Goal: Task Accomplishment & Management: Complete application form

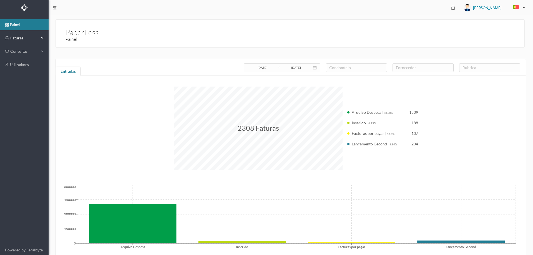
click at [36, 35] on div "Faturas" at bounding box center [22, 37] width 34 height 11
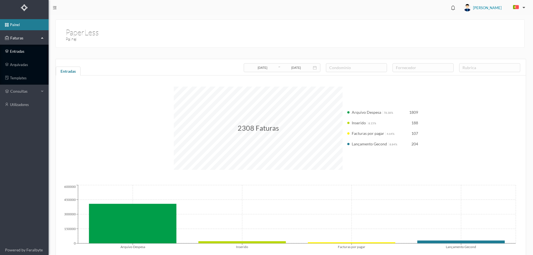
click at [25, 49] on link "entradas" at bounding box center [24, 51] width 49 height 11
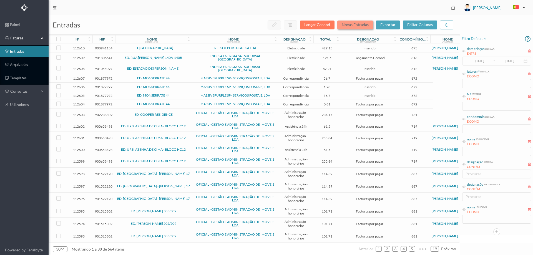
click at [358, 24] on button "Novas Entradas" at bounding box center [355, 25] width 36 height 9
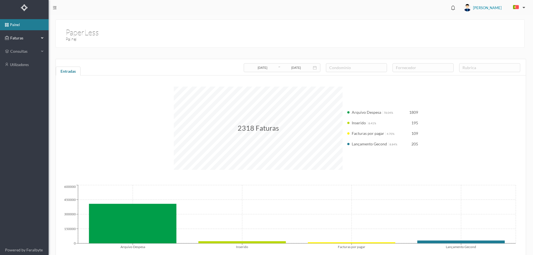
drag, startPoint x: 13, startPoint y: 35, endPoint x: 17, endPoint y: 43, distance: 8.3
click at [14, 35] on span "Faturas" at bounding box center [24, 38] width 31 height 6
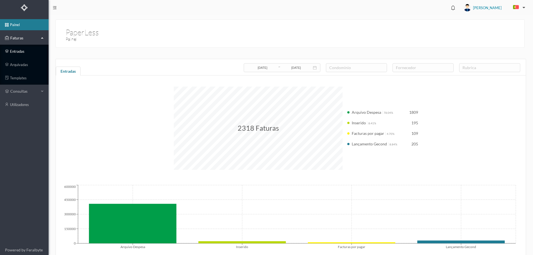
click at [24, 51] on link "entradas" at bounding box center [24, 51] width 49 height 11
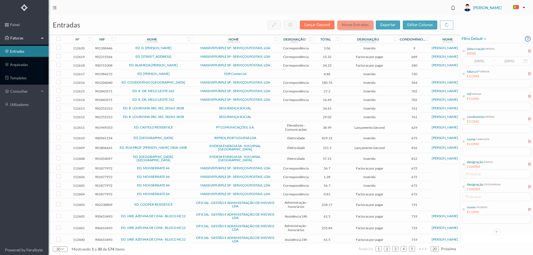
click at [358, 26] on button "Novas Entradas" at bounding box center [355, 25] width 36 height 9
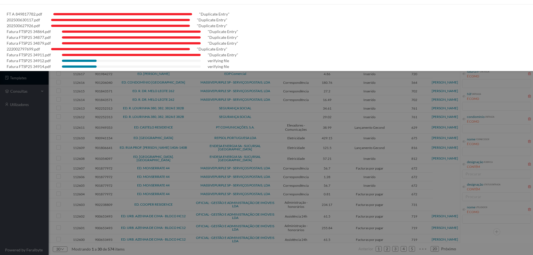
scroll to position [16, 0]
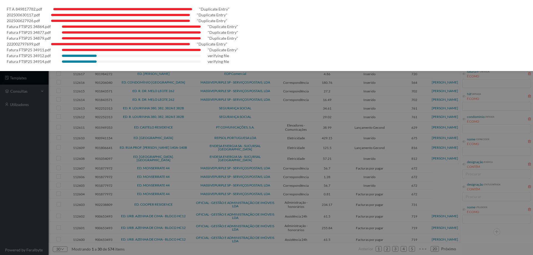
click at [15, 187] on div at bounding box center [266, 127] width 533 height 255
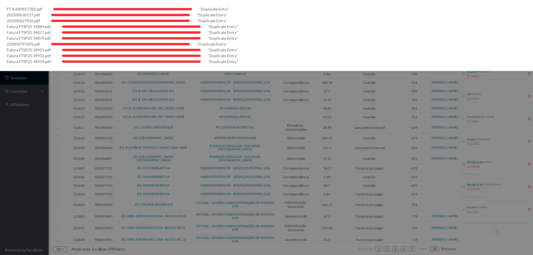
click at [13, 189] on div at bounding box center [266, 127] width 533 height 255
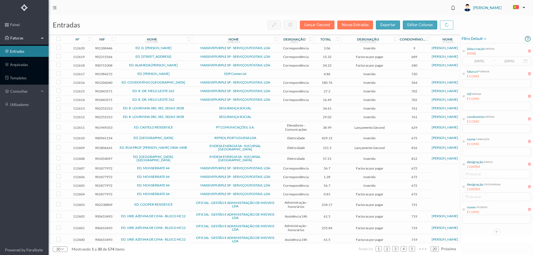
scroll to position [0, 0]
click at [464, 142] on icon at bounding box center [463, 141] width 3 height 3
click at [485, 152] on input "text" at bounding box center [496, 151] width 69 height 9
click at [485, 154] on input "text" at bounding box center [496, 151] width 69 height 9
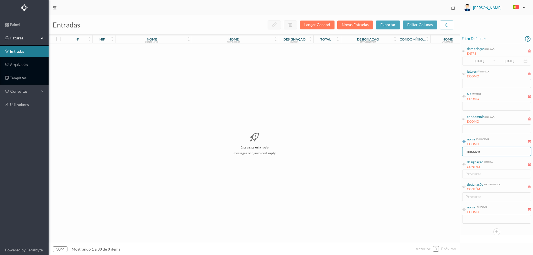
click at [487, 152] on input "massive" at bounding box center [496, 151] width 69 height 9
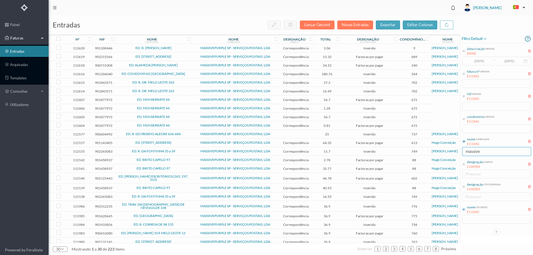
type input "massive"
drag, startPoint x: 464, startPoint y: 209, endPoint x: 467, endPoint y: 212, distance: 5.3
click at [464, 209] on icon at bounding box center [463, 209] width 3 height 3
click at [472, 218] on input "text" at bounding box center [496, 219] width 69 height 9
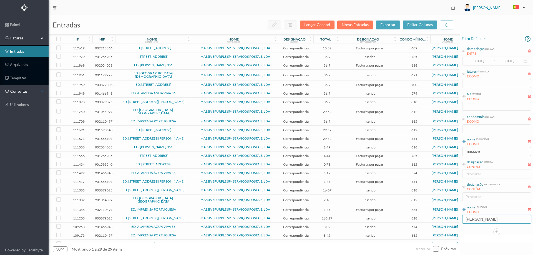
type input "[PERSON_NAME]"
click at [187, 40] on icon at bounding box center [188, 41] width 3 height 4
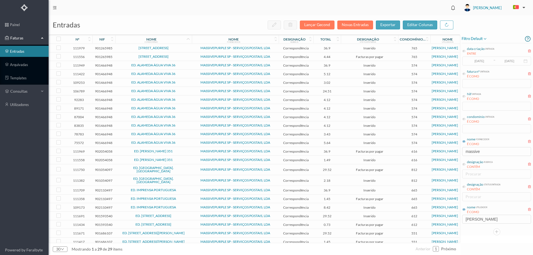
click at [189, 57] on span "Avenida Calouste Gulbenkian 1011/1019" at bounding box center [153, 56] width 74 height 3
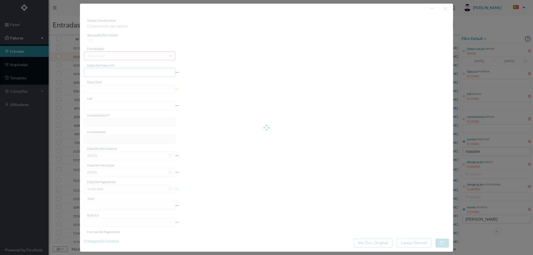
type input "4 45/33280"
type input "Serviço [PERSON_NAME]"
type input "901265985"
type input "[DATE]"
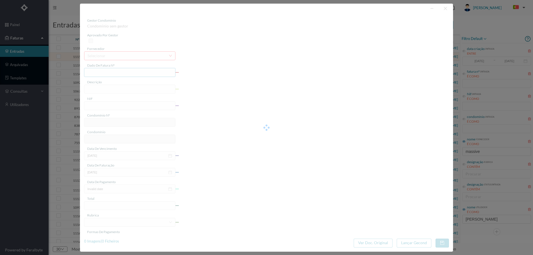
type input "[DATE]"
type input "4.44"
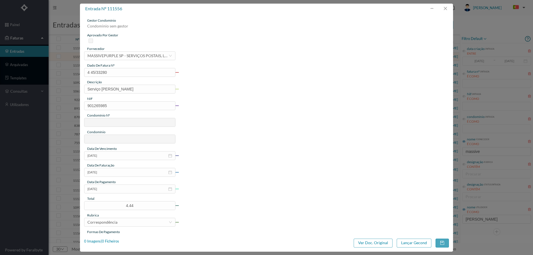
type input "765"
type input "Avenida Calouste Gulbenkian 1011/1019"
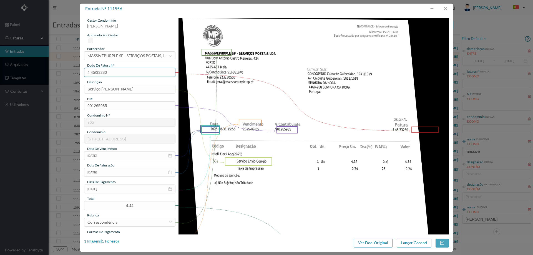
drag, startPoint x: 116, startPoint y: 75, endPoint x: 82, endPoint y: 73, distance: 33.6
click at [82, 73] on div "gestor condomínio Cristina Sousa aprovado por gestor fornecedor selecionar MASS…" at bounding box center [266, 124] width 373 height 221
click at [447, 7] on button "button" at bounding box center [444, 8] width 13 height 9
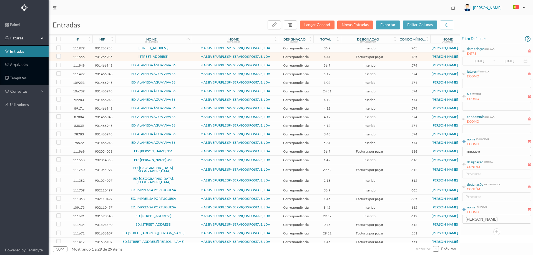
click at [197, 49] on span "MASSIVEPURPLE SP - SERVIÇOS POSTAIS, LDA" at bounding box center [235, 47] width 84 height 3
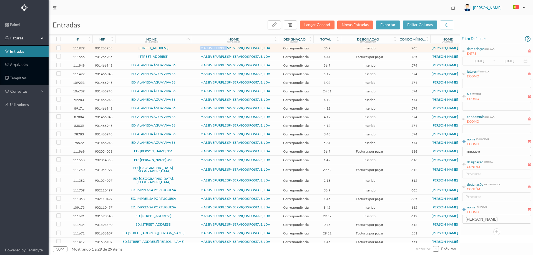
click at [197, 49] on span "MASSIVEPURPLE SP - SERVIÇOS POSTAIS, LDA" at bounding box center [235, 47] width 84 height 3
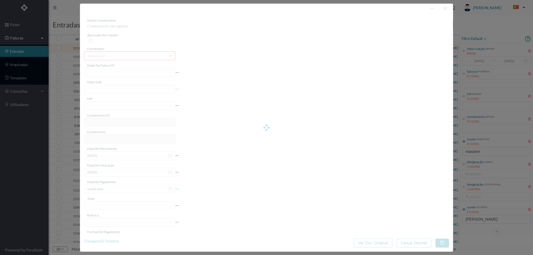
type input "4 45/34567"
type input "ANUIVÁALVIL"
type input "901265985"
type input "Invalid date"
type input "[DATE]"
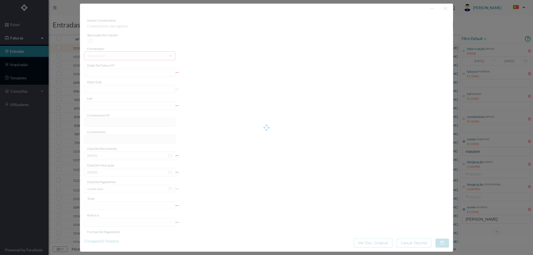
type input "36.90"
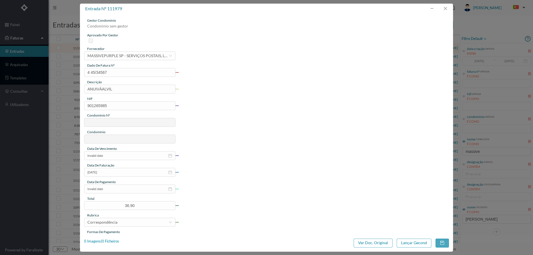
type input "765"
type input "Avenida Calouste Gulbenkian 1011/1019"
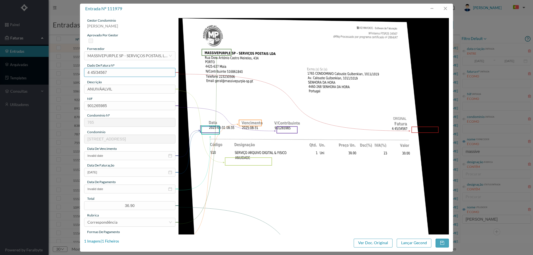
drag, startPoint x: 86, startPoint y: 72, endPoint x: 72, endPoint y: 73, distance: 13.6
click at [72, 73] on div "entrada nº 111979 gestor condomínio Cristina Sousa aprovado por gestor forneced…" at bounding box center [266, 127] width 533 height 255
drag, startPoint x: 297, startPoint y: 58, endPoint x: 304, endPoint y: 57, distance: 7.9
click at [297, 58] on img at bounding box center [313, 209] width 270 height 382
click at [445, 6] on button "button" at bounding box center [444, 8] width 13 height 9
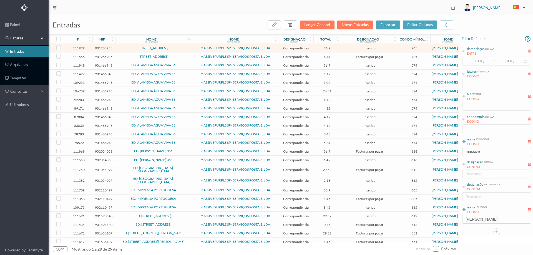
click at [194, 55] on span "MASSIVEPURPLE SP - SERVIÇOS POSTAIS, LDA" at bounding box center [235, 56] width 84 height 3
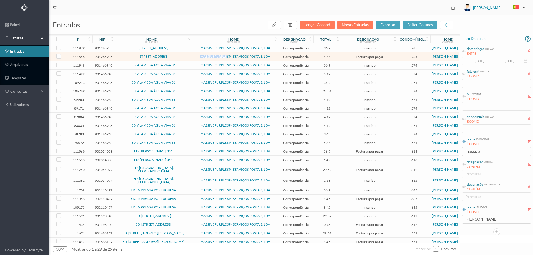
click at [194, 55] on span "MASSIVEPURPLE SP - SERVIÇOS POSTAIS, LDA" at bounding box center [235, 56] width 84 height 3
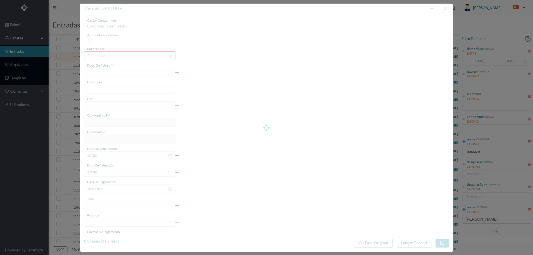
type input "4 45/33280"
type input "Serviço [PERSON_NAME]"
type input "901265985"
type input "[DATE]"
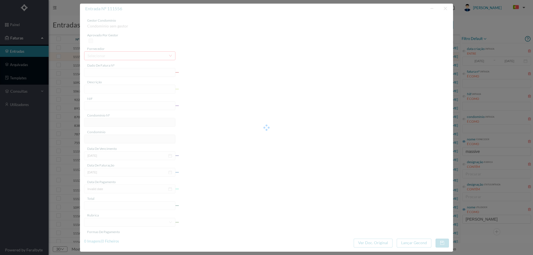
type input "[DATE]"
type input "4.44"
type input "765"
type input "Avenida Calouste Gulbenkian 1011/1019"
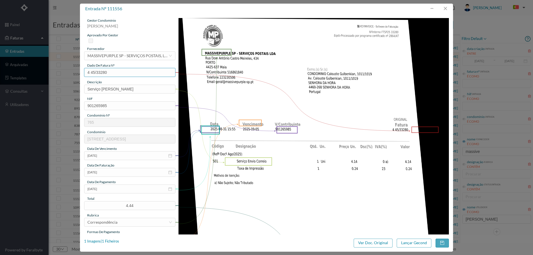
drag, startPoint x: 111, startPoint y: 72, endPoint x: 61, endPoint y: 72, distance: 49.7
click at [61, 72] on div "entrada nº 111556 gestor condomínio Cristina Sousa aprovado por gestor forneced…" at bounding box center [266, 127] width 533 height 255
click at [112, 189] on input "[DATE]" at bounding box center [129, 188] width 91 height 9
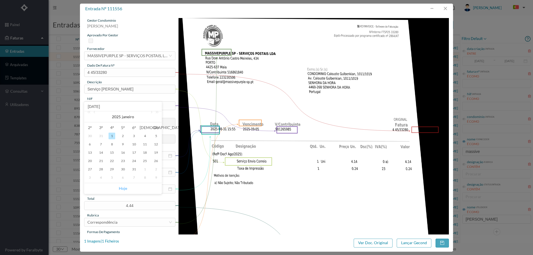
click at [120, 185] on link "Hoje" at bounding box center [123, 188] width 8 height 11
type input "[DATE]"
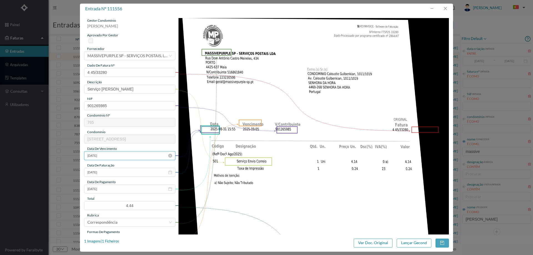
click at [116, 156] on input "[DATE]" at bounding box center [129, 155] width 91 height 9
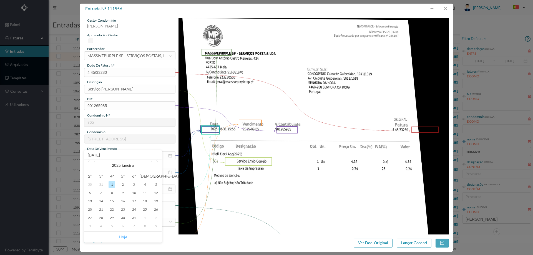
click at [123, 234] on link "Hoje" at bounding box center [123, 237] width 8 height 11
type input "[DATE]"
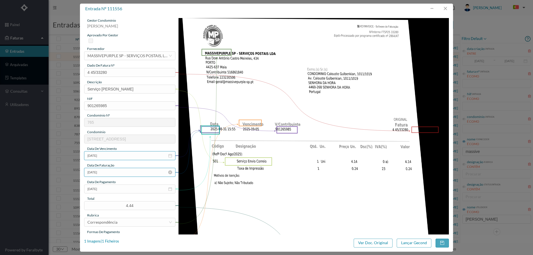
scroll to position [55, 0]
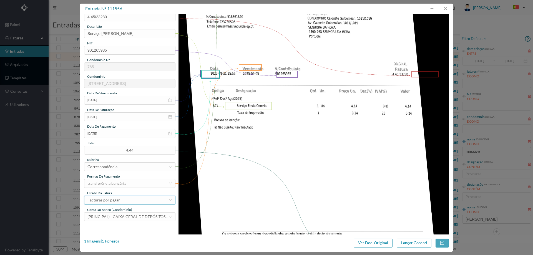
click at [121, 199] on div "Facturas por pagar" at bounding box center [127, 200] width 81 height 8
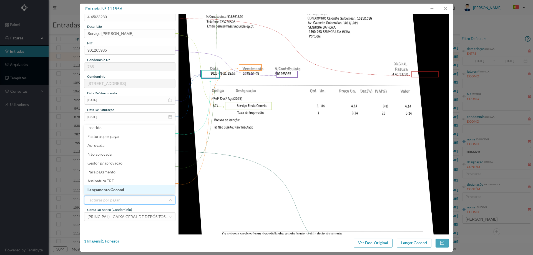
click at [124, 191] on li "Lançamento Gecond" at bounding box center [129, 189] width 91 height 9
click at [409, 243] on button "Lançar Gecond" at bounding box center [413, 243] width 35 height 9
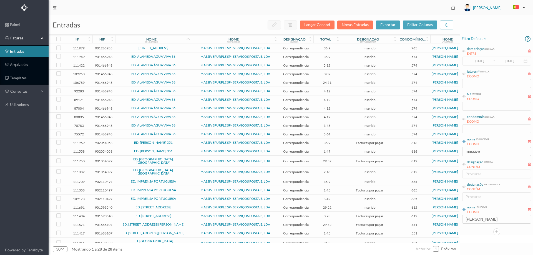
click at [189, 49] on span "Avenida Calouste Gulbenkian 1011/1019" at bounding box center [153, 47] width 74 height 3
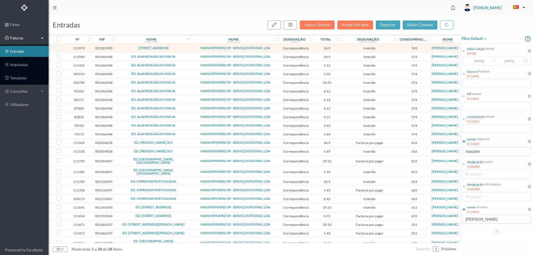
click at [189, 49] on span "Avenida Calouste Gulbenkian 1011/1019" at bounding box center [153, 47] width 74 height 3
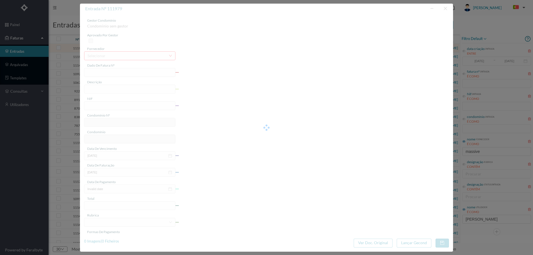
type input "4 45/34567"
type input "ANUIVÁALVIL"
type input "901265985"
type input "Invalid date"
type input "[DATE]"
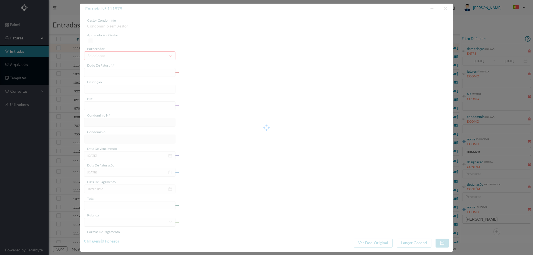
type input "36.90"
type input "765"
type input "Avenida Calouste Gulbenkian 1011/1019"
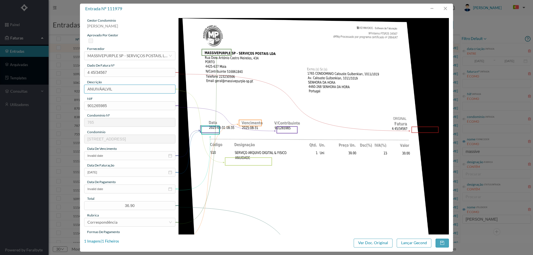
drag, startPoint x: 119, startPoint y: 88, endPoint x: 67, endPoint y: 89, distance: 51.3
click at [67, 89] on div "entrada nº 111979 gestor condomínio Cristina Sousa aprovado por gestor forneced…" at bounding box center [266, 127] width 533 height 255
type input "ANUIDADE"
click at [114, 155] on input "Invalid date" at bounding box center [129, 155] width 91 height 9
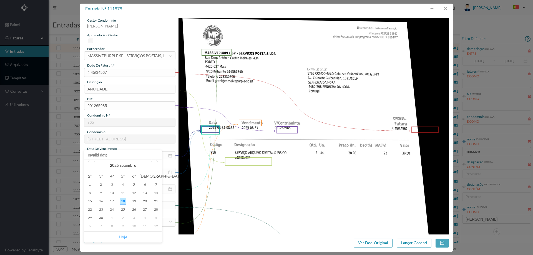
click at [125, 237] on link "Hoje" at bounding box center [123, 237] width 8 height 11
type input "[DATE]"
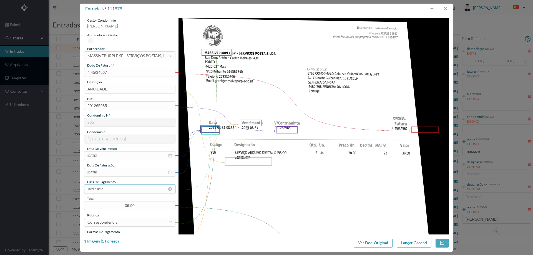
click at [110, 189] on input "Invalid date" at bounding box center [129, 188] width 91 height 9
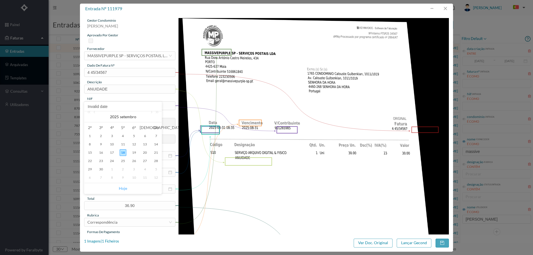
click at [123, 186] on link "Hoje" at bounding box center [123, 188] width 8 height 11
type input "[DATE]"
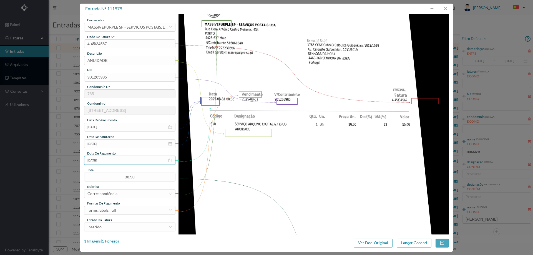
scroll to position [55, 0]
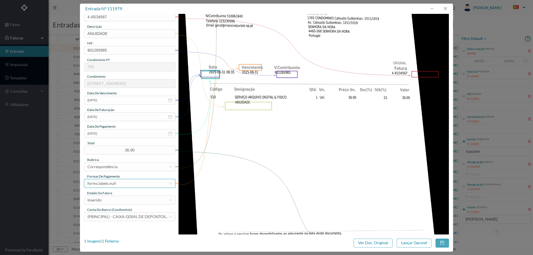
click at [123, 186] on div "forms.labels.null" at bounding box center [127, 183] width 81 height 8
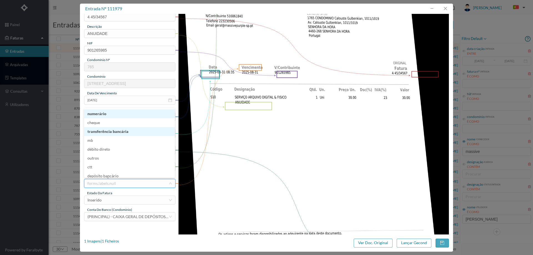
scroll to position [3, 0]
click at [117, 128] on li "transferência bancária" at bounding box center [129, 128] width 91 height 9
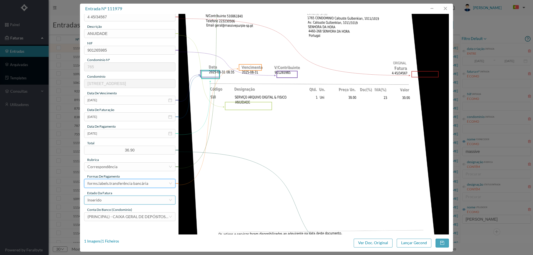
click at [118, 200] on div "Inserido" at bounding box center [127, 200] width 81 height 8
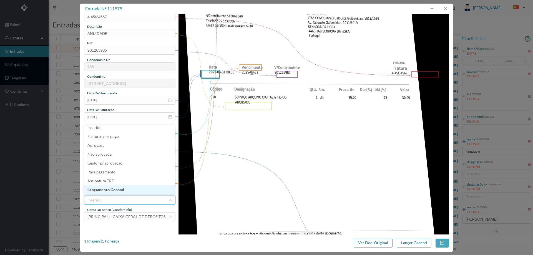
click at [120, 190] on li "Lançamento Gecond" at bounding box center [129, 189] width 91 height 9
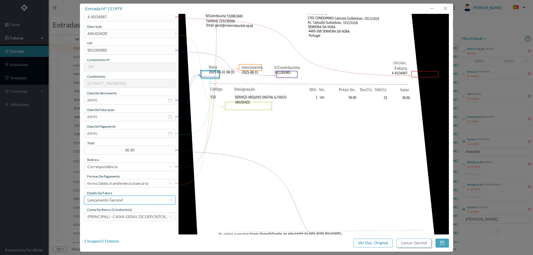
click at [411, 243] on button "Lançar Gecond" at bounding box center [413, 243] width 35 height 9
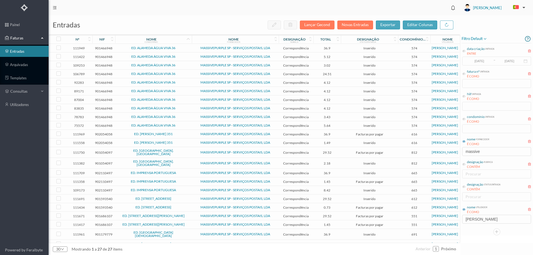
click at [184, 133] on span "ED. ALEXANDRE HERCULANO 351" at bounding box center [153, 133] width 74 height 3
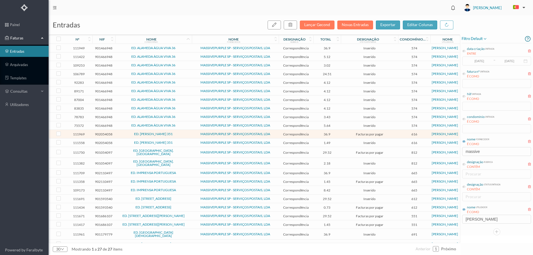
click at [184, 134] on span "ED. ALEXANDRE HERCULANO 351" at bounding box center [153, 133] width 74 height 3
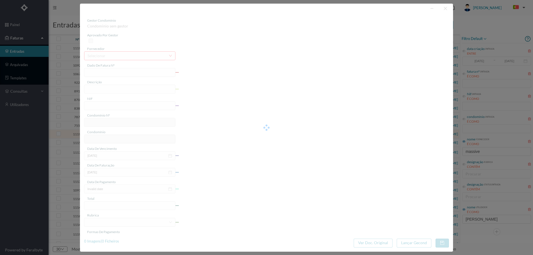
type input "4 45/34534"
type input "ANUIDADE"
type input "902054058"
type input "[DATE]"
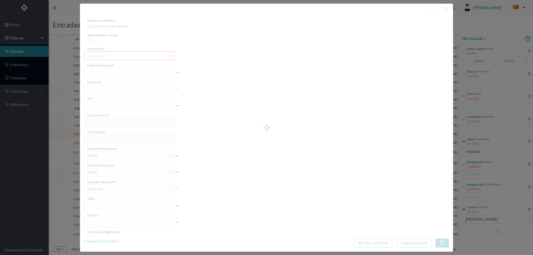
type input "[DATE]"
type input "36.90"
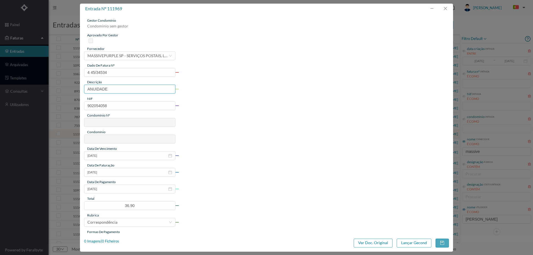
type input "616"
type input "ED. ALEXANDRE HERCULANO 351"
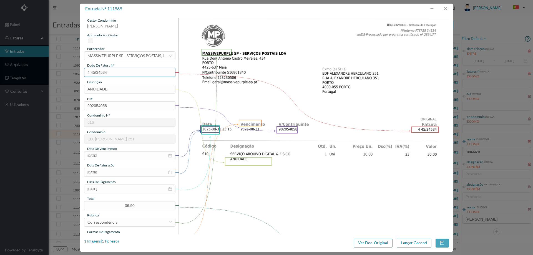
drag, startPoint x: 121, startPoint y: 74, endPoint x: 56, endPoint y: 77, distance: 65.2
click at [56, 76] on div "entrada nº 111969 gestor condomínio Cristina Sousa aprovado por gestor forneced…" at bounding box center [266, 127] width 533 height 255
click at [444, 9] on button "button" at bounding box center [444, 8] width 13 height 9
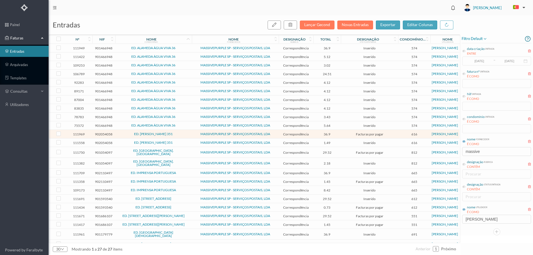
click at [187, 144] on span "ED. ALEXANDRE HERCULANO 351" at bounding box center [153, 142] width 74 height 3
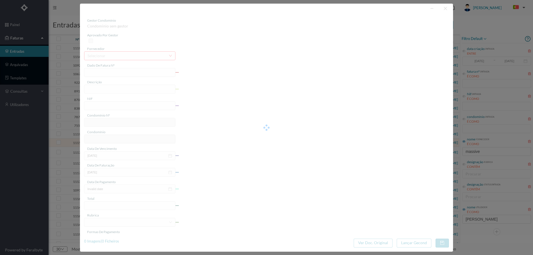
type input "4 45/33530"
type input "Serviço [PERSON_NAME]"
type input "902054058"
type input "[DATE]"
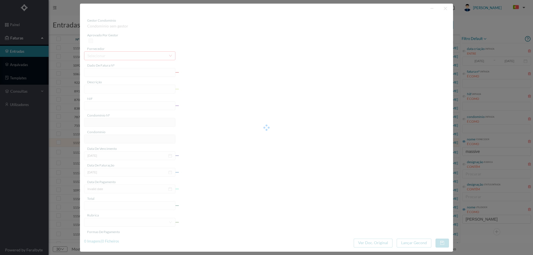
type input "[DATE]"
type input "1.49"
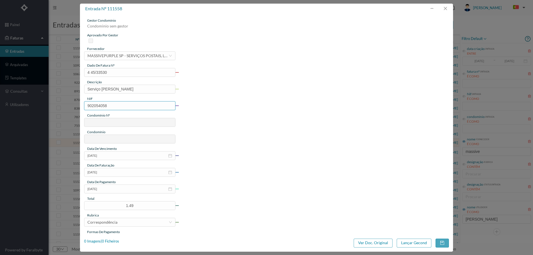
type input "616"
type input "ED. ALEXANDRE HERCULANO 351"
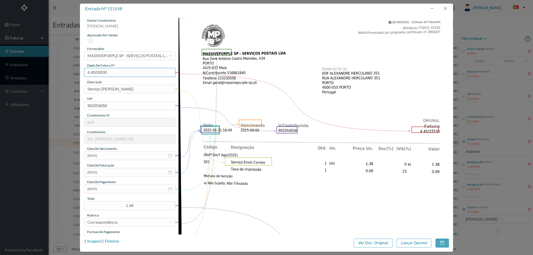
drag, startPoint x: 114, startPoint y: 69, endPoint x: 68, endPoint y: 69, distance: 46.3
click at [68, 69] on div "entrada nº 111558 gestor condomínio Cristina Sousa aprovado por gestor forneced…" at bounding box center [266, 127] width 533 height 255
click at [109, 187] on input "[DATE]" at bounding box center [129, 188] width 91 height 9
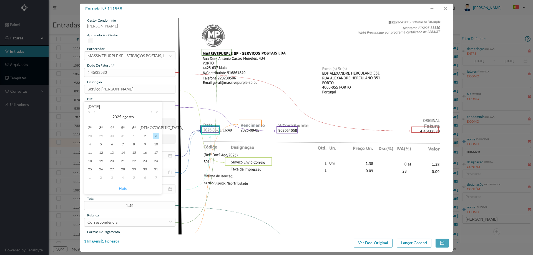
click at [123, 187] on link "Hoje" at bounding box center [123, 188] width 8 height 11
type input "[DATE]"
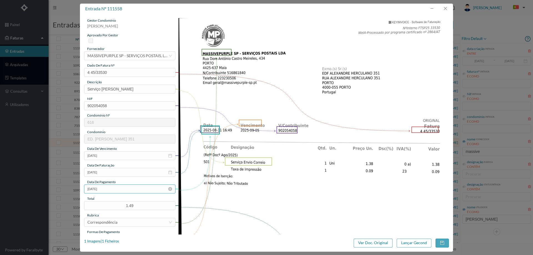
scroll to position [55, 0]
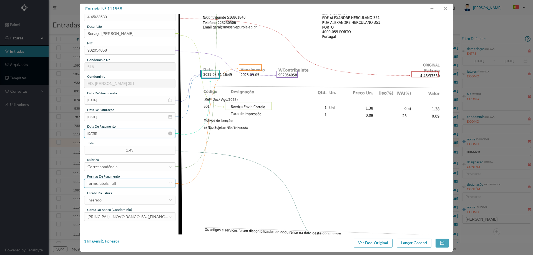
click at [124, 185] on div "forms.labels.null" at bounding box center [127, 183] width 81 height 8
click at [125, 128] on li "transferência bancária" at bounding box center [129, 128] width 91 height 9
click at [118, 201] on div "Inserido" at bounding box center [127, 200] width 81 height 8
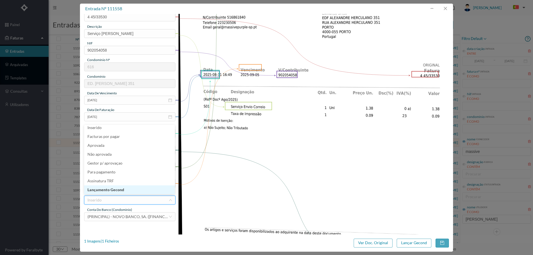
click at [121, 192] on li "Lançamento Gecond" at bounding box center [129, 189] width 91 height 9
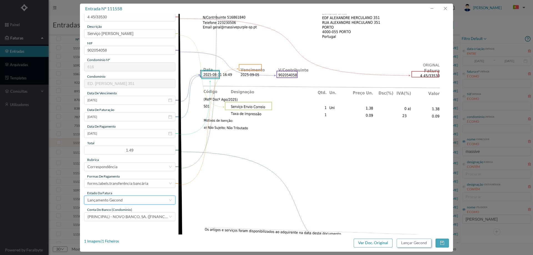
click at [414, 245] on button "Lançar Gecond" at bounding box center [413, 243] width 35 height 9
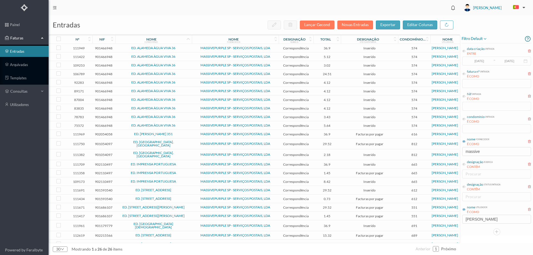
click at [187, 135] on span "ED. ALEXANDRE HERCULANO 351" at bounding box center [153, 133] width 74 height 3
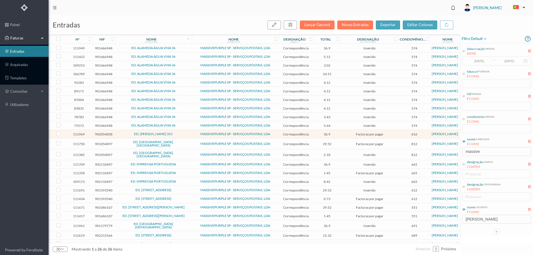
click at [187, 135] on span "ED. ALEXANDRE HERCULANO 351" at bounding box center [153, 133] width 74 height 3
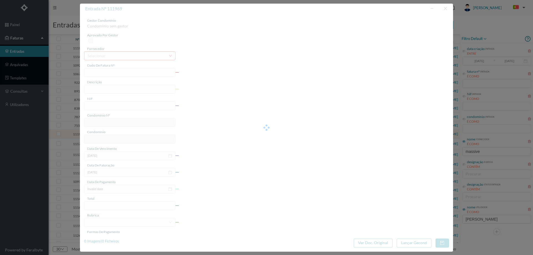
type input "4 45/34534"
type input "ANUIDADE"
type input "902054058"
type input "[DATE]"
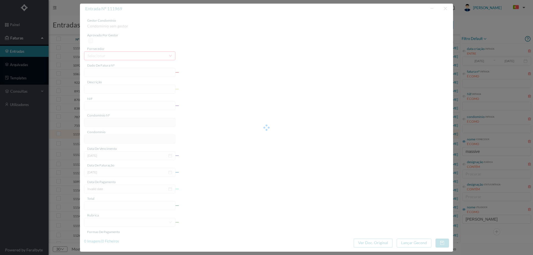
type input "[DATE]"
type input "36.90"
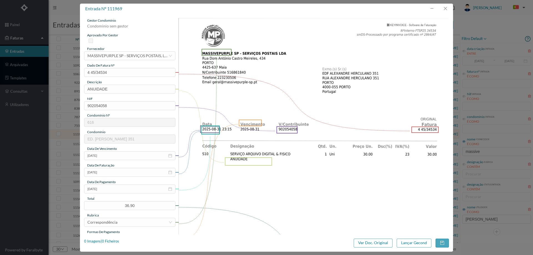
type input "616"
type input "ED. ALEXANDRE HERCULANO 351"
click at [107, 190] on input "[DATE]" at bounding box center [129, 188] width 91 height 9
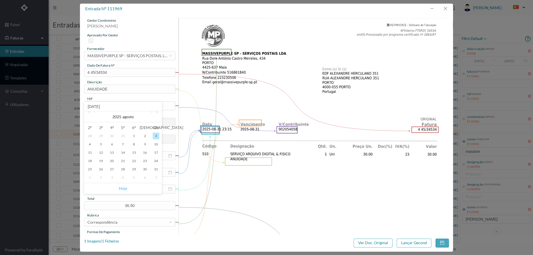
click at [126, 186] on link "Hoje" at bounding box center [123, 188] width 8 height 11
type input "[DATE]"
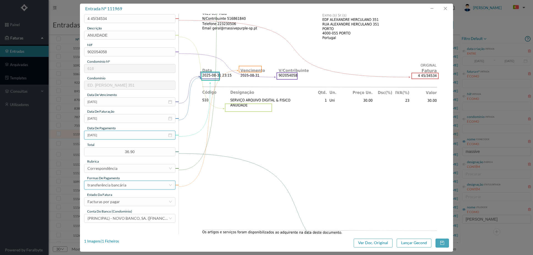
scroll to position [55, 0]
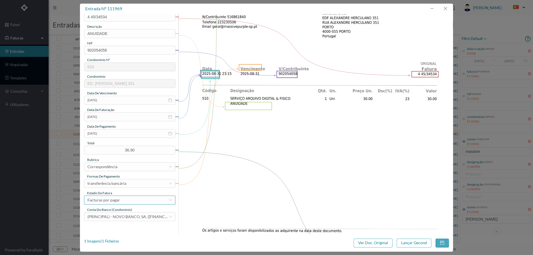
click at [124, 198] on div "Facturas por pagar" at bounding box center [127, 200] width 81 height 8
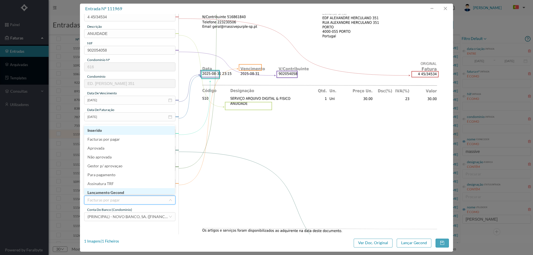
scroll to position [3, 0]
click at [124, 191] on li "Lançamento Gecond" at bounding box center [129, 189] width 91 height 9
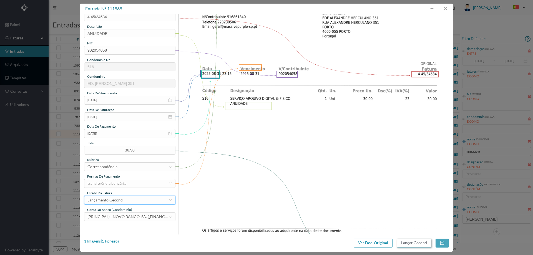
click at [398, 240] on button "Lançar Gecond" at bounding box center [413, 243] width 35 height 9
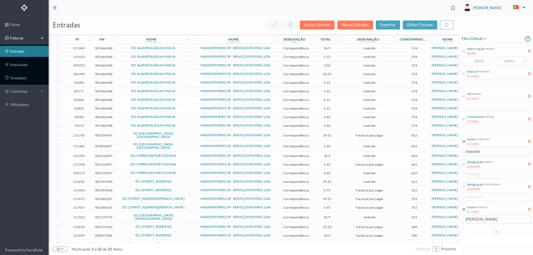
click at [181, 135] on span "ED. ESTAÇÃO DE S. MAMEDE" at bounding box center [153, 135] width 74 height 7
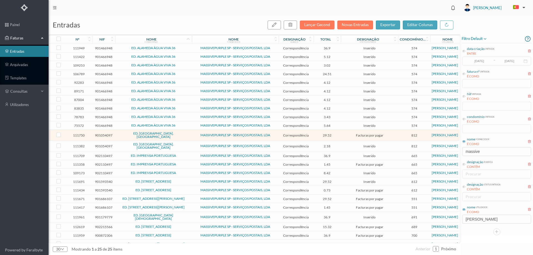
click at [179, 135] on span "ED. ESTAÇÃO DE S. MAMEDE" at bounding box center [153, 135] width 74 height 7
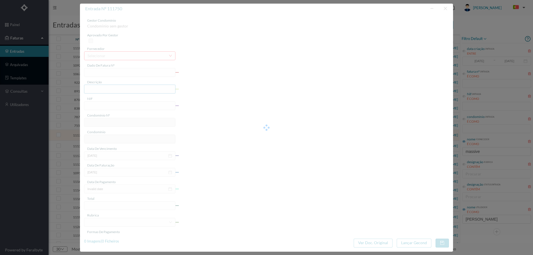
type input "4 45/34295"
type input "ANUIDADE"
type input "901054097"
type input "[DATE]"
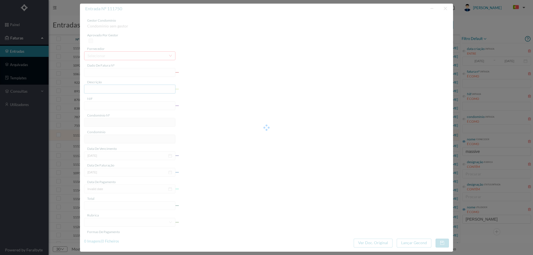
type input "[DATE]"
type input "29.52"
type input "812"
type input "ED. ESTAÇÃO DE S. MAMEDE"
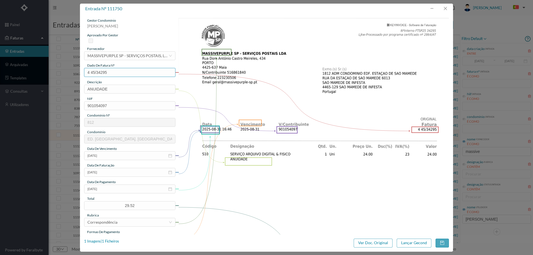
drag, startPoint x: 113, startPoint y: 70, endPoint x: 59, endPoint y: 70, distance: 53.8
click at [59, 70] on div "entrada nº 111750 gestor condomínio Cristina Sousa aprovado por gestor forneced…" at bounding box center [266, 127] width 533 height 255
click at [443, 7] on button "button" at bounding box center [444, 8] width 13 height 9
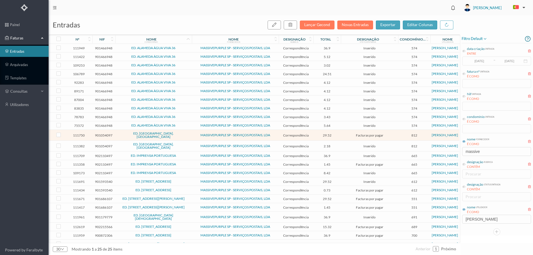
click at [122, 143] on span "ED. ESTAÇÃO DE S. MAMEDE" at bounding box center [153, 146] width 74 height 7
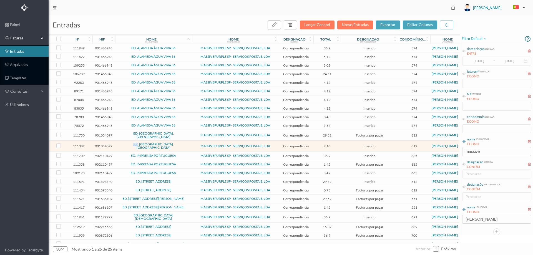
click at [122, 143] on span "ED. ESTAÇÃO DE S. MAMEDE" at bounding box center [153, 146] width 74 height 7
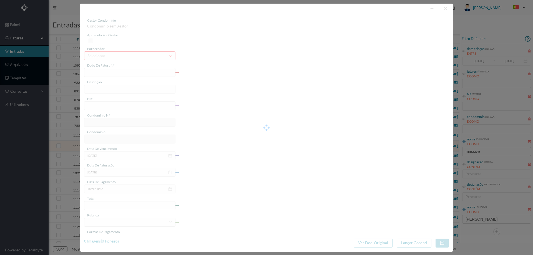
type input "4 45/32025"
type input "A Serviço Envio Correio"
type input "901054097"
type input "[DATE]"
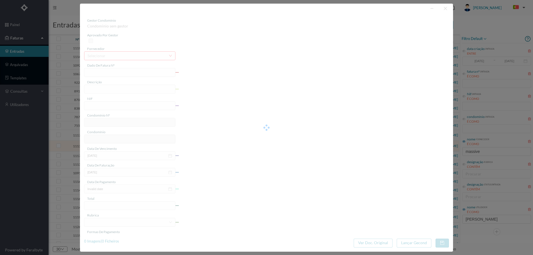
type input "[DATE]"
type input "2.18"
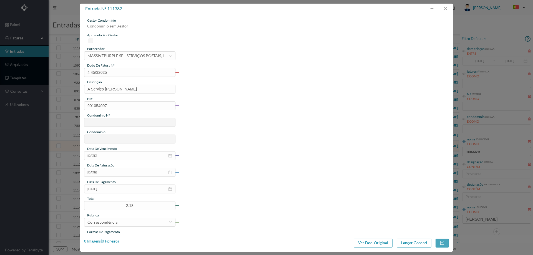
type input "812"
type input "ED. ESTAÇÃO DE S. MAMEDE"
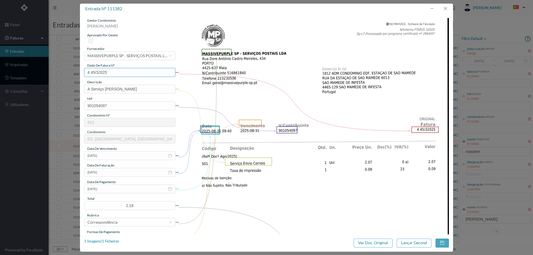
drag, startPoint x: 109, startPoint y: 73, endPoint x: 67, endPoint y: 74, distance: 41.9
click at [68, 74] on div "entrada nº 111382 gestor condomínio Cristina Sousa aprovado por gestor forneced…" at bounding box center [266, 127] width 533 height 255
click at [92, 88] on input "A Serviço Envio Correio" at bounding box center [129, 89] width 91 height 9
type input "Serviço [PERSON_NAME]"
click at [116, 189] on input "[DATE]" at bounding box center [129, 188] width 91 height 9
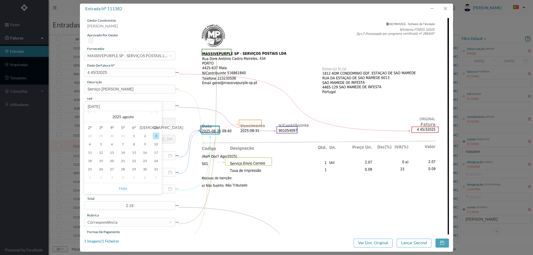
click at [120, 186] on link "Hoje" at bounding box center [123, 188] width 8 height 11
type input "[DATE]"
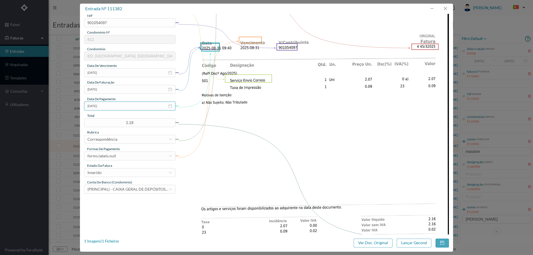
scroll to position [83, 0]
click at [120, 151] on div "forms.labels.null" at bounding box center [127, 155] width 81 height 8
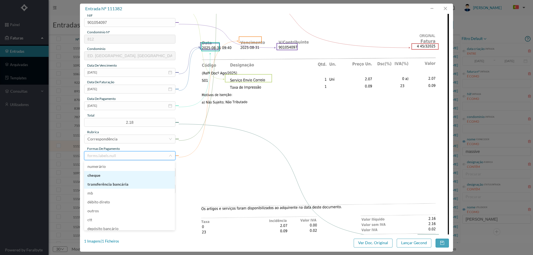
click at [115, 184] on li "transferência bancária" at bounding box center [129, 184] width 91 height 9
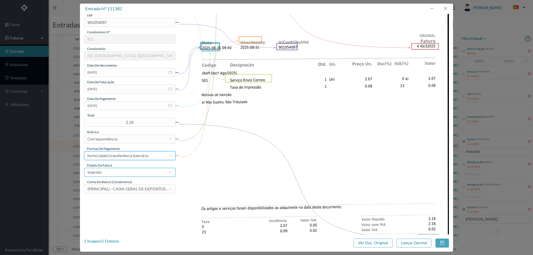
click at [118, 170] on div "Inserido" at bounding box center [127, 172] width 81 height 8
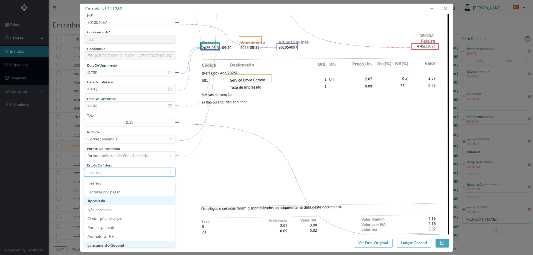
scroll to position [3, 0]
click at [119, 244] on li "Lançamento Gecond" at bounding box center [129, 242] width 91 height 9
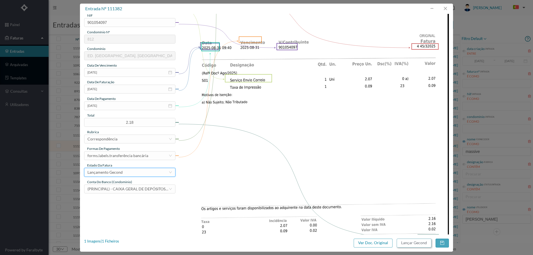
click at [410, 245] on button "Lançar Gecond" at bounding box center [413, 243] width 35 height 9
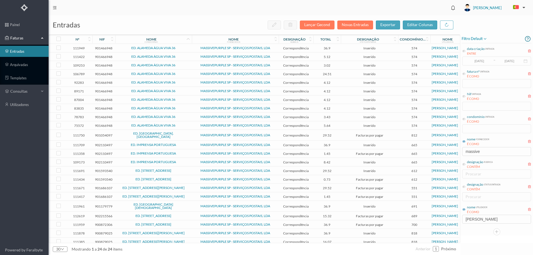
click at [178, 135] on span "ED. ESTAÇÃO DE S. MAMEDE" at bounding box center [153, 135] width 74 height 7
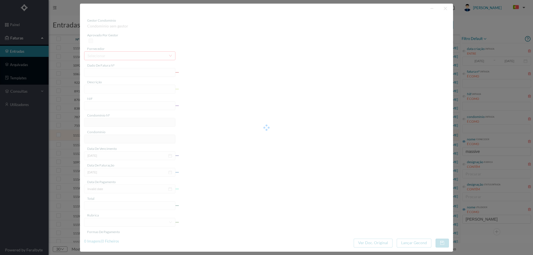
type input "4 45/34295"
type input "ANUIDADE"
type input "901054097"
type input "[DATE]"
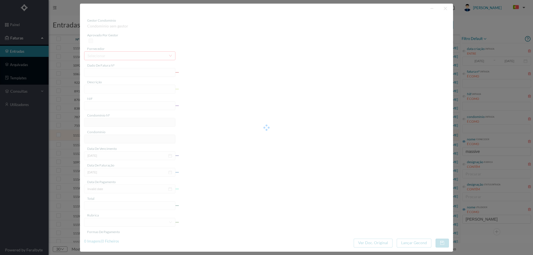
type input "[DATE]"
type input "29.52"
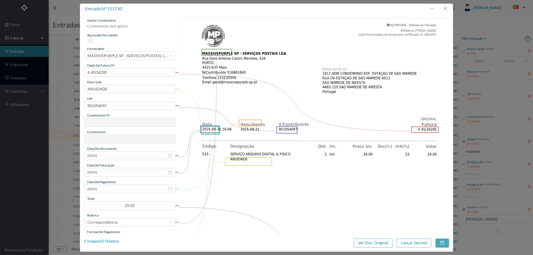
type input "812"
type input "ED. ESTAÇÃO DE S. MAMEDE"
click at [113, 189] on input "[DATE]" at bounding box center [129, 188] width 91 height 9
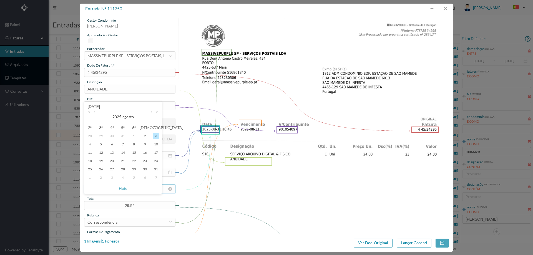
click at [122, 188] on link "Hoje" at bounding box center [123, 188] width 8 height 11
type input "[DATE]"
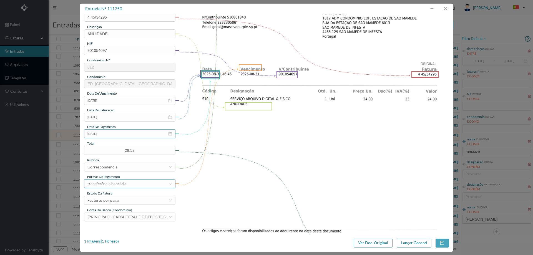
scroll to position [55, 0]
click at [119, 198] on div "Facturas por pagar" at bounding box center [127, 200] width 81 height 8
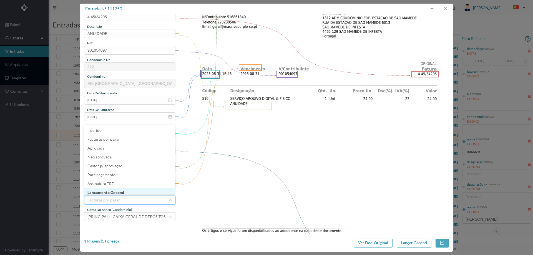
scroll to position [1, 0]
click at [124, 190] on li "Lançamento Gecond" at bounding box center [129, 191] width 91 height 9
click at [413, 245] on button "Lançar Gecond" at bounding box center [413, 243] width 35 height 9
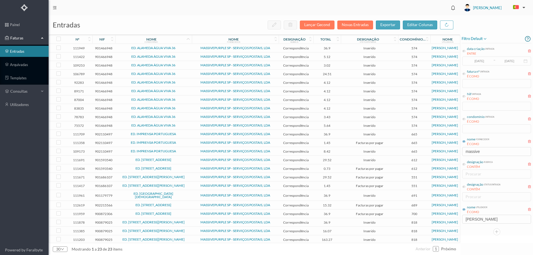
scroll to position [1, 0]
click at [181, 220] on span "ED. RUA PADRE AMÉRICO, 7 A 75" at bounding box center [153, 221] width 74 height 3
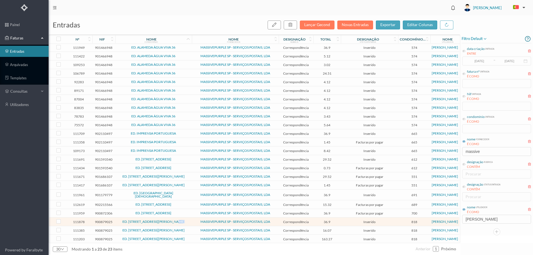
click at [181, 220] on span "ED. RUA PADRE AMÉRICO, 7 A 75" at bounding box center [153, 221] width 74 height 3
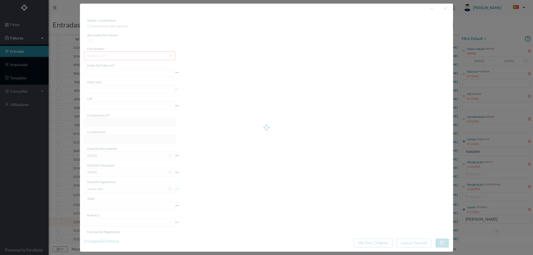
type input "4 45/34472"
type input "ANUILVAVIE"
type input "900879025"
type input "Invalid date"
type input "[DATE]"
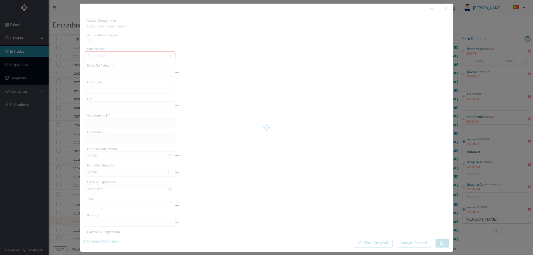
type input "36.90"
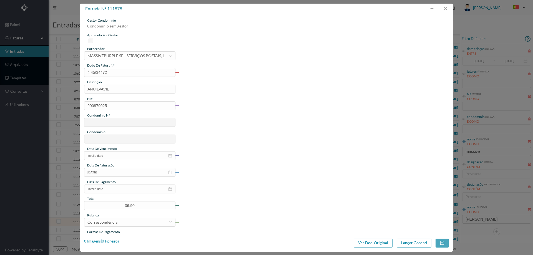
type input "818"
type input "ED. RUA PADRE AMÉRICO, 7 A 75"
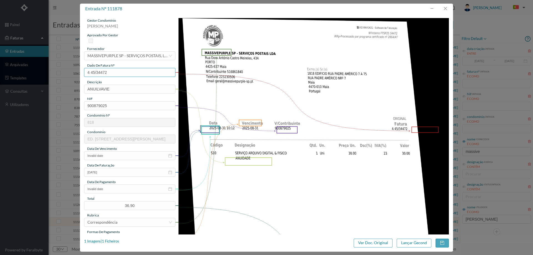
drag, startPoint x: 115, startPoint y: 72, endPoint x: 57, endPoint y: 75, distance: 58.0
click at [57, 75] on div "entrada nº 111878 gestor condomínio Cristina Sousa aprovado por gestor forneced…" at bounding box center [266, 127] width 533 height 255
click at [441, 11] on button "button" at bounding box center [444, 8] width 13 height 9
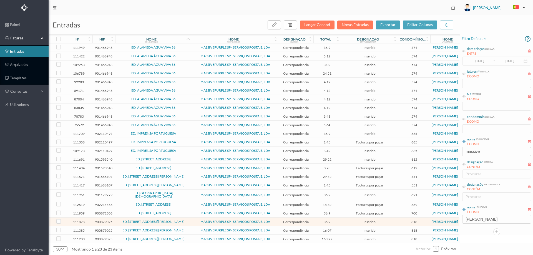
click at [187, 229] on span "ED. RUA PADRE AMÉRICO, 7 A 75" at bounding box center [153, 230] width 74 height 3
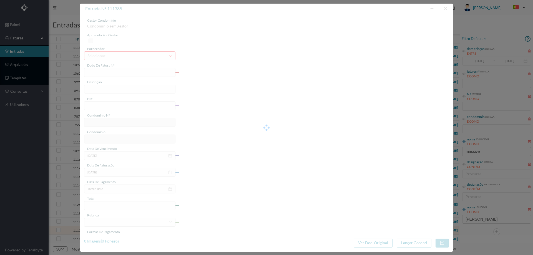
type input "4 45/32028"
type input "Serviço Envio Correio Teca da Esso mo"
type input "900879025"
type input "Invalid date"
type input "[DATE]"
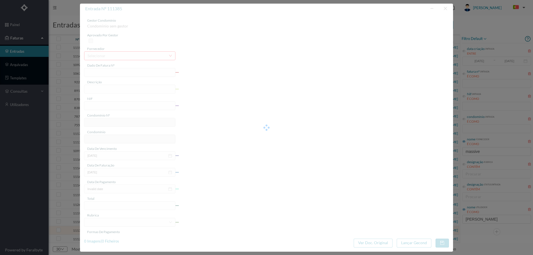
type input "16.07"
type input "818"
type input "ED. RUA PADRE AMÉRICO, 7 A 75"
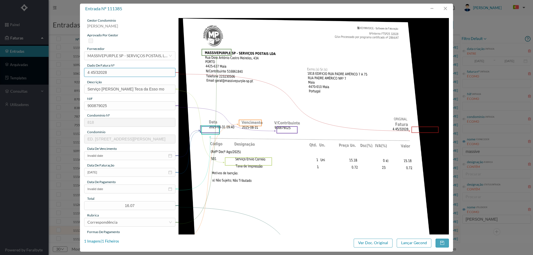
drag, startPoint x: 120, startPoint y: 73, endPoint x: 49, endPoint y: 71, distance: 71.3
click at [49, 71] on div "entrada nº 111385 gestor condomínio Cristina Sousa aprovado por gestor forneced…" at bounding box center [266, 127] width 533 height 255
click at [447, 10] on button "button" at bounding box center [444, 8] width 13 height 9
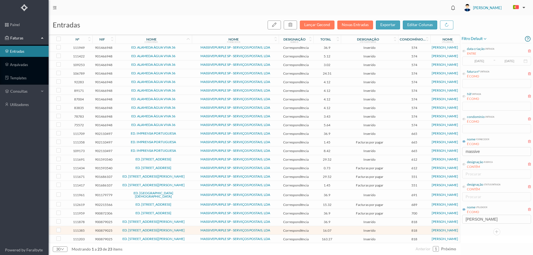
click at [186, 239] on td "ED. RUA PADRE AMÉRICO, 7 A 75" at bounding box center [153, 239] width 77 height 9
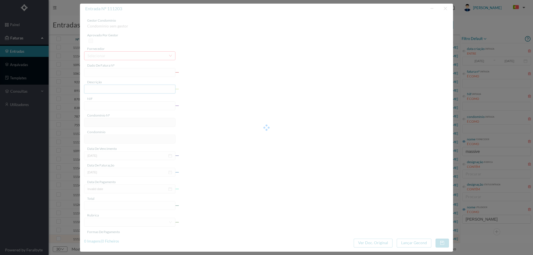
type input "4 45/31122"
type input "Serviço [PERSON_NAME]"
type input "900879025"
type input "[DATE]"
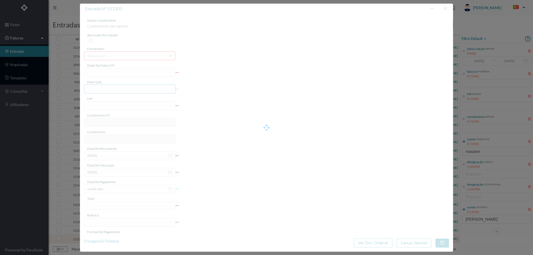
type input "[DATE]"
type input "163.27"
type input "818"
type input "ED. RUA PADRE AMÉRICO, 7 A 75"
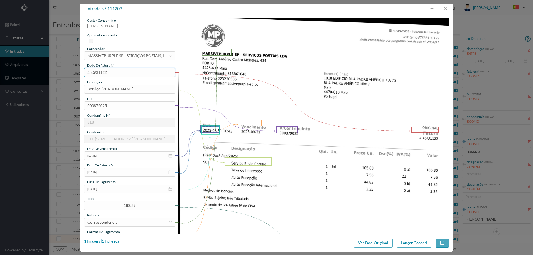
drag, startPoint x: 107, startPoint y: 72, endPoint x: 79, endPoint y: 72, distance: 28.0
click at [79, 72] on div "entrada nº 111203 gestor condomínio Cristina Sousa aprovado por gestor forneced…" at bounding box center [266, 127] width 533 height 255
click at [114, 191] on input "[DATE]" at bounding box center [129, 188] width 91 height 9
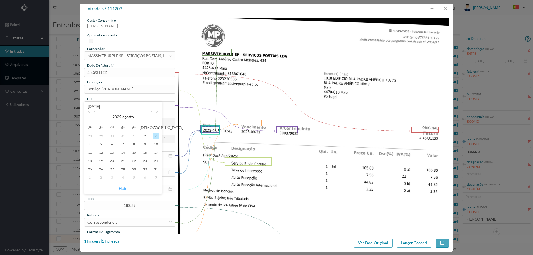
click at [124, 188] on link "Hoje" at bounding box center [123, 188] width 8 height 11
type input "[DATE]"
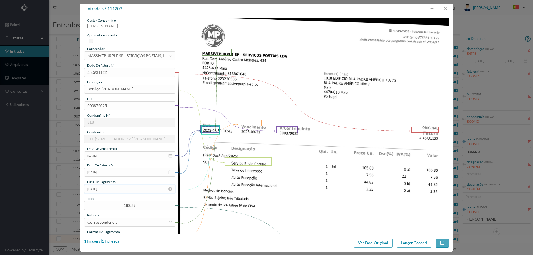
scroll to position [55, 0]
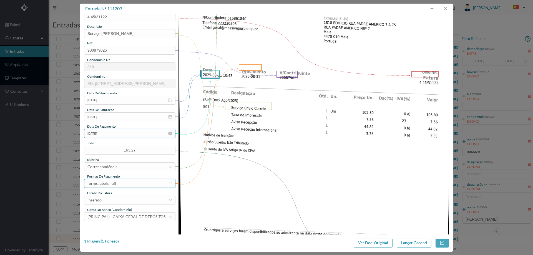
click at [126, 185] on div "forms.labels.null" at bounding box center [127, 183] width 81 height 8
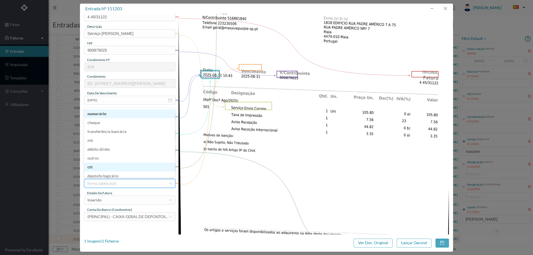
scroll to position [3, 0]
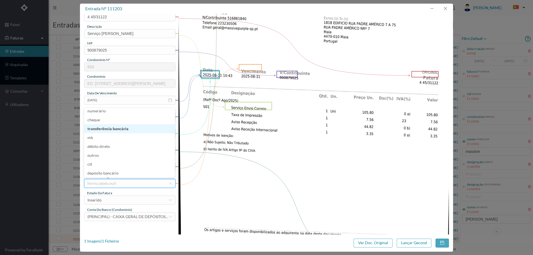
click at [121, 129] on li "transferência bancária" at bounding box center [129, 128] width 91 height 9
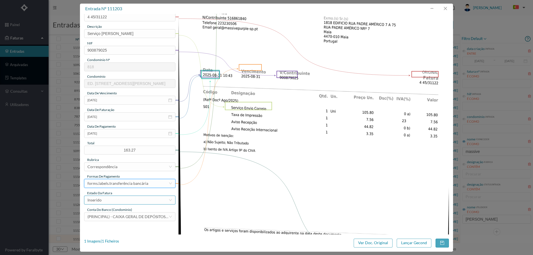
click at [122, 200] on div "Inserido" at bounding box center [127, 200] width 81 height 8
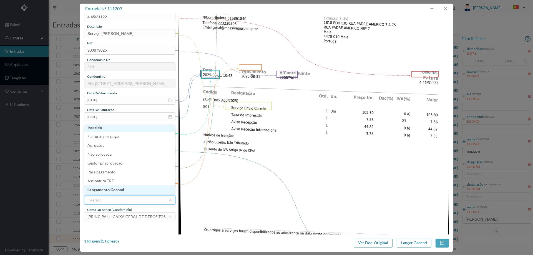
click at [122, 189] on li "Lançamento Gecond" at bounding box center [129, 189] width 91 height 9
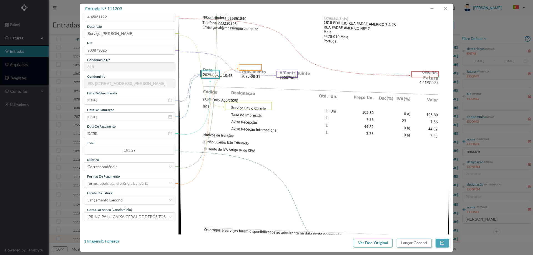
click at [413, 239] on button "Lançar Gecond" at bounding box center [413, 243] width 35 height 9
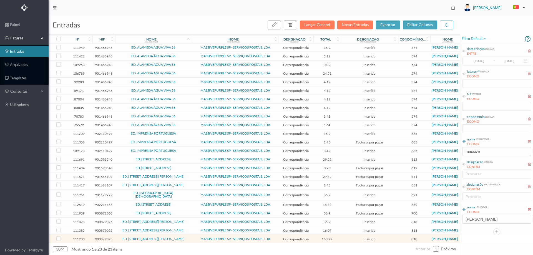
scroll to position [0, 0]
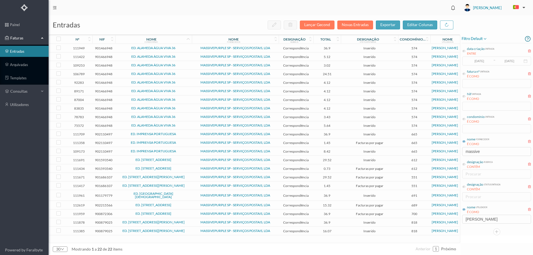
click at [184, 221] on span "ED. RUA PADRE AMÉRICO, 7 A 75" at bounding box center [153, 222] width 74 height 3
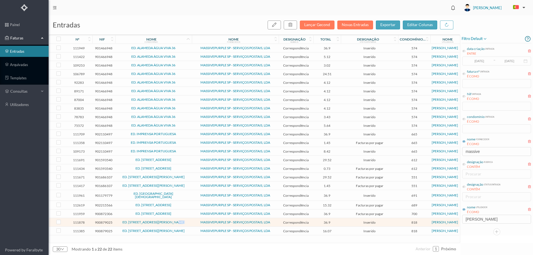
click at [184, 221] on span "ED. RUA PADRE AMÉRICO, 7 A 75" at bounding box center [153, 222] width 74 height 3
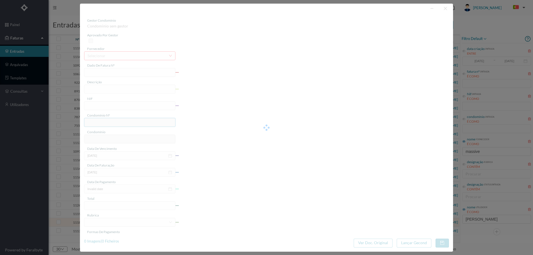
type input "4 45/34472"
type input "ANUILVAVIE"
type input "900879025"
type input "Invalid date"
type input "[DATE]"
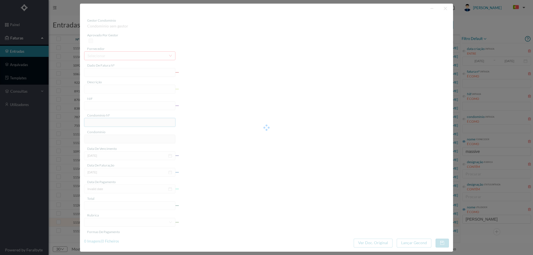
type input "36.90"
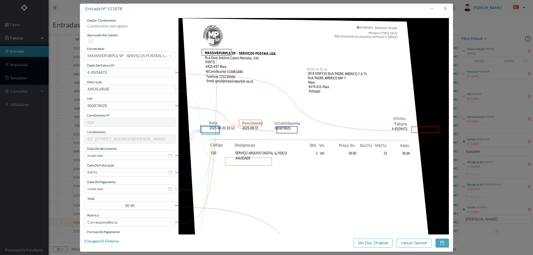
type input "818"
type input "ED. RUA PADRE AMÉRICO, 7 A 75"
drag, startPoint x: 120, startPoint y: 88, endPoint x: 18, endPoint y: 99, distance: 103.2
click at [21, 98] on div "entrada nº 111878 gestor condomínio Cristina Sousa aprovado por gestor forneced…" at bounding box center [266, 127] width 533 height 255
drag, startPoint x: 105, startPoint y: 89, endPoint x: 62, endPoint y: 90, distance: 43.8
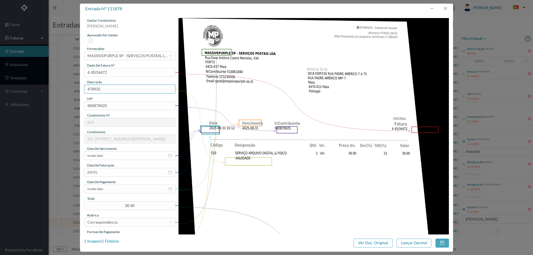
click at [63, 89] on div "entrada nº 111878 gestor condomínio Cristina Sousa aprovado por gestor forneced…" at bounding box center [266, 127] width 533 height 255
type input "ANUIDADE"
click at [115, 150] on span "data de vencimento" at bounding box center [102, 148] width 30 height 4
click at [112, 156] on input "Invalid date" at bounding box center [129, 155] width 91 height 9
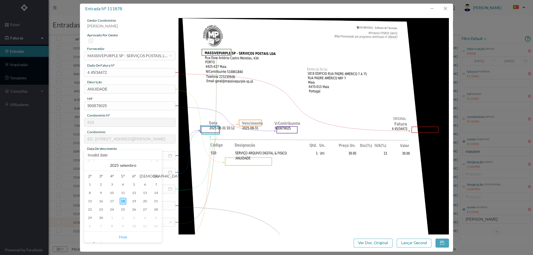
click at [124, 239] on link "Hoje" at bounding box center [123, 237] width 8 height 11
type input "[DATE]"
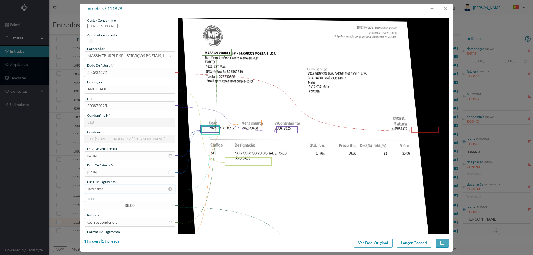
click at [118, 186] on input "Invalid date" at bounding box center [129, 188] width 91 height 9
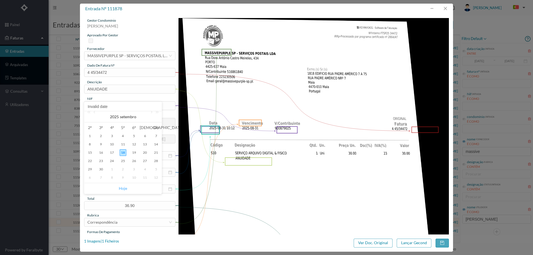
click at [121, 184] on link "Hoje" at bounding box center [123, 188] width 8 height 11
type input "[DATE]"
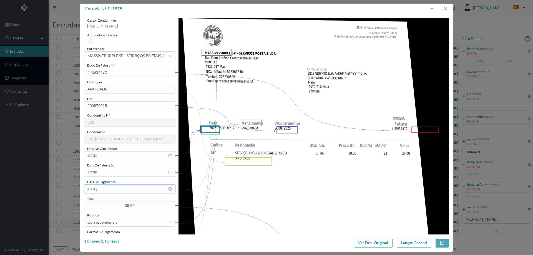
scroll to position [55, 0]
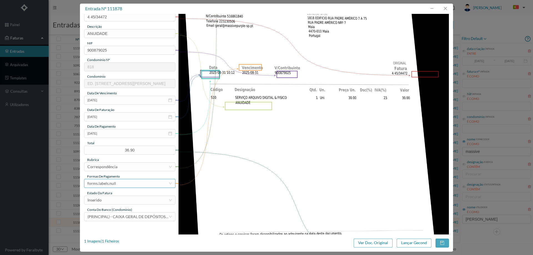
click at [122, 188] on div "forms.labels.null" at bounding box center [129, 183] width 91 height 9
click at [126, 132] on li "transferência bancária" at bounding box center [129, 131] width 91 height 9
click at [123, 200] on div "Inserido" at bounding box center [127, 200] width 81 height 8
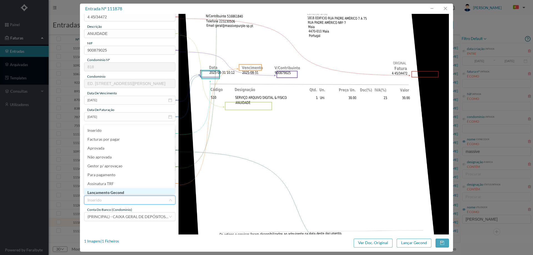
scroll to position [3, 0]
click at [124, 188] on li "Lançamento Gecond" at bounding box center [129, 189] width 91 height 9
click at [395, 242] on div "Ver Doc. Original Lançar Gecond" at bounding box center [400, 243] width 95 height 9
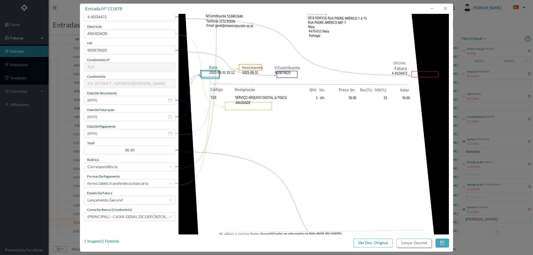
click at [397, 242] on button "Lançar Gecond" at bounding box center [413, 243] width 35 height 9
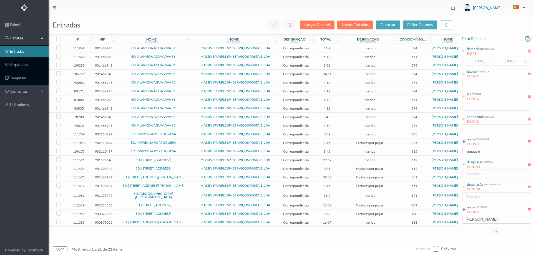
click at [185, 221] on span "ED. RUA PADRE AMÉRICO, 7 A 75" at bounding box center [153, 222] width 74 height 3
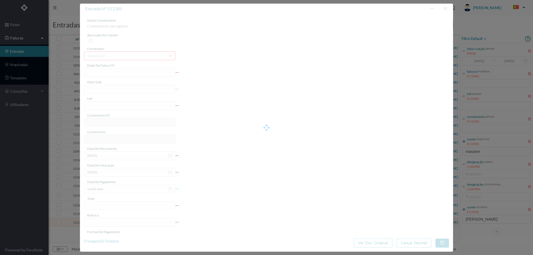
type input "4 45/32028"
type input "Serviço Envio Correio Teca da Esso mo"
type input "900879025"
type input "Invalid date"
type input "[DATE]"
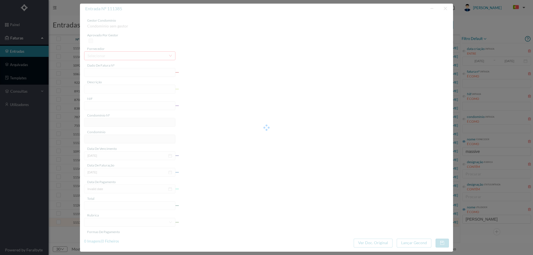
type input "16.07"
type input "818"
type input "ED. RUA PADRE AMÉRICO, 7 A 75"
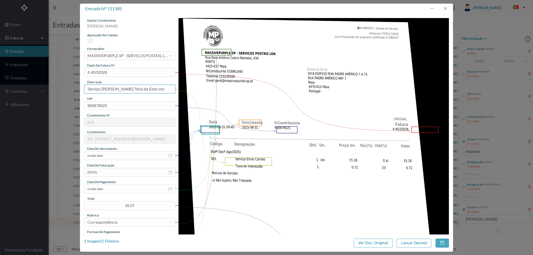
drag, startPoint x: 160, startPoint y: 90, endPoint x: 126, endPoint y: 90, distance: 34.1
click at [126, 90] on input "Serviço Envio Correio Teca da Esso mo" at bounding box center [129, 89] width 91 height 9
type input "Serviço [PERSON_NAME]"
click at [123, 151] on input "Invalid date" at bounding box center [129, 155] width 91 height 9
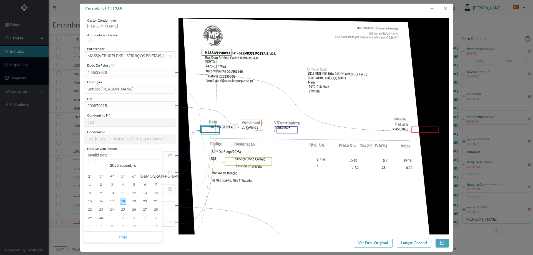
click at [125, 236] on link "Hoje" at bounding box center [123, 237] width 8 height 11
type input "[DATE]"
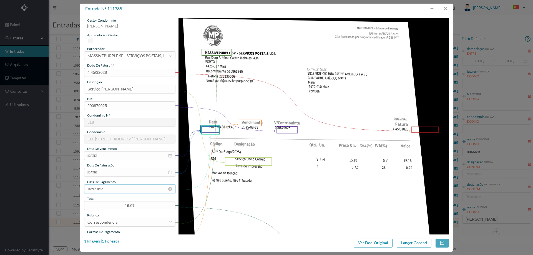
click at [121, 192] on input "Invalid date" at bounding box center [129, 188] width 91 height 9
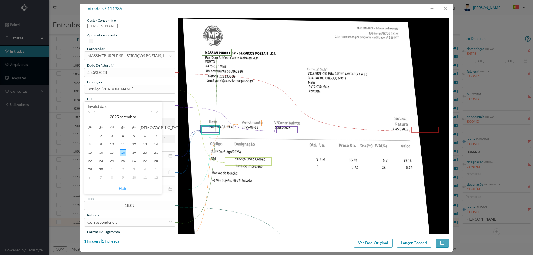
click at [123, 188] on link "Hoje" at bounding box center [123, 188] width 8 height 11
type input "[DATE]"
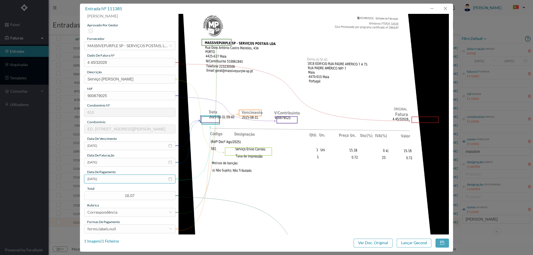
scroll to position [28, 0]
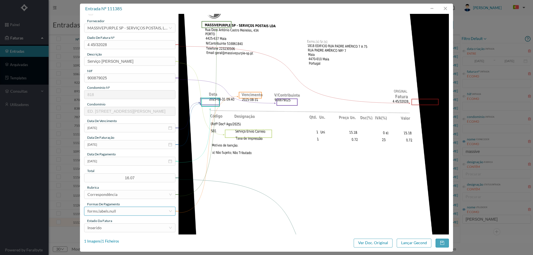
click at [120, 212] on div "forms.labels.null" at bounding box center [127, 211] width 81 height 8
click at [121, 161] on li "transferência bancária" at bounding box center [129, 159] width 91 height 9
click at [114, 224] on div "Inserido" at bounding box center [127, 228] width 81 height 8
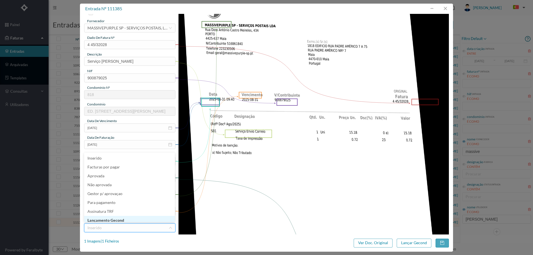
scroll to position [3, 0]
drag, startPoint x: 115, startPoint y: 220, endPoint x: 128, endPoint y: 213, distance: 14.0
click at [116, 220] on li "Lançamento Gecond" at bounding box center [129, 217] width 91 height 9
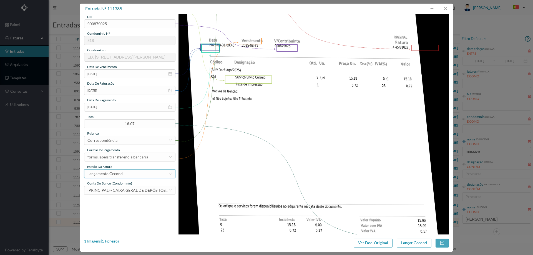
scroll to position [83, 0]
click at [415, 244] on button "Lançar Gecond" at bounding box center [413, 243] width 35 height 9
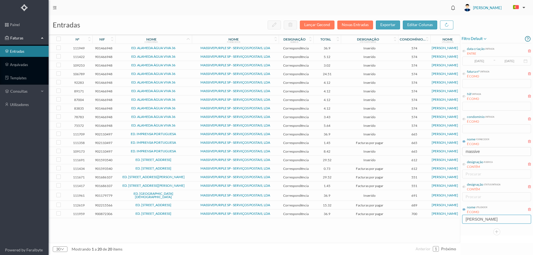
drag, startPoint x: 457, startPoint y: 219, endPoint x: 446, endPoint y: 219, distance: 11.1
click at [446, 219] on div "entradas Lançar Gecond Novas Entradas exportar editar colunas nº nif nome condo…" at bounding box center [291, 135] width 484 height 240
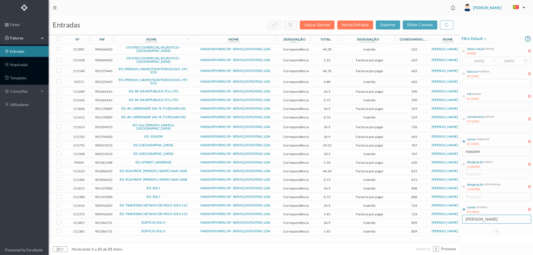
type input "joana"
click at [181, 190] on span "ED. SOL I" at bounding box center [153, 187] width 74 height 3
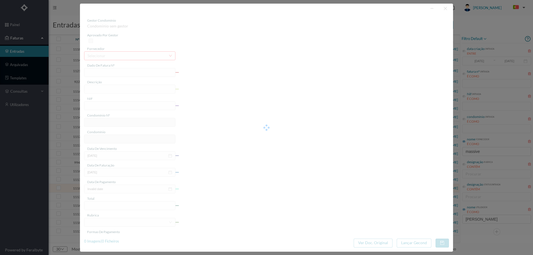
type input "4 45/34493"
type input "ANUIVAVE"
type input "901107000"
type input "Invalid date"
type input "[DATE]"
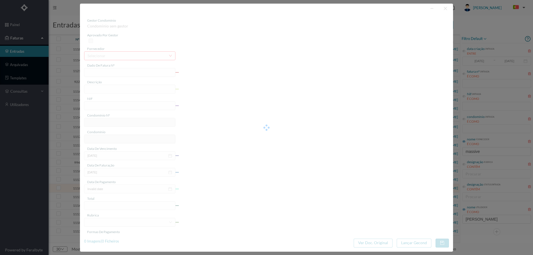
type input "36.90"
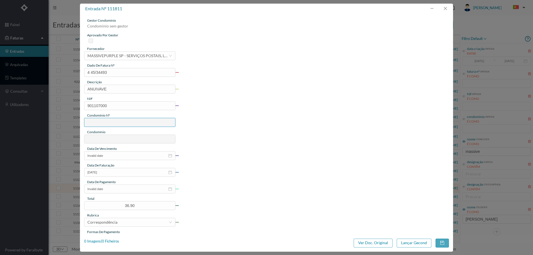
type input "808"
type input "ED. SOL I"
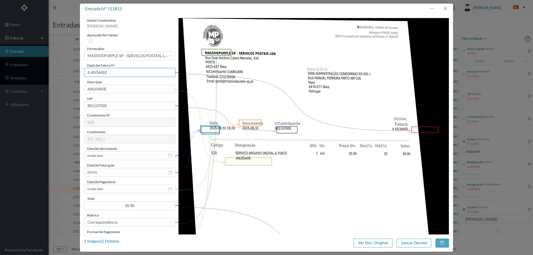
drag, startPoint x: 100, startPoint y: 73, endPoint x: 82, endPoint y: 75, distance: 18.4
click at [82, 75] on div "gestor condomínio Joana Laroca aprovado por gestor fornecedor selecionar MASSIV…" at bounding box center [266, 124] width 373 height 221
click at [447, 6] on button "button" at bounding box center [444, 8] width 13 height 9
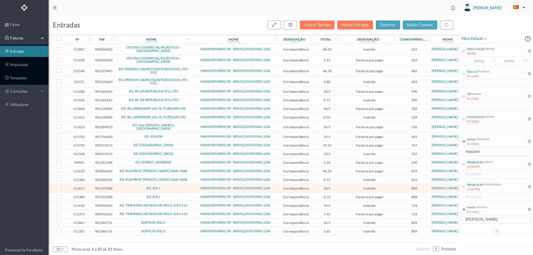
click at [175, 197] on td "ED. SOL I" at bounding box center [153, 197] width 77 height 9
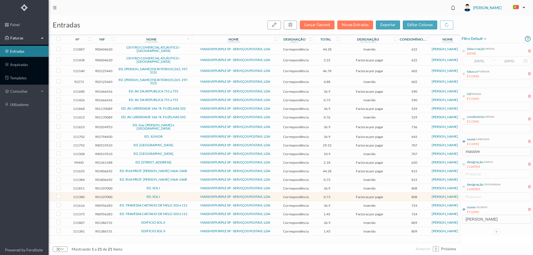
click at [175, 197] on td "ED. SOL I" at bounding box center [153, 197] width 77 height 9
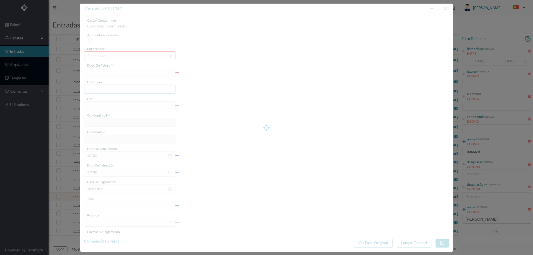
type input "4 45/32023"
type input "Serviço [PERSON_NAME]"
type input "901107000"
type input "[DATE]"
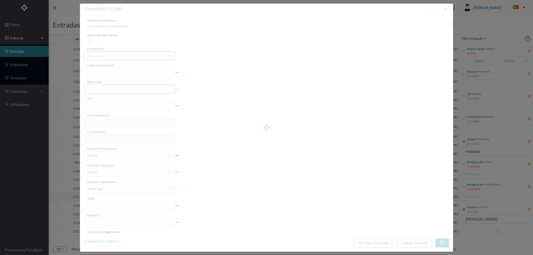
type input "0025-08-31"
type input "0.73"
type input "808"
type input "ED. SOL I"
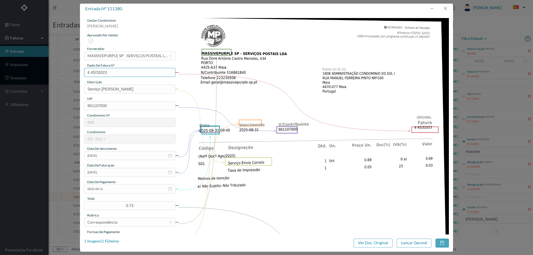
drag, startPoint x: 100, startPoint y: 74, endPoint x: 62, endPoint y: 77, distance: 37.5
click at [62, 77] on div "entrada nº 111380 gestor condomínio Joana Laroca aprovado por gestor fornecedor…" at bounding box center [266, 127] width 533 height 255
click at [110, 189] on input "0025-08-31" at bounding box center [129, 188] width 91 height 9
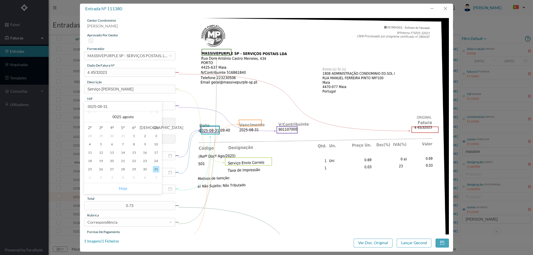
click at [124, 186] on link "Hoje" at bounding box center [123, 188] width 8 height 11
type input "[DATE]"
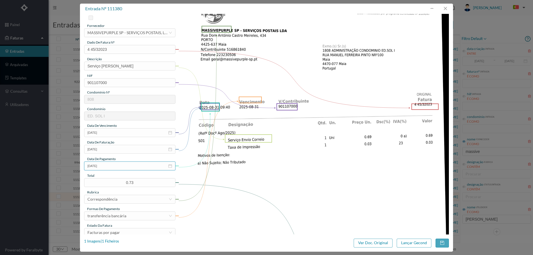
scroll to position [55, 0]
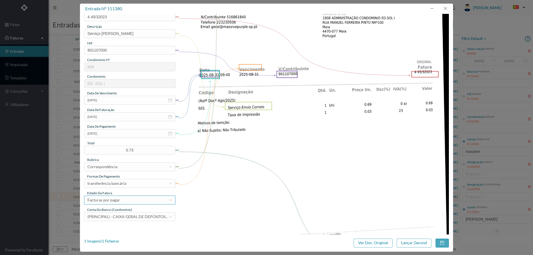
click at [124, 198] on div "Facturas por pagar" at bounding box center [127, 200] width 81 height 8
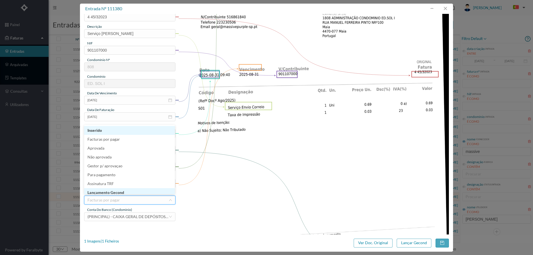
scroll to position [3, 0]
click at [128, 192] on li "Lançamento Gecond" at bounding box center [129, 189] width 91 height 9
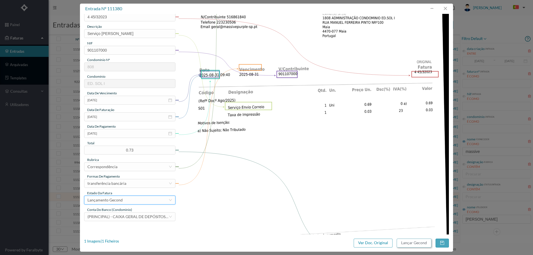
click at [411, 243] on button "Lançar Gecond" at bounding box center [413, 243] width 35 height 9
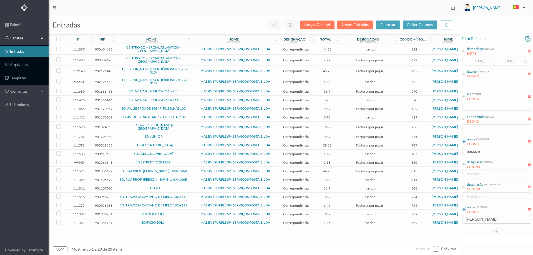
click at [173, 188] on td "ED. SOL I" at bounding box center [153, 188] width 77 height 9
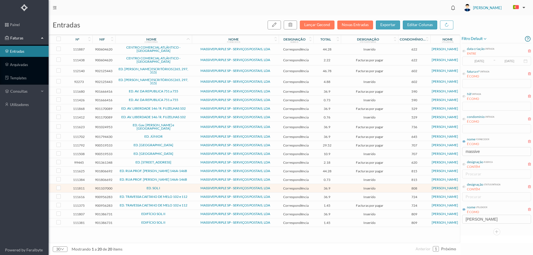
click at [173, 188] on td "ED. SOL I" at bounding box center [153, 188] width 77 height 9
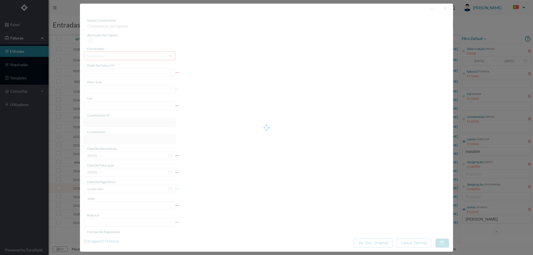
type input "4 45/34493"
type input "ANUIVAVE"
type input "901107000"
type input "Invalid date"
type input "[DATE]"
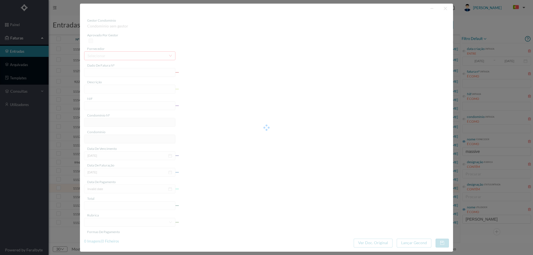
type input "36.90"
type input "808"
type input "ED. SOL I"
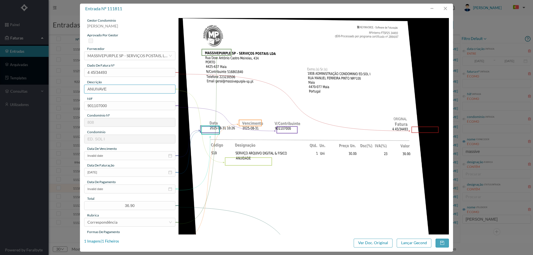
drag, startPoint x: 131, startPoint y: 90, endPoint x: 15, endPoint y: 93, distance: 115.7
click at [15, 93] on div "entrada nº 111811 gestor condomínio Joana Laroca aprovado por gestor fornecedor…" at bounding box center [266, 127] width 533 height 255
type input "ANUIDADE"
click at [116, 159] on input "Invalid date" at bounding box center [129, 155] width 91 height 9
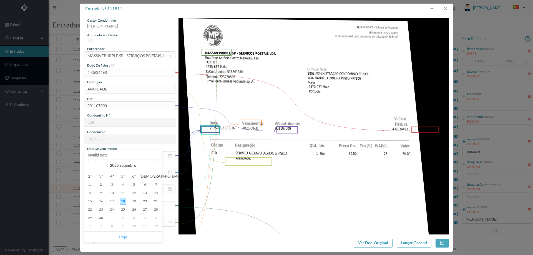
click at [121, 237] on link "Hoje" at bounding box center [123, 237] width 8 height 11
type input "[DATE]"
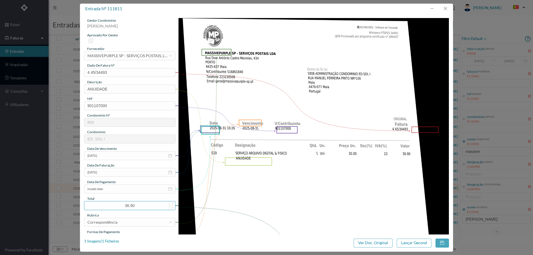
click at [111, 206] on input "36.90" at bounding box center [129, 205] width 91 height 8
click at [112, 188] on input "Invalid date" at bounding box center [129, 188] width 91 height 9
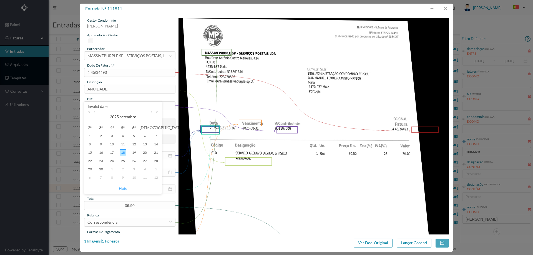
click at [127, 190] on link "Hoje" at bounding box center [123, 188] width 8 height 11
type input "[DATE]"
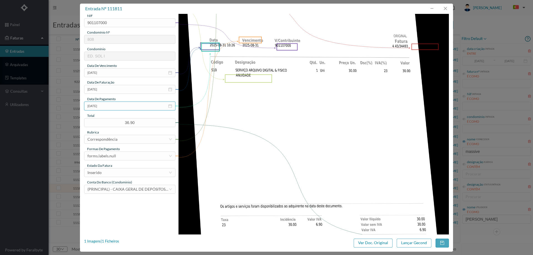
scroll to position [83, 0]
click at [123, 154] on div "forms.labels.null" at bounding box center [127, 155] width 81 height 8
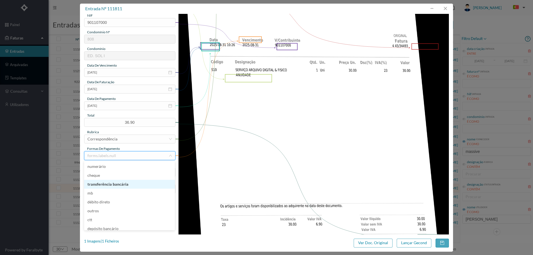
click at [117, 187] on li "transferência bancária" at bounding box center [129, 184] width 91 height 9
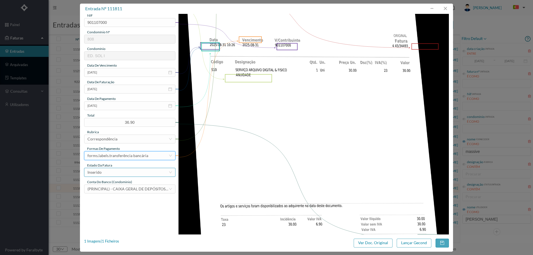
click at [114, 173] on div "Inserido" at bounding box center [127, 172] width 81 height 8
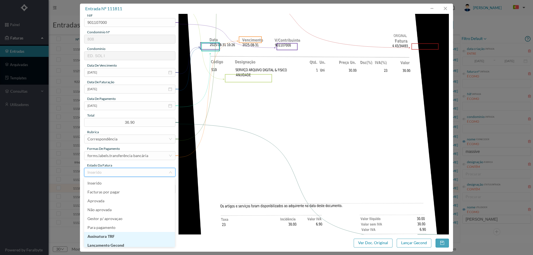
scroll to position [3, 0]
click at [124, 244] on li "Lançamento Gecond" at bounding box center [129, 242] width 91 height 9
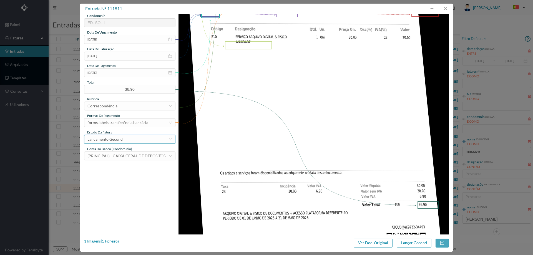
scroll to position [166, 0]
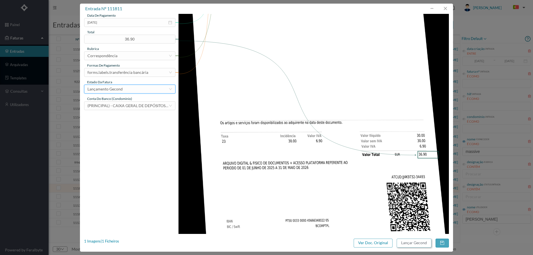
click at [420, 244] on button "Lançar Gecond" at bounding box center [413, 243] width 35 height 9
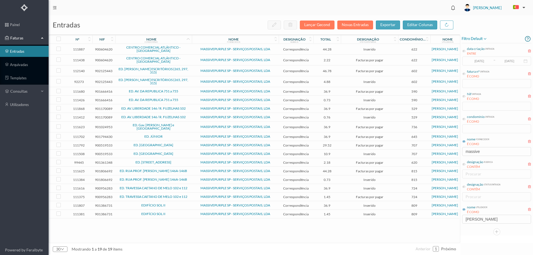
click at [181, 205] on td "EDIFÍCIO SOL II" at bounding box center [153, 205] width 77 height 9
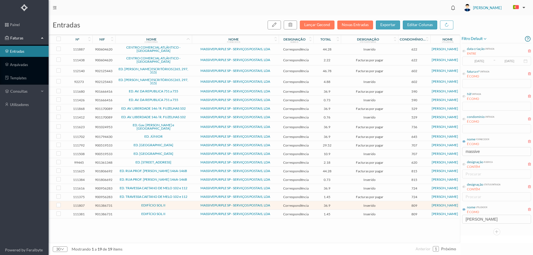
click at [181, 205] on td "EDIFÍCIO SOL II" at bounding box center [153, 205] width 77 height 9
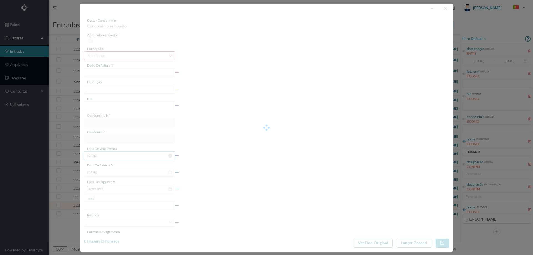
type input "4 45/34489"
type input "ANUIDADE"
type input "901386731"
type input "[DATE]"
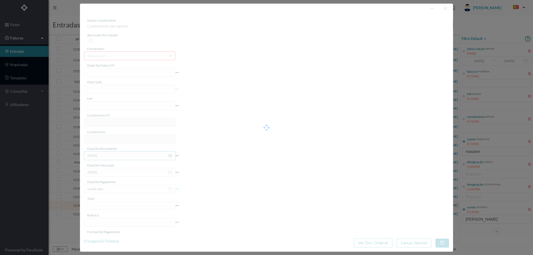
type input "[DATE]"
type input "36.90"
type input "809"
type input "EDIFÍCIO SOL II"
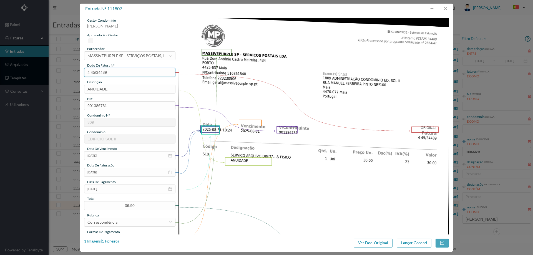
drag, startPoint x: 112, startPoint y: 68, endPoint x: 48, endPoint y: 69, distance: 64.4
click at [49, 69] on div "entrada nº 111807 gestor condomínio Joana Laroca aprovado por gestor fornecedor…" at bounding box center [266, 127] width 533 height 255
click at [445, 5] on button "button" at bounding box center [444, 8] width 13 height 9
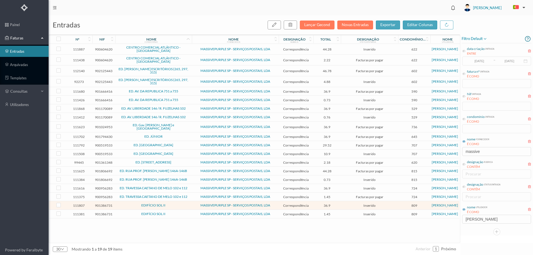
click at [177, 218] on td "EDIFÍCIO SOL II" at bounding box center [153, 214] width 77 height 9
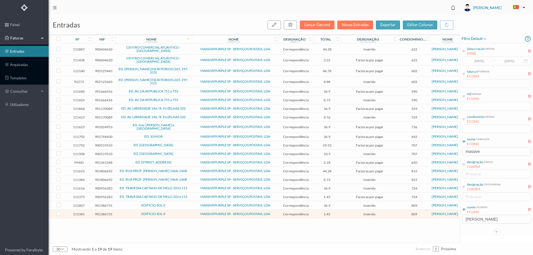
click at [177, 218] on td "EDIFÍCIO SOL II" at bounding box center [153, 214] width 77 height 9
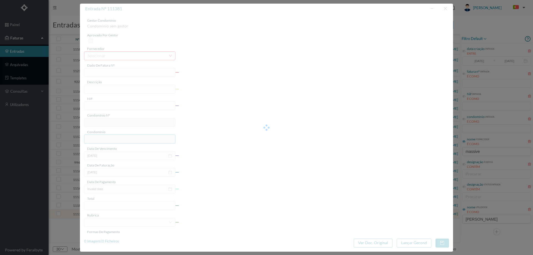
type input "4 45/32024"
type input "Serviço Envio Correio Te SA Too me"
type input "901386731"
type input "Invalid date"
type input "[DATE]"
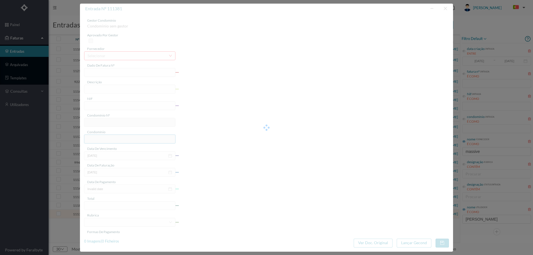
type input "1.45"
type input "809"
type input "EDIFÍCIO SOL II"
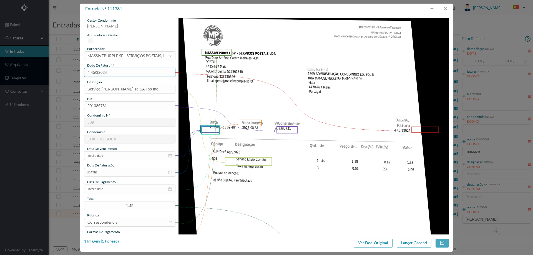
drag, startPoint x: 123, startPoint y: 74, endPoint x: 58, endPoint y: 71, distance: 65.0
click at [59, 71] on div "entrada nº 111381 gestor condomínio Joana Laroca aprovado por gestor fornecedor…" at bounding box center [266, 127] width 533 height 255
click at [447, 10] on button "button" at bounding box center [444, 8] width 13 height 9
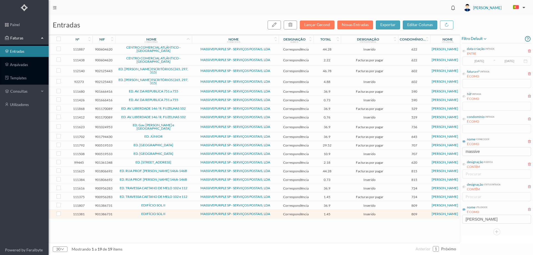
click at [179, 210] on td "EDIFÍCIO SOL II" at bounding box center [153, 205] width 77 height 9
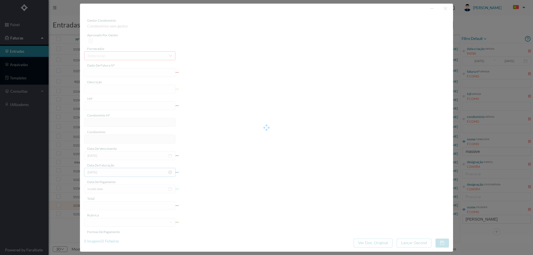
type input "4 45/34489"
type input "ANUIDADE"
type input "901386731"
type input "[DATE]"
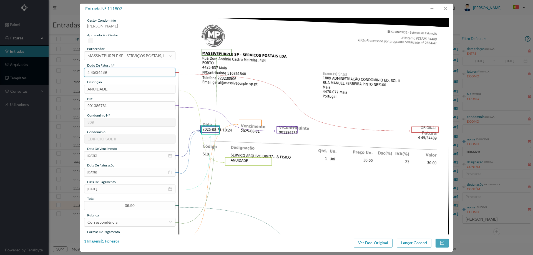
drag, startPoint x: 109, startPoint y: 70, endPoint x: 47, endPoint y: 74, distance: 62.0
click at [49, 73] on div "entrada nº 111807 gestor condomínio Joana Laroca aprovado por gestor fornecedor…" at bounding box center [266, 127] width 533 height 255
click at [121, 188] on input "[DATE]" at bounding box center [129, 188] width 91 height 9
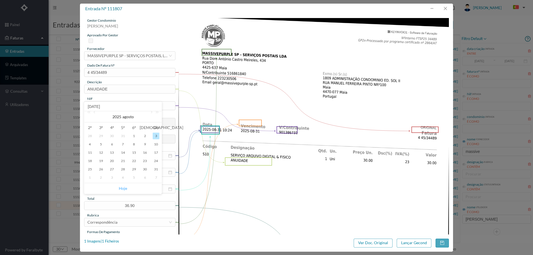
click at [121, 188] on link "Hoje" at bounding box center [123, 188] width 8 height 11
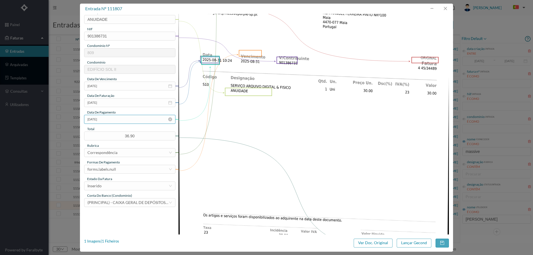
scroll to position [111, 0]
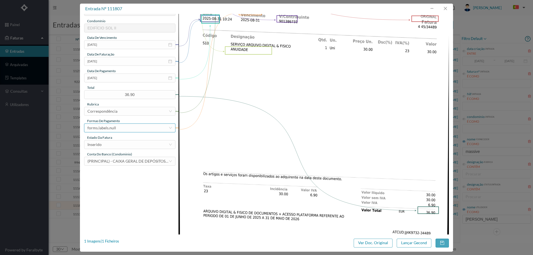
click at [113, 130] on div "forms.labels.null" at bounding box center [101, 128] width 29 height 8
click at [118, 156] on li "transferência bancária" at bounding box center [129, 156] width 91 height 9
click at [119, 143] on div "Inserido" at bounding box center [127, 144] width 81 height 8
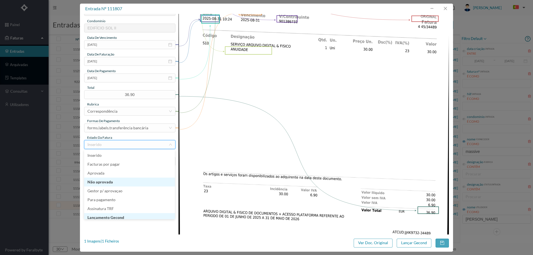
scroll to position [3, 0]
click at [118, 214] on li "Lançamento Gecond" at bounding box center [129, 214] width 91 height 9
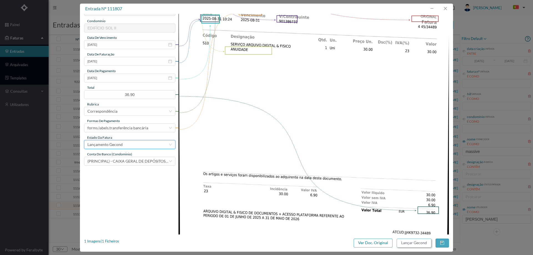
click at [411, 241] on button "Lançar Gecond" at bounding box center [413, 243] width 35 height 9
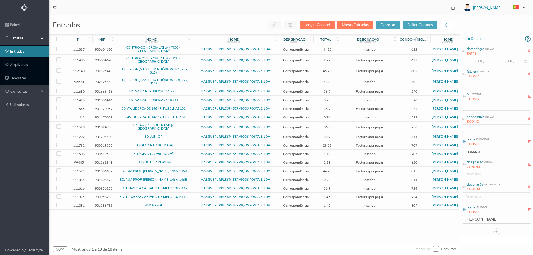
click at [176, 207] on span "EDIFÍCIO SOL II" at bounding box center [153, 205] width 74 height 3
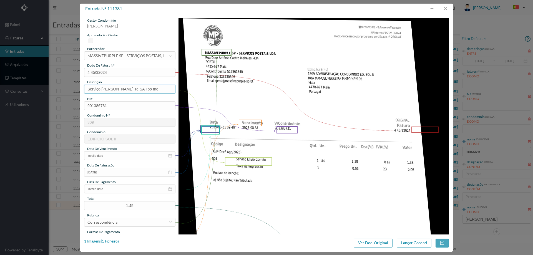
drag, startPoint x: 157, startPoint y: 92, endPoint x: 125, endPoint y: 95, distance: 32.3
click at [125, 95] on div "gestor condomínio Joana Laroca aprovado por gestor fornecedor selecionar MASSIV…" at bounding box center [129, 147] width 91 height 259
click at [110, 156] on input "Invalid date" at bounding box center [129, 155] width 91 height 9
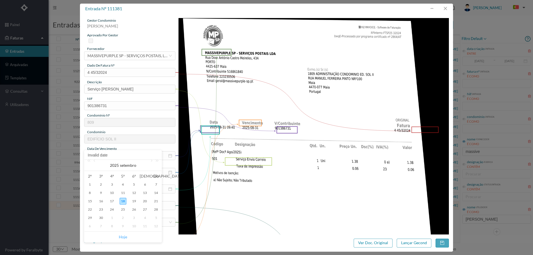
click at [121, 235] on link "Hoje" at bounding box center [123, 237] width 8 height 11
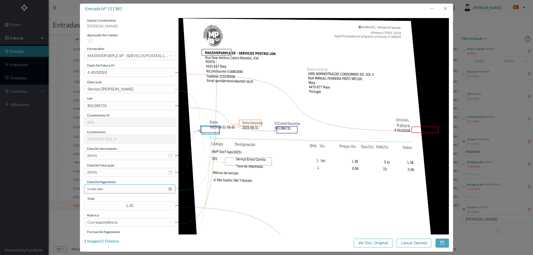
click at [116, 189] on input "Invalid date" at bounding box center [129, 188] width 91 height 9
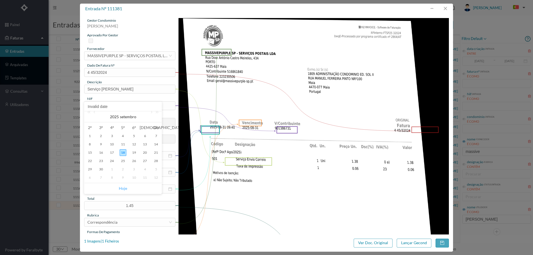
click at [121, 187] on link "Hoje" at bounding box center [123, 188] width 8 height 11
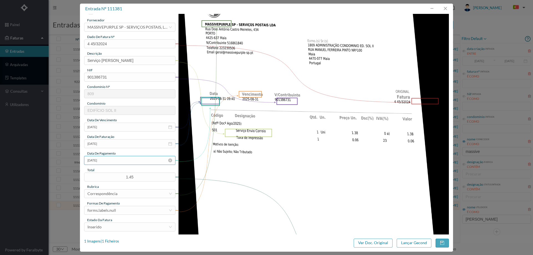
scroll to position [55, 0]
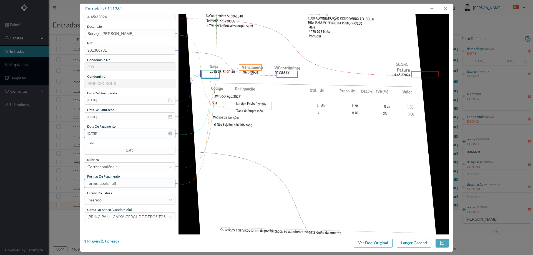
click at [121, 187] on div "forms.labels.null" at bounding box center [127, 183] width 81 height 8
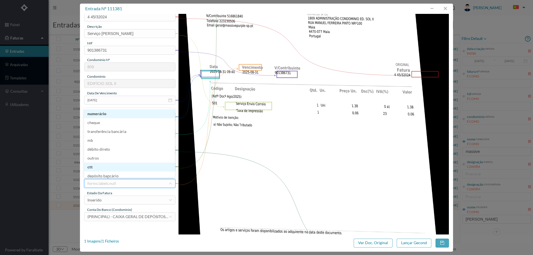
scroll to position [3, 0]
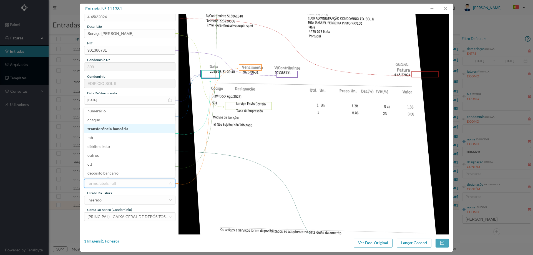
click at [123, 128] on li "transferência bancária" at bounding box center [129, 128] width 91 height 9
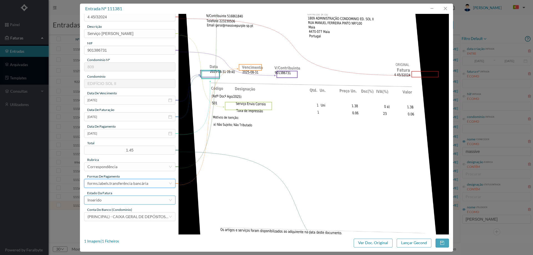
click at [124, 198] on div "Inserido" at bounding box center [127, 200] width 81 height 8
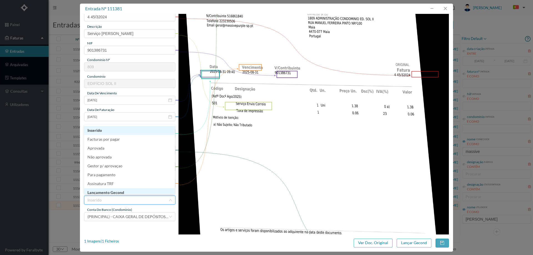
scroll to position [2, 0]
click at [124, 192] on li "Lançamento Gecond" at bounding box center [129, 190] width 91 height 9
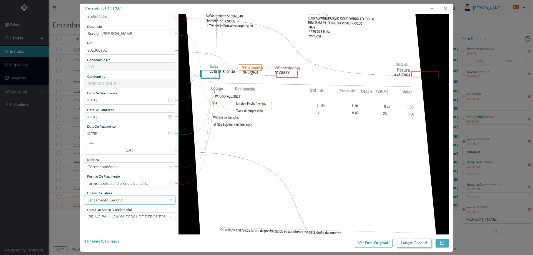
click at [412, 244] on button "Lançar Gecond" at bounding box center [413, 243] width 35 height 9
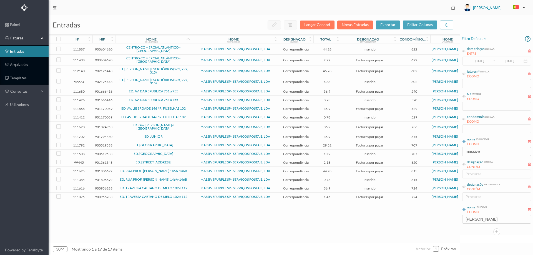
click at [191, 167] on td "ED. RUA PROF. FERNANDO MAGANO 146A-146B" at bounding box center [153, 171] width 77 height 9
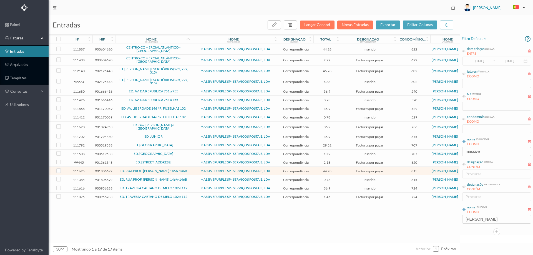
click at [192, 169] on td "MASSIVEPURPLE SP - SERVIÇOS POSTAIS, LDA" at bounding box center [235, 171] width 87 height 9
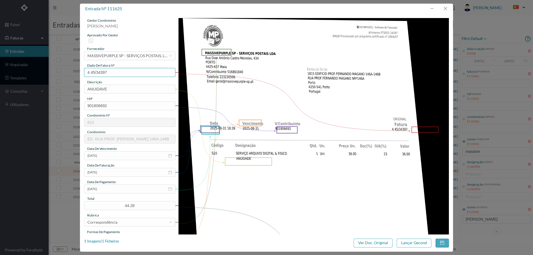
drag, startPoint x: 57, startPoint y: 69, endPoint x: 32, endPoint y: 71, distance: 25.6
click at [32, 71] on div "entrada nº 111625 gestor condomínio Joana Laroca aprovado por gestor fornecedor…" at bounding box center [266, 127] width 533 height 255
click at [445, 9] on button "button" at bounding box center [444, 8] width 13 height 9
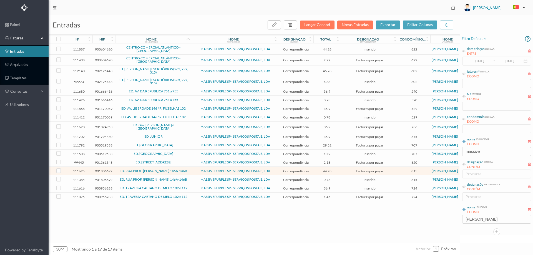
click at [192, 182] on td "MASSIVEPURPLE SP - SERVIÇOS POSTAIS, LDA" at bounding box center [235, 179] width 87 height 9
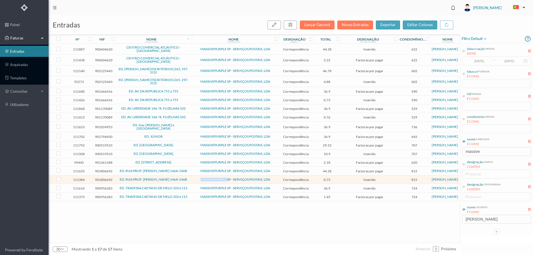
click at [192, 182] on td "MASSIVEPURPLE SP - SERVIÇOS POSTAIS, LDA" at bounding box center [235, 179] width 87 height 9
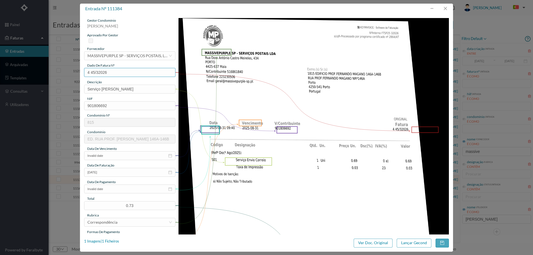
drag, startPoint x: 124, startPoint y: 75, endPoint x: 77, endPoint y: 76, distance: 46.6
click at [77, 76] on div "entrada nº 111384 gestor condomínio Joana Laroca aprovado por gestor fornecedor…" at bounding box center [266, 127] width 533 height 255
click at [109, 158] on input "Invalid date" at bounding box center [129, 155] width 91 height 9
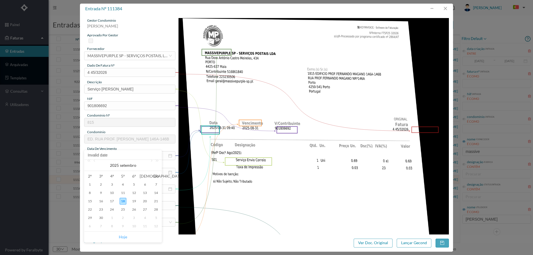
click at [123, 238] on link "Hoje" at bounding box center [123, 237] width 8 height 11
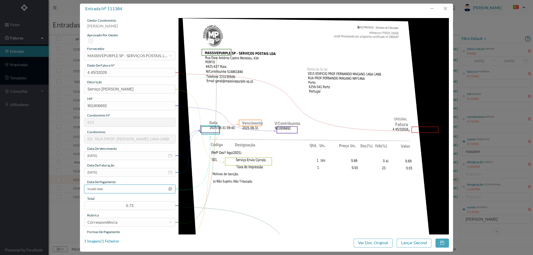
click at [118, 189] on input "Invalid date" at bounding box center [129, 188] width 91 height 9
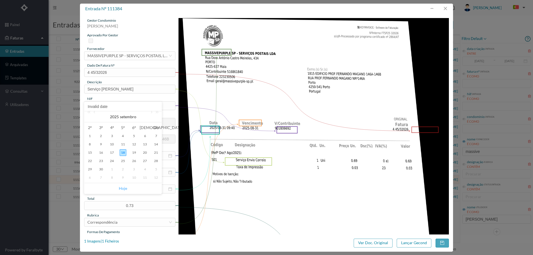
click at [125, 188] on link "Hoje" at bounding box center [123, 188] width 8 height 11
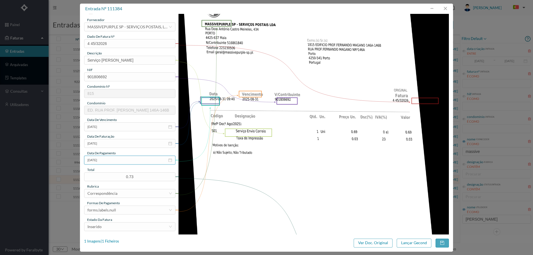
scroll to position [55, 0]
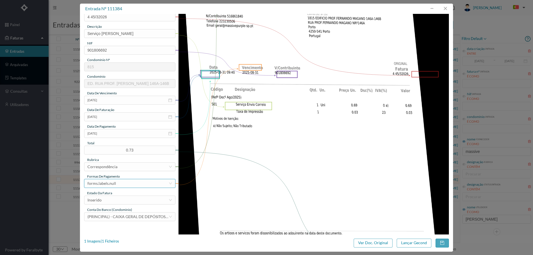
click at [126, 182] on div "forms.labels.null" at bounding box center [127, 183] width 81 height 8
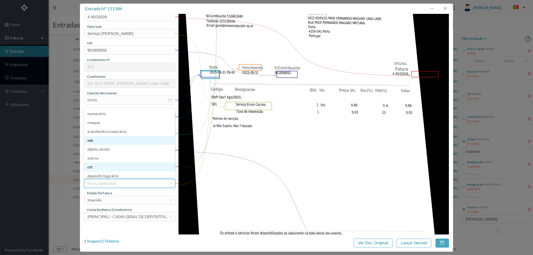
scroll to position [1, 0]
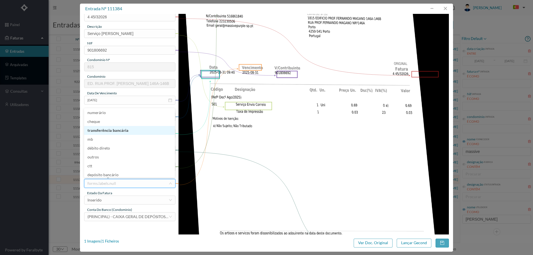
click at [124, 132] on li "transferência bancária" at bounding box center [129, 130] width 91 height 9
click at [122, 202] on div "Inserido" at bounding box center [127, 200] width 81 height 8
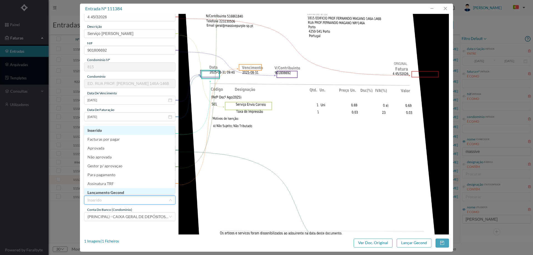
scroll to position [3, 0]
click at [123, 191] on li "Lançamento Gecond" at bounding box center [129, 189] width 91 height 9
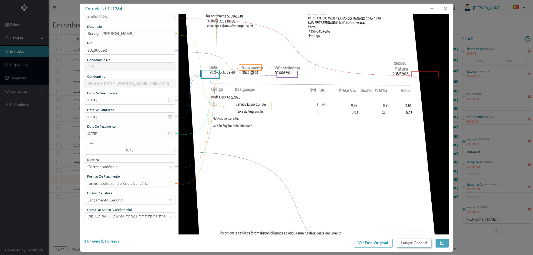
click at [411, 245] on button "Lançar Gecond" at bounding box center [413, 243] width 35 height 9
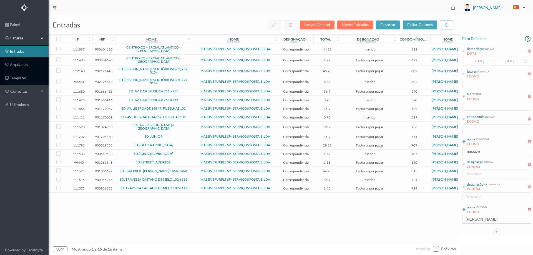
click at [190, 171] on span "ED. RUA PROF. FERNANDO MAGANO 146A-146B" at bounding box center [153, 170] width 74 height 3
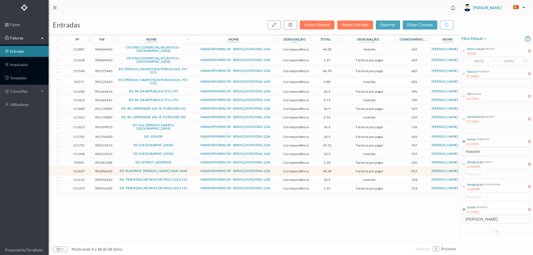
click at [190, 171] on span "ED. RUA PROF. FERNANDO MAGANO 146A-146B" at bounding box center [153, 170] width 74 height 3
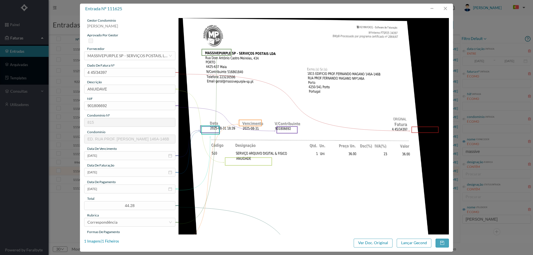
click at [114, 95] on div "gestor condomínio Joana Laroca aprovado por gestor fornecedor selecionar MASSIV…" at bounding box center [129, 147] width 91 height 259
click at [115, 89] on input "ANUIDAVE" at bounding box center [129, 89] width 91 height 9
drag, startPoint x: 115, startPoint y: 89, endPoint x: 49, endPoint y: 89, distance: 66.6
click at [49, 90] on div "entrada nº 111625 gestor condomínio Joana Laroca aprovado por gestor fornecedor…" at bounding box center [266, 127] width 533 height 255
click at [116, 89] on input "a" at bounding box center [129, 89] width 91 height 9
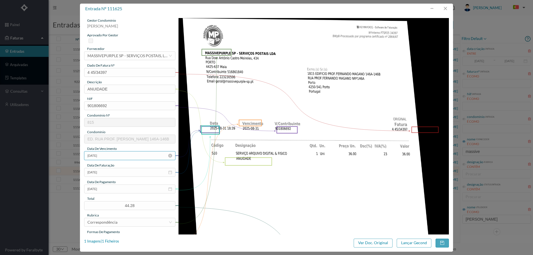
click at [111, 157] on input "2025-01-01" at bounding box center [129, 155] width 91 height 9
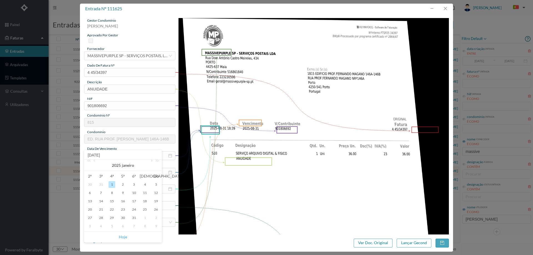
click at [122, 238] on link "Hoje" at bounding box center [123, 237] width 8 height 11
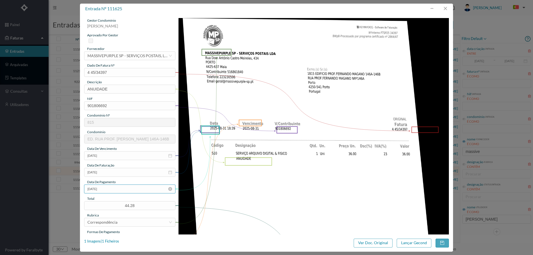
click at [120, 191] on input "2025-01-01" at bounding box center [129, 188] width 91 height 9
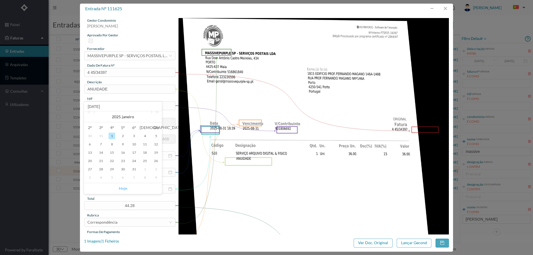
click at [125, 187] on link "Hoje" at bounding box center [123, 188] width 8 height 11
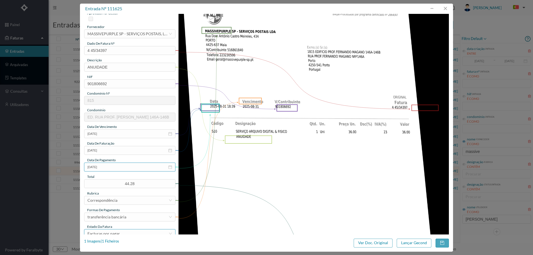
scroll to position [55, 0]
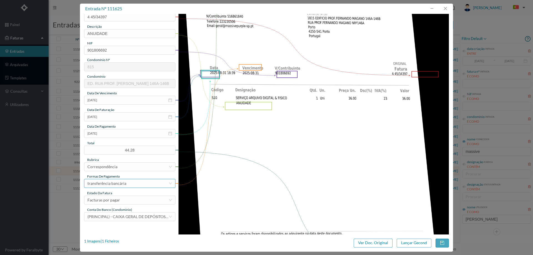
click at [124, 181] on div "transferência bancária" at bounding box center [106, 183] width 39 height 8
click at [126, 198] on div "Facturas por pagar" at bounding box center [127, 200] width 81 height 8
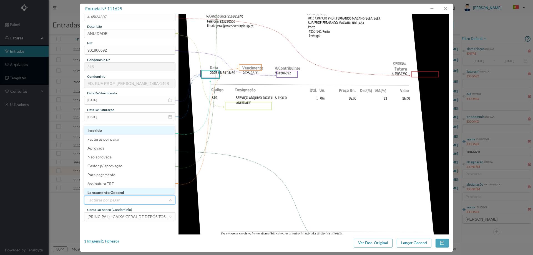
scroll to position [3, 0]
click at [126, 191] on li "Lançamento Gecond" at bounding box center [129, 189] width 91 height 9
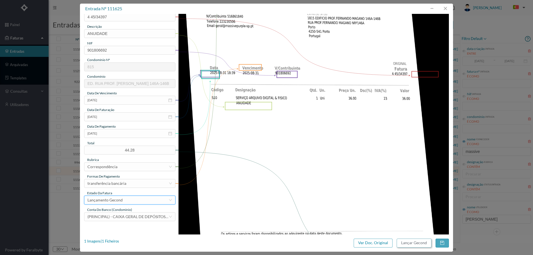
click at [415, 245] on button "Lançar Gecond" at bounding box center [413, 243] width 35 height 9
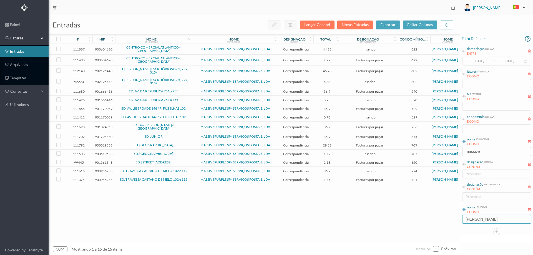
drag, startPoint x: 464, startPoint y: 220, endPoint x: 430, endPoint y: 221, distance: 34.7
click at [430, 221] on div "entradas Lançar Gecond Novas Entradas exportar editar colunas nº nif nome condo…" at bounding box center [291, 135] width 484 height 240
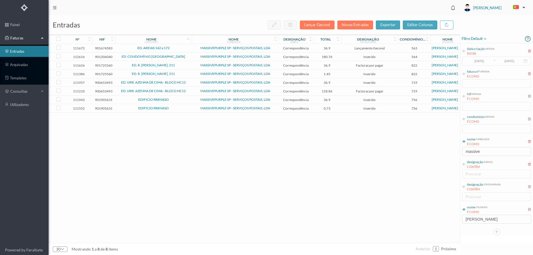
click at [189, 65] on span "ED. R. MANUEL DA SILVA ARAÚJO, 211" at bounding box center [153, 65] width 74 height 3
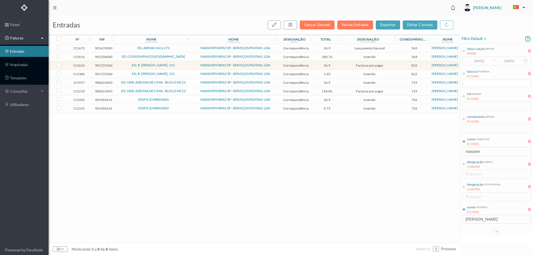
click at [194, 64] on span "MASSIVEPURPLE SP - SERVIÇOS POSTAIS, LDA" at bounding box center [235, 65] width 84 height 3
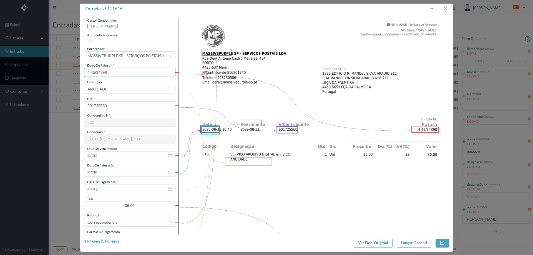
drag, startPoint x: 114, startPoint y: 72, endPoint x: 52, endPoint y: 74, distance: 62.4
click at [52, 73] on div "entrada nº 111626 gestor condomínio Hugo Moreira aprovado por gestor fornecedor…" at bounding box center [266, 127] width 533 height 255
drag, startPoint x: 445, startPoint y: 6, endPoint x: 437, endPoint y: 12, distance: 9.9
click at [445, 6] on button "button" at bounding box center [444, 8] width 13 height 9
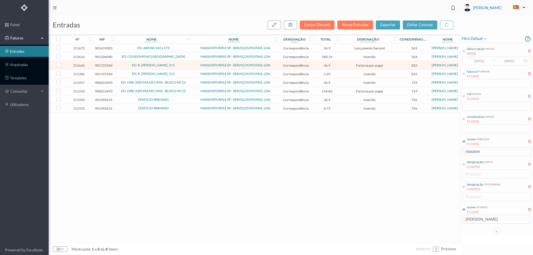
click at [189, 72] on span "ED. R. MANUEL DA SILVA ARAÚJO, 211" at bounding box center [153, 73] width 74 height 3
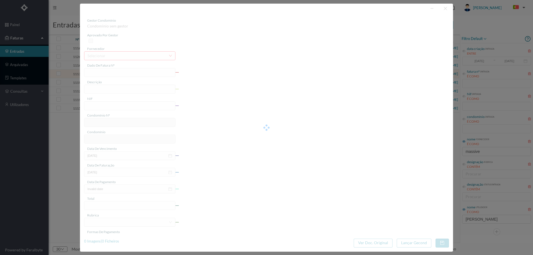
type input "4 45/32030"
type input "Serviço [PERSON_NAME]"
type input "901725560"
type input "Invalid date"
type input "[DATE]"
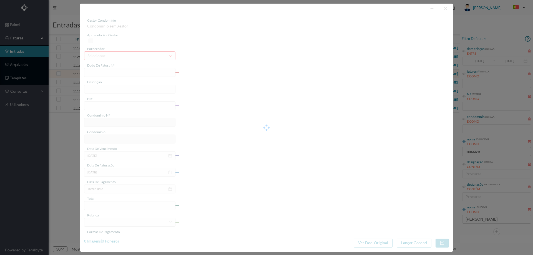
type input "1.45"
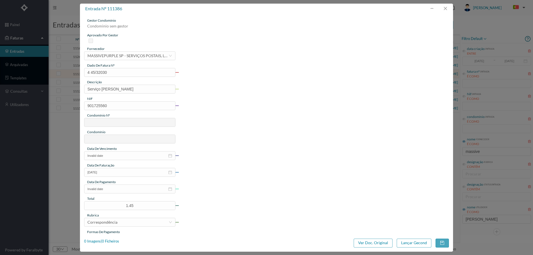
type input "822"
type input "ED. R. MANUEL DA SILVA ARAÚJO, 211"
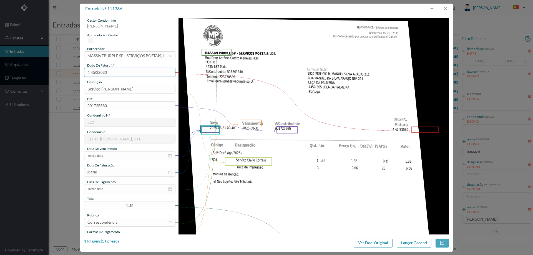
drag, startPoint x: 116, startPoint y: 71, endPoint x: 39, endPoint y: 77, distance: 77.6
click at [39, 77] on div "entrada nº 111386 gestor condomínio Hugo Moreira aprovado por gestor fornecedor…" at bounding box center [266, 127] width 533 height 255
click at [108, 156] on input "Invalid date" at bounding box center [129, 155] width 91 height 9
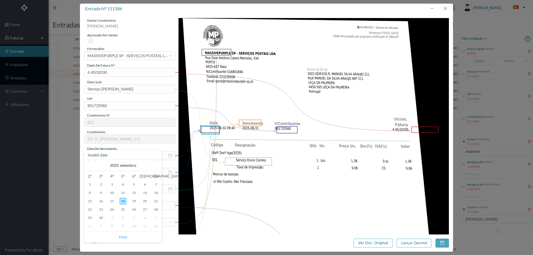
click at [123, 235] on link "Hoje" at bounding box center [123, 237] width 8 height 11
type input "[DATE]"
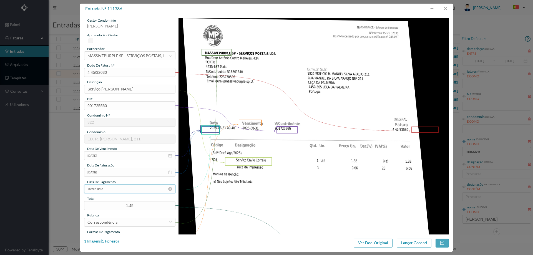
click at [116, 186] on input "Invalid date" at bounding box center [129, 188] width 91 height 9
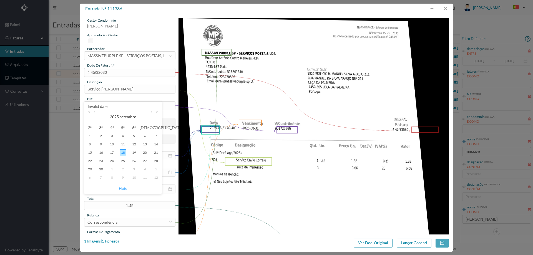
click at [120, 188] on link "Hoje" at bounding box center [123, 188] width 8 height 11
type input "[DATE]"
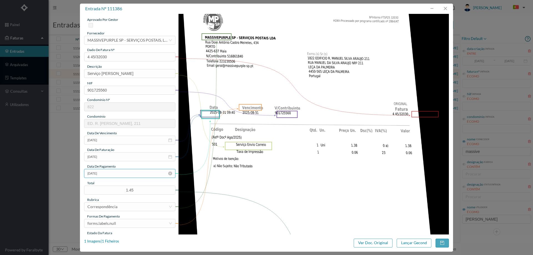
scroll to position [28, 0]
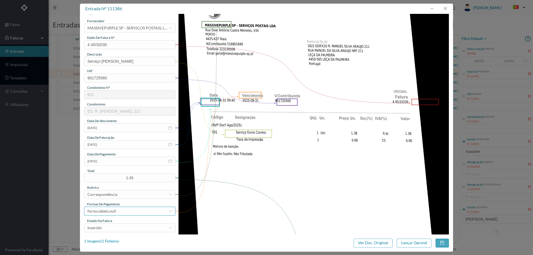
click at [121, 208] on div "forms.labels.null" at bounding box center [127, 211] width 81 height 8
click at [118, 159] on li "transferência bancária" at bounding box center [129, 159] width 91 height 9
click at [121, 227] on div "Inserido" at bounding box center [127, 228] width 81 height 8
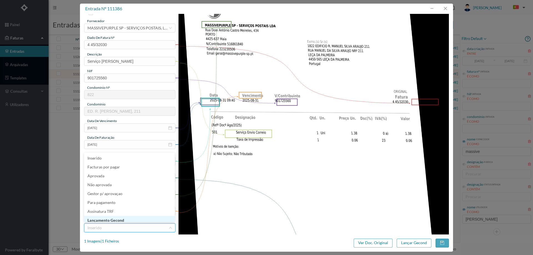
scroll to position [3, 0]
click at [121, 216] on li "Lançamento Gecond" at bounding box center [129, 217] width 91 height 9
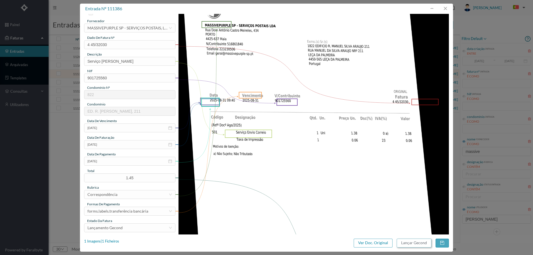
click at [411, 239] on button "Lançar Gecond" at bounding box center [413, 243] width 35 height 9
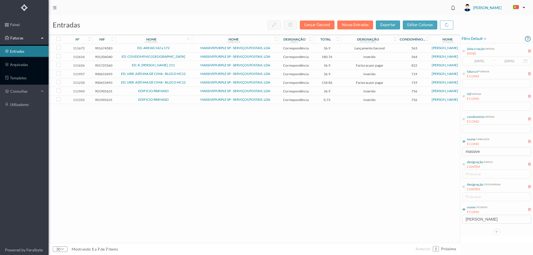
click at [189, 65] on span "ED. R. MANUEL DA SILVA ARAÚJO, 211" at bounding box center [153, 65] width 74 height 3
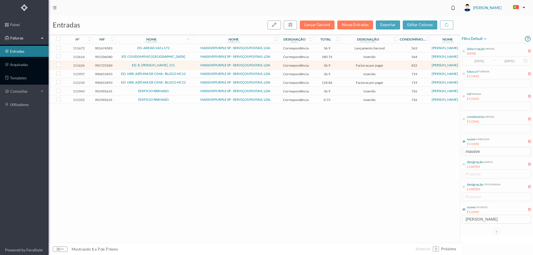
click at [189, 65] on span "ED. R. MANUEL DA SILVA ARAÚJO, 211" at bounding box center [153, 65] width 74 height 3
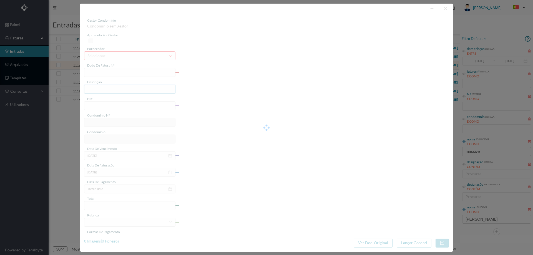
type input "4 45/34398"
type input "ANUIDADE"
type input "901725560"
type input "[DATE]"
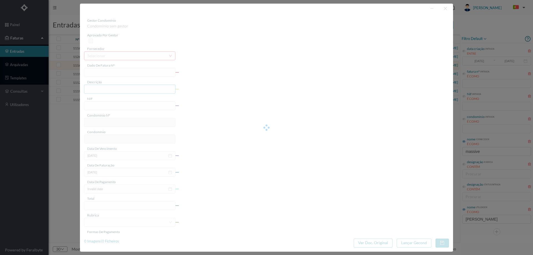
type input "[DATE]"
type input "36.90"
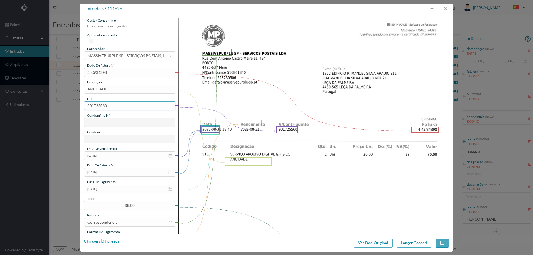
type input "822"
type input "ED. R. MANUEL DA SILVA ARAÚJO, 211"
click at [120, 191] on input "[DATE]" at bounding box center [129, 188] width 91 height 9
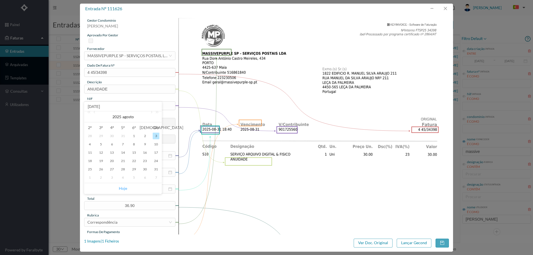
click at [123, 187] on link "Hoje" at bounding box center [123, 188] width 8 height 11
type input "[DATE]"
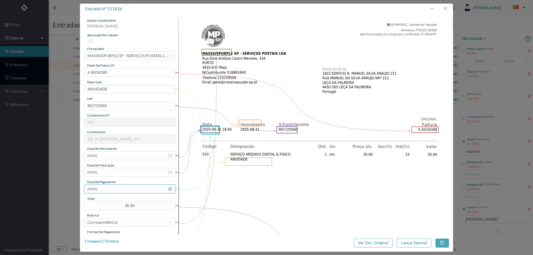
scroll to position [55, 0]
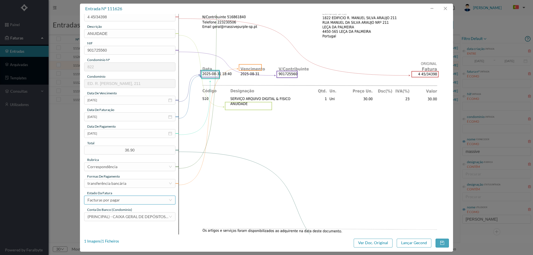
click at [124, 201] on div "Facturas por pagar" at bounding box center [127, 200] width 81 height 8
click at [126, 191] on li "Lançamento Gecond" at bounding box center [129, 191] width 91 height 9
click at [401, 245] on button "Lançar Gecond" at bounding box center [413, 243] width 35 height 9
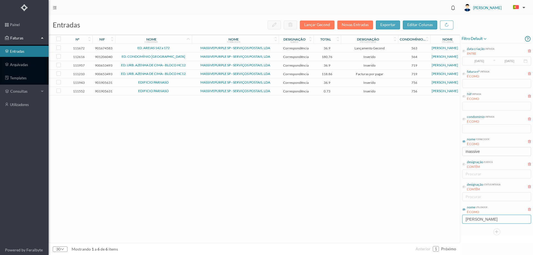
drag, startPoint x: 480, startPoint y: 220, endPoint x: 441, endPoint y: 223, distance: 39.5
click at [441, 223] on div "entradas Lançar Gecond Novas Entradas exportar editar colunas nº nif nome condo…" at bounding box center [291, 135] width 484 height 240
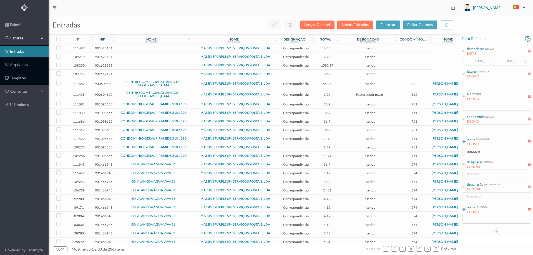
click at [188, 105] on span "CONDOMINIO GERAL PIRAMIDE 510 a 590" at bounding box center [153, 103] width 74 height 3
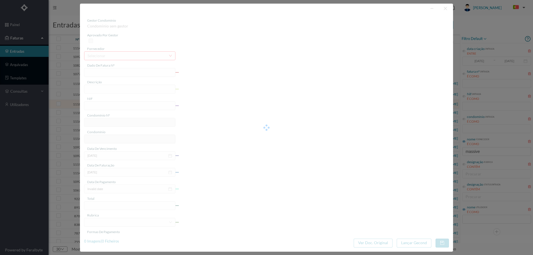
type input "4 45/34529"
type input "ANUIDADE"
type input "901098655"
type input "[DATE]"
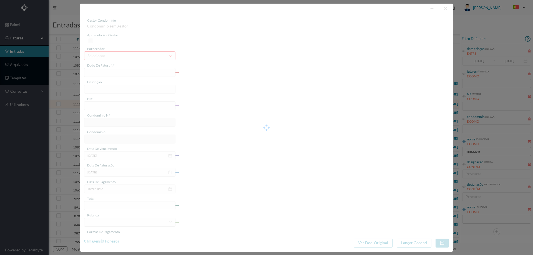
type input "[DATE]"
type input "36.90"
type input "751"
type input "CONDOMINIO GERAL PIRAMIDE 510 a 590"
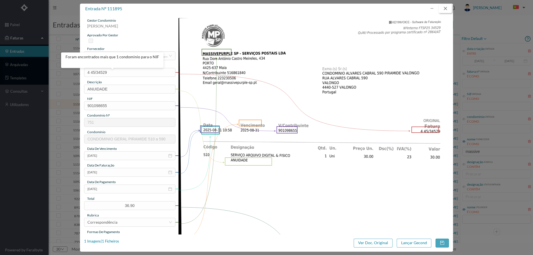
click at [449, 10] on button "button" at bounding box center [444, 8] width 13 height 9
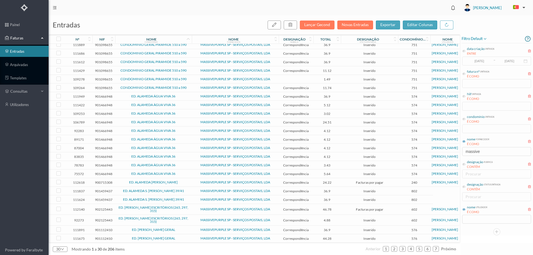
scroll to position [0, 0]
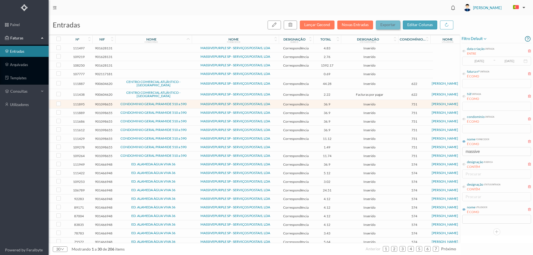
click at [381, 27] on span "exportar" at bounding box center [387, 24] width 15 height 5
click at [164, 19] on div "entradas Lançar Gecond Novas Entradas exportar editar colunas" at bounding box center [254, 24] width 411 height 19
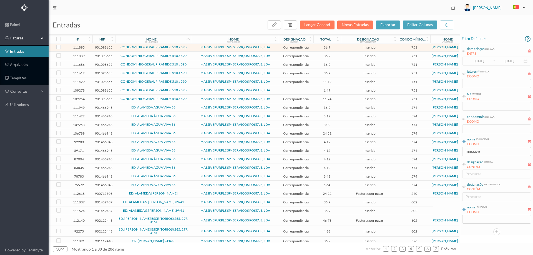
scroll to position [70, 0]
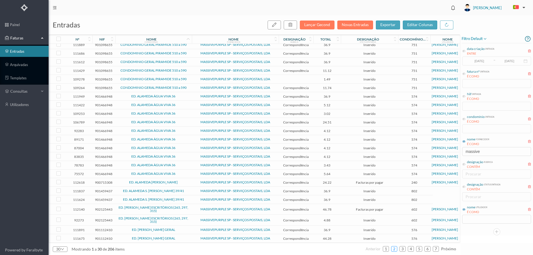
click at [393, 249] on link "2" at bounding box center [394, 249] width 6 height 8
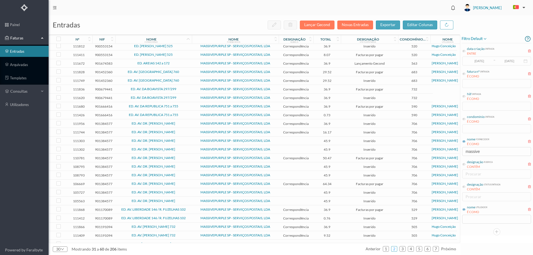
scroll to position [61, 0]
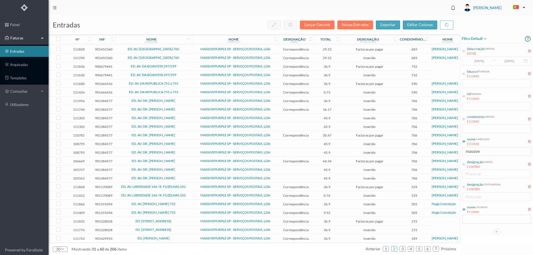
click at [187, 187] on span "ED. AV. LIBERDADE 146 / R. FUZELHAS 102" at bounding box center [153, 186] width 74 height 3
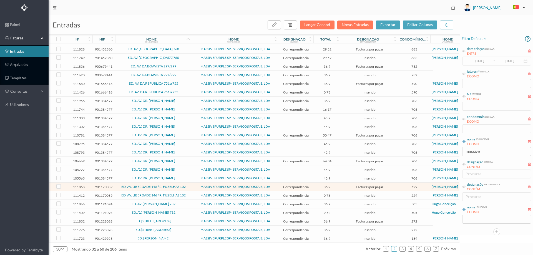
click at [192, 187] on td "MASSIVEPURPLE SP - SERVIÇOS POSTAIS, LDA" at bounding box center [235, 187] width 87 height 9
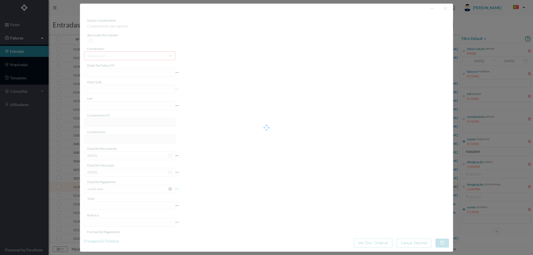
type input "4 45/34462"
type input "ANUIDADE"
type input "901170089"
type input "[DATE]"
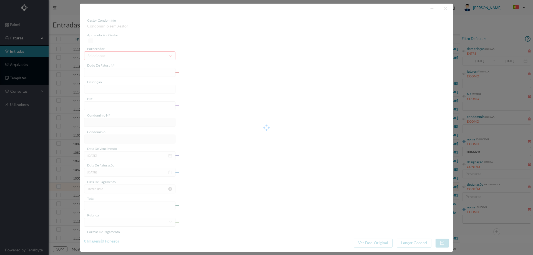
type input "[DATE]"
type input "36.90"
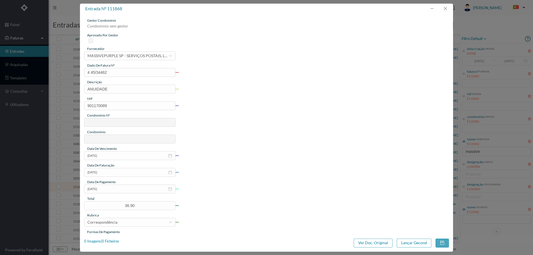
type input "529"
type input "ED. AV. LIBERDADE 146 / R. FUZELHAS 102"
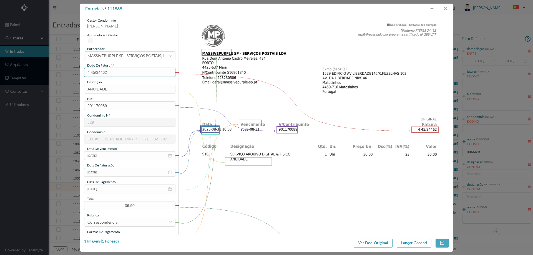
drag, startPoint x: 118, startPoint y: 71, endPoint x: 42, endPoint y: 71, distance: 76.0
click at [42, 71] on div "entrada nº 111868 gestor condomínio Joana Laroca aprovado por gestor fornecedor…" at bounding box center [266, 127] width 533 height 255
click at [446, 9] on button "button" at bounding box center [444, 8] width 13 height 9
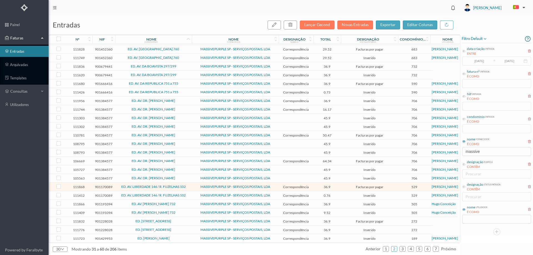
click at [192, 196] on td "MASSIVEPURPLE SP - SERVIÇOS POSTAIS, LDA" at bounding box center [235, 195] width 87 height 9
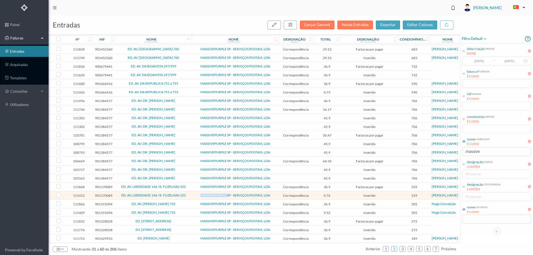
click at [192, 196] on td "MASSIVEPURPLE SP - SERVIÇOS POSTAIS, LDA" at bounding box center [235, 195] width 87 height 9
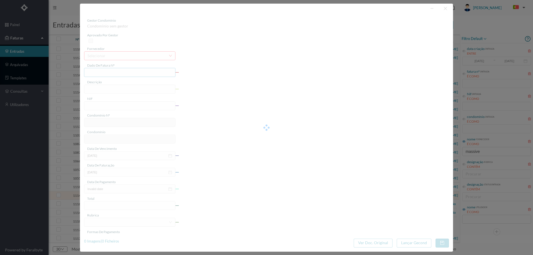
type input "4 45/31968"
type input "Serviço [PERSON_NAME]"
type input "901170089"
type input "Invalid date"
type input "[DATE]"
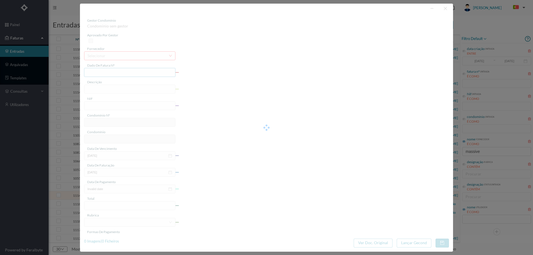
type input "0.76"
type input "529"
type input "ED. AV. LIBERDADE 146 / R. FUZELHAS 102"
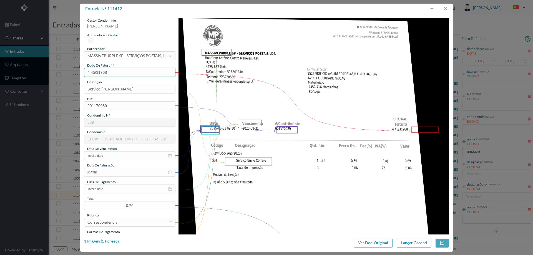
drag, startPoint x: 114, startPoint y: 73, endPoint x: 68, endPoint y: 72, distance: 45.8
click at [68, 72] on div "entrada nº 111412 gestor condomínio Joana Laroca aprovado por gestor fornecedor…" at bounding box center [266, 127] width 533 height 255
click at [108, 186] on input "Invalid date" at bounding box center [129, 188] width 91 height 9
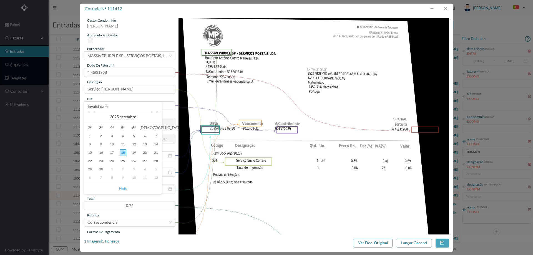
click at [123, 186] on link "Hoje" at bounding box center [123, 188] width 8 height 11
type input "[DATE]"
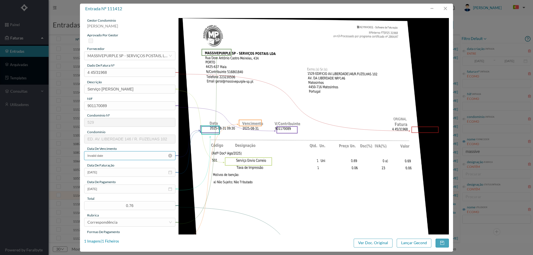
click at [115, 154] on input "Invalid date" at bounding box center [129, 155] width 91 height 9
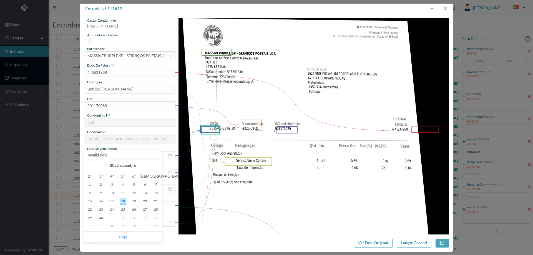
click at [126, 235] on link "Hoje" at bounding box center [123, 237] width 8 height 11
type input "[DATE]"
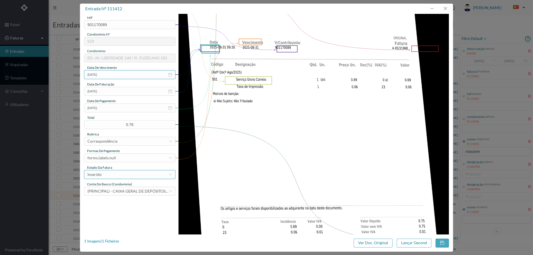
scroll to position [83, 0]
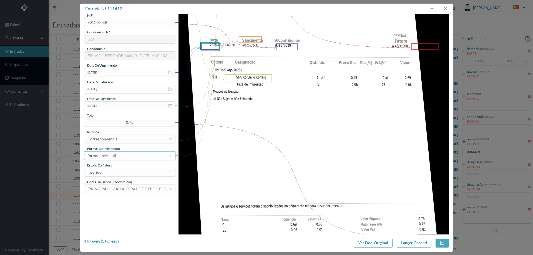
click at [121, 156] on div "forms.labels.null" at bounding box center [127, 155] width 81 height 8
click at [122, 186] on li "transferência bancária" at bounding box center [129, 184] width 91 height 9
click at [119, 172] on div "Inserido" at bounding box center [127, 172] width 81 height 8
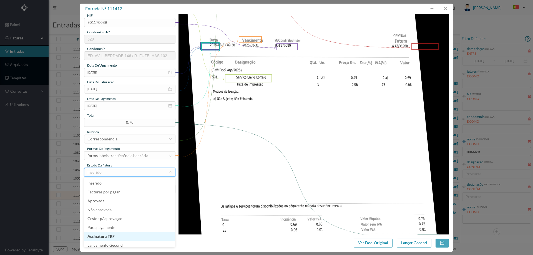
scroll to position [3, 0]
click at [123, 243] on li "Lançamento Gecond" at bounding box center [129, 242] width 91 height 9
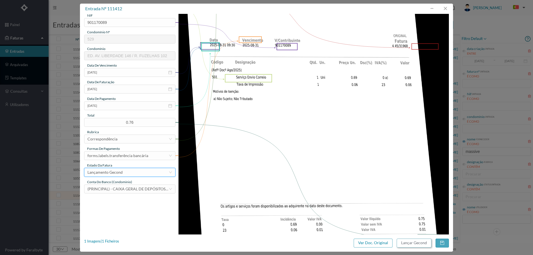
click at [409, 242] on button "Lançar Gecond" at bounding box center [413, 243] width 35 height 9
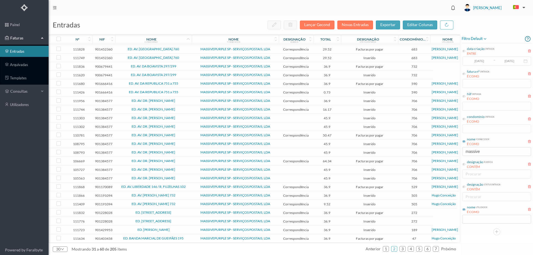
click at [189, 185] on span "ED. AV. LIBERDADE 146 / R. FUZELHAS 102" at bounding box center [153, 186] width 74 height 3
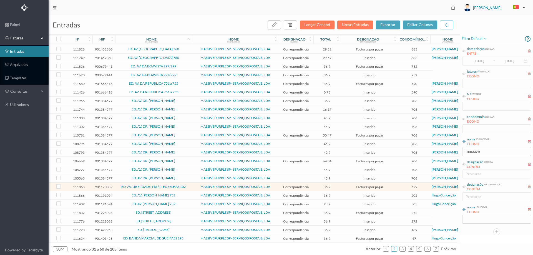
click at [189, 185] on span "ED. AV. LIBERDADE 146 / R. FUZELHAS 102" at bounding box center [153, 186] width 74 height 3
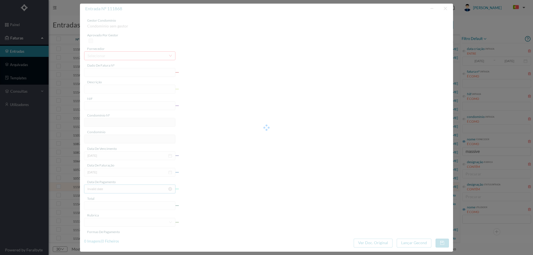
type input "4 45/34462"
type input "ANUIDADE"
type input "901170089"
type input "[DATE]"
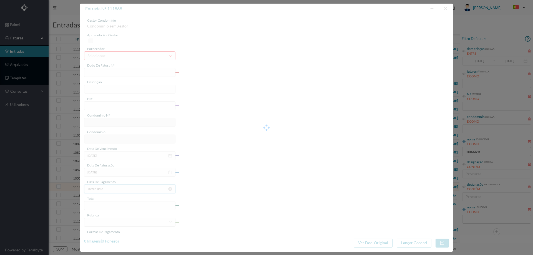
type input "[DATE]"
type input "36.90"
type input "529"
type input "ED. AV. LIBERDADE 146 / R. FUZELHAS 102"
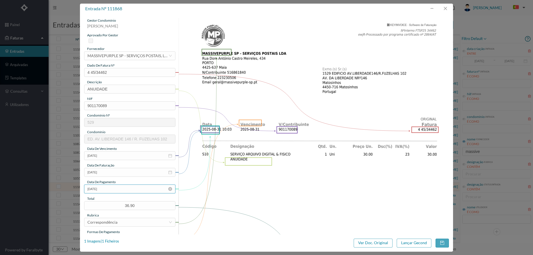
click at [102, 192] on input "[DATE]" at bounding box center [129, 188] width 91 height 9
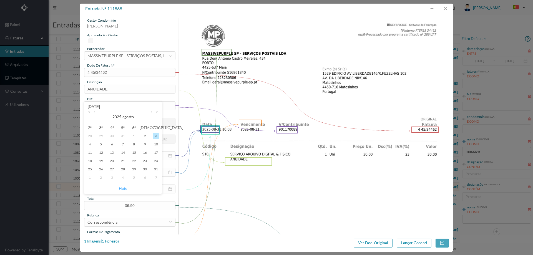
click at [122, 187] on link "Hoje" at bounding box center [123, 188] width 8 height 11
type input "[DATE]"
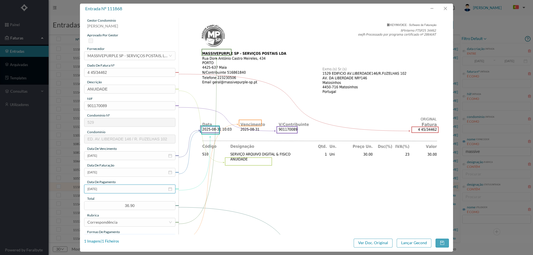
scroll to position [83, 0]
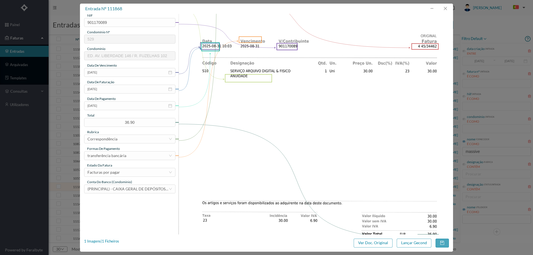
click at [118, 165] on div "estado da fatura" at bounding box center [129, 165] width 91 height 5
click at [122, 174] on div "Facturas por pagar" at bounding box center [127, 172] width 81 height 8
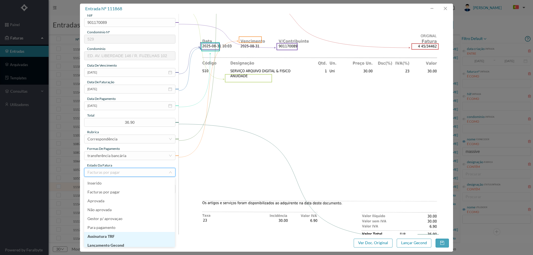
scroll to position [3, 0]
click at [128, 242] on li "Lançamento Gecond" at bounding box center [129, 242] width 91 height 9
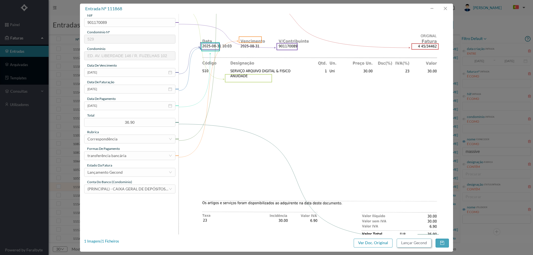
click at [411, 243] on button "Lançar Gecond" at bounding box center [413, 243] width 35 height 9
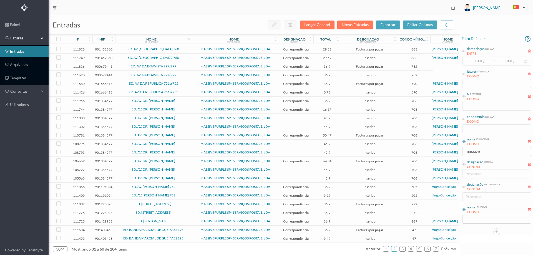
click at [183, 183] on td "ED. AV. [PERSON_NAME] 732" at bounding box center [153, 187] width 77 height 9
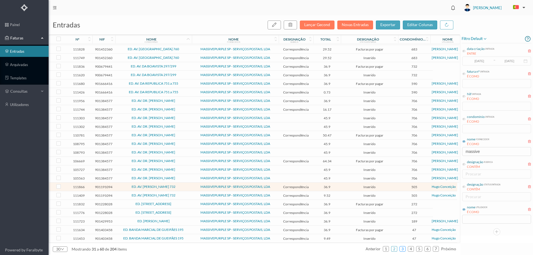
click at [403, 251] on link "3" at bounding box center [402, 249] width 6 height 8
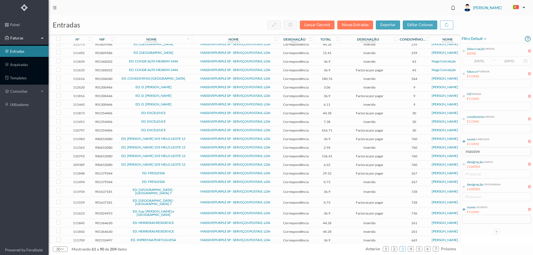
scroll to position [61, 0]
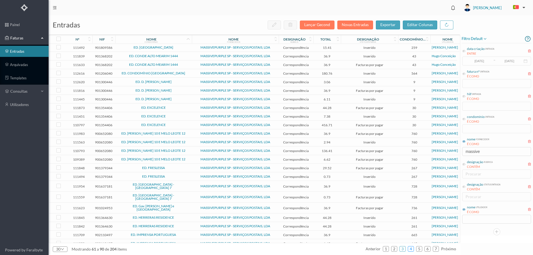
click at [412, 249] on link "4" at bounding box center [411, 249] width 6 height 8
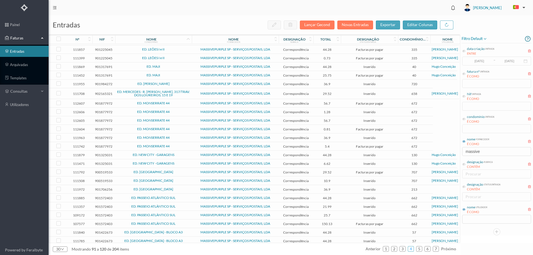
scroll to position [0, 0]
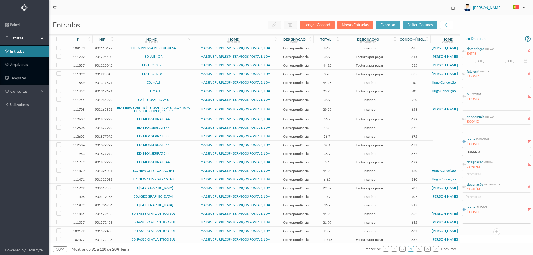
click at [184, 187] on span "ED. PARQUE - MATOSINHOS" at bounding box center [153, 187] width 74 height 3
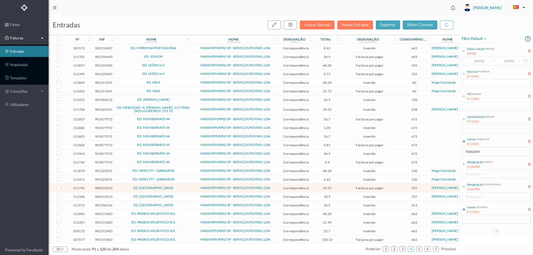
click at [183, 187] on span "ED. PARQUE - MATOSINHOS" at bounding box center [153, 187] width 74 height 3
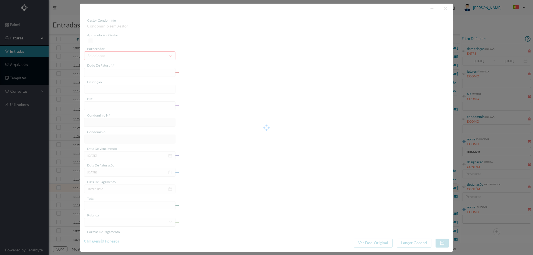
type input "4 45/34415"
type input "ANUIDADE"
type input "900519533"
type input "[DATE]"
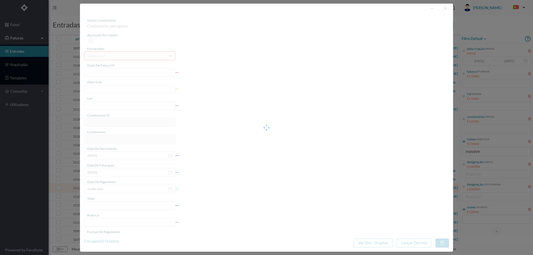
type input "[DATE]"
type input "29.52"
type input "707"
type input "ED. PARQUE - MATOSINHOS"
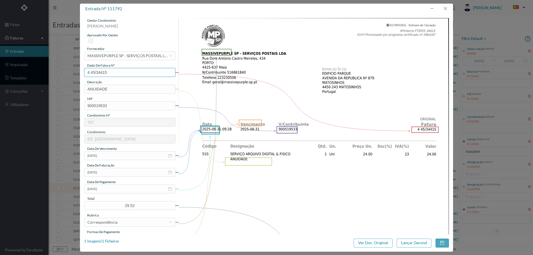
drag, startPoint x: 77, startPoint y: 73, endPoint x: 57, endPoint y: 73, distance: 19.4
click at [58, 73] on div "entrada nº 111792 gestor condomínio Joana Laroca aprovado por gestor fornecedor…" at bounding box center [266, 127] width 533 height 255
click at [444, 8] on button "button" at bounding box center [444, 8] width 13 height 9
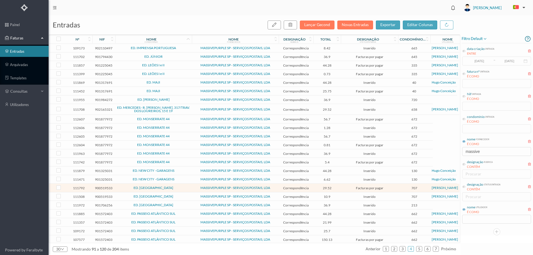
click at [182, 196] on span "ED. PARQUE - MATOSINHOS" at bounding box center [153, 196] width 74 height 3
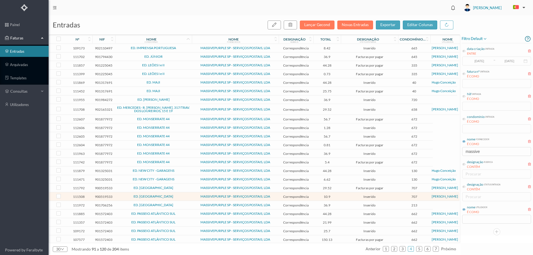
click at [182, 196] on span "ED. PARQUE - MATOSINHOS" at bounding box center [153, 196] width 74 height 3
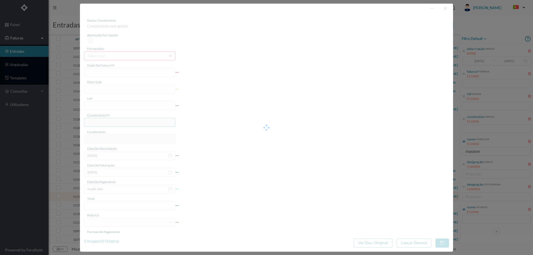
type input "4 45/32849"
type input "Serviço [PERSON_NAME]"
type input "900519533"
type input "Invalid date"
type input "[DATE]"
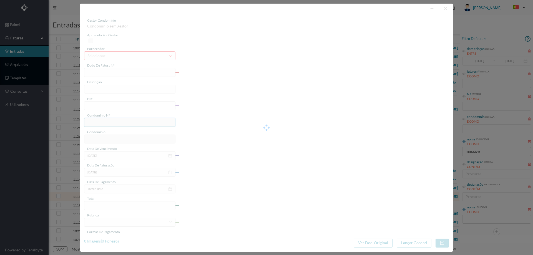
type input "10.90"
type input "707"
type input "ED. PARQUE - MATOSINHOS"
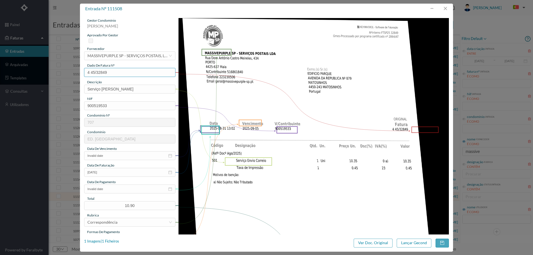
drag, startPoint x: 68, startPoint y: 73, endPoint x: 38, endPoint y: 73, distance: 29.4
click at [39, 73] on div "entrada nº 111508 gestor condomínio Joana Laroca aprovado por gestor fornecedor…" at bounding box center [266, 127] width 533 height 255
click at [114, 158] on input "Invalid date" at bounding box center [129, 155] width 91 height 9
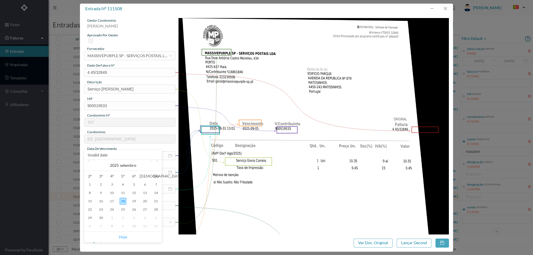
click at [122, 237] on link "Hoje" at bounding box center [123, 237] width 8 height 11
type input "[DATE]"
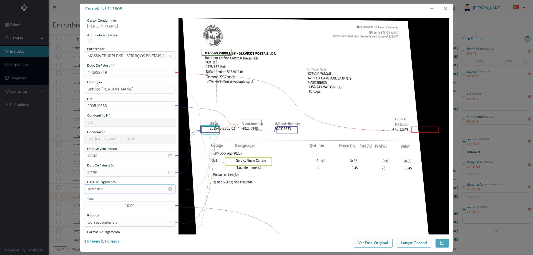
click at [115, 191] on input "Invalid date" at bounding box center [129, 188] width 91 height 9
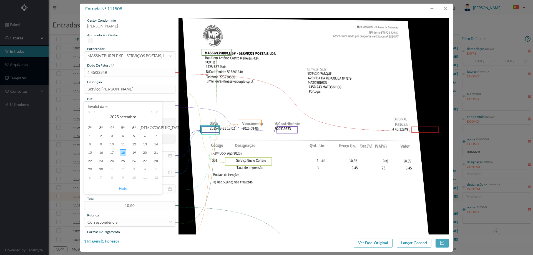
click at [125, 188] on link "Hoje" at bounding box center [123, 188] width 8 height 11
type input "[DATE]"
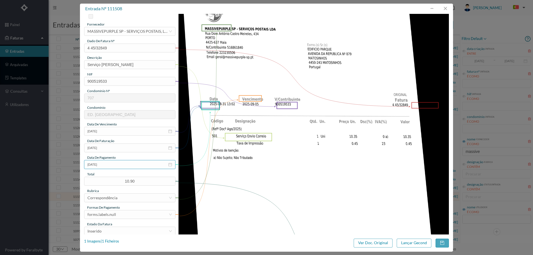
scroll to position [55, 0]
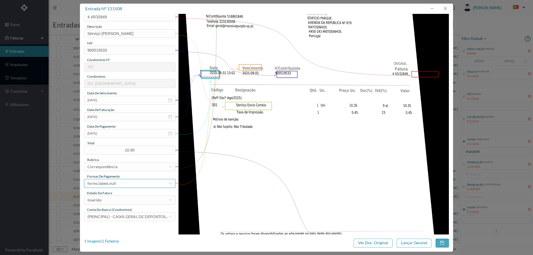
click at [125, 180] on div "forms.labels.null" at bounding box center [127, 183] width 81 height 8
click at [116, 128] on li "transferência bancária" at bounding box center [129, 128] width 91 height 9
click at [117, 198] on div "Inserido" at bounding box center [127, 200] width 81 height 8
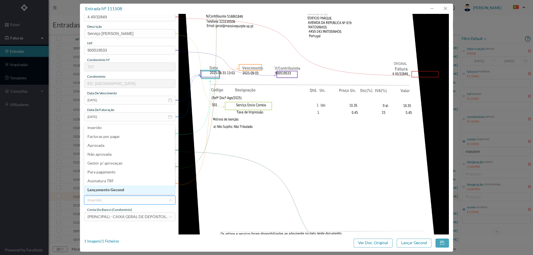
drag, startPoint x: 117, startPoint y: 190, endPoint x: 122, endPoint y: 191, distance: 4.4
click at [118, 190] on li "Lançamento Gecond" at bounding box center [129, 189] width 91 height 9
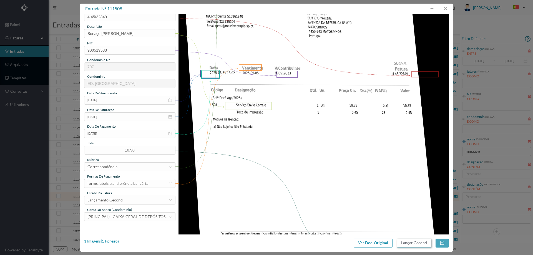
click at [415, 242] on button "Lançar Gecond" at bounding box center [413, 243] width 35 height 9
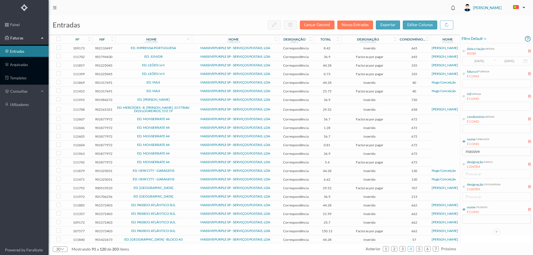
click at [174, 196] on span "ED. PARQUE - PORTO" at bounding box center [153, 196] width 74 height 3
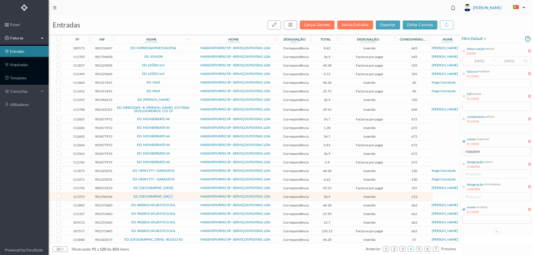
click at [174, 196] on span "ED. PARQUE - PORTO" at bounding box center [153, 196] width 74 height 3
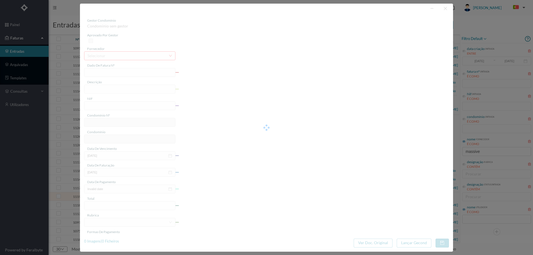
type input "4 45/34531"
type input "Dow TO MIUIVO DIGIT ANUIDADE"
type input "901706256"
type input "[DATE]"
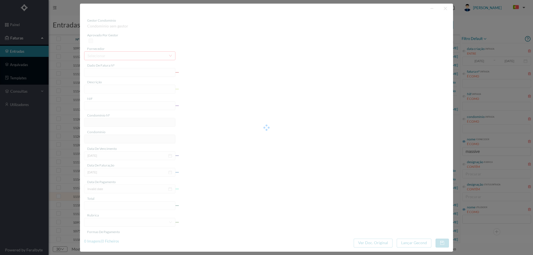
type input "[DATE]"
type input "36.90"
type input "213"
type input "ED. PARQUE - PORTO"
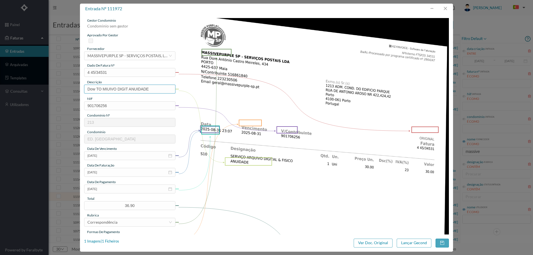
drag, startPoint x: 157, startPoint y: 90, endPoint x: 20, endPoint y: 89, distance: 137.0
click at [20, 89] on div "entrada nº 111972 gestor condomínio Condominio sem gestor aprovado por gestor f…" at bounding box center [266, 127] width 533 height 255
type input "ANUIDADE"
click at [108, 190] on input "[DATE]" at bounding box center [129, 188] width 91 height 9
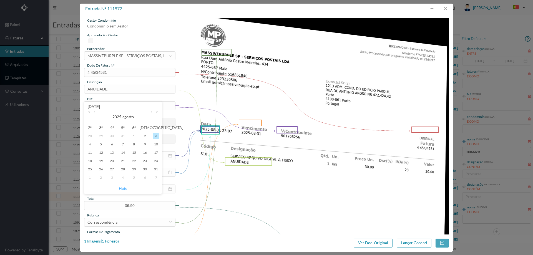
click at [127, 186] on link "Hoje" at bounding box center [123, 188] width 8 height 11
type input "[DATE]"
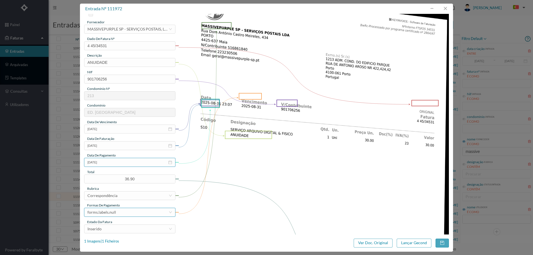
scroll to position [55, 0]
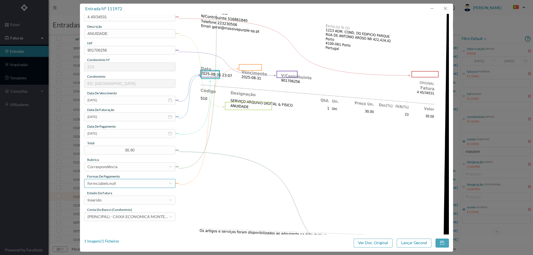
click at [120, 179] on div "forms.labels.null" at bounding box center [127, 183] width 81 height 8
click at [123, 130] on li "transferência bancária" at bounding box center [129, 128] width 91 height 9
click at [118, 202] on div "Inserido" at bounding box center [127, 200] width 81 height 8
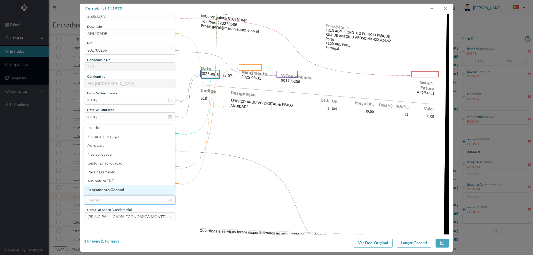
click at [121, 186] on li "Lançamento Gecond" at bounding box center [129, 189] width 91 height 9
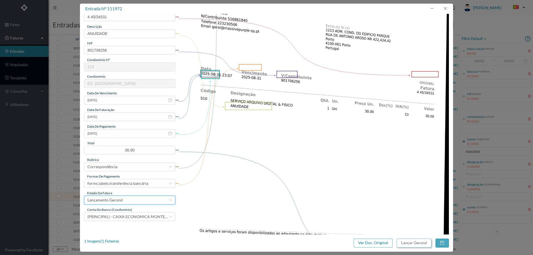
click at [416, 244] on button "Lançar Gecond" at bounding box center [413, 243] width 35 height 9
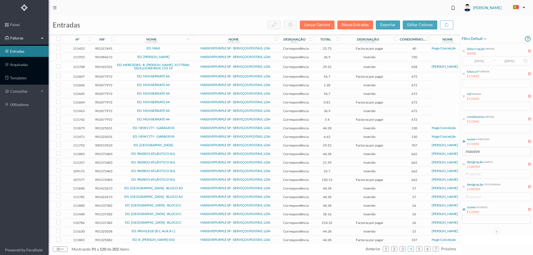
scroll to position [63, 0]
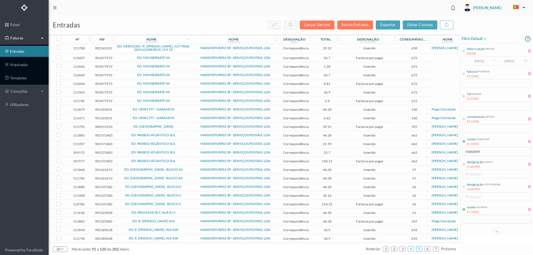
click at [419, 248] on link "5" at bounding box center [419, 249] width 6 height 8
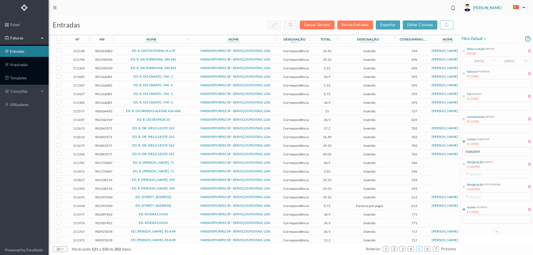
scroll to position [65, 0]
click at [427, 250] on link "6" at bounding box center [427, 249] width 6 height 8
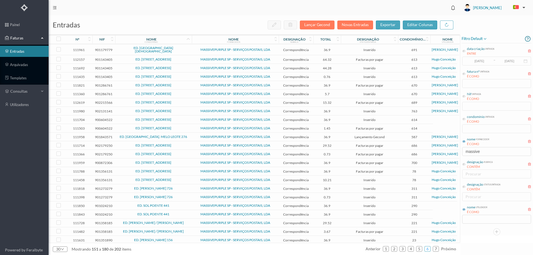
scroll to position [61, 0]
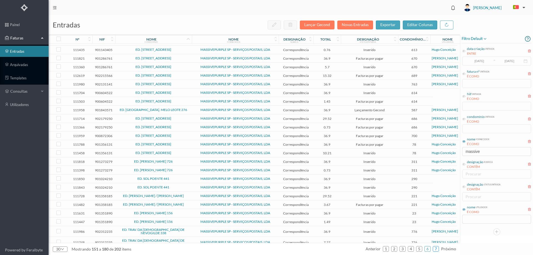
click at [437, 250] on link "7" at bounding box center [436, 249] width 6 height 8
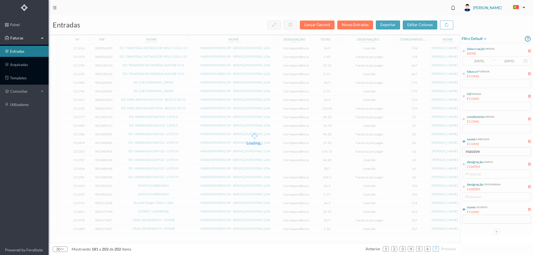
scroll to position [0, 0]
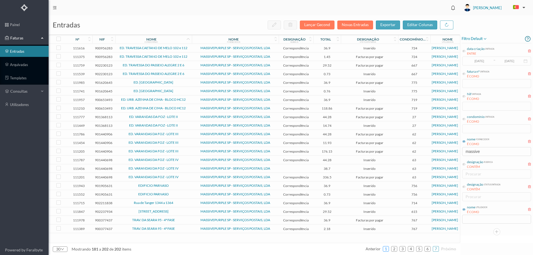
click at [385, 248] on link "1" at bounding box center [386, 249] width 6 height 8
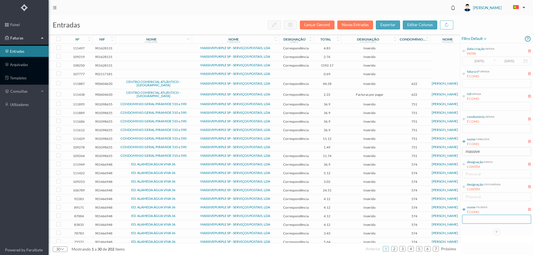
click at [491, 218] on input "text" at bounding box center [496, 219] width 69 height 9
type input "k"
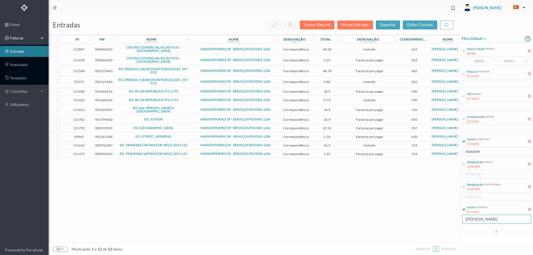
type input "joana"
click at [186, 47] on span "CENTRO COMERCIAL ATLÂNTICO - MATOSINHOS" at bounding box center [153, 49] width 74 height 7
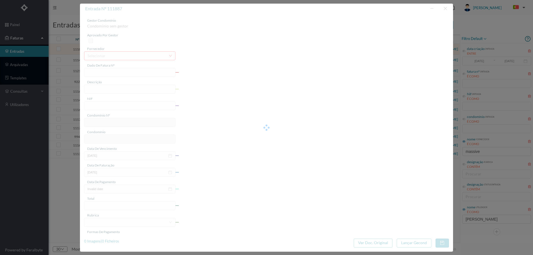
type input "4 45/34481"
type input "ANUIVÁALVIA"
type input "900604620"
type input "Invalid date"
type input "[DATE]"
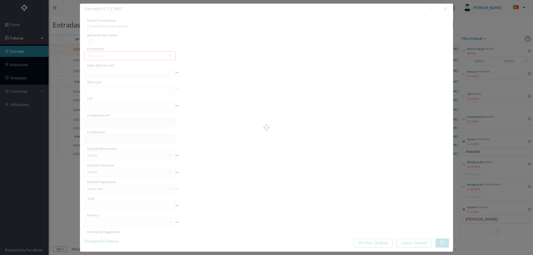
type input "44.28"
type input "622"
type input "CENTRO COMERCIAL ATLÂNTICO - MATOSINHOS"
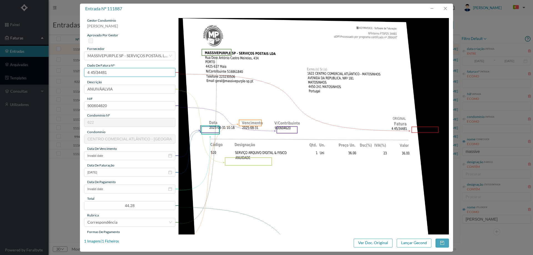
drag, startPoint x: 114, startPoint y: 72, endPoint x: 69, endPoint y: 74, distance: 45.0
click at [69, 74] on div "entrada nº 111887 gestor condomínio Joana Laroca aprovado por gestor fornecedor…" at bounding box center [266, 127] width 533 height 255
click at [445, 9] on button "button" at bounding box center [444, 8] width 13 height 9
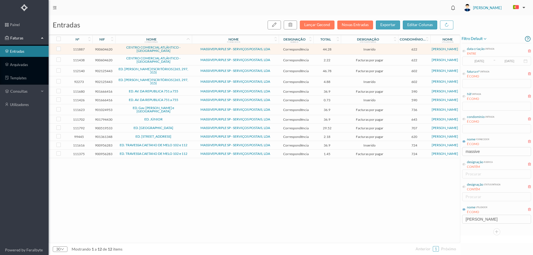
click at [192, 61] on td "MASSIVEPURPLE SP - SERVIÇOS POSTAIS, LDA" at bounding box center [235, 60] width 87 height 11
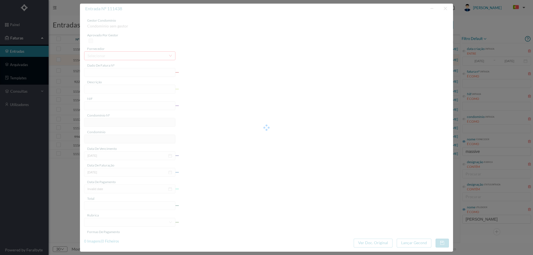
type input "4 45/31993"
type input "Serviço [PERSON_NAME]"
type input "900604620"
type input "[DATE]"
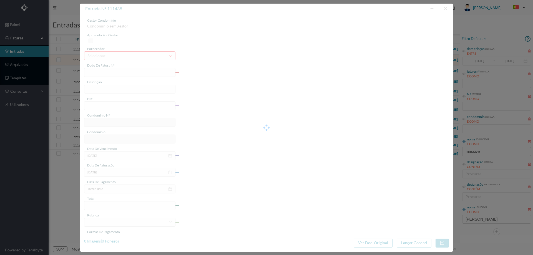
type input "[DATE]"
type input "2.22"
type input "622"
type input "CENTRO COMERCIAL ATLÂNTICO - MATOSINHOS"
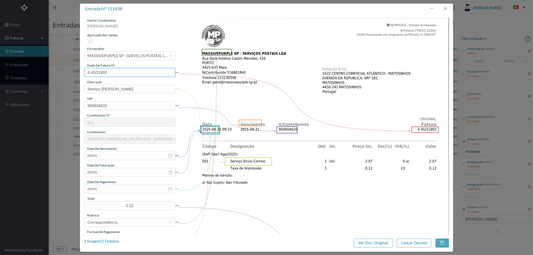
drag, startPoint x: 124, startPoint y: 74, endPoint x: 45, endPoint y: 73, distance: 78.5
click at [45, 73] on div "entrada nº 111438 gestor condomínio Joana Laroca aprovado por gestor fornecedor…" at bounding box center [266, 127] width 533 height 255
click at [115, 190] on input "[DATE]" at bounding box center [129, 188] width 91 height 9
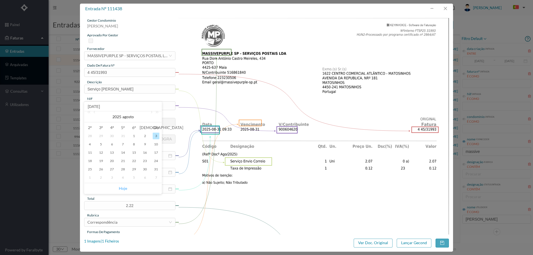
click at [122, 187] on link "Hoje" at bounding box center [123, 188] width 8 height 11
type input "[DATE]"
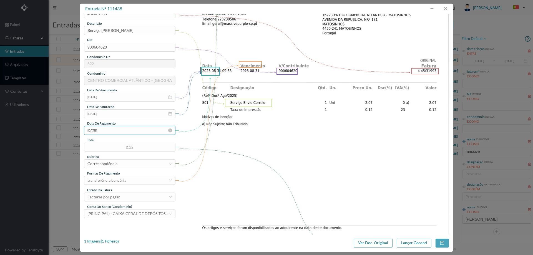
scroll to position [83, 0]
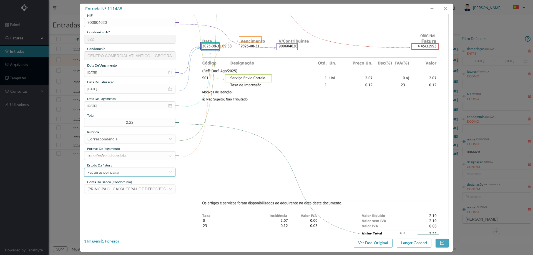
click at [131, 171] on div "Facturas por pagar" at bounding box center [127, 172] width 81 height 8
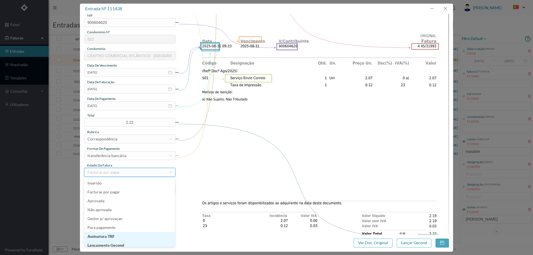
scroll to position [3, 0]
click at [136, 240] on li "Lançamento Gecond" at bounding box center [129, 242] width 91 height 9
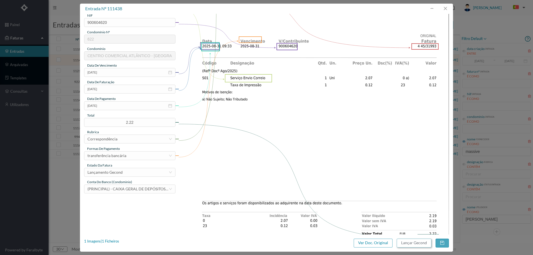
click at [414, 242] on button "Lançar Gecond" at bounding box center [413, 243] width 35 height 9
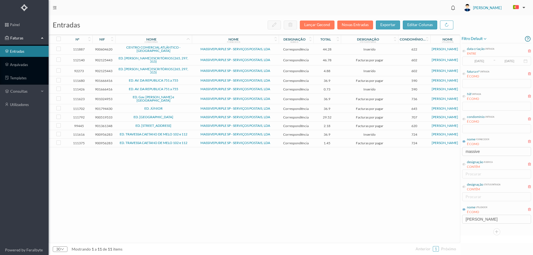
click at [187, 50] on span "CENTRO COMERCIAL ATLÂNTICO - MATOSINHOS" at bounding box center [153, 49] width 74 height 7
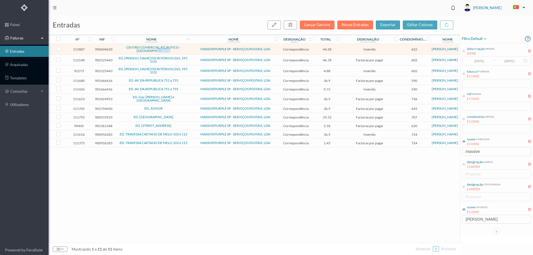
click at [187, 50] on span "CENTRO COMERCIAL ATLÂNTICO - MATOSINHOS" at bounding box center [153, 49] width 74 height 7
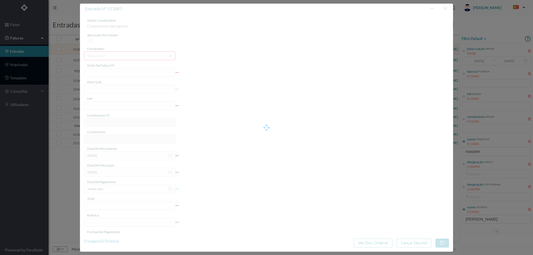
type input "4 45/34481"
type input "ANUIVÁALVIA"
type input "900604620"
type input "Invalid date"
type input "[DATE]"
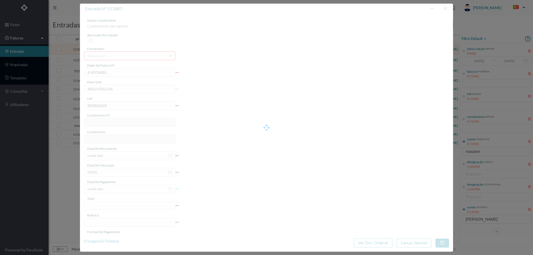
type input "44.28"
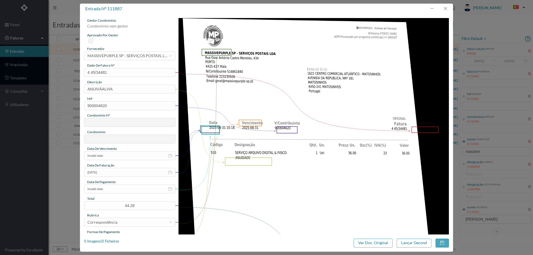
type input "622"
type input "CENTRO COMERCIAL ATLÂNTICO - MATOSINHOS"
drag, startPoint x: 129, startPoint y: 88, endPoint x: 7, endPoint y: 94, distance: 121.9
click at [7, 94] on div "entrada nº 111887 gestor condomínio Joana Laroca aprovado por gestor fornecedor…" at bounding box center [266, 127] width 533 height 255
type input "ANUIDADE"
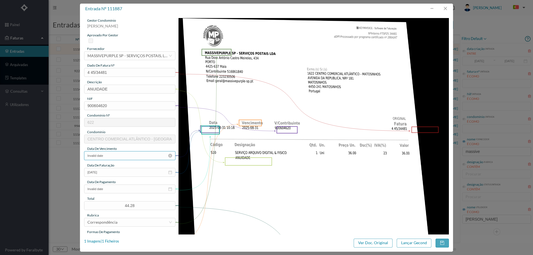
click at [118, 154] on input "Invalid date" at bounding box center [129, 155] width 91 height 9
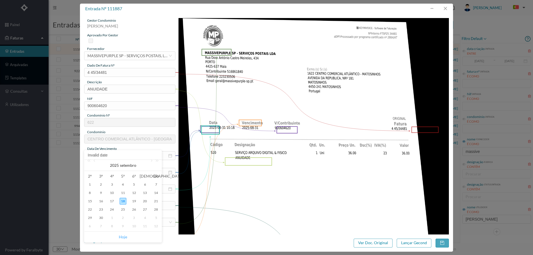
click at [123, 236] on link "Hoje" at bounding box center [123, 237] width 8 height 11
type input "[DATE]"
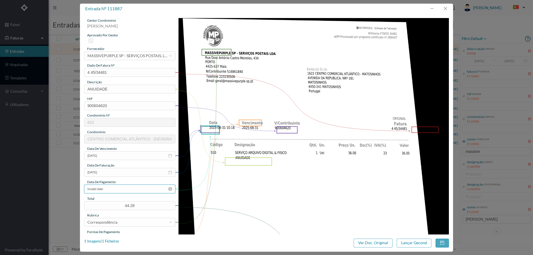
click at [117, 185] on input "Invalid date" at bounding box center [129, 188] width 91 height 9
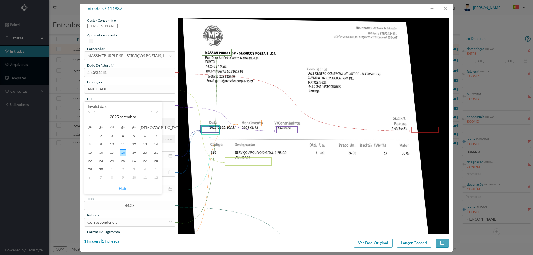
click at [123, 187] on link "Hoje" at bounding box center [123, 188] width 8 height 11
type input "[DATE]"
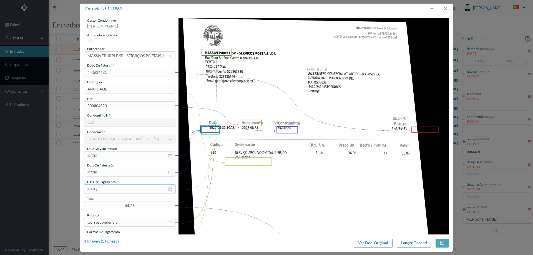
scroll to position [83, 0]
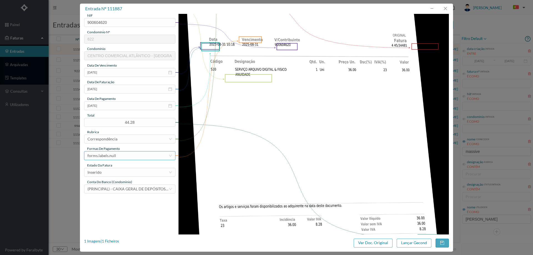
click at [125, 158] on div "forms.labels.null" at bounding box center [127, 155] width 81 height 8
drag, startPoint x: 121, startPoint y: 186, endPoint x: 121, endPoint y: 183, distance: 3.2
click at [121, 186] on li "transferência bancária" at bounding box center [129, 184] width 91 height 9
click at [122, 174] on div "Inserido" at bounding box center [127, 172] width 81 height 8
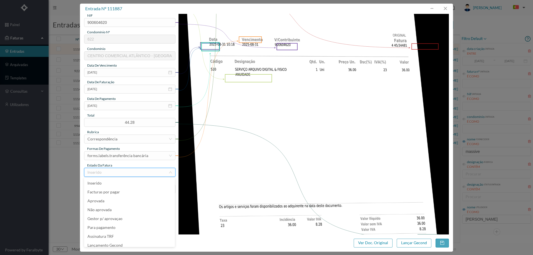
scroll to position [3, 0]
click at [124, 243] on li "Lançamento Gecond" at bounding box center [129, 242] width 91 height 9
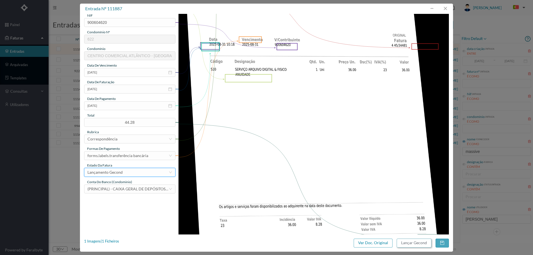
click at [424, 242] on button "Lançar Gecond" at bounding box center [413, 243] width 35 height 9
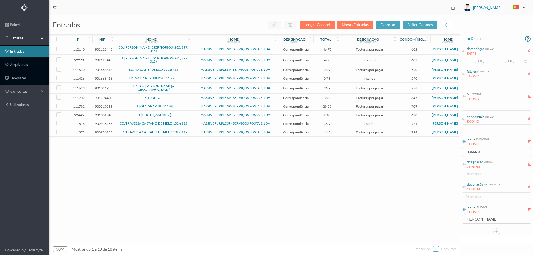
click at [185, 71] on span "ED. AV. DA REPUBLICA 751 a 755" at bounding box center [153, 69] width 74 height 3
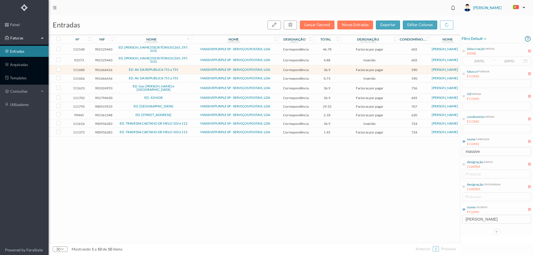
click at [186, 69] on span "ED. AV. DA REPUBLICA 751 a 755" at bounding box center [153, 69] width 74 height 3
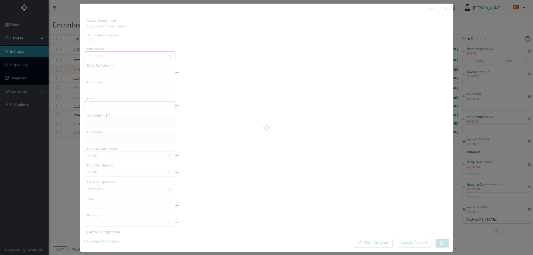
type input "4 45/34342"
type input "ANUIDADE"
type input "901666416"
type input "[DATE]"
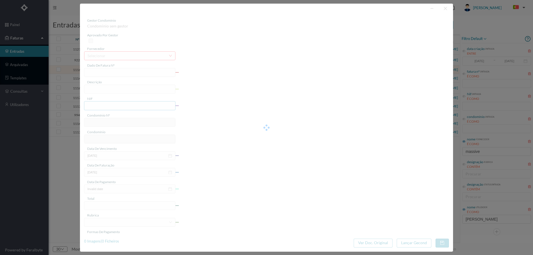
type input "[DATE]"
type input "36.90"
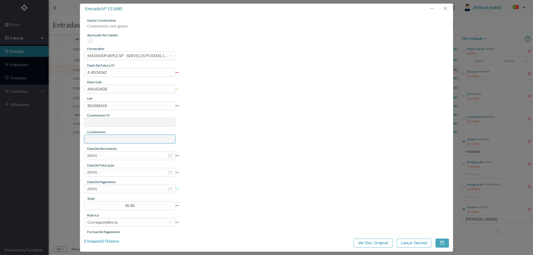
type input "590"
type input "ED. AV. DA REPUBLICA 751 a 755"
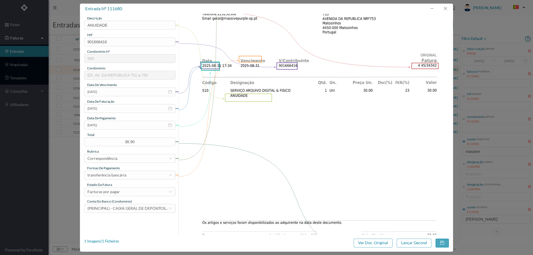
scroll to position [29, 0]
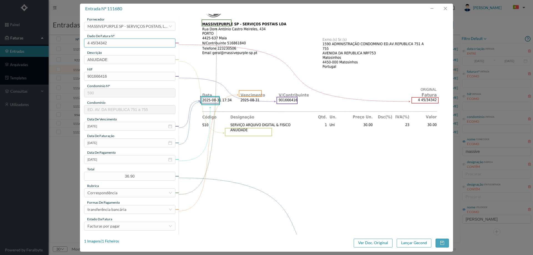
drag, startPoint x: 118, startPoint y: 41, endPoint x: 57, endPoint y: 42, distance: 61.0
click at [57, 42] on div "entrada nº 111680 gestor condomínio Joana Laroca aprovado por gestor fornecedor…" at bounding box center [266, 127] width 533 height 255
click at [444, 8] on button "button" at bounding box center [444, 8] width 13 height 9
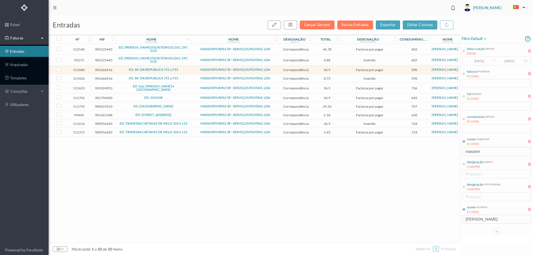
click at [189, 77] on span "ED. AV. DA REPUBLICA 751 a 755" at bounding box center [153, 78] width 74 height 3
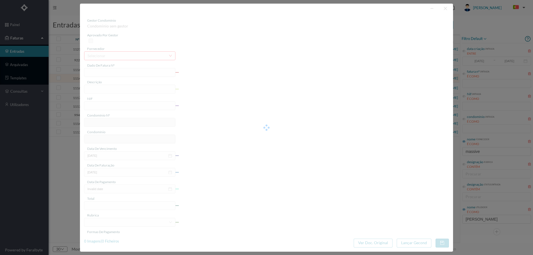
type input "4 45/31982"
type input "Serviço Envio Correio E o"
type input "901666416"
type input "Invalid date"
type input "[DATE]"
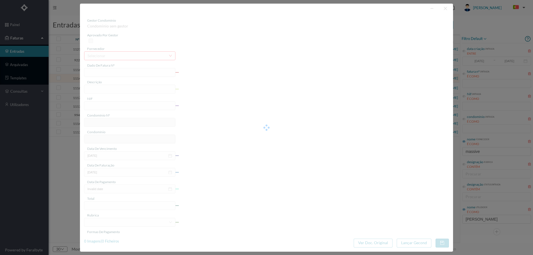
type input "0.73"
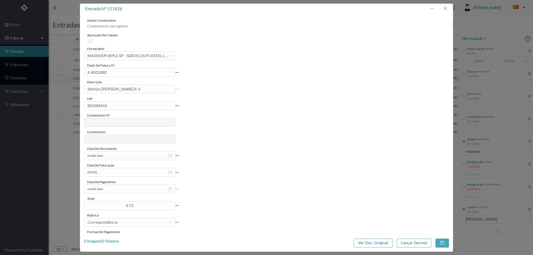
type input "590"
type input "ED. AV. DA REPUBLICA 751 a 755"
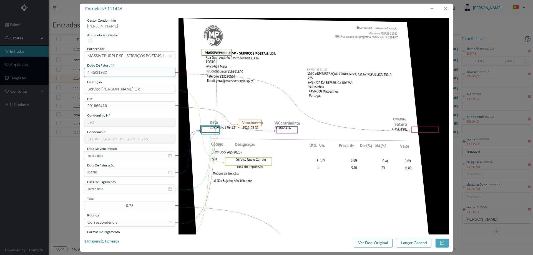
drag, startPoint x: 126, startPoint y: 73, endPoint x: 69, endPoint y: 75, distance: 57.5
click at [69, 75] on div "entrada nº 111426 gestor condomínio Joana Laroca aprovado por gestor fornecedor…" at bounding box center [266, 127] width 533 height 255
drag, startPoint x: 143, startPoint y: 90, endPoint x: 124, endPoint y: 91, distance: 18.6
click at [124, 91] on input "Serviço Envio Correio E o" at bounding box center [129, 89] width 91 height 9
type input "Serviço [PERSON_NAME]"
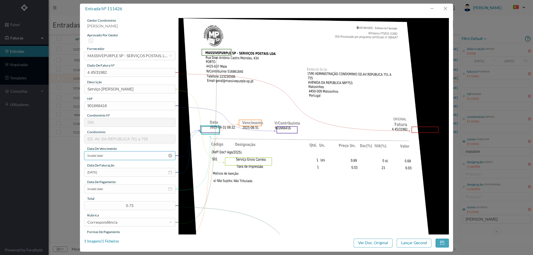
click at [116, 154] on input "Invalid date" at bounding box center [129, 155] width 91 height 9
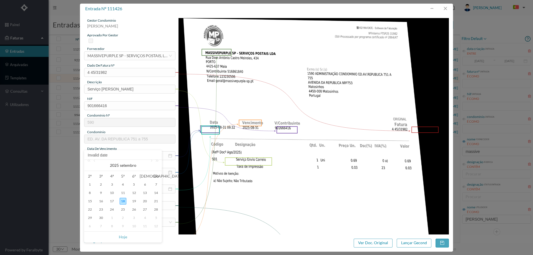
click at [123, 236] on link "Hoje" at bounding box center [123, 237] width 8 height 11
type input "[DATE]"
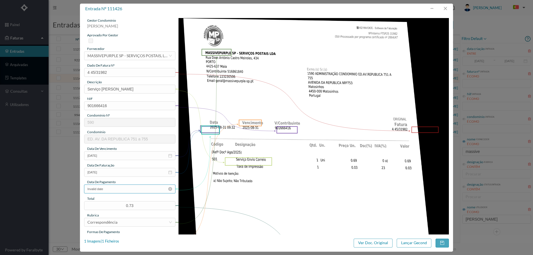
click at [117, 191] on input "Invalid date" at bounding box center [129, 188] width 91 height 9
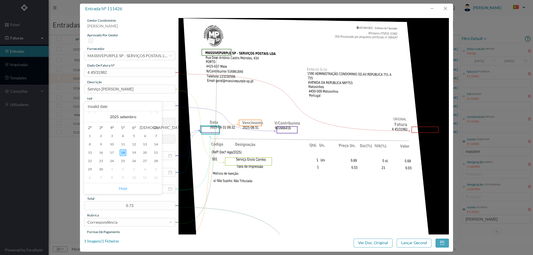
click at [121, 188] on link "Hoje" at bounding box center [123, 188] width 8 height 11
type input "[DATE]"
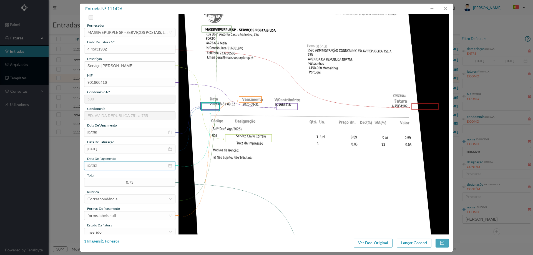
scroll to position [55, 0]
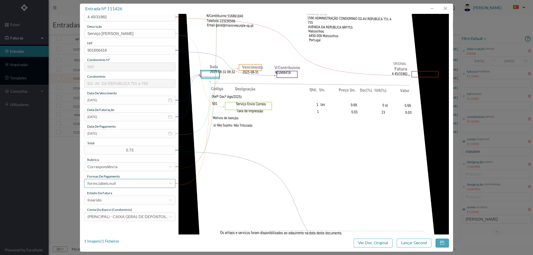
click at [123, 183] on div "forms.labels.null" at bounding box center [127, 183] width 81 height 8
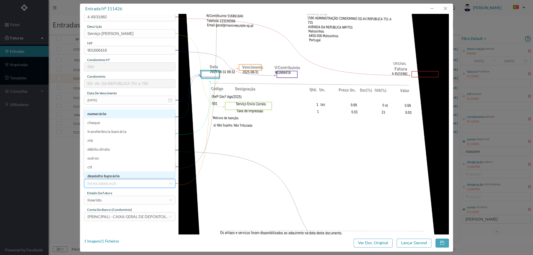
scroll to position [2, 0]
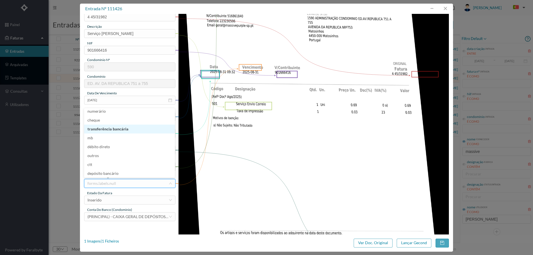
click at [123, 131] on li "transferência bancária" at bounding box center [129, 129] width 91 height 9
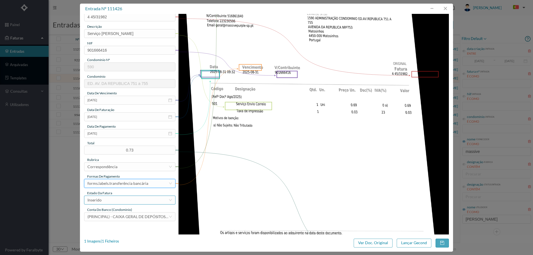
click at [120, 199] on div "Inserido" at bounding box center [127, 200] width 81 height 8
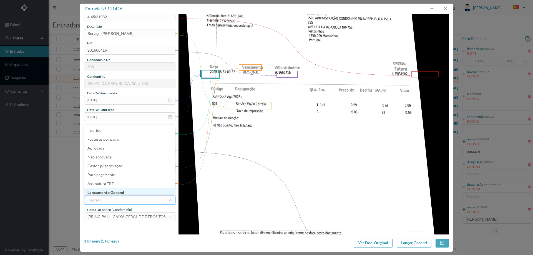
scroll to position [2, 0]
drag, startPoint x: 121, startPoint y: 191, endPoint x: 133, endPoint y: 195, distance: 12.7
click at [121, 191] on li "Lançamento Gecond" at bounding box center [129, 190] width 91 height 9
click at [410, 242] on button "Lançar Gecond" at bounding box center [413, 243] width 35 height 9
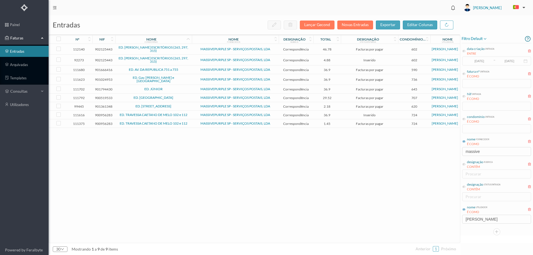
click at [188, 68] on span "ED. AV. DA REPUBLICA 751 a 755" at bounding box center [153, 69] width 74 height 3
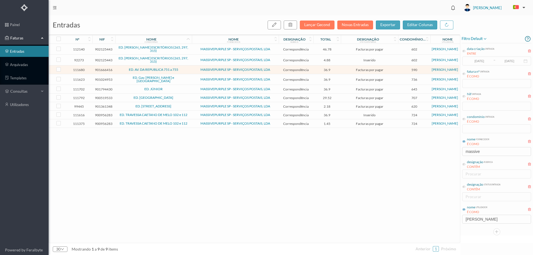
click at [188, 68] on span "ED. AV. DA REPUBLICA 751 a 755" at bounding box center [153, 69] width 74 height 3
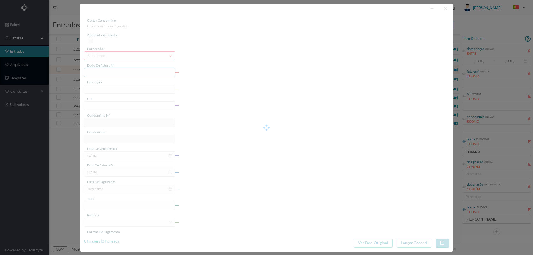
type input "4 45/34342"
type input "ANUIDADE"
type input "901666416"
type input "[DATE]"
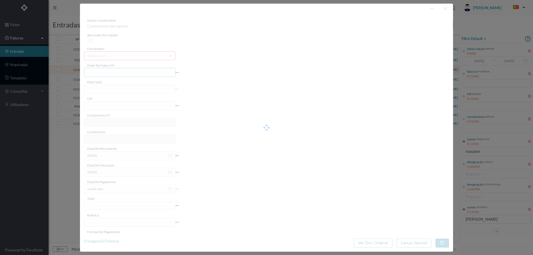
type input "[DATE]"
type input "36.90"
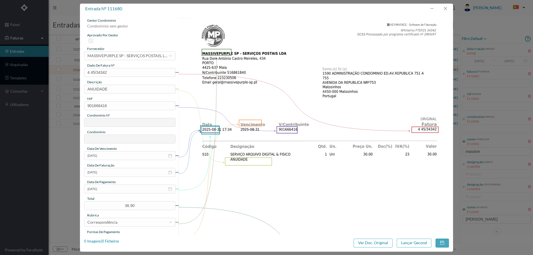
type input "590"
type input "ED. AV. DA REPUBLICA 751 a 755"
click at [111, 190] on input "[DATE]" at bounding box center [129, 188] width 91 height 9
click at [125, 188] on link "Hoje" at bounding box center [123, 188] width 8 height 11
type input "[DATE]"
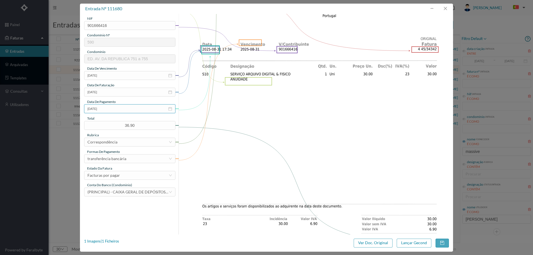
scroll to position [83, 0]
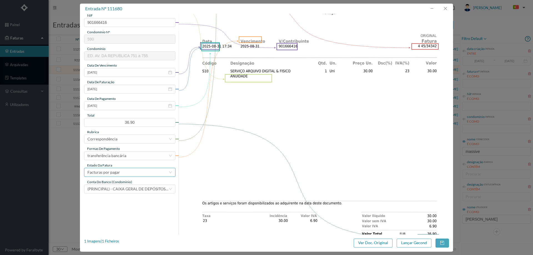
click at [123, 173] on div "Facturas por pagar" at bounding box center [127, 172] width 81 height 8
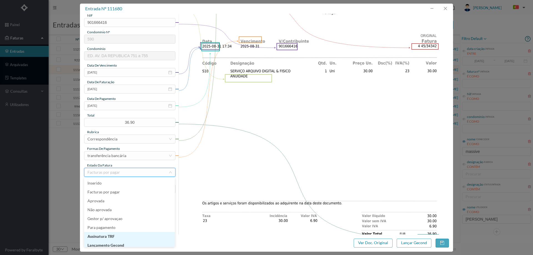
scroll to position [3, 0]
drag, startPoint x: 123, startPoint y: 244, endPoint x: 154, endPoint y: 240, distance: 31.2
click at [123, 242] on li "Lançamento Gecond" at bounding box center [129, 242] width 91 height 9
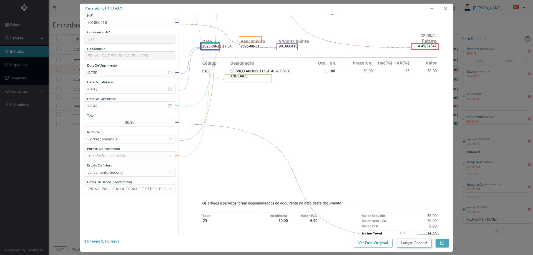
click at [417, 242] on button "Lançar Gecond" at bounding box center [413, 243] width 35 height 9
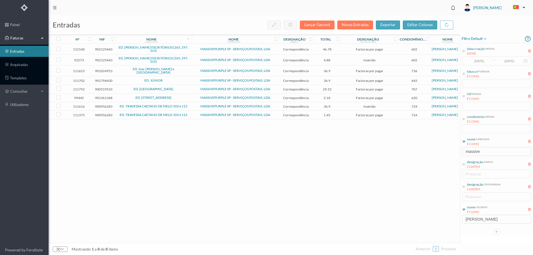
click at [176, 79] on span "ED. JÚNIOR" at bounding box center [153, 80] width 74 height 3
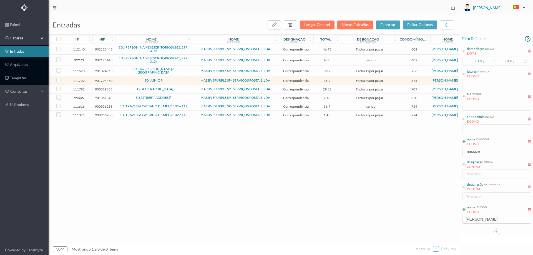
click at [180, 87] on span "ED. PARQUE - MATOSINHOS" at bounding box center [153, 88] width 74 height 3
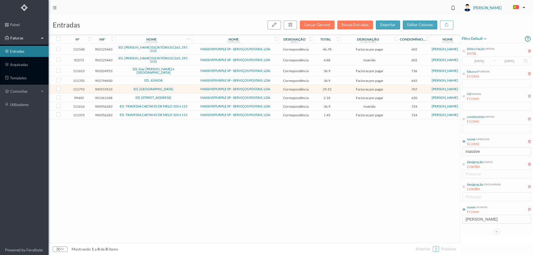
click at [186, 88] on span "ED. PARQUE - MATOSINHOS" at bounding box center [153, 88] width 74 height 3
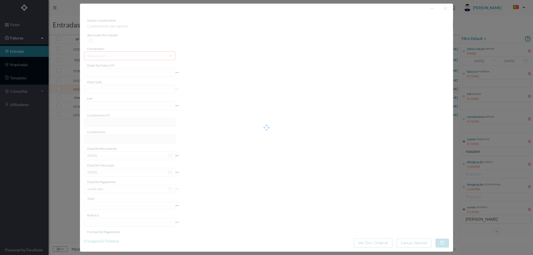
type input "4 45/34415"
type input "ANUIDADE"
type input "900519533"
type input "[DATE]"
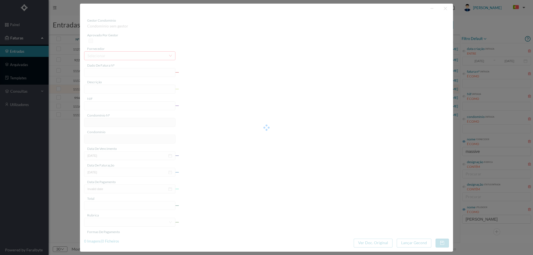
type input "[DATE]"
type input "29.52"
type input "707"
type input "ED. PARQUE - MATOSINHOS"
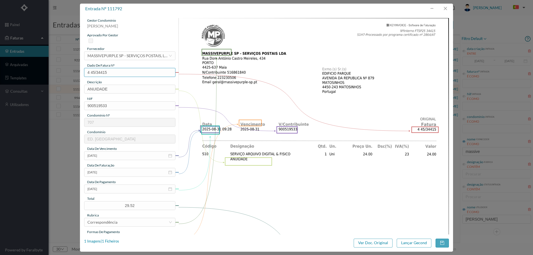
drag, startPoint x: 94, startPoint y: 72, endPoint x: 51, endPoint y: 72, distance: 43.5
click at [51, 72] on div "entrada nº 111792 gestor condomínio Joana Laroca aprovado por gestor fornecedor…" at bounding box center [266, 127] width 533 height 255
click at [116, 191] on input "[DATE]" at bounding box center [129, 188] width 91 height 9
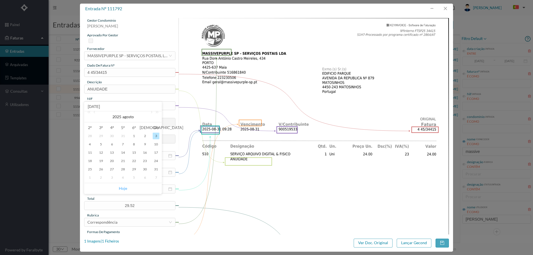
click at [123, 188] on link "Hoje" at bounding box center [123, 188] width 8 height 11
type input "[DATE]"
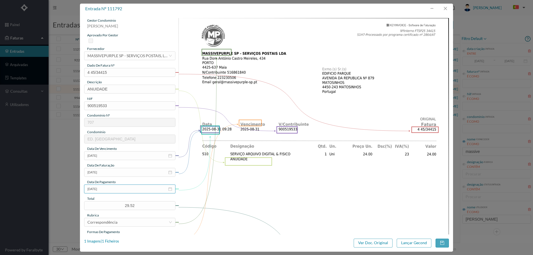
scroll to position [55, 0]
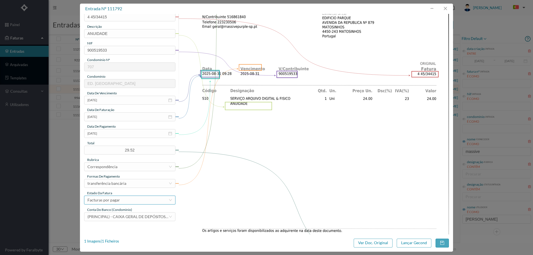
click at [124, 200] on div "Facturas por pagar" at bounding box center [127, 200] width 81 height 8
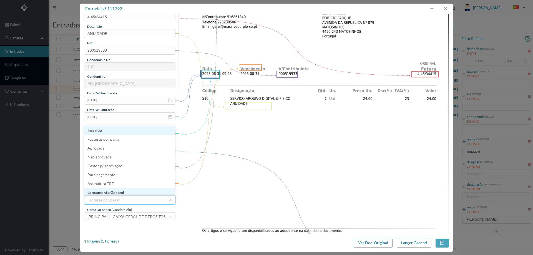
scroll to position [3, 0]
click at [125, 192] on li "Lançamento Gecond" at bounding box center [129, 189] width 91 height 9
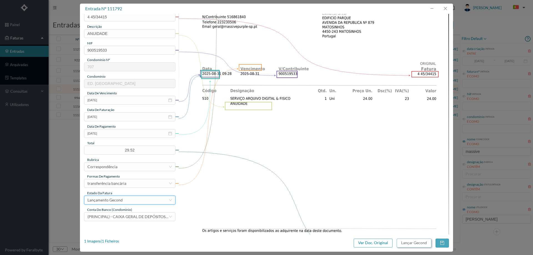
click at [404, 243] on button "Lançar Gecond" at bounding box center [413, 243] width 35 height 9
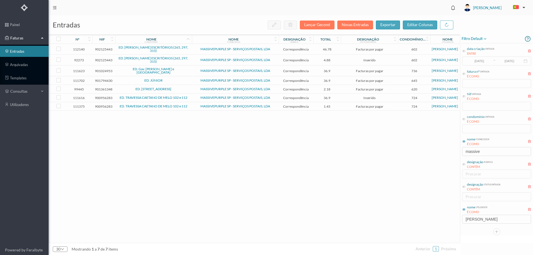
click at [177, 81] on td "ED. JÚNIOR" at bounding box center [153, 80] width 77 height 9
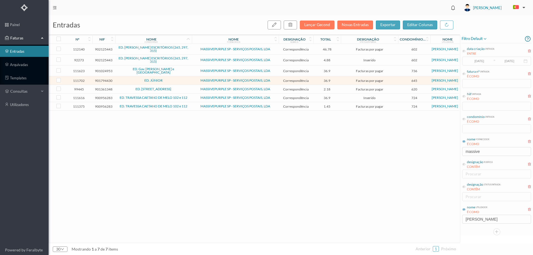
click at [177, 81] on td "ED. JÚNIOR" at bounding box center [153, 80] width 77 height 9
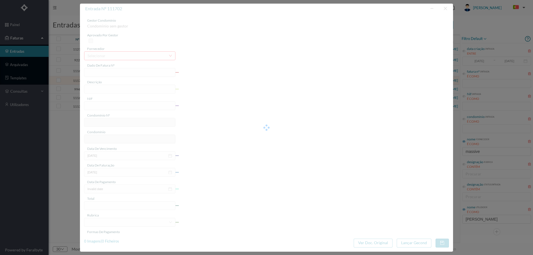
type input "4 45/34364"
type input "ANUIDADE"
type input "901794430"
type input "[DATE]"
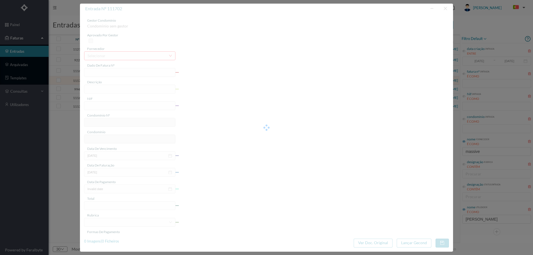
type input "[DATE]"
type input "36.90"
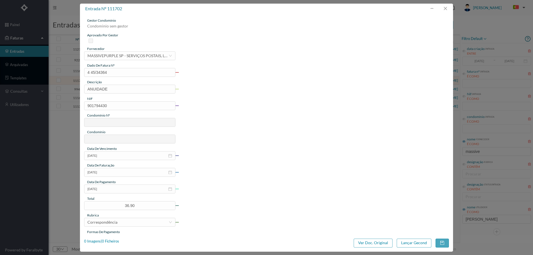
type input "645"
type input "ED. JÚNIOR"
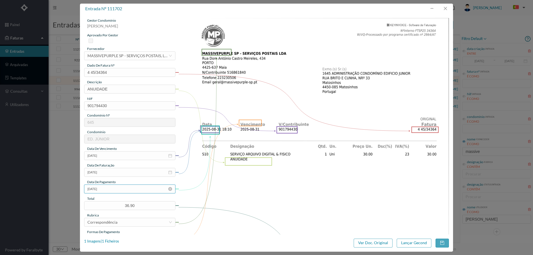
click at [117, 188] on input "[DATE]" at bounding box center [129, 188] width 91 height 9
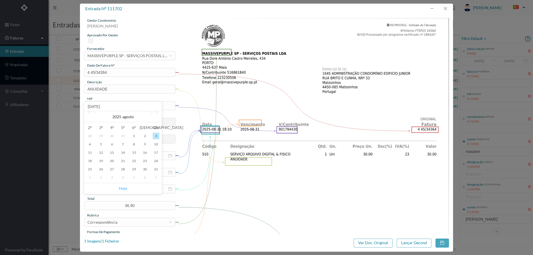
click at [125, 188] on link "Hoje" at bounding box center [123, 188] width 8 height 11
type input "[DATE]"
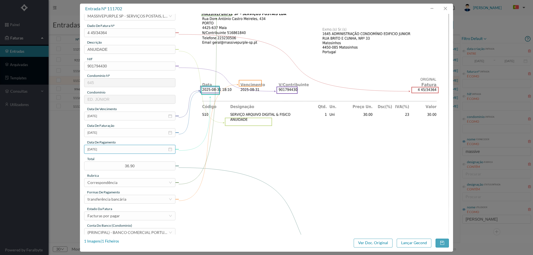
scroll to position [55, 0]
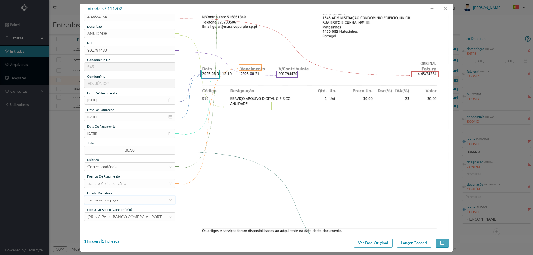
click at [118, 201] on div "Facturas por pagar" at bounding box center [103, 200] width 32 height 8
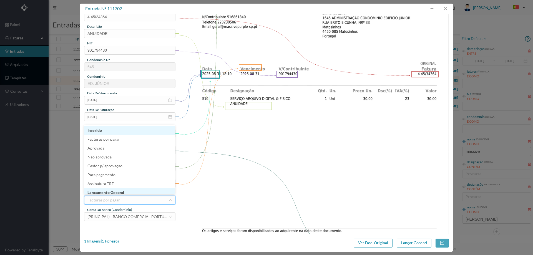
scroll to position [3, 0]
click at [126, 190] on li "Lançamento Gecond" at bounding box center [129, 189] width 91 height 9
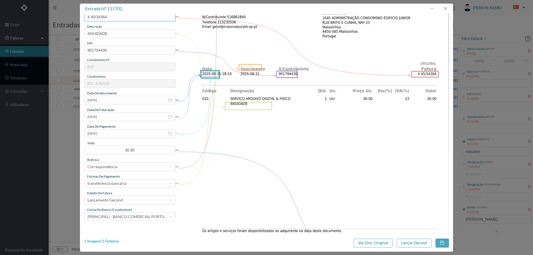
click at [118, 14] on div "entrada nº 111702 gestor condomínio Joana Laroca aprovado por gestor fornecedor…" at bounding box center [266, 128] width 373 height 248
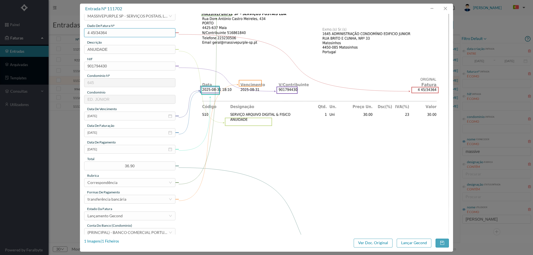
scroll to position [39, 0]
drag, startPoint x: 116, startPoint y: 18, endPoint x: 73, endPoint y: 24, distance: 43.7
click at [73, 24] on div "entrada nº 111702 gestor condomínio Joana Laroca aprovado por gestor fornecedor…" at bounding box center [266, 127] width 533 height 255
click at [412, 244] on button "Lançar Gecond" at bounding box center [413, 243] width 35 height 9
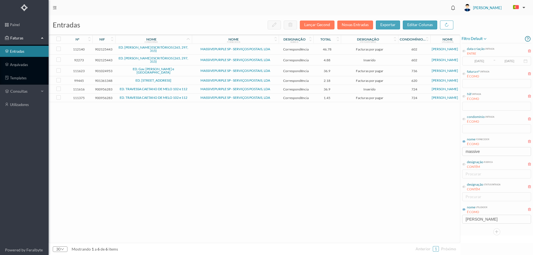
click at [193, 88] on td "MASSIVEPURPLE SP - SERVIÇOS POSTAIS, LDA" at bounding box center [235, 89] width 87 height 9
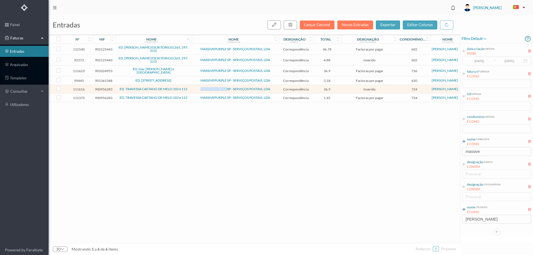
click at [193, 88] on td "MASSIVEPURPLE SP - SERVIÇOS POSTAIS, LDA" at bounding box center [235, 89] width 87 height 9
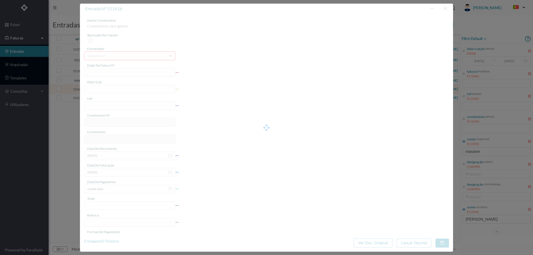
type input "4 45/34388"
type input "PUNUTLAALIL."
type input "900956283"
type input "Invalid date"
type input "[DATE]"
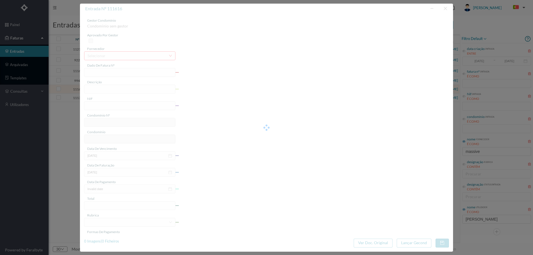
type input "36.90"
type input "724"
type input "ED. TRAVESSA CAETANO DE MELO 102 e 112"
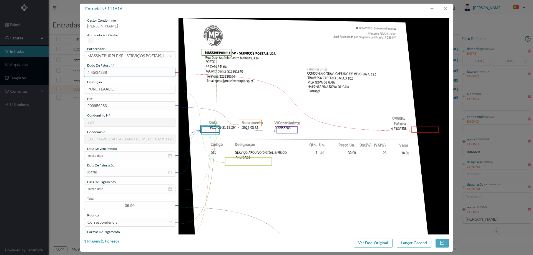
drag, startPoint x: 117, startPoint y: 73, endPoint x: 69, endPoint y: 73, distance: 47.4
click at [69, 73] on div "entrada nº 111616 gestor condomínio Joana Laroca aprovado por gestor fornecedor…" at bounding box center [266, 127] width 533 height 255
click at [449, 10] on button "button" at bounding box center [444, 8] width 13 height 9
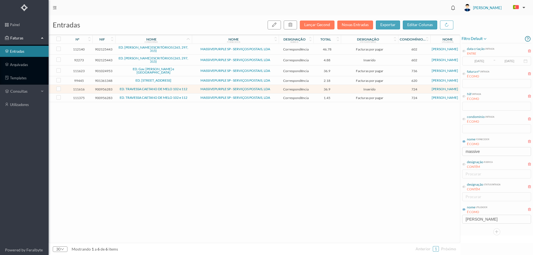
click at [193, 99] on td "MASSIVEPURPLE SP - SERVIÇOS POSTAIS, LDA" at bounding box center [235, 97] width 87 height 9
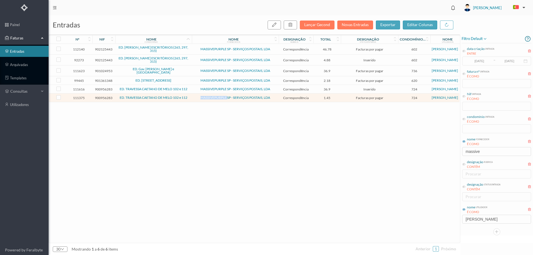
click at [193, 99] on td "MASSIVEPURPLE SP - SERVIÇOS POSTAIS, LDA" at bounding box center [235, 97] width 87 height 9
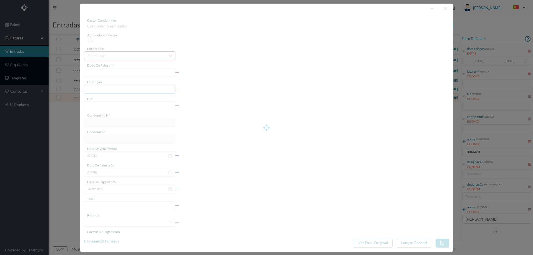
type input "4 45/32019"
type input "Serviço [PERSON_NAME]"
type input "900956283"
type input "[DATE]"
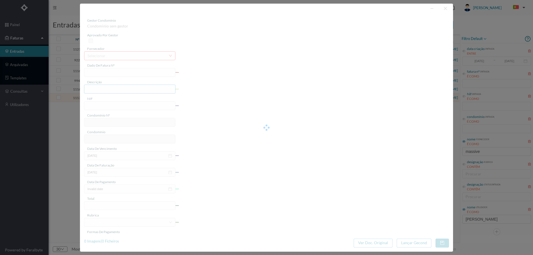
type input "[DATE]"
type input "1.45"
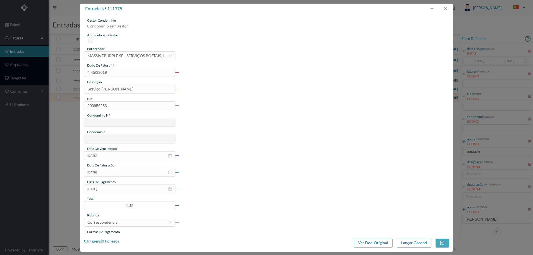
type input "724"
type input "ED. TRAVESSA CAETANO DE MELO 102 e 112"
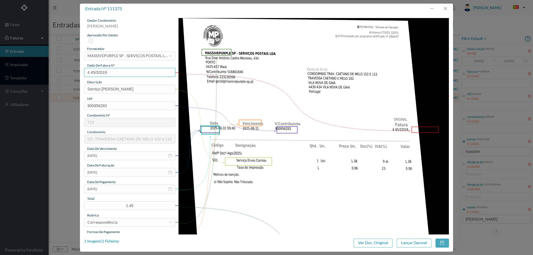
drag, startPoint x: 129, startPoint y: 73, endPoint x: 46, endPoint y: 76, distance: 83.0
click at [48, 75] on div "entrada nº 111375 gestor condomínio Joana Laroca aprovado por gestor fornecedor…" at bounding box center [266, 127] width 533 height 255
click at [119, 189] on input "[DATE]" at bounding box center [129, 188] width 91 height 9
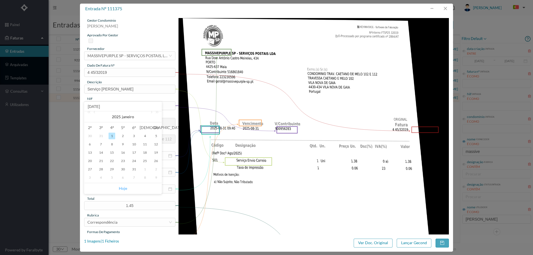
click at [126, 185] on link "Hoje" at bounding box center [123, 188] width 8 height 11
type input "[DATE]"
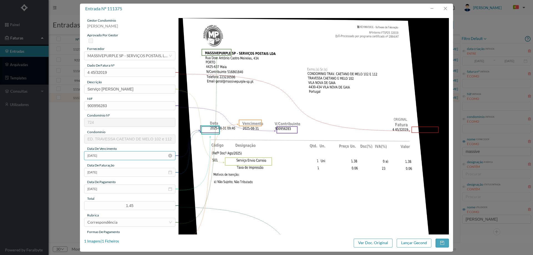
click at [125, 158] on input "[DATE]" at bounding box center [129, 155] width 91 height 9
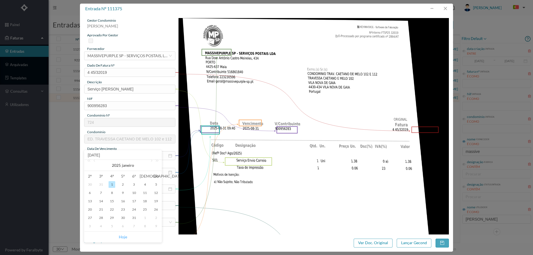
click at [125, 236] on link "Hoje" at bounding box center [123, 237] width 8 height 11
type input "[DATE]"
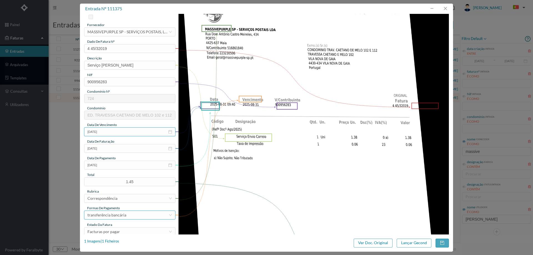
scroll to position [55, 0]
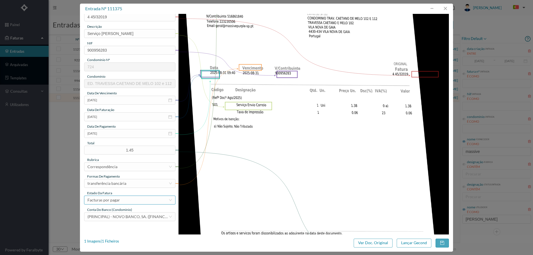
click at [123, 200] on div "Facturas por pagar" at bounding box center [127, 200] width 81 height 8
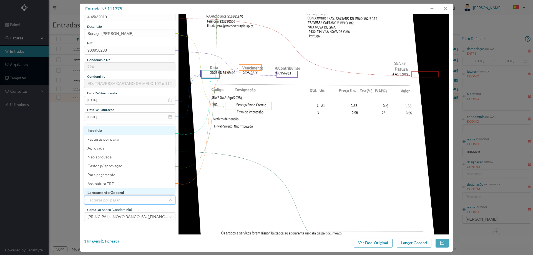
scroll to position [3, 0]
click at [126, 192] on li "Lançamento Gecond" at bounding box center [129, 189] width 91 height 9
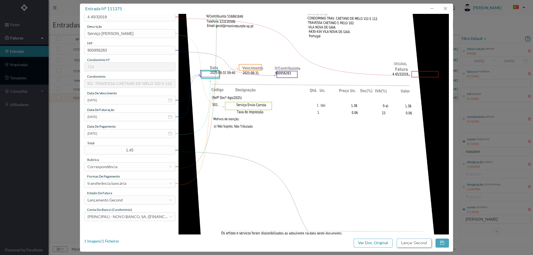
click at [412, 241] on button "Lançar Gecond" at bounding box center [413, 243] width 35 height 9
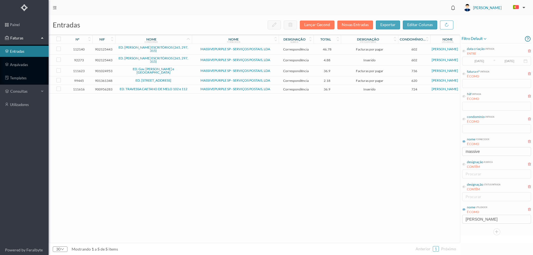
click at [194, 87] on span "MASSIVEPURPLE SP - SERVIÇOS POSTAIS, LDA" at bounding box center [235, 88] width 84 height 3
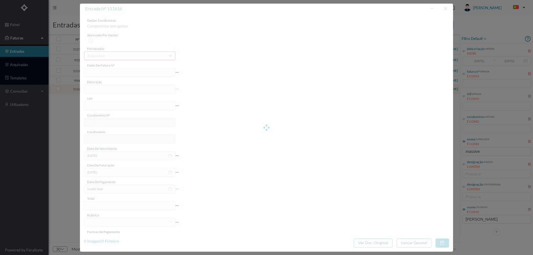
type input "4 45/34388"
type input "PUNUTLAALIL."
type input "900956283"
type input "Invalid date"
type input "[DATE]"
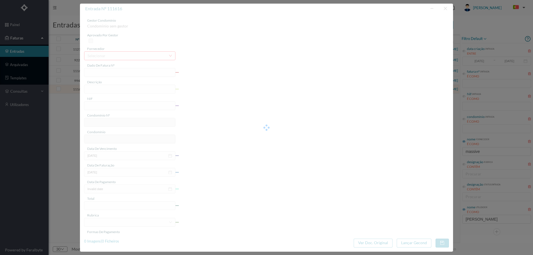
type input "36.90"
type input "724"
type input "ED. TRAVESSA CAETANO DE MELO 102 e 112"
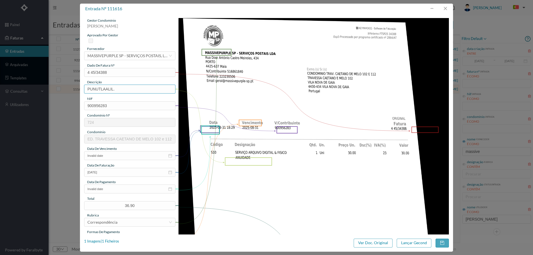
drag, startPoint x: 131, startPoint y: 89, endPoint x: 16, endPoint y: 92, distance: 114.3
click at [16, 92] on div "entrada nº 111616 gestor condomínio Joana Laroca aprovado por gestor fornecedor…" at bounding box center [266, 127] width 533 height 255
type input "ANUIDADE"
click at [124, 158] on input "Invalid date" at bounding box center [129, 155] width 91 height 9
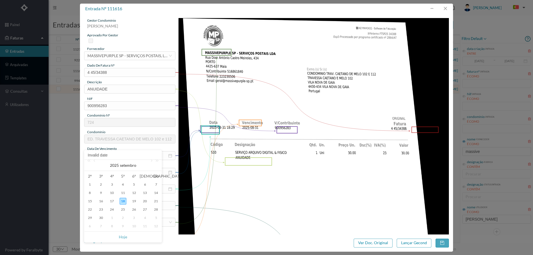
click at [125, 234] on link "Hoje" at bounding box center [123, 237] width 8 height 11
type input "[DATE]"
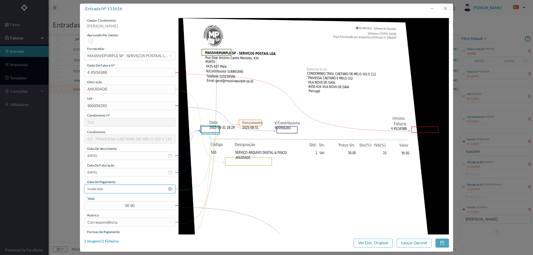
click at [116, 190] on input "Invalid date" at bounding box center [129, 188] width 91 height 9
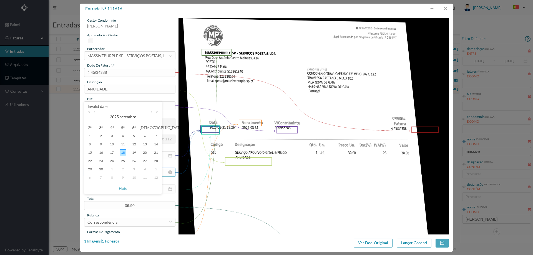
drag, startPoint x: 121, startPoint y: 187, endPoint x: 123, endPoint y: 168, distance: 19.0
click at [121, 187] on link "Hoje" at bounding box center [123, 188] width 8 height 11
type input "[DATE]"
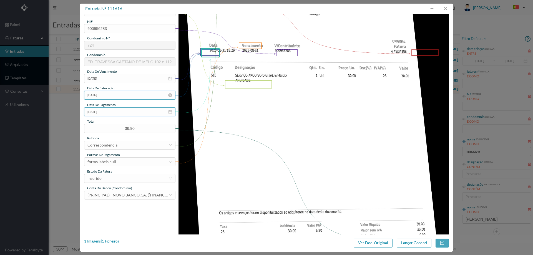
scroll to position [83, 0]
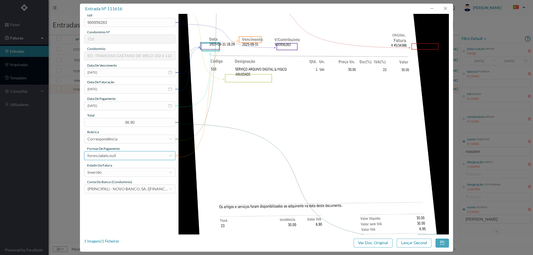
click at [123, 156] on div "forms.labels.null" at bounding box center [127, 155] width 81 height 8
click at [121, 183] on li "transferência bancária" at bounding box center [129, 184] width 91 height 9
click at [121, 173] on div "Inserido" at bounding box center [127, 172] width 81 height 8
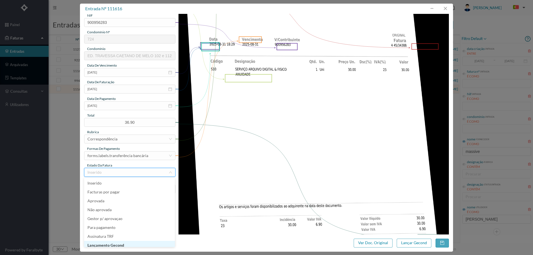
scroll to position [3, 0]
click at [133, 246] on li "Lançamento Gecond" at bounding box center [129, 242] width 91 height 9
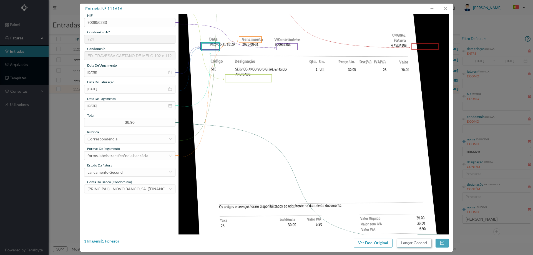
click at [405, 241] on button "Lançar Gecond" at bounding box center [413, 243] width 35 height 9
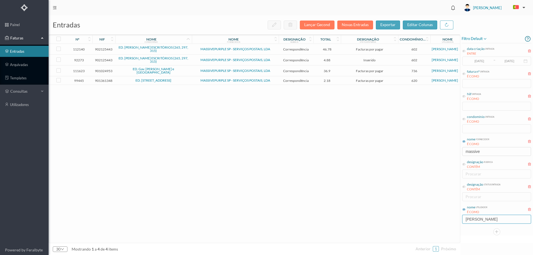
drag, startPoint x: 490, startPoint y: 216, endPoint x: 401, endPoint y: 225, distance: 88.7
click at [401, 225] on div "entradas Lançar Gecond Novas Entradas exportar editar colunas nº nif nome condo…" at bounding box center [291, 135] width 484 height 240
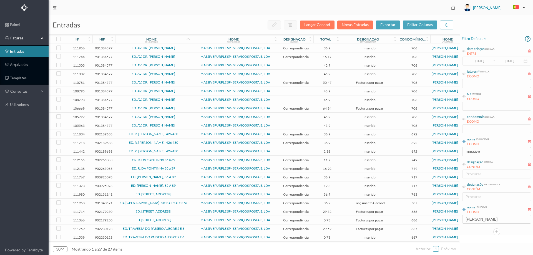
click at [185, 135] on span "ED. R. BRITO CAPELO, 426 430" at bounding box center [153, 133] width 74 height 3
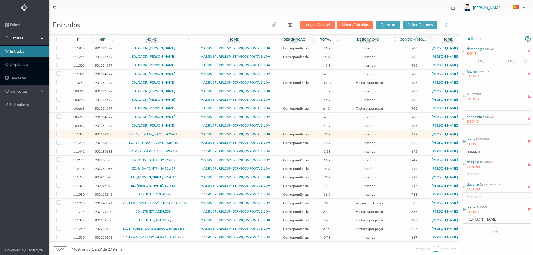
click at [399, 162] on td "749" at bounding box center [414, 160] width 32 height 9
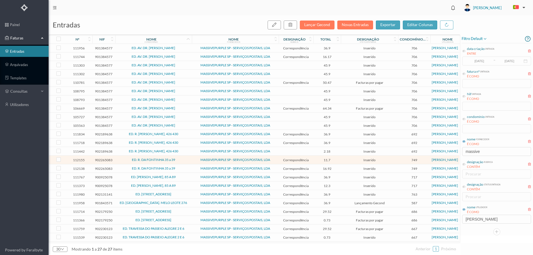
click at [185, 176] on span "ED. ROBERTO IVENS, 85 A 89" at bounding box center [153, 176] width 74 height 3
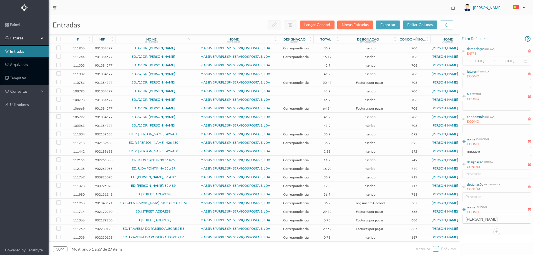
click at [188, 185] on span "ED. ROBERTO IVENS, 85 A 89" at bounding box center [153, 185] width 74 height 3
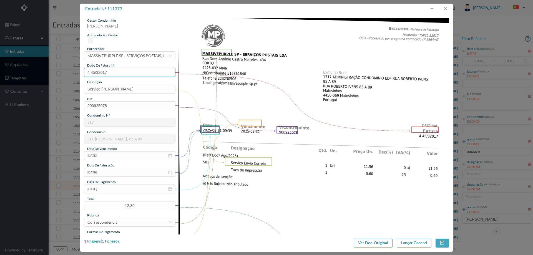
drag, startPoint x: 115, startPoint y: 74, endPoint x: 60, endPoint y: 79, distance: 55.1
click at [60, 79] on div "entrada nº 111373 gestor condomínio Beatriz Pinheiro aprovado por gestor fornec…" at bounding box center [266, 127] width 533 height 255
drag, startPoint x: 446, startPoint y: 5, endPoint x: 444, endPoint y: 9, distance: 4.2
click at [446, 5] on button "button" at bounding box center [444, 8] width 13 height 9
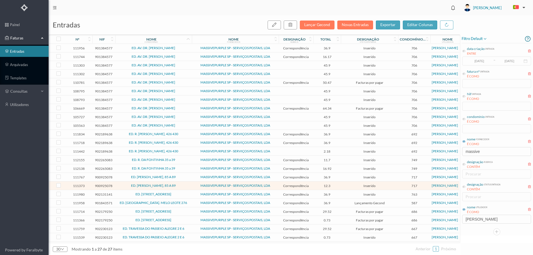
click at [185, 177] on span "ED. ROBERTO IVENS, 85 A 89" at bounding box center [153, 176] width 74 height 3
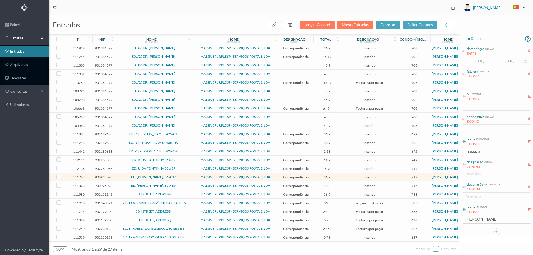
click at [185, 177] on span "ED. ROBERTO IVENS, 85 A 89" at bounding box center [153, 176] width 74 height 3
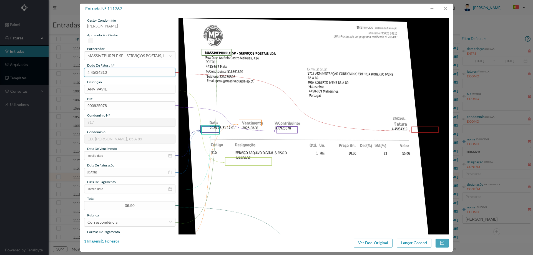
drag, startPoint x: 111, startPoint y: 74, endPoint x: 44, endPoint y: 80, distance: 67.4
click at [44, 80] on div "entrada nº 111767 gestor condomínio Beatriz Pinheiro aprovado por gestor fornec…" at bounding box center [266, 127] width 533 height 255
drag, startPoint x: 123, startPoint y: 87, endPoint x: 25, endPoint y: 99, distance: 99.2
click at [28, 96] on div "entrada nº 111767 gestor condomínio [PERSON_NAME] aprovado por gestor fornecedo…" at bounding box center [266, 127] width 533 height 255
type input "ANUIDADE"
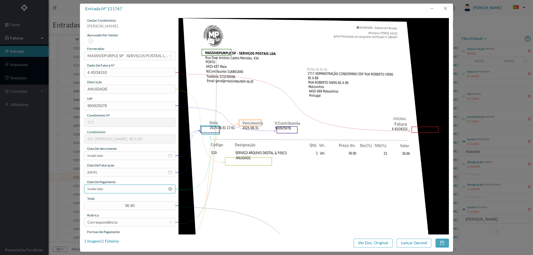
click at [127, 188] on input "Invalid date" at bounding box center [129, 188] width 91 height 9
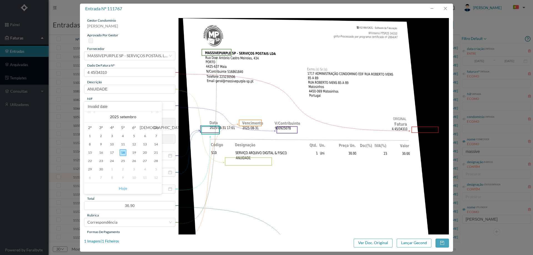
click at [120, 188] on link "Hoje" at bounding box center [123, 188] width 8 height 11
type input "[DATE]"
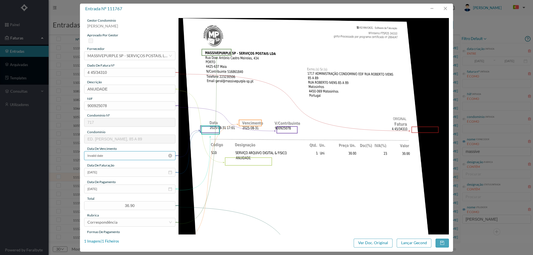
click at [117, 156] on input "Invalid date" at bounding box center [129, 155] width 91 height 9
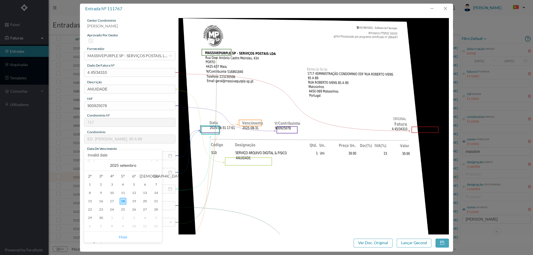
click at [121, 237] on link "Hoje" at bounding box center [123, 237] width 8 height 11
type input "[DATE]"
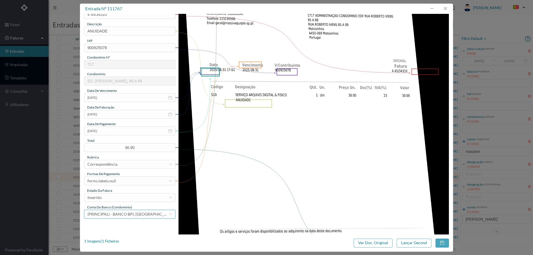
scroll to position [83, 0]
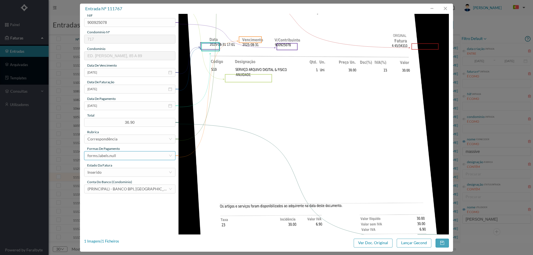
click at [118, 157] on div "forms.labels.null" at bounding box center [127, 155] width 81 height 8
click at [118, 184] on li "transferência bancária" at bounding box center [129, 184] width 91 height 9
click at [118, 175] on div "Inserido" at bounding box center [127, 172] width 81 height 8
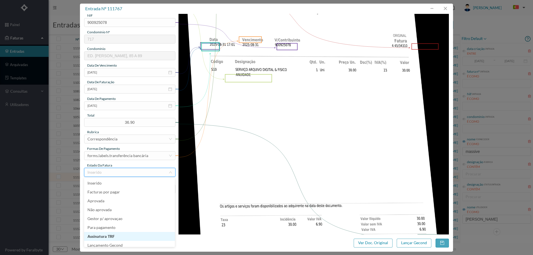
scroll to position [3, 0]
click at [126, 244] on li "Lançamento Gecond" at bounding box center [129, 242] width 91 height 9
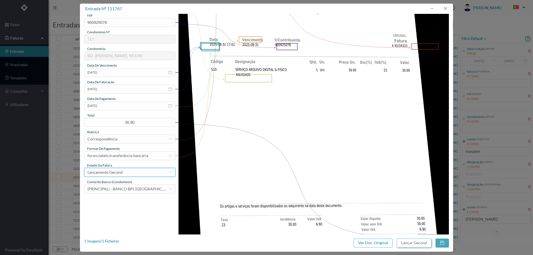
click at [408, 243] on button "Lançar Gecond" at bounding box center [413, 243] width 35 height 9
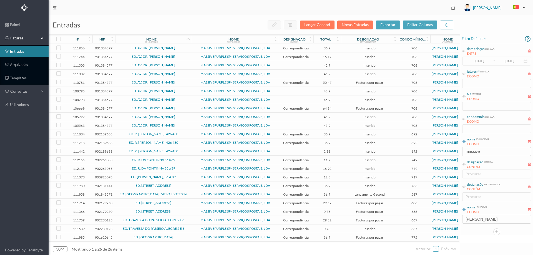
click at [183, 177] on span "ED. [PERSON_NAME], 85 A 89" at bounding box center [153, 176] width 74 height 3
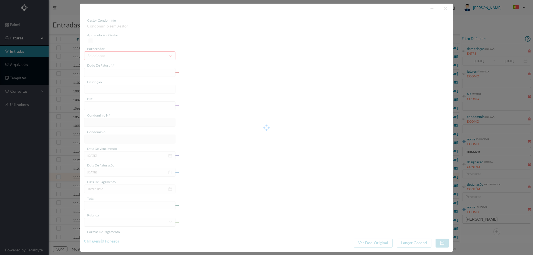
type input "4 45/32017"
type input "Serviço [PERSON_NAME]"
type input "900925078"
type input "[DATE]"
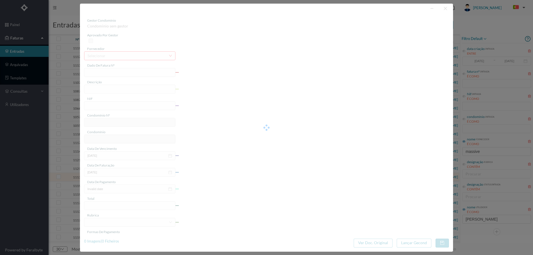
type input "[DATE]"
type input "12.30"
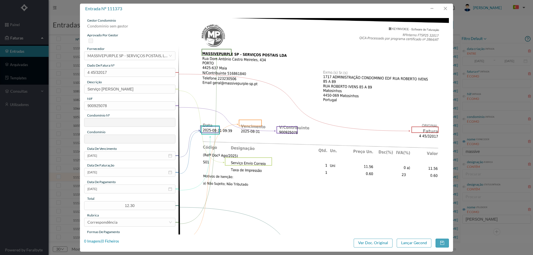
type input "717"
type input "ED. [PERSON_NAME], 85 A 89"
drag, startPoint x: 112, startPoint y: 193, endPoint x: 120, endPoint y: 195, distance: 8.0
click at [112, 193] on input "[DATE]" at bounding box center [129, 188] width 91 height 9
click at [125, 188] on link "Hoje" at bounding box center [123, 188] width 8 height 11
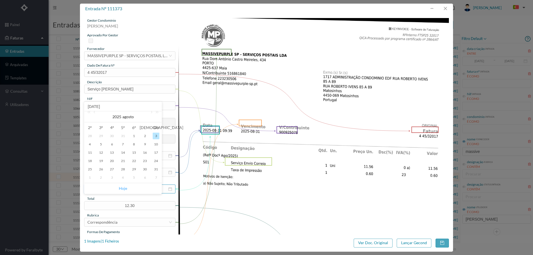
type input "[DATE]"
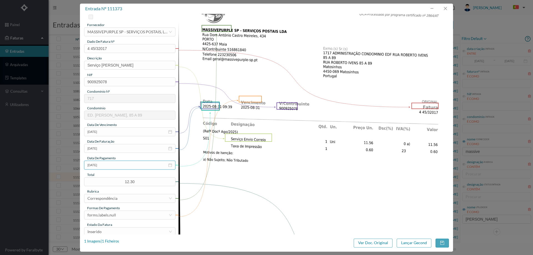
scroll to position [55, 0]
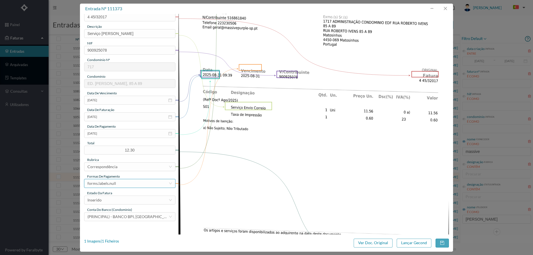
click at [127, 185] on div "forms.labels.null" at bounding box center [127, 183] width 81 height 8
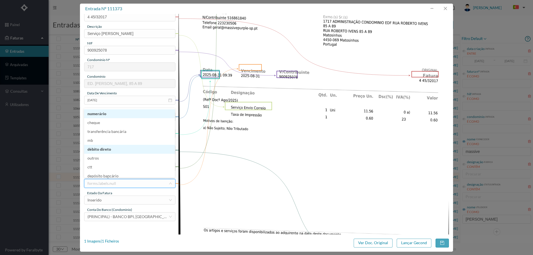
scroll to position [2, 0]
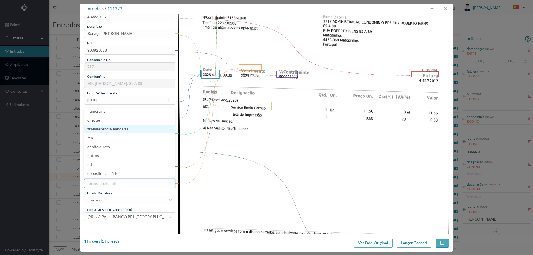
click at [124, 128] on li "transferência bancária" at bounding box center [129, 129] width 91 height 9
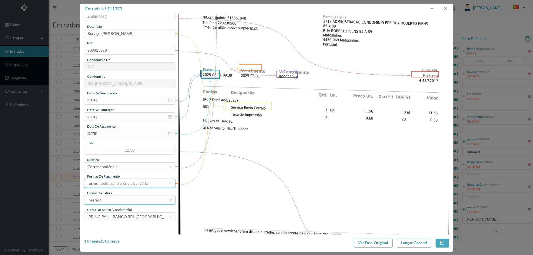
click at [121, 201] on div "Inserido" at bounding box center [127, 200] width 81 height 8
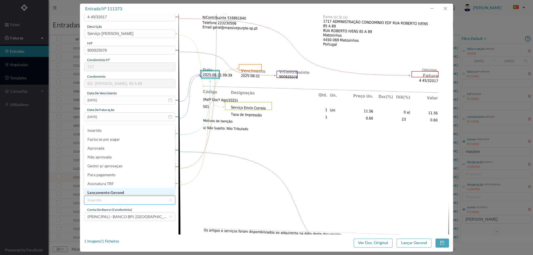
scroll to position [3, 0]
click at [122, 189] on li "Lançamento Gecond" at bounding box center [129, 189] width 91 height 9
click at [420, 245] on button "Lançar Gecond" at bounding box center [413, 243] width 35 height 9
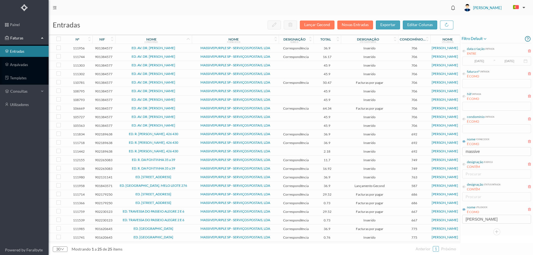
click at [182, 178] on span "ED. [STREET_ADDRESS]" at bounding box center [153, 176] width 74 height 3
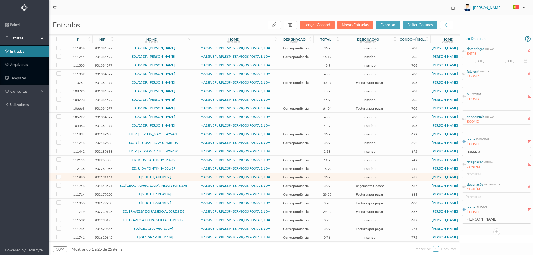
click at [191, 178] on td "ED. [STREET_ADDRESS]" at bounding box center [153, 177] width 77 height 9
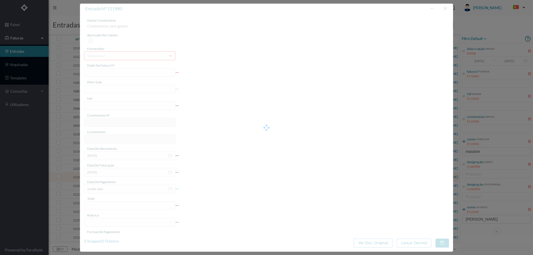
type input "4 45/34566"
type input "ANUIVAVE"
type input "902131141"
type input "Invalid date"
type input "[DATE]"
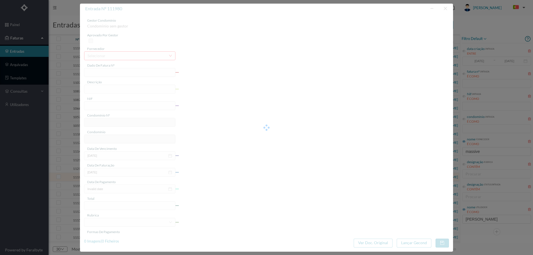
type input "36.90"
type input "763"
type input "ED. [STREET_ADDRESS]"
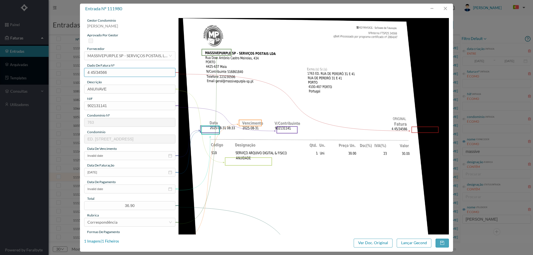
drag, startPoint x: 113, startPoint y: 70, endPoint x: 68, endPoint y: 70, distance: 44.9
click at [68, 70] on div "entrada nº 111980 gestor condomínio [PERSON_NAME] aprovado por gestor fornecedo…" at bounding box center [266, 127] width 533 height 255
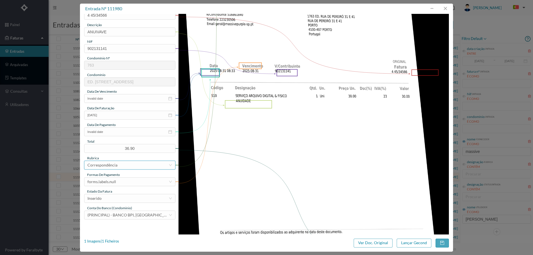
scroll to position [29, 0]
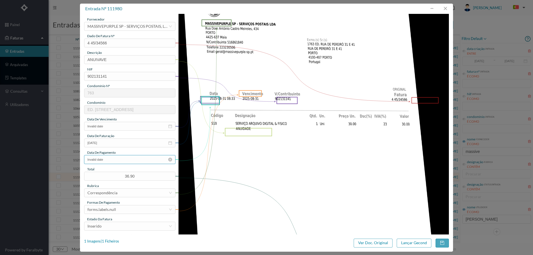
click at [118, 159] on input "Invalid date" at bounding box center [129, 159] width 91 height 9
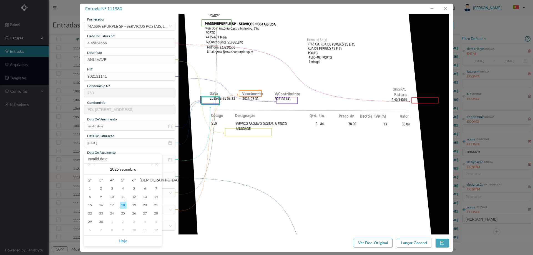
click at [120, 242] on link "Hoje" at bounding box center [123, 240] width 8 height 11
type input "[DATE]"
click at [113, 125] on input "Invalid date" at bounding box center [129, 126] width 91 height 9
click at [122, 207] on link "Hoje" at bounding box center [123, 207] width 8 height 11
type input "[DATE]"
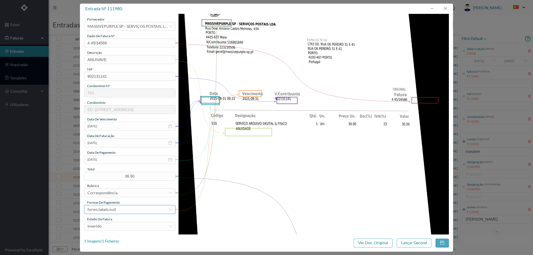
click at [115, 207] on div "forms.labels.null" at bounding box center [101, 209] width 29 height 8
click at [117, 157] on li "transferência bancária" at bounding box center [129, 157] width 91 height 9
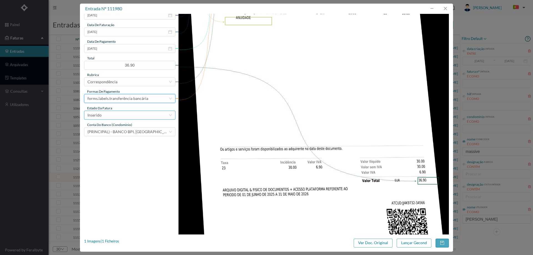
click at [118, 114] on div "Inserido" at bounding box center [127, 115] width 81 height 8
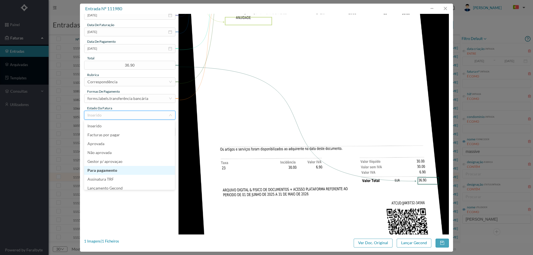
scroll to position [3, 0]
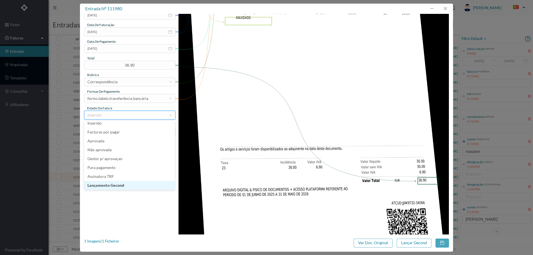
click at [115, 184] on li "Lançamento Gecond" at bounding box center [129, 185] width 91 height 9
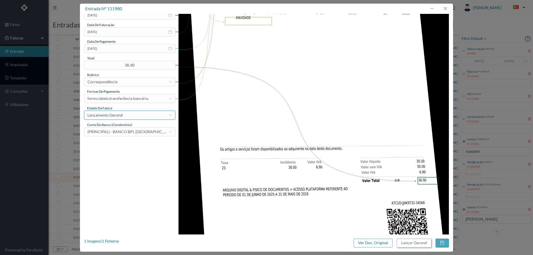
click at [415, 243] on button "Lançar Gecond" at bounding box center [413, 243] width 35 height 9
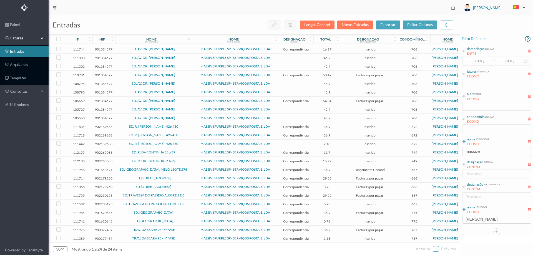
scroll to position [9, 0]
click at [184, 228] on span "TRAV. DA SEARA 95 - 4ª FASE" at bounding box center [153, 229] width 74 height 3
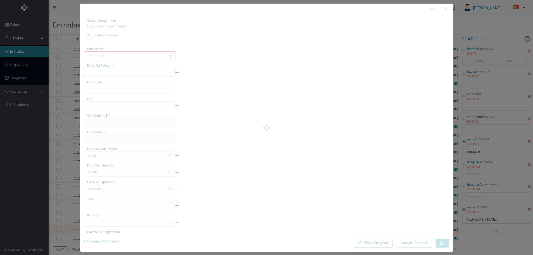
type input "4 45/34568"
type input "ANUIDADE"
type input "900377437"
type input "[DATE]"
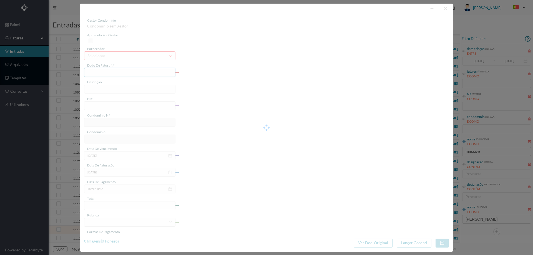
type input "[DATE]"
type input "36.90"
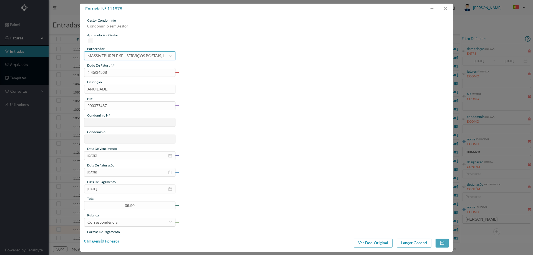
type input "767"
type input "TRAV. DA SEARA 95 - 4ª FASE"
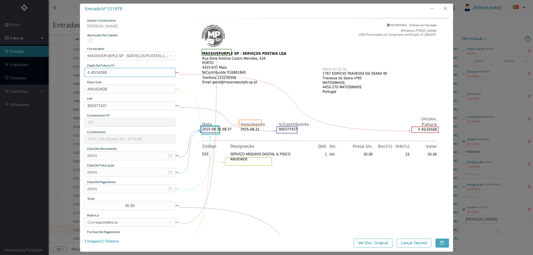
drag, startPoint x: 113, startPoint y: 74, endPoint x: 54, endPoint y: 74, distance: 59.6
click at [54, 74] on div "entrada nº 111978 gestor condomínio [PERSON_NAME] aprovado por gestor fornecedo…" at bounding box center [266, 127] width 533 height 255
click at [441, 8] on button "button" at bounding box center [444, 8] width 13 height 9
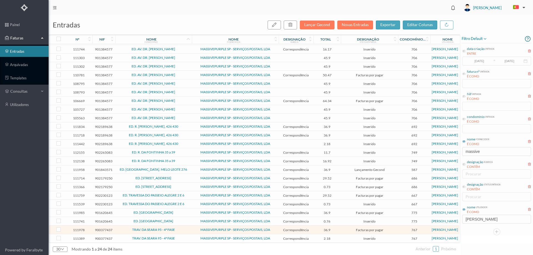
click at [182, 238] on span "TRAV. DA SEARA 95 - 4ª FASE" at bounding box center [153, 238] width 74 height 3
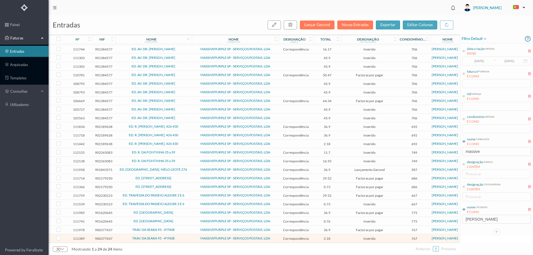
click at [182, 238] on span "TRAV. DA SEARA 95 - 4ª FASE" at bounding box center [153, 238] width 74 height 3
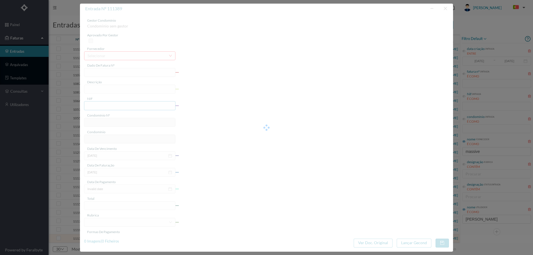
type input "4 45/32035"
type input "Serviço [PERSON_NAME]"
type input "900377437"
type input "Invalid date"
type input "[DATE]"
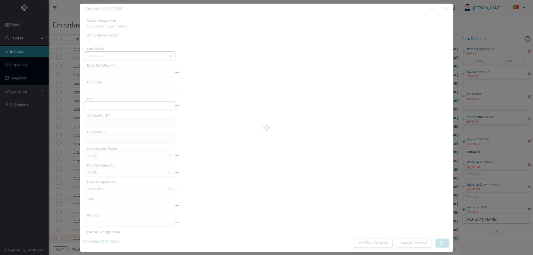
type input "2.18"
type input "767"
type input "TRAV. DA SEARA 95 - 4ª FASE"
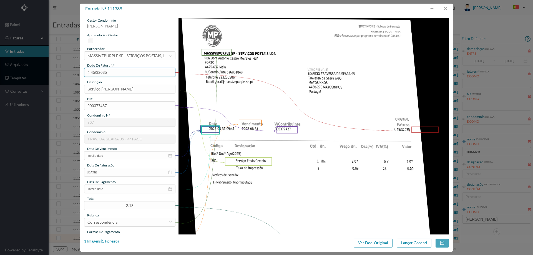
drag, startPoint x: 119, startPoint y: 74, endPoint x: 70, endPoint y: 77, distance: 49.5
click at [70, 77] on div "entrada nº 111389 gestor condomínio Beatriz Pinheiro aprovado por gestor fornec…" at bounding box center [266, 127] width 533 height 255
click at [118, 154] on input "Invalid date" at bounding box center [129, 155] width 91 height 9
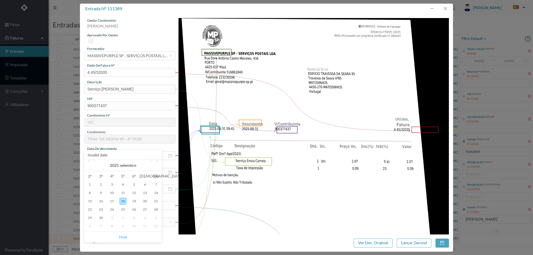
click at [123, 235] on link "Hoje" at bounding box center [123, 237] width 8 height 11
type input "[DATE]"
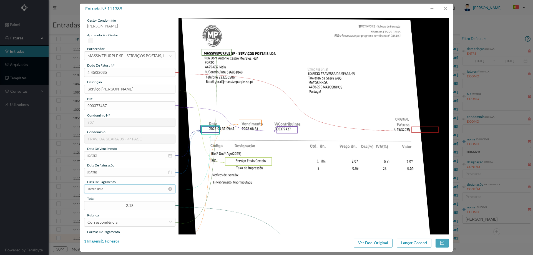
click at [117, 190] on input "Invalid date" at bounding box center [129, 188] width 91 height 9
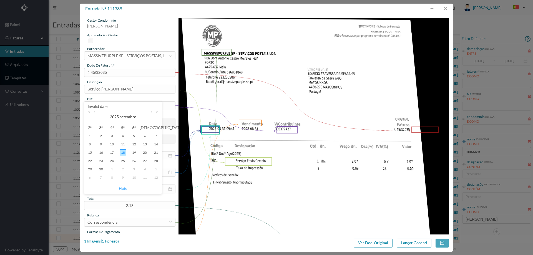
click at [123, 189] on link "Hoje" at bounding box center [123, 188] width 8 height 11
type input "[DATE]"
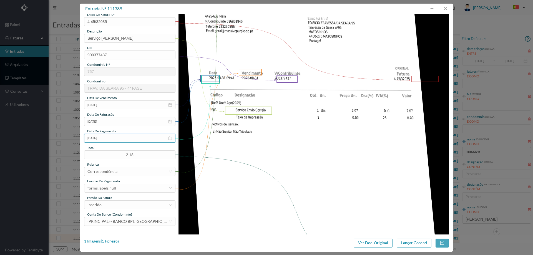
scroll to position [55, 0]
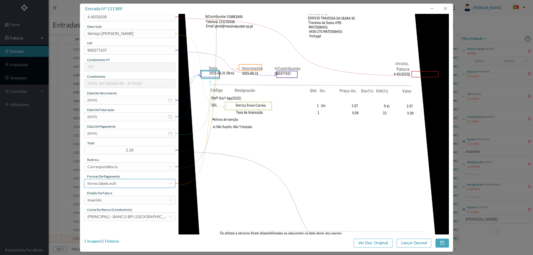
click at [123, 184] on div "forms.labels.null" at bounding box center [127, 183] width 81 height 8
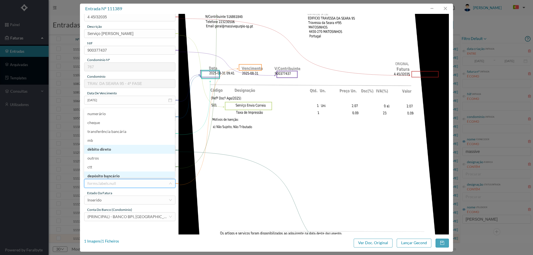
scroll to position [3, 0]
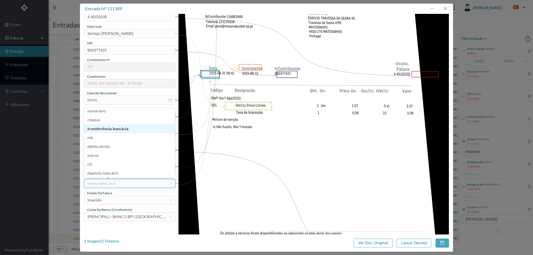
click at [120, 130] on li "transferência bancária" at bounding box center [129, 128] width 91 height 9
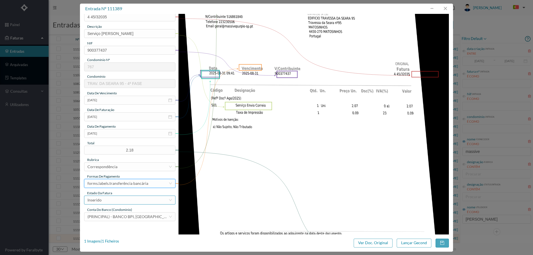
drag, startPoint x: 114, startPoint y: 199, endPoint x: 114, endPoint y: 195, distance: 4.7
click at [114, 198] on div "Inserido" at bounding box center [127, 200] width 81 height 8
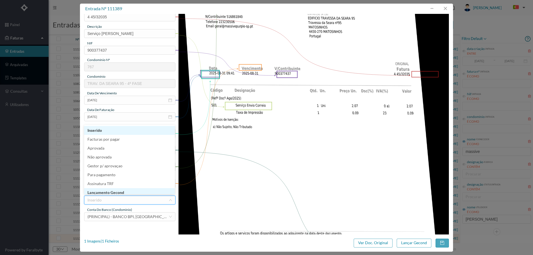
scroll to position [2, 0]
click at [115, 191] on li "Lançamento Gecond" at bounding box center [129, 190] width 91 height 9
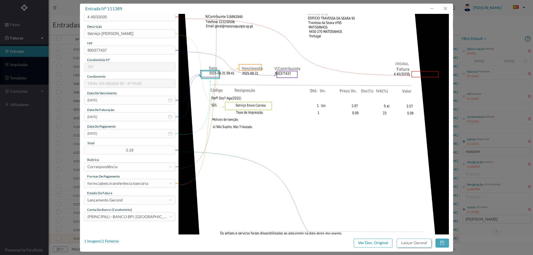
click at [411, 243] on button "Lançar Gecond" at bounding box center [413, 243] width 35 height 9
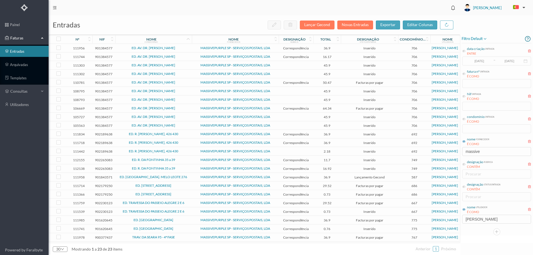
scroll to position [1, 0]
click at [182, 236] on span "TRAV. DA SEARA 95 - 4ª FASE" at bounding box center [153, 236] width 74 height 3
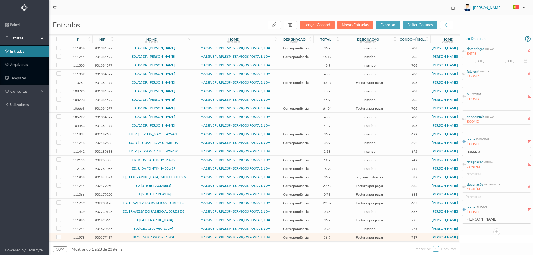
click at [182, 236] on span "TRAV. DA SEARA 95 - 4ª FASE" at bounding box center [153, 236] width 74 height 3
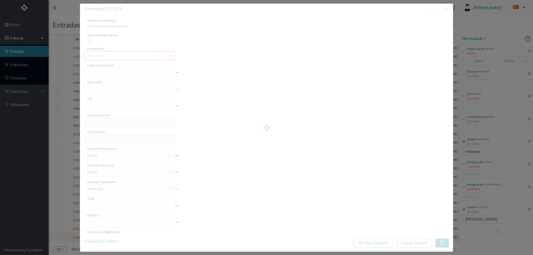
type input "4 45/34568"
type input "ANUIDADE"
type input "900377437"
type input "[DATE]"
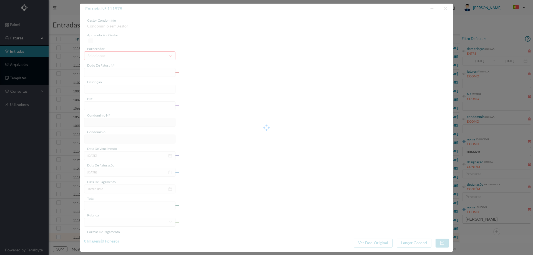
type input "[DATE]"
type input "36.90"
type input "767"
type input "TRAV. DA SEARA 95 - 4ª FASE"
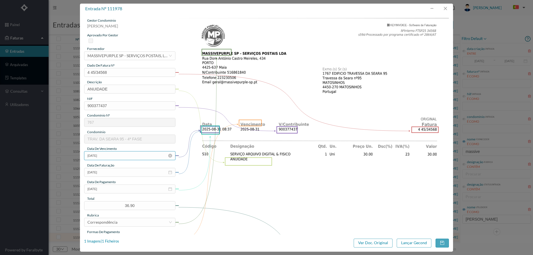
click at [115, 154] on input "[DATE]" at bounding box center [129, 155] width 91 height 9
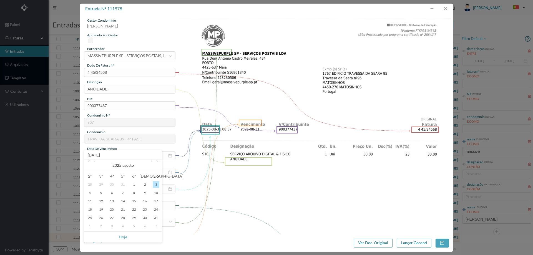
drag, startPoint x: 237, startPoint y: 196, endPoint x: 209, endPoint y: 195, distance: 28.9
click at [237, 195] on img at bounding box center [313, 209] width 270 height 382
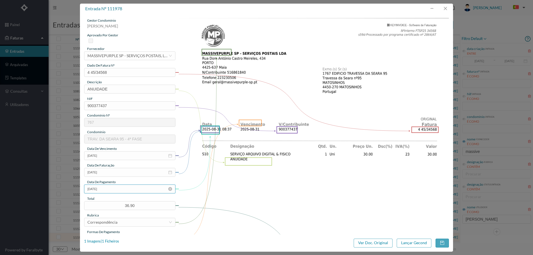
click at [128, 186] on input "[DATE]" at bounding box center [129, 188] width 91 height 9
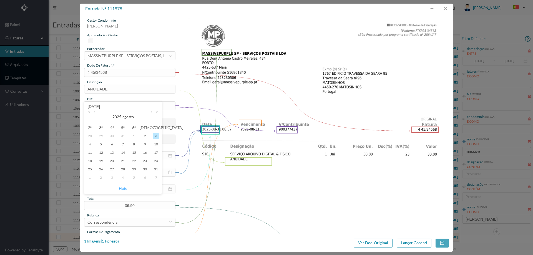
click at [124, 187] on link "Hoje" at bounding box center [123, 188] width 8 height 11
type input "[DATE]"
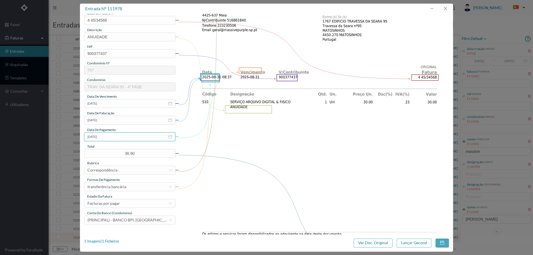
scroll to position [111, 0]
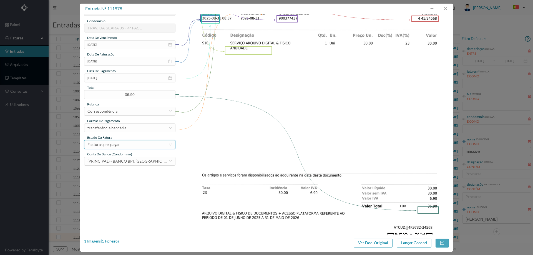
click at [123, 144] on div "Facturas por pagar" at bounding box center [127, 144] width 81 height 8
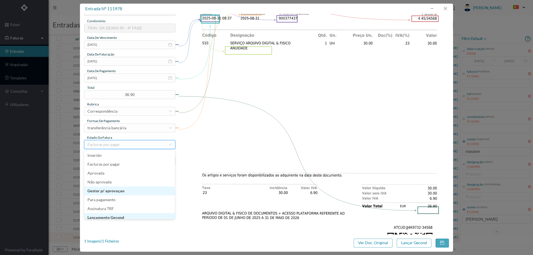
scroll to position [3, 0]
click at [129, 214] on li "Lançamento Gecond" at bounding box center [129, 214] width 91 height 9
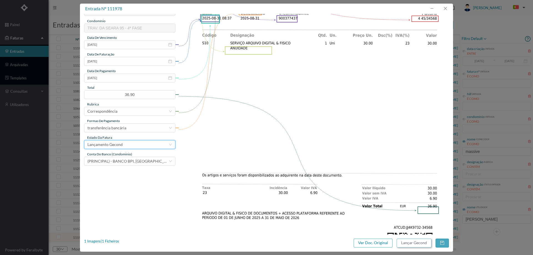
click at [415, 239] on button "Lançar Gecond" at bounding box center [413, 243] width 35 height 9
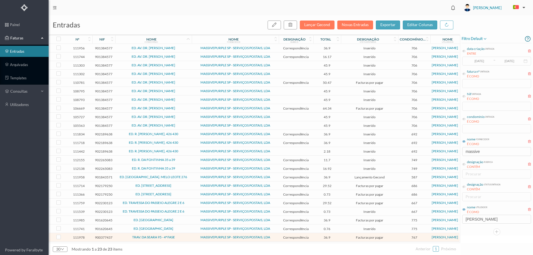
scroll to position [0, 0]
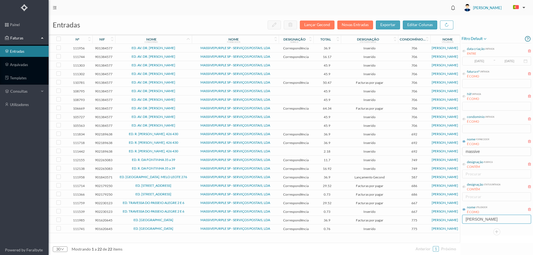
drag, startPoint x: 487, startPoint y: 218, endPoint x: 401, endPoint y: 220, distance: 86.6
click at [401, 220] on div "entradas Lançar Gecond Novas Entradas exportar editar colunas nº nif nome condo…" at bounding box center [291, 135] width 484 height 240
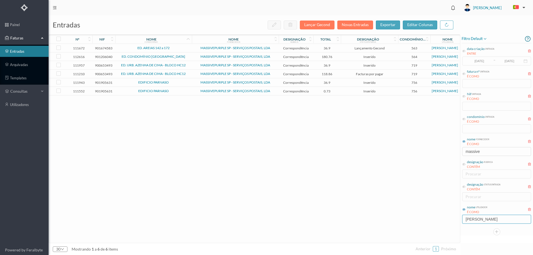
drag, startPoint x: 491, startPoint y: 221, endPoint x: 395, endPoint y: 220, distance: 95.7
click at [395, 220] on div "entradas Lançar Gecond Novas Entradas exportar editar colunas nº nif nome condo…" at bounding box center [291, 135] width 484 height 240
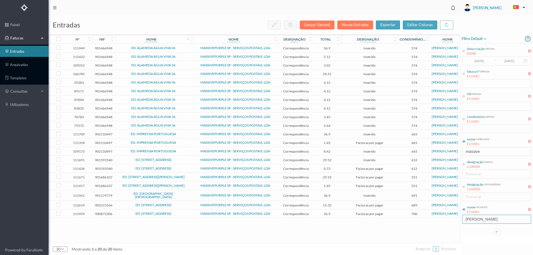
type input "[PERSON_NAME]"
click at [179, 193] on span "ED. RUA DA BENEDITINA" at bounding box center [153, 195] width 74 height 7
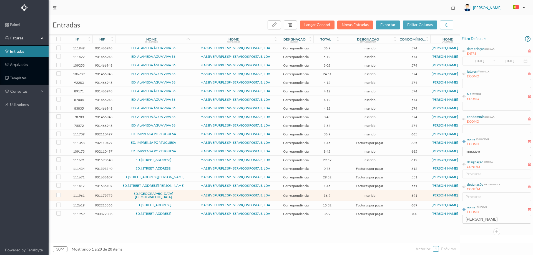
click at [184, 194] on span "ED. RUA DA BENEDITINA" at bounding box center [153, 195] width 74 height 7
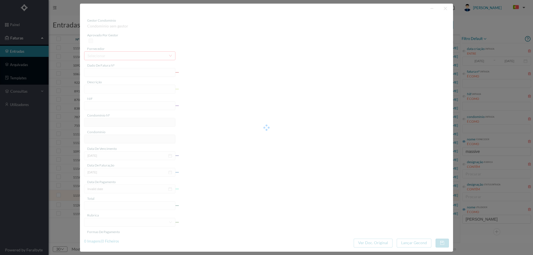
type input "4 45/34542"
type input "ANUIVAVIE"
type input "901179779"
type input "Invalid date"
type input "[DATE]"
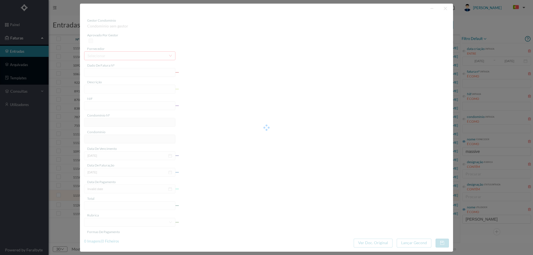
type input "36.90"
type input "691"
type input "ED. RUA DA BENEDITINA"
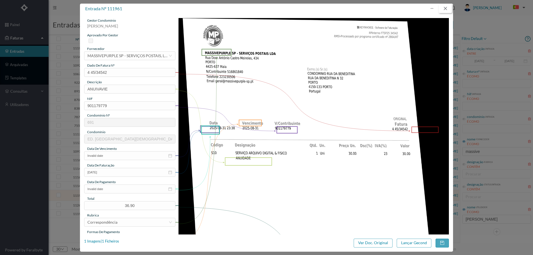
click at [444, 8] on button "button" at bounding box center [444, 8] width 13 height 9
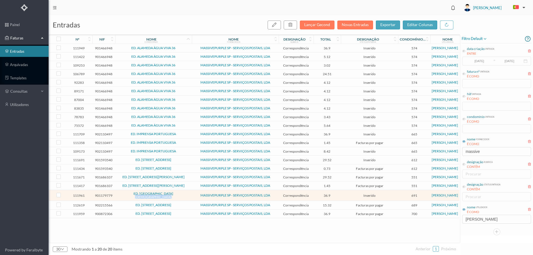
click at [180, 194] on span "ED. RUA DA BENEDITINA" at bounding box center [153, 195] width 74 height 7
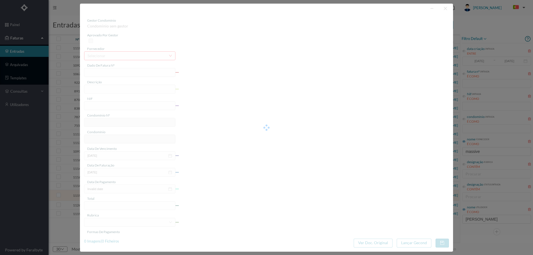
type input "4 45/34542"
type input "ANUIVAVIE"
type input "901179779"
type input "Invalid date"
type input "[DATE]"
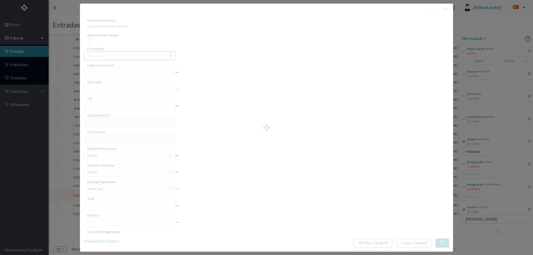
type input "36.90"
type input "691"
type input "ED. RUA DA BENEDITINA"
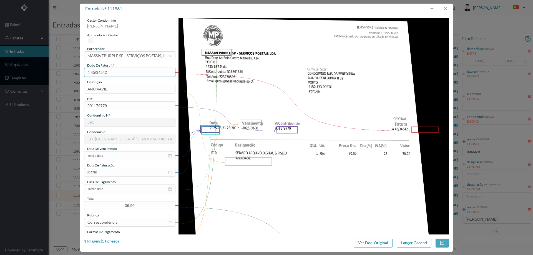
drag, startPoint x: 131, startPoint y: 70, endPoint x: 60, endPoint y: 73, distance: 71.9
click at [60, 73] on div "entrada nº 111961 gestor condomínio Cristina Sousa aprovado por gestor forneced…" at bounding box center [266, 127] width 533 height 255
drag, startPoint x: 117, startPoint y: 89, endPoint x: 46, endPoint y: 91, distance: 70.5
click at [46, 91] on div "entrada nº 111961 gestor condomínio Cristina Sousa aprovado por gestor forneced…" at bounding box center [266, 127] width 533 height 255
type input "ANUIDADE"
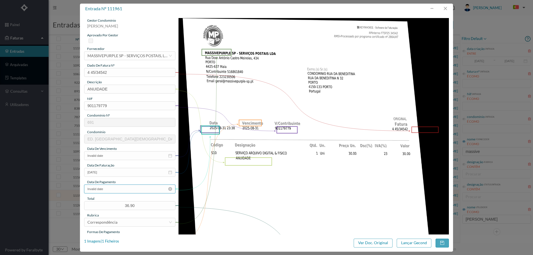
click at [111, 187] on input "Invalid date" at bounding box center [129, 188] width 91 height 9
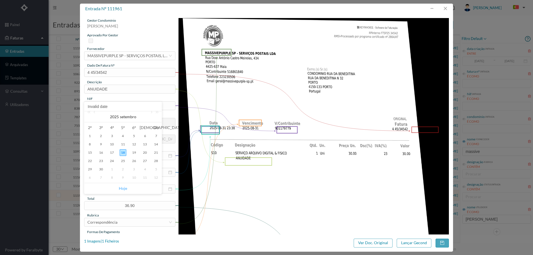
click at [122, 187] on link "Hoje" at bounding box center [123, 188] width 8 height 11
type input "[DATE]"
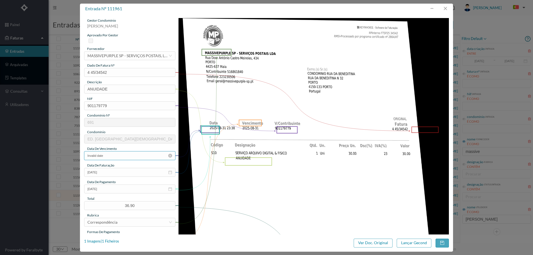
click at [117, 157] on input "Invalid date" at bounding box center [129, 155] width 91 height 9
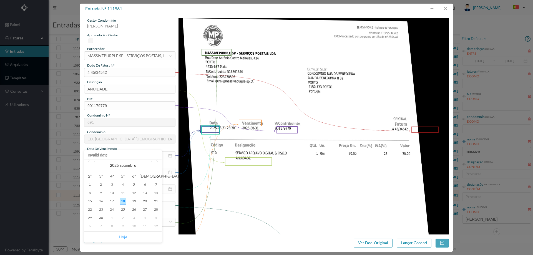
click at [124, 237] on link "Hoje" at bounding box center [123, 237] width 8 height 11
type input "[DATE]"
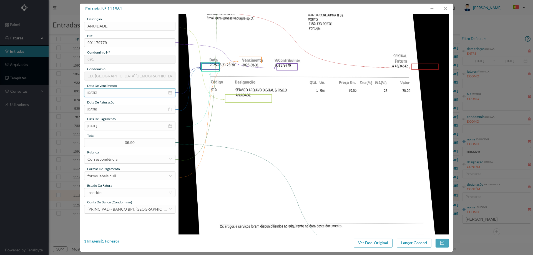
scroll to position [83, 0]
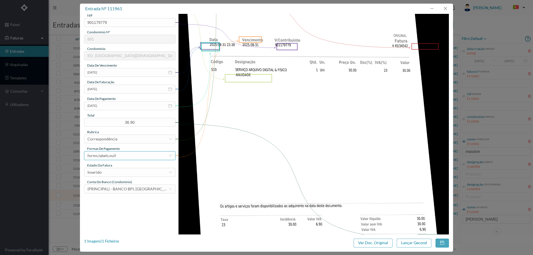
click at [119, 154] on div "forms.labels.null" at bounding box center [127, 155] width 81 height 8
click at [129, 184] on li "transferência bancária" at bounding box center [129, 184] width 91 height 9
click at [126, 171] on div "Inserido" at bounding box center [127, 172] width 81 height 8
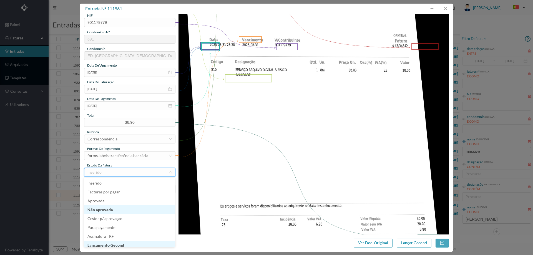
scroll to position [3, 0]
click at [123, 243] on li "Lançamento Gecond" at bounding box center [129, 242] width 91 height 9
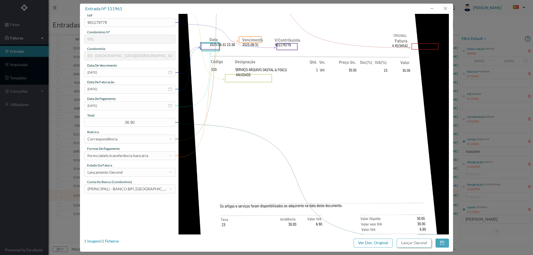
click at [411, 243] on button "Lançar Gecond" at bounding box center [413, 243] width 35 height 9
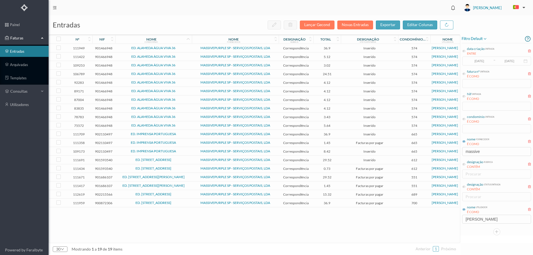
click at [188, 202] on span "ED. RUA MARECHAL SALDANHA 351" at bounding box center [153, 202] width 74 height 3
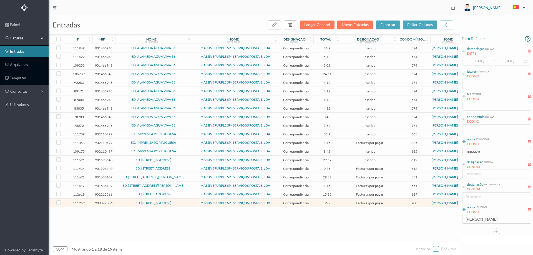
click at [188, 202] on span "ED. RUA MARECHAL SALDANHA 351" at bounding box center [153, 202] width 74 height 3
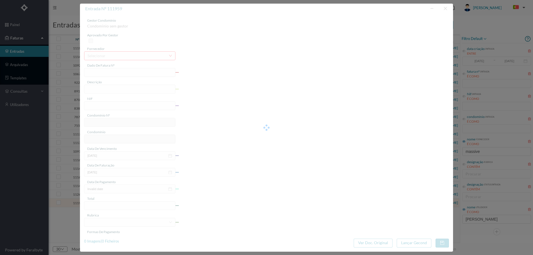
type input "4 45/34544"
type input "ANUIDADE"
type input "900872306"
type input "[DATE]"
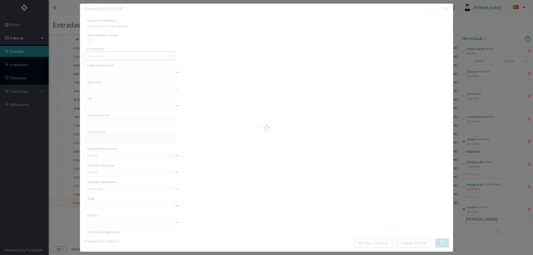
type input "[DATE]"
type input "36.90"
type input "700"
type input "ED. RUA MARECHAL SALDANHA 351"
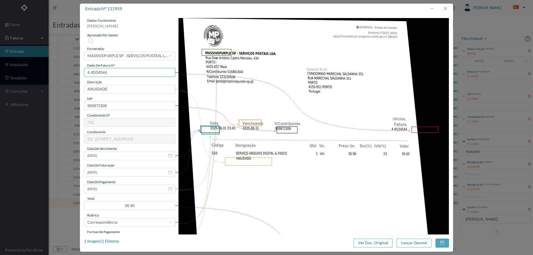
drag, startPoint x: 105, startPoint y: 74, endPoint x: 62, endPoint y: 73, distance: 43.0
click at [54, 74] on div "entrada nº 111959 gestor condomínio Cristina Sousa aprovado por gestor forneced…" at bounding box center [266, 127] width 533 height 255
click at [112, 193] on input "[DATE]" at bounding box center [129, 188] width 91 height 9
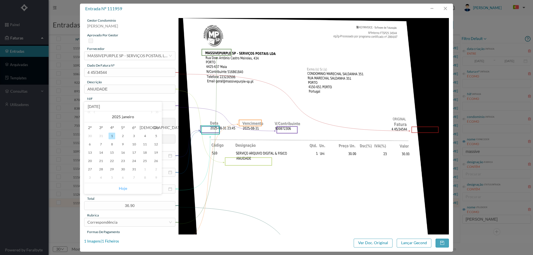
click at [123, 188] on link "Hoje" at bounding box center [123, 188] width 8 height 11
type input "[DATE]"
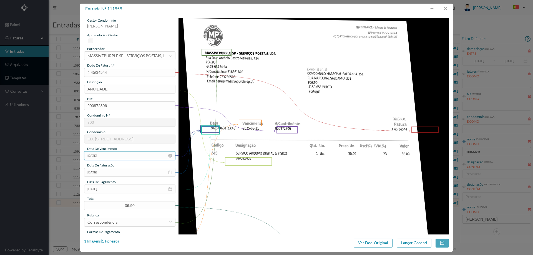
click at [117, 155] on input "[DATE]" at bounding box center [129, 155] width 91 height 9
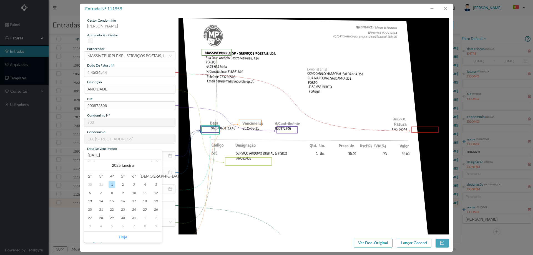
click at [123, 235] on link "Hoje" at bounding box center [123, 237] width 8 height 11
type input "[DATE]"
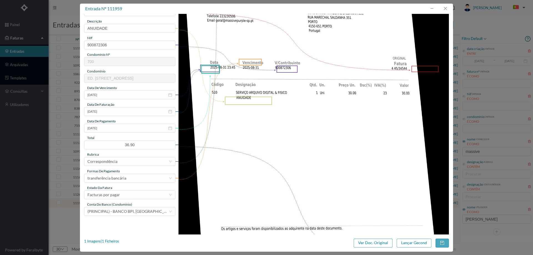
scroll to position [139, 0]
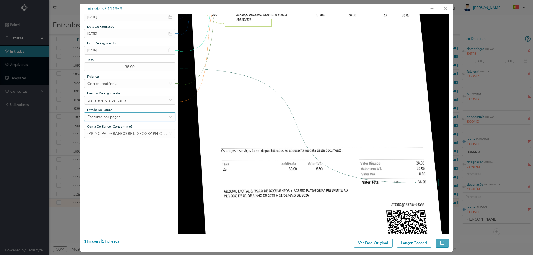
click at [127, 117] on div "Facturas por pagar" at bounding box center [127, 117] width 81 height 8
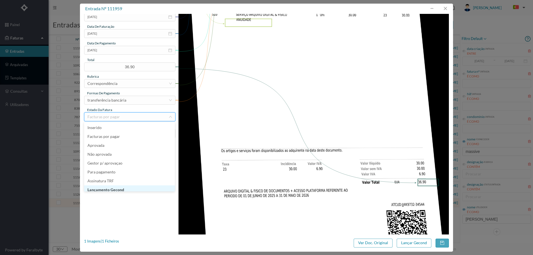
scroll to position [3, 0]
click at [123, 189] on li "Lançamento Gecond" at bounding box center [129, 187] width 91 height 9
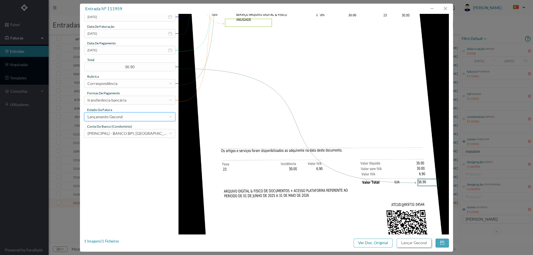
click at [404, 244] on button "Lançar Gecond" at bounding box center [413, 243] width 35 height 9
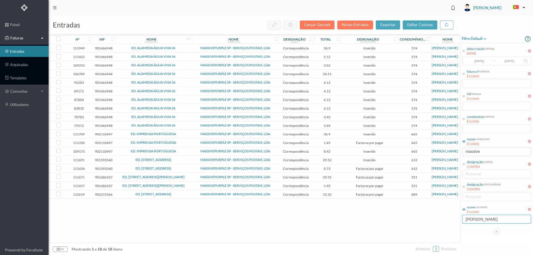
drag, startPoint x: 483, startPoint y: 218, endPoint x: 395, endPoint y: 215, distance: 88.3
click at [397, 215] on div "entradas Lançar Gecond Novas Entradas exportar editar colunas nº nif nome condo…" at bounding box center [291, 135] width 484 height 240
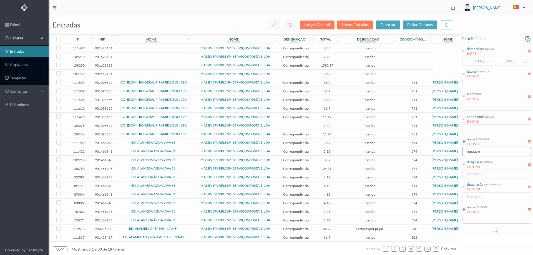
drag, startPoint x: 488, startPoint y: 150, endPoint x: 384, endPoint y: 149, distance: 103.7
click at [384, 149] on div "entradas Lançar Gecond Novas Entradas exportar editar colunas nº nif nome condo…" at bounding box center [291, 135] width 484 height 240
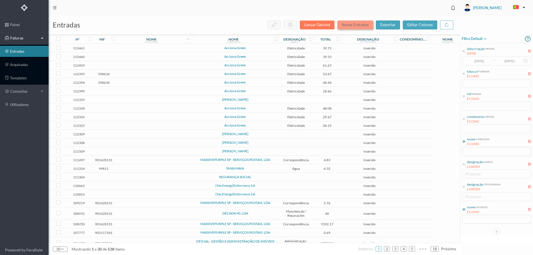
click at [352, 24] on button "Novas Entradas" at bounding box center [355, 25] width 36 height 9
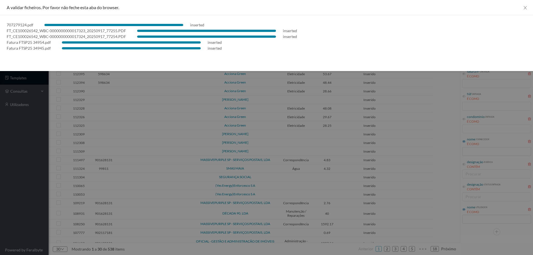
click at [39, 153] on div at bounding box center [266, 127] width 533 height 255
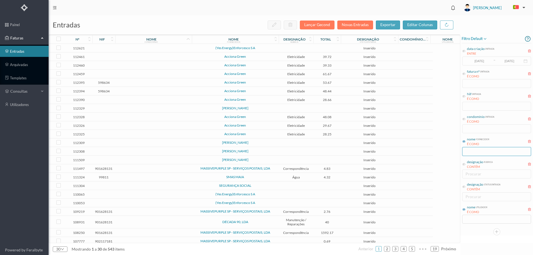
click at [478, 148] on input "text" at bounding box center [496, 151] width 69 height 9
click at [481, 151] on input "text" at bounding box center [496, 151] width 69 height 9
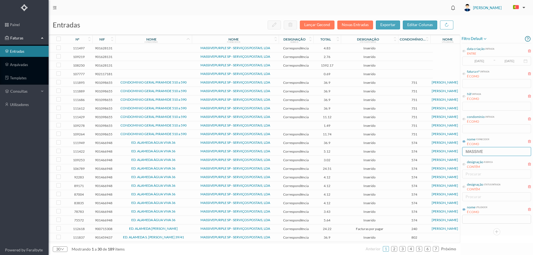
type input "MASSIVE"
click at [480, 210] on div "É COMO" at bounding box center [477, 212] width 21 height 5
click at [480, 220] on input "text" at bounding box center [496, 219] width 69 height 9
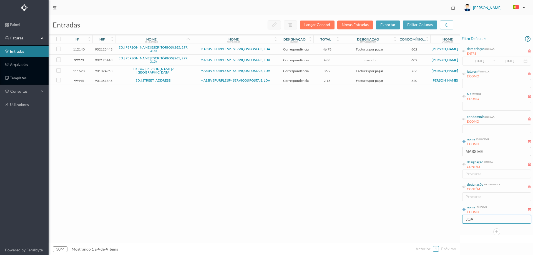
type input "JOA"
click at [193, 65] on td "MASSIVEPURPLE SP - SERVIÇOS POSTAIS, LDA" at bounding box center [235, 60] width 87 height 11
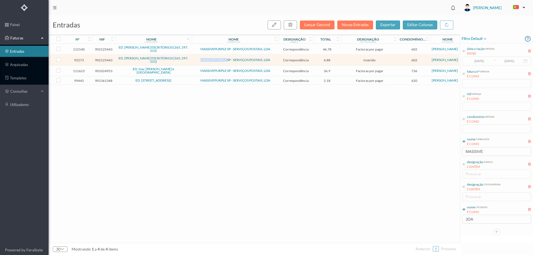
click at [193, 65] on td "MASSIVEPURPLE SP - SERVIÇOS POSTAIS, LDA" at bounding box center [235, 60] width 87 height 11
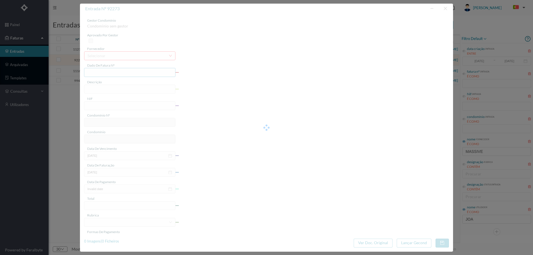
type input "4 45/2537"
type input "Serviço [PERSON_NAME]"
type input "902125443"
type input "Invalid date"
type input "2025-01-31"
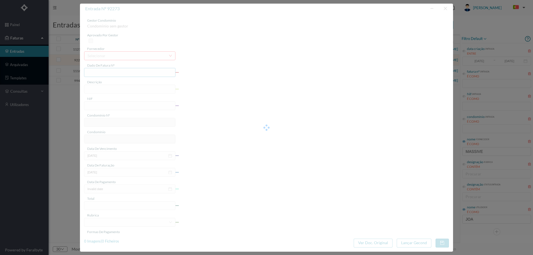
type input "4.88"
type input "602"
type input "ED. ALFREDO CUNHA ESCRITÓRIOS (265, 297, 315)"
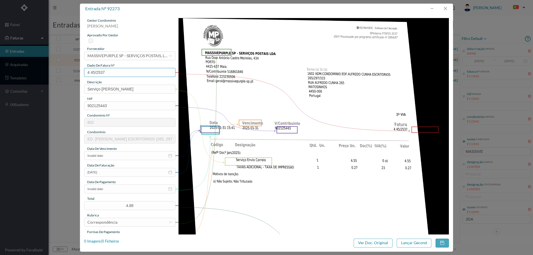
drag, startPoint x: 108, startPoint y: 72, endPoint x: 57, endPoint y: 77, distance: 50.5
click at [58, 77] on div "entrada nº 92273 gestor condomínio Joana Laroca aprovado por gestor fornecedor …" at bounding box center [266, 127] width 533 height 255
drag, startPoint x: 445, startPoint y: 10, endPoint x: 410, endPoint y: 27, distance: 38.7
click at [445, 10] on button "button" at bounding box center [444, 8] width 13 height 9
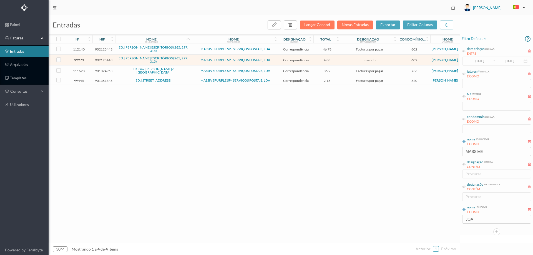
click at [195, 47] on td "MASSIVEPURPLE SP - SERVIÇOS POSTAIS, LDA" at bounding box center [235, 49] width 87 height 11
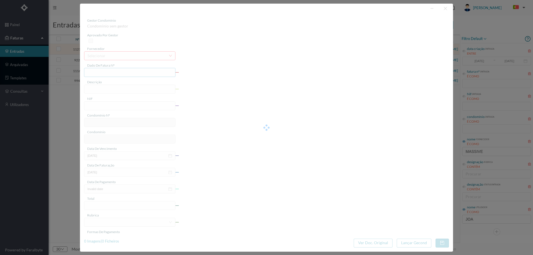
type input "4 39/37355"
type input "Serviço [PERSON_NAME]"
type input "902125443"
type input "2024-12-02"
type input "2024-12-24"
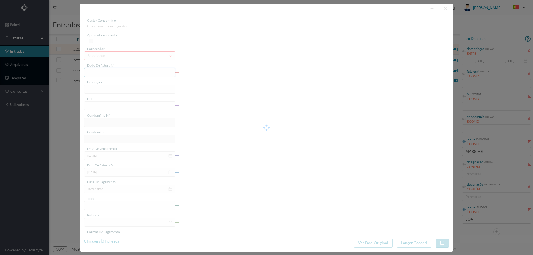
type input "2024-12-02"
type input "46.78"
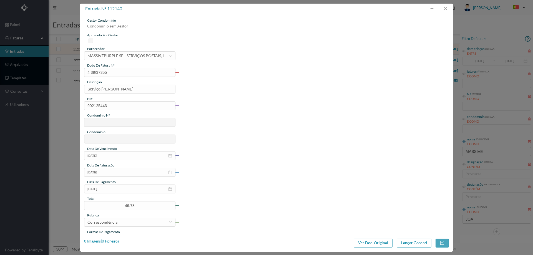
type input "602"
type input "ED. ALFREDO CUNHA ESCRITÓRIOS (265, 297, 315)"
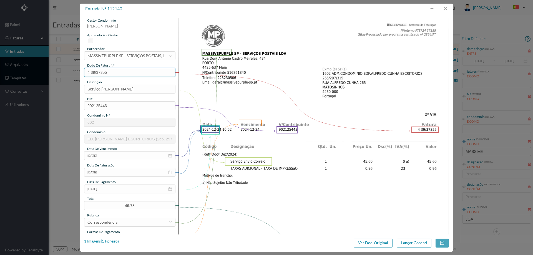
drag, startPoint x: 114, startPoint y: 72, endPoint x: 82, endPoint y: 72, distance: 32.2
click at [82, 71] on div "gestor condomínio Joana Laroca aprovado por gestor fornecedor selecionar MASSIV…" at bounding box center [266, 124] width 373 height 221
click at [446, 8] on button "button" at bounding box center [444, 8] width 13 height 9
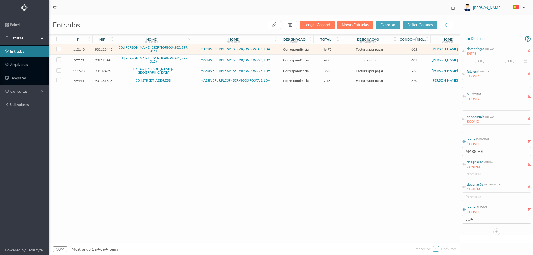
click at [191, 50] on td "ED. ALFREDO CUNHA ESCRITÓRIOS (265, 297, 315)" at bounding box center [153, 49] width 77 height 11
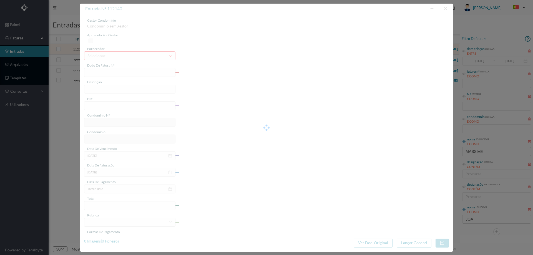
type input "4 39/37355"
type input "Serviço [PERSON_NAME]"
type input "902125443"
type input "2024-12-02"
type input "2024-12-24"
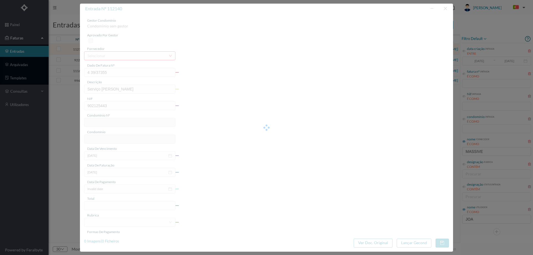
type input "2024-12-02"
type input "46.78"
type input "602"
type input "ED. ALFREDO CUNHA ESCRITÓRIOS (265, 297, 315)"
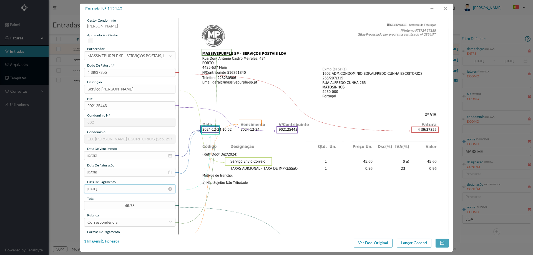
click at [113, 193] on input "2024-12-02" at bounding box center [129, 188] width 91 height 9
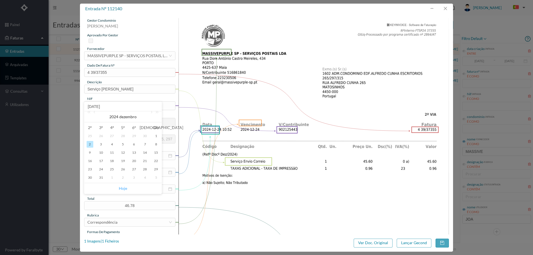
click at [123, 187] on link "Hoje" at bounding box center [123, 188] width 8 height 11
type input "[DATE]"
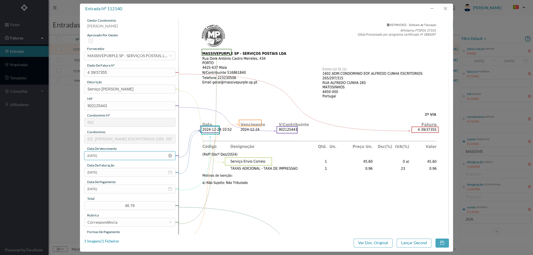
click at [125, 158] on input "2024-12-02" at bounding box center [129, 155] width 91 height 9
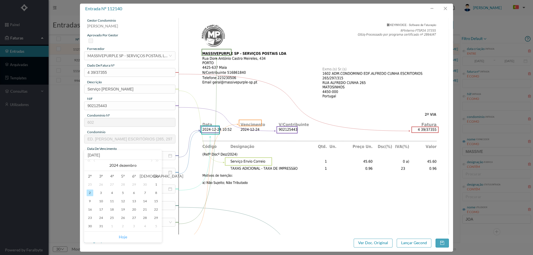
click at [125, 235] on link "Hoje" at bounding box center [123, 237] width 8 height 11
type input "[DATE]"
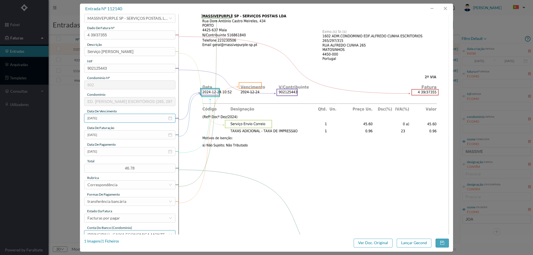
scroll to position [83, 0]
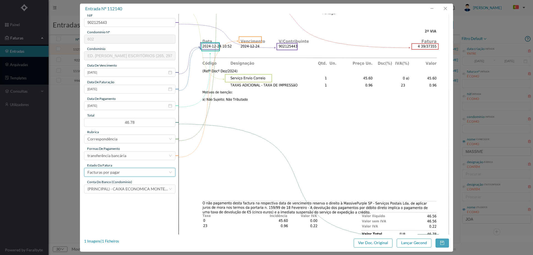
click at [117, 172] on div "Facturas por pagar" at bounding box center [103, 172] width 32 height 8
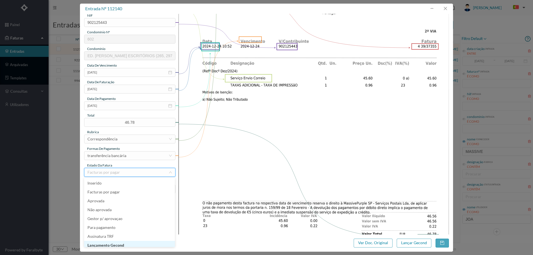
scroll to position [3, 0]
click at [126, 241] on li "Lançamento Gecond" at bounding box center [129, 242] width 91 height 9
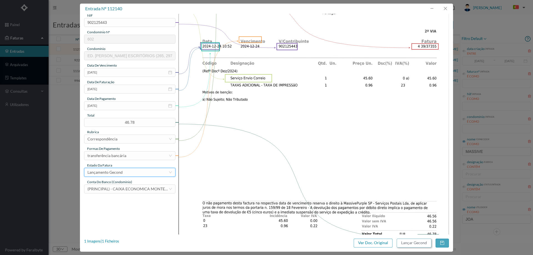
click at [413, 244] on button "Lançar Gecond" at bounding box center [413, 243] width 35 height 9
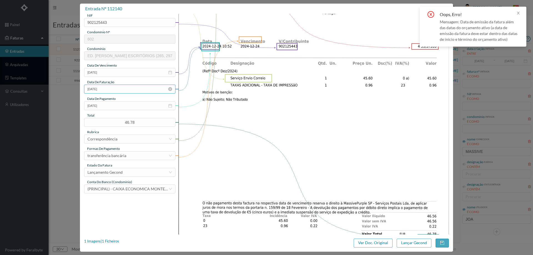
click at [120, 89] on input "2024-12-24" at bounding box center [129, 89] width 91 height 9
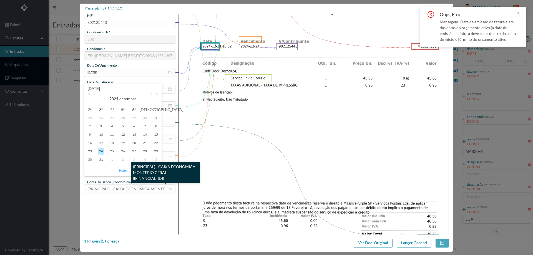
click at [125, 170] on link "Hoje" at bounding box center [123, 170] width 8 height 11
type input "[DATE]"
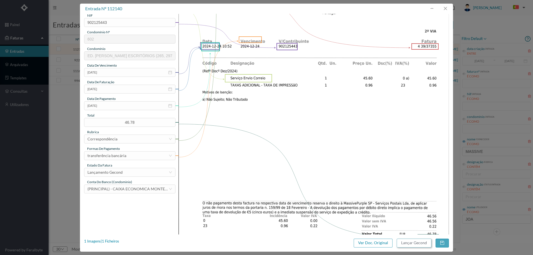
click at [416, 243] on button "Lançar Gecond" at bounding box center [413, 243] width 35 height 9
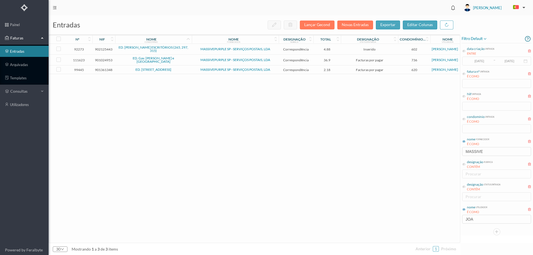
click at [193, 49] on span "MASSIVEPURPLE SP - SERVIÇOS POSTAIS, LDA" at bounding box center [235, 48] width 84 height 3
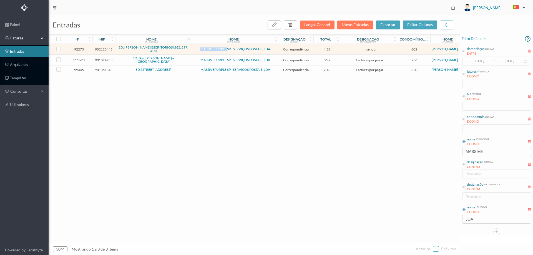
click at [193, 49] on span "MASSIVEPURPLE SP - SERVIÇOS POSTAIS, LDA" at bounding box center [235, 48] width 84 height 3
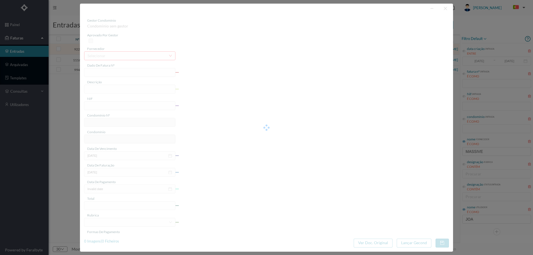
type input "4 45/2537"
type input "Serviço [PERSON_NAME]"
type input "902125443"
type input "Invalid date"
type input "2025-01-31"
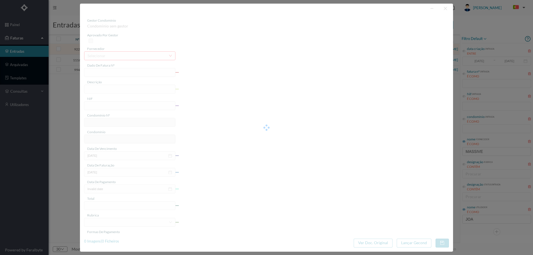
type input "4.88"
type input "602"
type input "ED. ALFREDO CUNHA ESCRITÓRIOS (265, 297, 315)"
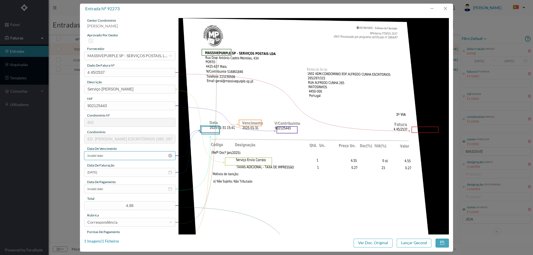
click at [118, 156] on input "Invalid date" at bounding box center [129, 155] width 91 height 9
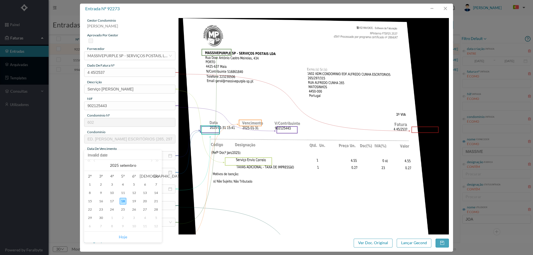
click at [123, 237] on link "Hoje" at bounding box center [123, 237] width 8 height 11
type input "[DATE]"
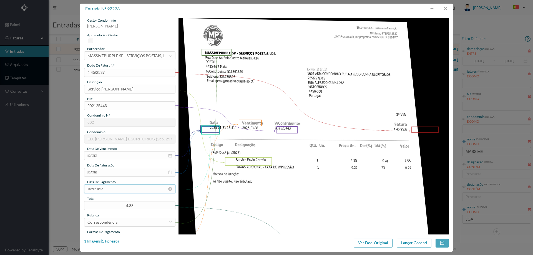
click at [117, 188] on input "Invalid date" at bounding box center [129, 188] width 91 height 9
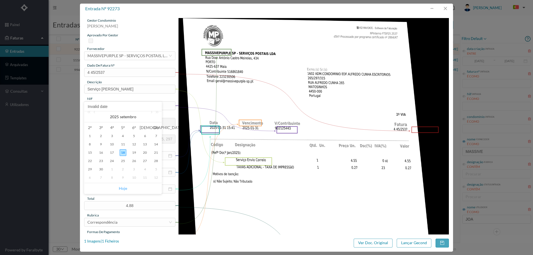
click at [125, 189] on link "Hoje" at bounding box center [123, 188] width 8 height 11
type input "[DATE]"
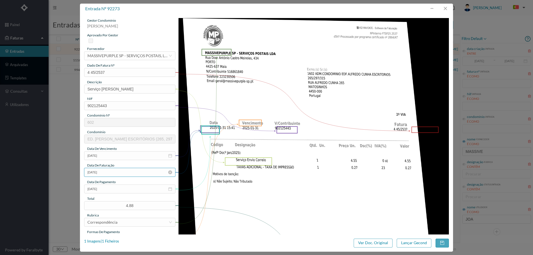
click at [120, 173] on input "2025-01-31" at bounding box center [129, 172] width 91 height 9
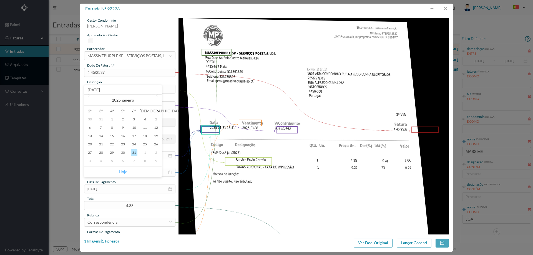
click at [124, 172] on link "Hoje" at bounding box center [123, 171] width 8 height 11
type input "[DATE]"
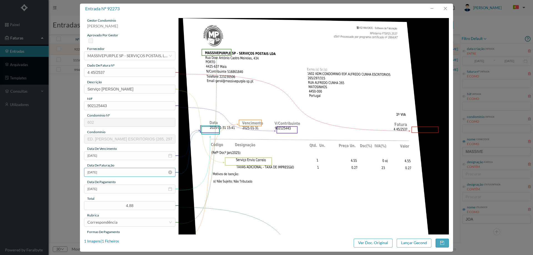
scroll to position [55, 0]
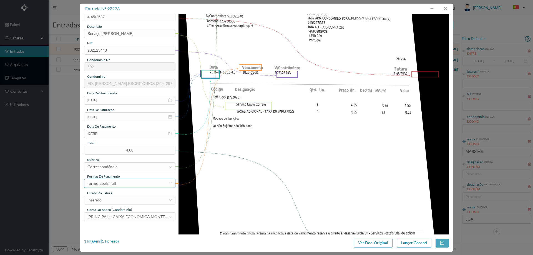
click at [123, 184] on div "forms.labels.null" at bounding box center [127, 183] width 81 height 8
click at [125, 133] on li "transferência bancária" at bounding box center [129, 131] width 91 height 9
click at [120, 199] on div "Inserido" at bounding box center [127, 200] width 81 height 8
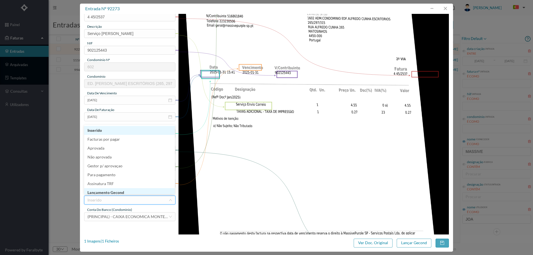
scroll to position [3, 0]
click at [121, 193] on li "Lançamento Gecond" at bounding box center [129, 189] width 91 height 9
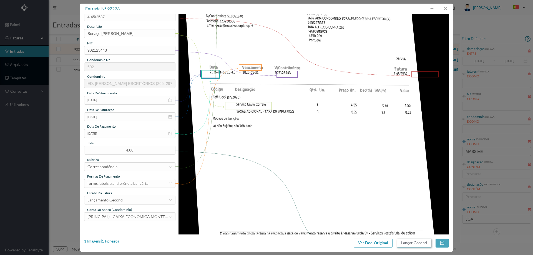
click at [399, 244] on button "Lançar Gecond" at bounding box center [413, 243] width 35 height 9
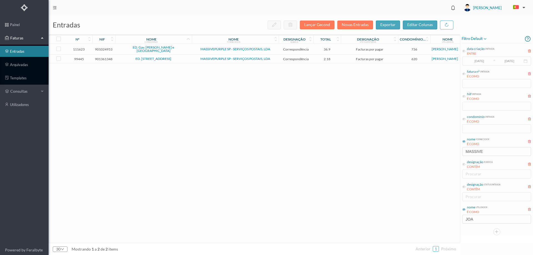
click at [193, 57] on span "MASSIVEPURPLE SP - SERVIÇOS POSTAIS, LDA" at bounding box center [235, 58] width 84 height 3
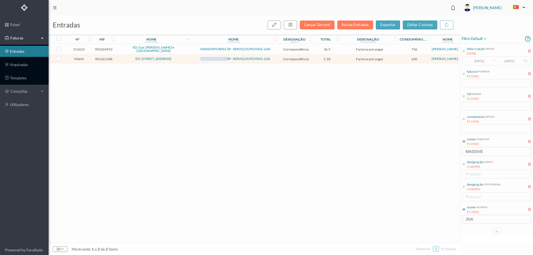
click at [193, 57] on span "MASSIVEPURPLE SP - SERVIÇOS POSTAIS, LDA" at bounding box center [235, 58] width 84 height 3
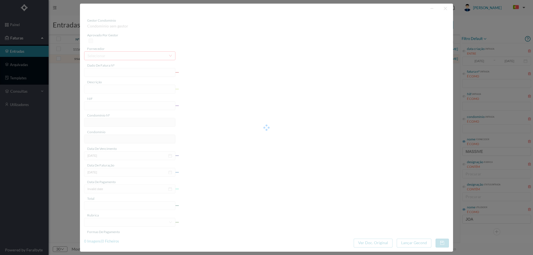
type input "4 45/14765"
type input "Serviço [PERSON_NAME]"
type input "901361348"
type input "2025-04-02"
type input "2025-04-23"
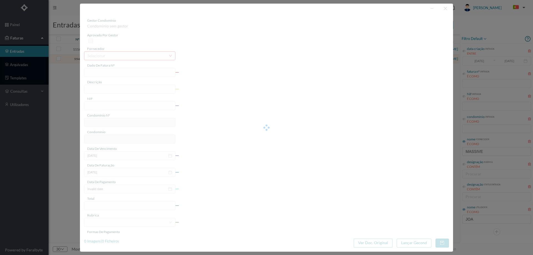
type input "2025-04-02"
type input "2.18"
type input "620"
type input "ED. RUA CRUZ MALPIQUE Nº 115"
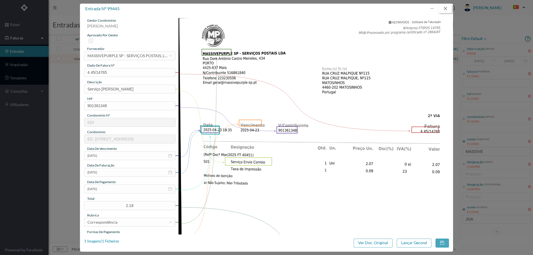
click at [445, 8] on button "button" at bounding box center [444, 8] width 13 height 9
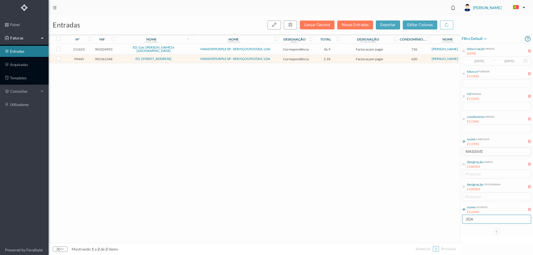
drag, startPoint x: 473, startPoint y: 219, endPoint x: 429, endPoint y: 214, distance: 44.4
click at [429, 214] on div "entradas Lançar Gecond Novas Entradas exportar editar colunas nº nif nome condo…" at bounding box center [291, 135] width 484 height 240
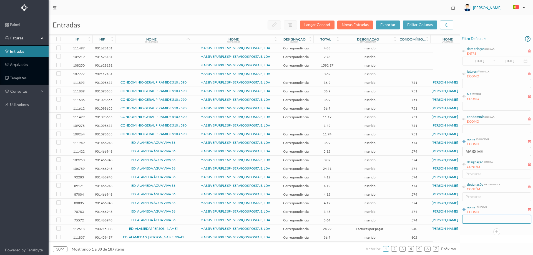
click at [470, 218] on input "text" at bounding box center [496, 219] width 69 height 9
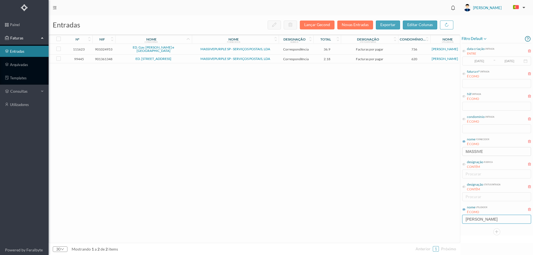
type input "JOANA"
click at [186, 58] on span "ED. RUA CRUZ MALPIQUE Nº 115" at bounding box center [153, 58] width 74 height 3
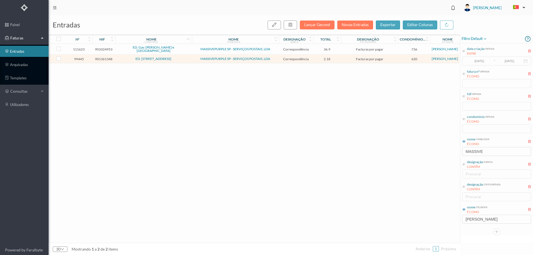
click at [186, 58] on span "ED. RUA CRUZ MALPIQUE Nº 115" at bounding box center [153, 58] width 74 height 3
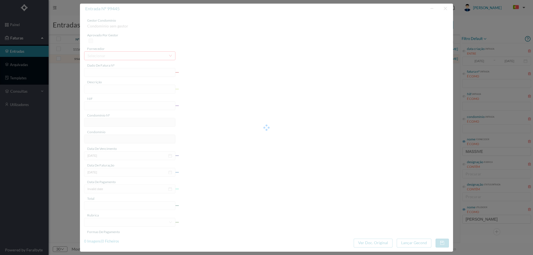
type input "4 45/14765"
type input "Serviço [PERSON_NAME]"
type input "901361348"
type input "2025-04-02"
type input "2025-04-23"
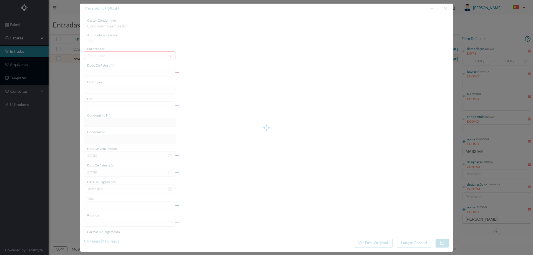
type input "2025-04-02"
type input "2.18"
type input "620"
type input "ED. RUA CRUZ MALPIQUE Nº 115"
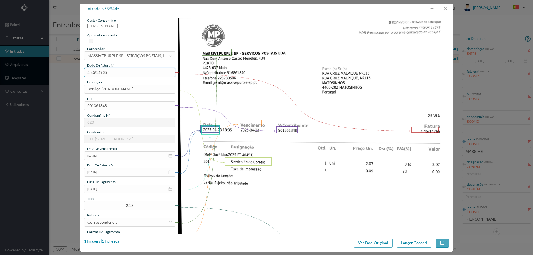
drag, startPoint x: 110, startPoint y: 71, endPoint x: 10, endPoint y: 73, distance: 100.2
click at [10, 73] on div "entrada nº 99445 gestor condomínio Joana Laroca aprovado por gestor fornecedor …" at bounding box center [266, 127] width 533 height 255
click at [120, 190] on input "2025-04-02" at bounding box center [129, 188] width 91 height 9
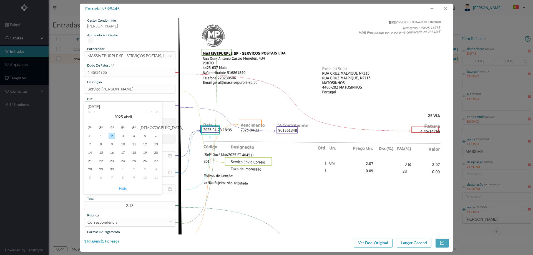
click at [122, 187] on link "Hoje" at bounding box center [123, 188] width 8 height 11
type input "[DATE]"
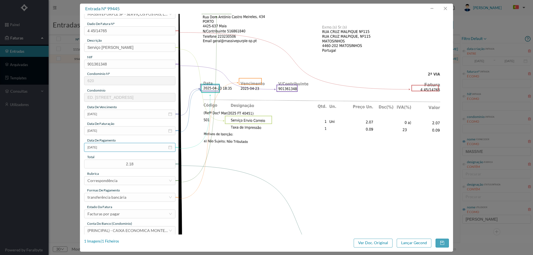
scroll to position [83, 0]
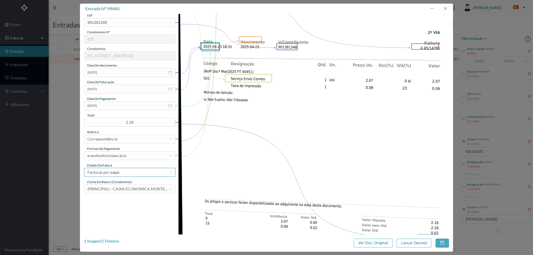
drag, startPoint x: 116, startPoint y: 173, endPoint x: 125, endPoint y: 164, distance: 13.3
click at [116, 173] on div "Facturas por pagar" at bounding box center [103, 172] width 32 height 8
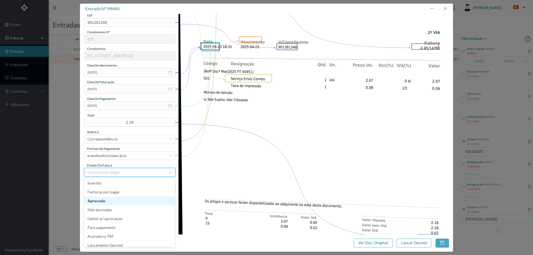
scroll to position [3, 0]
click at [123, 239] on li "Lançamento Gecond" at bounding box center [129, 242] width 91 height 9
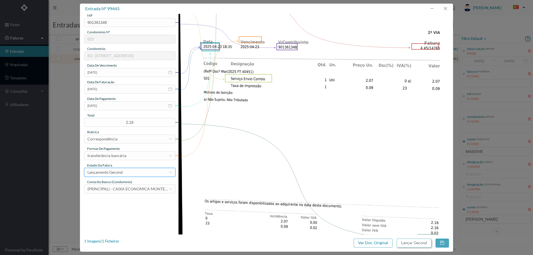
click at [413, 243] on button "Lançar Gecond" at bounding box center [413, 243] width 35 height 9
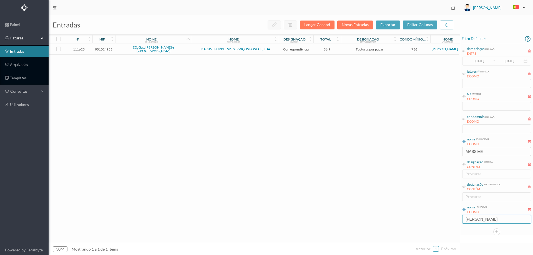
drag, startPoint x: 482, startPoint y: 220, endPoint x: 425, endPoint y: 219, distance: 57.4
click at [425, 219] on div "entradas Lançar Gecond Novas Entradas exportar editar colunas nº nif nome condo…" at bounding box center [291, 135] width 484 height 240
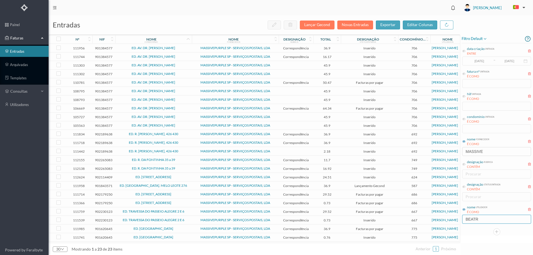
type input "BEATR"
click at [280, 65] on td at bounding box center [295, 65] width 35 height 9
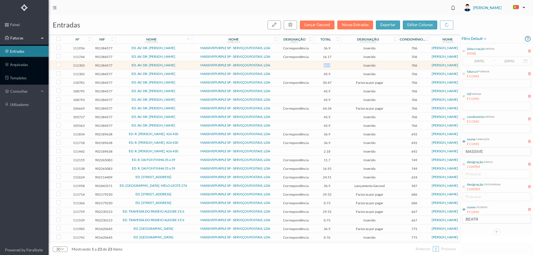
click at [280, 65] on td at bounding box center [295, 65] width 35 height 9
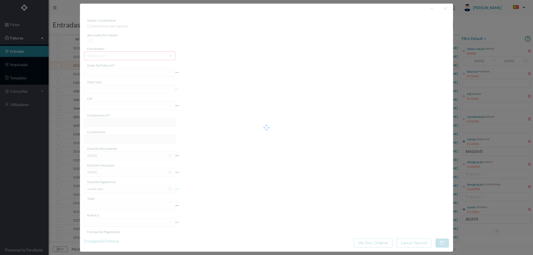
type input "4 110/2277"
type input "901384577"
type input "Invalid date"
type input "2025-09-03"
type input "45.90"
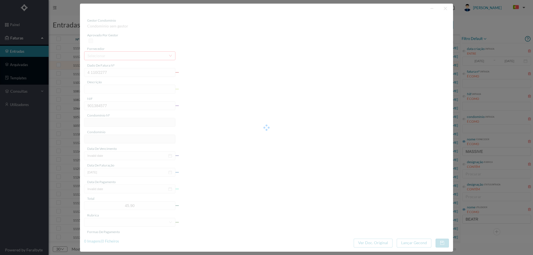
type input "706"
type input "ED. AV. DR. [PERSON_NAME]"
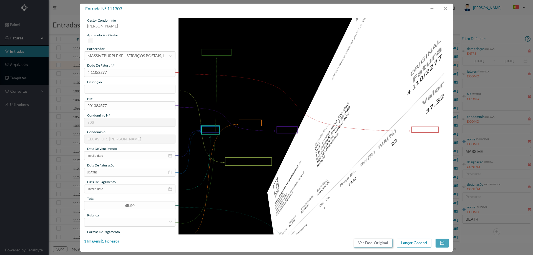
click at [373, 244] on button "Ver Doc. Original" at bounding box center [372, 243] width 39 height 9
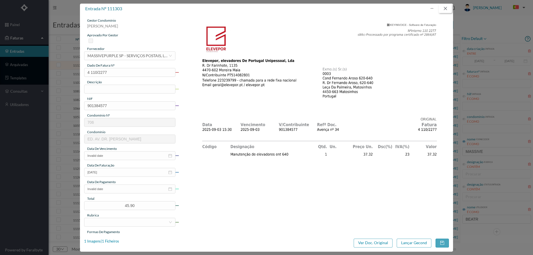
click at [448, 9] on button "button" at bounding box center [444, 8] width 13 height 9
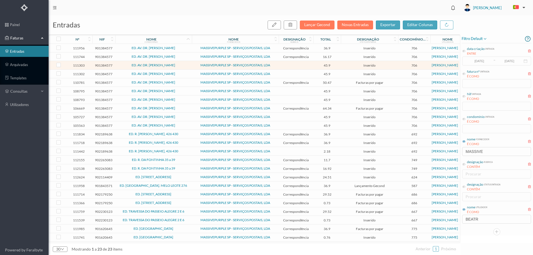
click at [283, 92] on td at bounding box center [295, 91] width 35 height 9
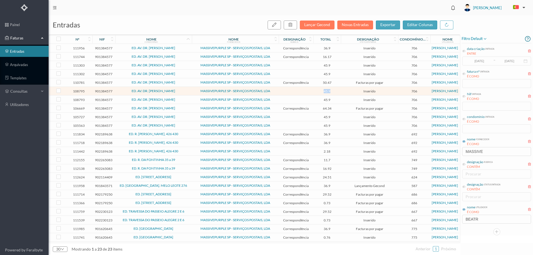
click at [283, 92] on td at bounding box center [295, 91] width 35 height 9
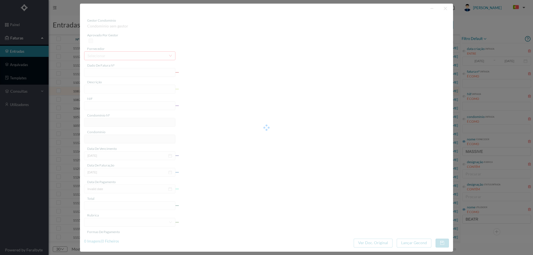
type input "4 110/2185"
type input "901384577"
type input "Invalid date"
type input "2025-08-04"
type input "45.90"
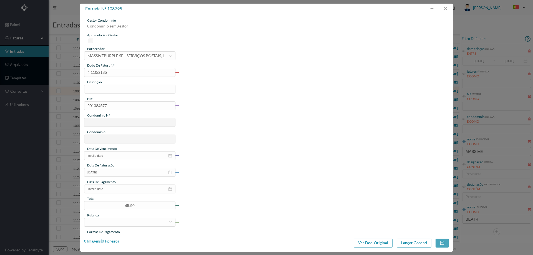
type input "706"
type input "ED. AV. DR. [PERSON_NAME]"
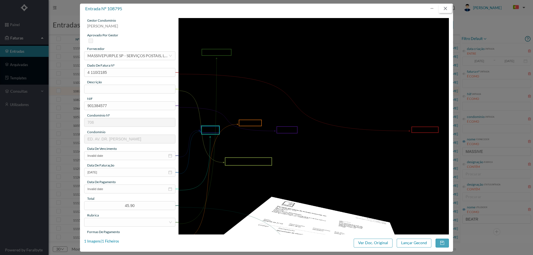
click at [446, 10] on button "button" at bounding box center [444, 8] width 13 height 9
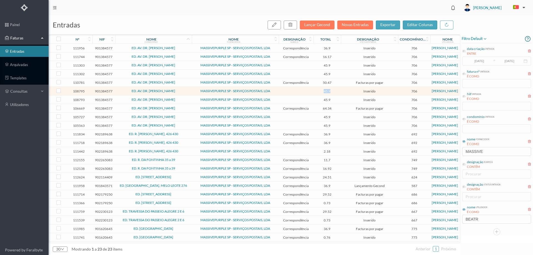
click at [193, 50] on span "MASSIVEPURPLE SP - SERVIÇOS POSTAIS, LDA" at bounding box center [235, 47] width 84 height 3
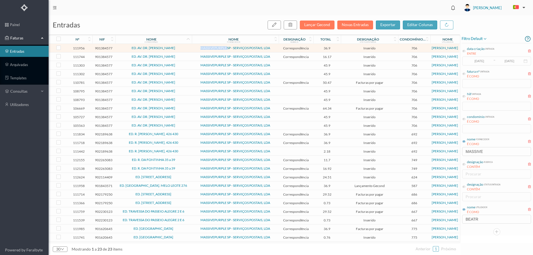
click at [193, 50] on span "MASSIVEPURPLE SP - SERVIÇOS POSTAIS, LDA" at bounding box center [235, 47] width 84 height 3
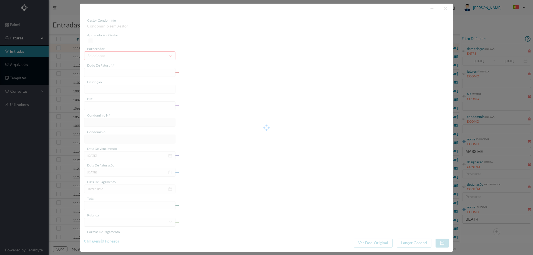
type input "4 45/34546"
type input "ANUIDADE"
type input "901384577"
type input "[DATE]"
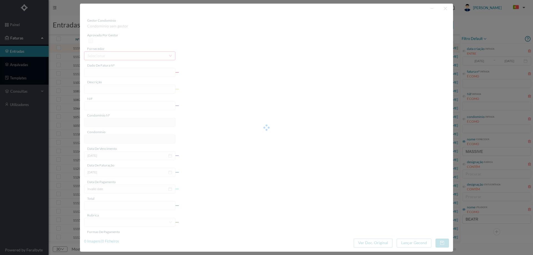
type input "[DATE]"
type input "36.90"
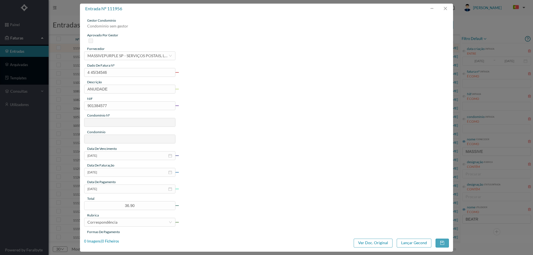
type input "706"
type input "ED. AV. DR. [PERSON_NAME]"
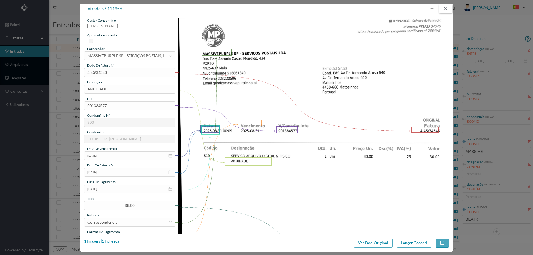
click at [446, 7] on button "button" at bounding box center [444, 8] width 13 height 9
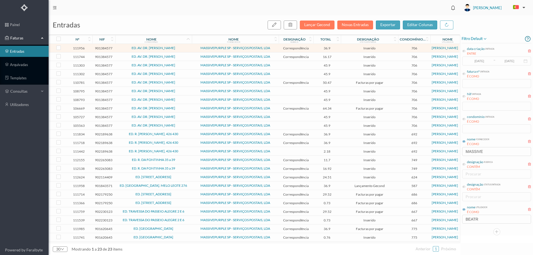
click at [186, 134] on span "ED. R. [PERSON_NAME], 426 430" at bounding box center [153, 133] width 74 height 3
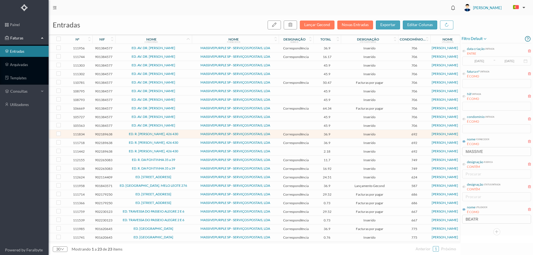
click at [184, 133] on span "ED. R. [PERSON_NAME], 426 430" at bounding box center [153, 133] width 74 height 3
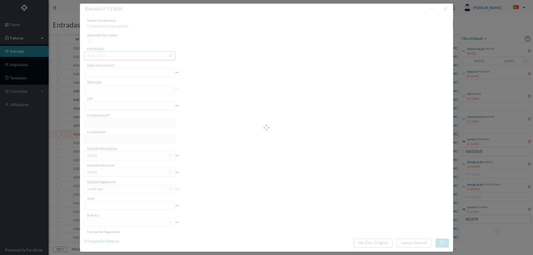
type input "4 45/34516"
type input "ANUIVAVIE"
type input "902189638"
type input "Invalid date"
type input "[DATE]"
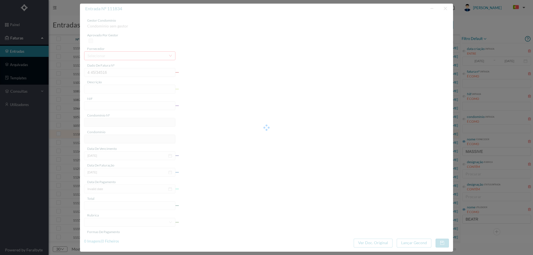
type input "36.90"
type input "692"
type input "ED. R. BRITO CAPELO, 426 430"
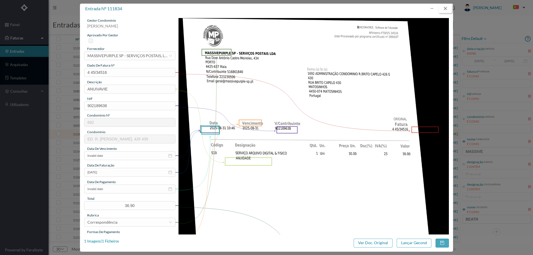
click at [445, 10] on button "button" at bounding box center [444, 8] width 13 height 9
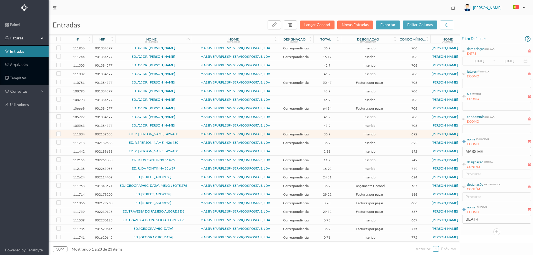
click at [181, 144] on span "ED. R. [PERSON_NAME], 426 430" at bounding box center [153, 142] width 74 height 3
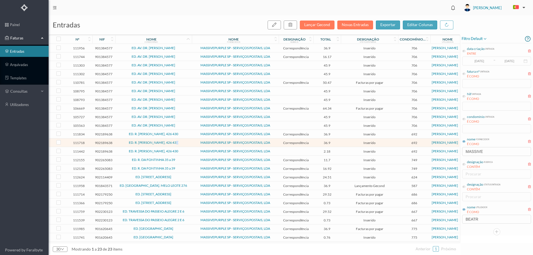
click at [181, 144] on span "ED. R. [PERSON_NAME], 426 430" at bounding box center [153, 142] width 74 height 3
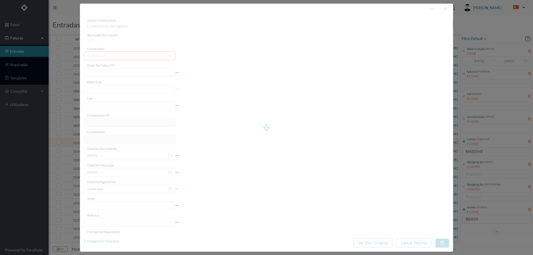
type input "4 45/34380"
type input "ANUIDADE"
type input "902189638"
type input "Invalid date"
type input "[DATE]"
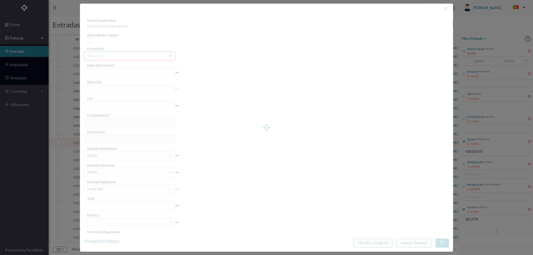
type input "36.90"
type input "692"
type input "ED. R. BRITO CAPELO, 426 430"
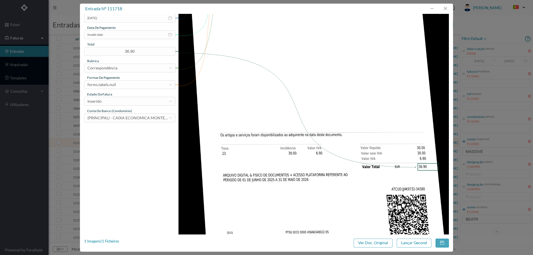
scroll to position [168, 0]
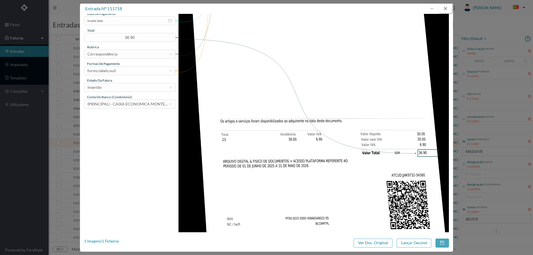
click at [449, 10] on button "button" at bounding box center [444, 8] width 13 height 9
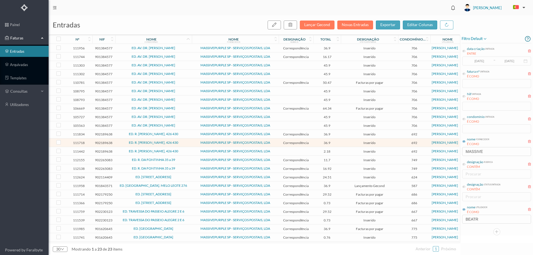
click at [184, 151] on span "ED. R. [PERSON_NAME], 426 430" at bounding box center [153, 151] width 74 height 3
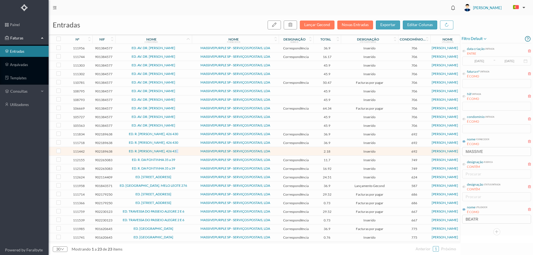
click at [184, 151] on span "ED. R. [PERSON_NAME], 426 430" at bounding box center [153, 151] width 74 height 3
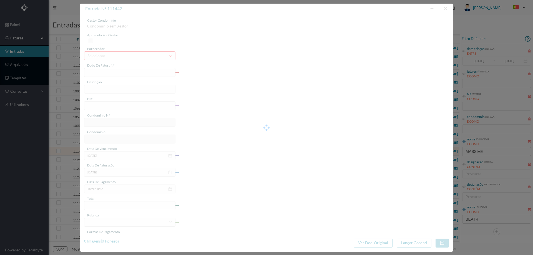
type input "4 45/32099"
type input "Ago/2025)"
type input "902189638"
type input "Invalid date"
type input "[DATE]"
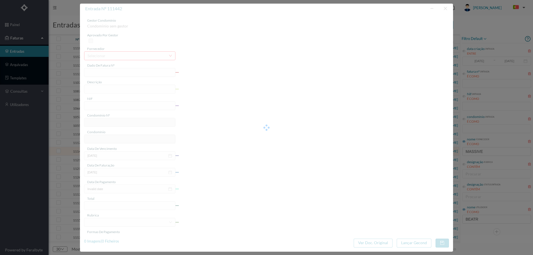
type input "2.18"
type input "692"
type input "ED. R. BRITO CAPELO, 426 430"
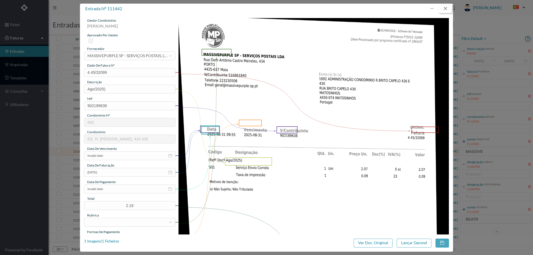
click at [441, 11] on button "button" at bounding box center [444, 8] width 13 height 9
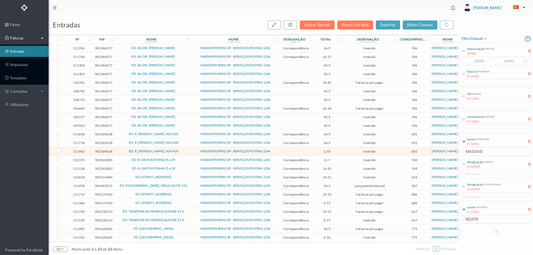
click at [184, 133] on span "ED. R. [PERSON_NAME], 426 430" at bounding box center [153, 133] width 74 height 3
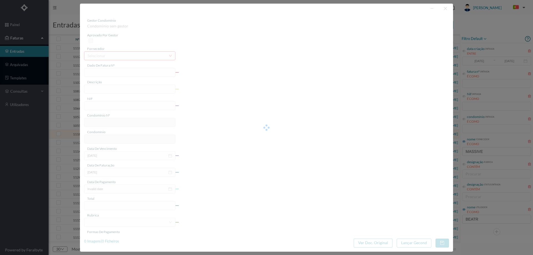
type input "4 45/34516"
type input "ANUIVAVIE"
type input "902189638"
type input "Invalid date"
type input "[DATE]"
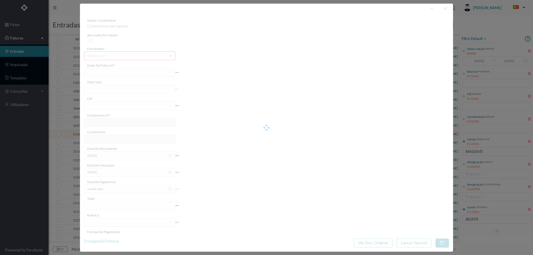
type input "36.90"
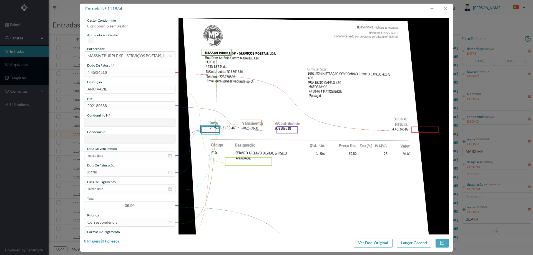
type input "692"
type input "ED. R. BRITO CAPELO, 426 430"
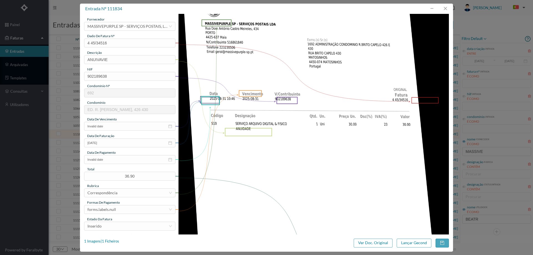
scroll to position [0, 0]
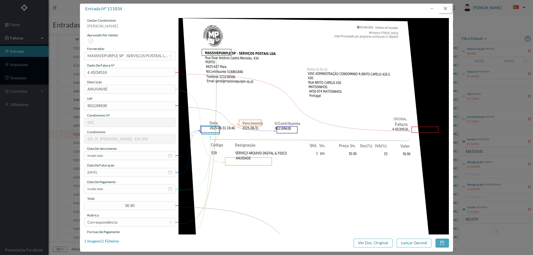
click at [448, 9] on button "button" at bounding box center [444, 8] width 13 height 9
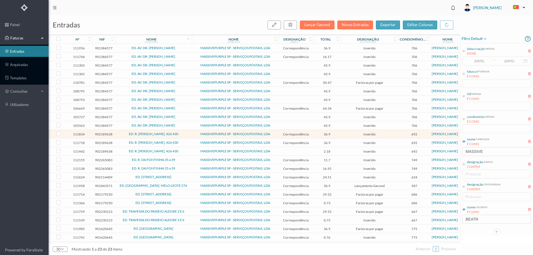
click at [181, 159] on span "ED. R. DA FONTINHA 35 a 39" at bounding box center [153, 159] width 74 height 3
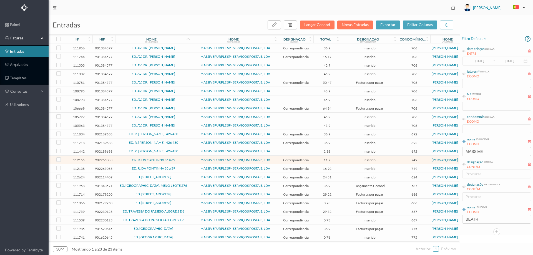
click at [184, 160] on span "ED. R. DA FONTINHA 35 a 39" at bounding box center [153, 159] width 74 height 3
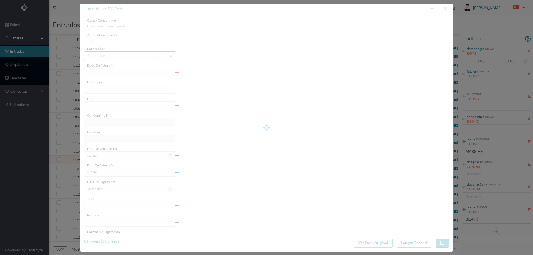
type input "4 39/33285"
type input "Serviço [PERSON_NAME]"
type input "902265083"
type input "2024-11-01"
type input "2024-11-11"
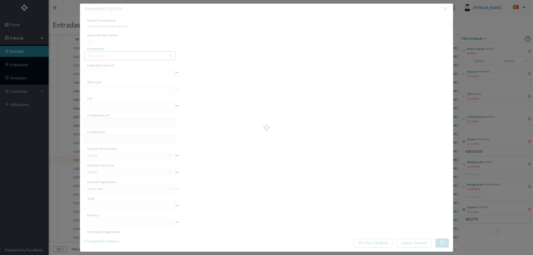
type input "2024-11-01"
type input "11.70"
type input "749"
type input "ED. R. DA FONTINHA 35 a 39"
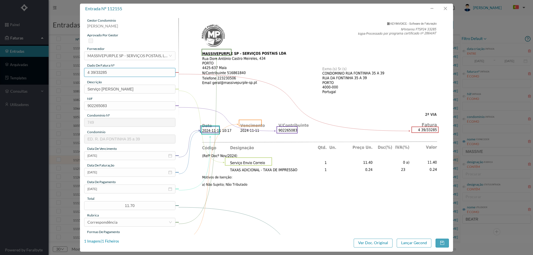
drag, startPoint x: 116, startPoint y: 72, endPoint x: 58, endPoint y: 73, distance: 57.4
click at [58, 73] on div "entrada nº 112155 gestor condomínio Beatriz Pinheiro aprovado por gestor fornec…" at bounding box center [266, 127] width 533 height 255
click at [443, 9] on button "button" at bounding box center [444, 8] width 13 height 9
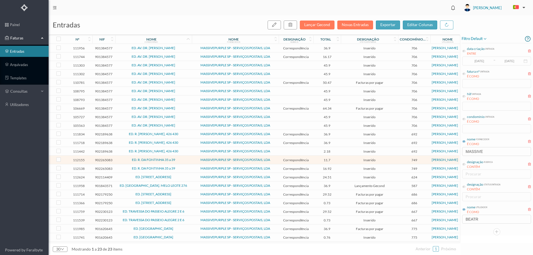
click at [186, 168] on span "ED. R. DA FONTINHA 35 a 39" at bounding box center [153, 168] width 74 height 3
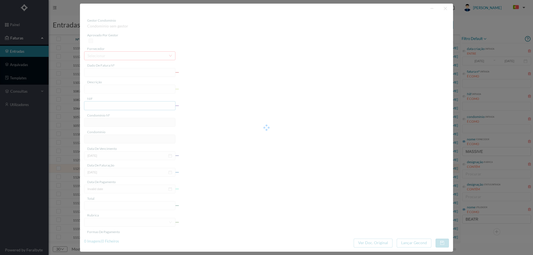
type input "4 39/34230"
type input "Serviço Envio Correio MACIAR AMIMiIMALAR"
type input "902265083"
type input "Invalid date"
type input "2024-11-30"
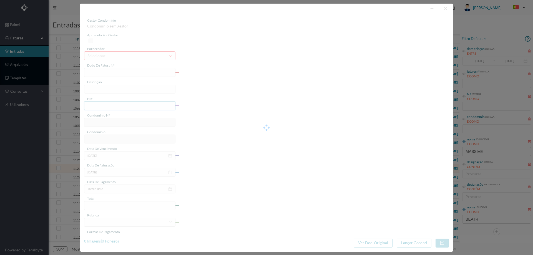
type input "16.92"
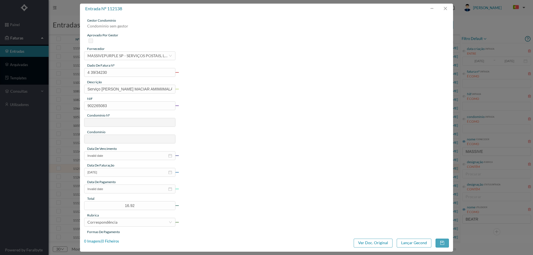
type input "749"
type input "ED. R. DA FONTINHA 35 a 39"
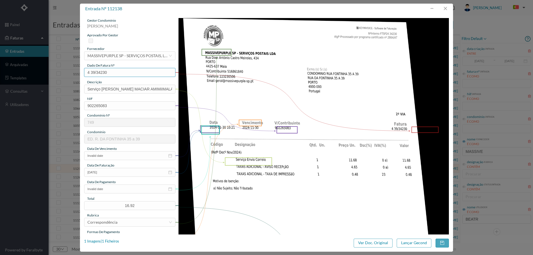
drag, startPoint x: 116, startPoint y: 74, endPoint x: 87, endPoint y: 73, distance: 29.4
click at [87, 73] on input "4 39/34230" at bounding box center [129, 72] width 91 height 9
click at [447, 7] on button "button" at bounding box center [444, 8] width 13 height 9
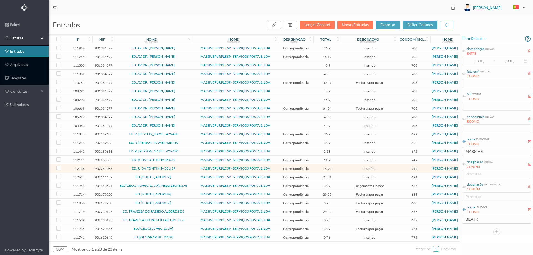
click at [183, 169] on span "ED. R. DA FONTINHA 35 a 39" at bounding box center [153, 168] width 74 height 3
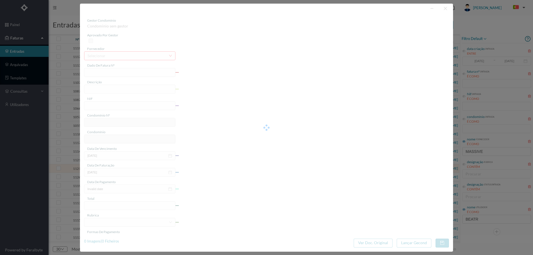
type input "4 39/34230"
type input "Serviço Envio Correio MACIAR AMIMiIMALAR"
type input "902265083"
type input "Invalid date"
type input "2024-11-30"
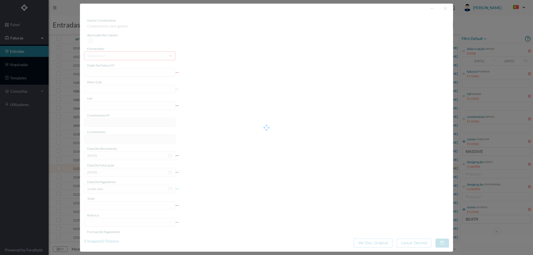
type input "16.92"
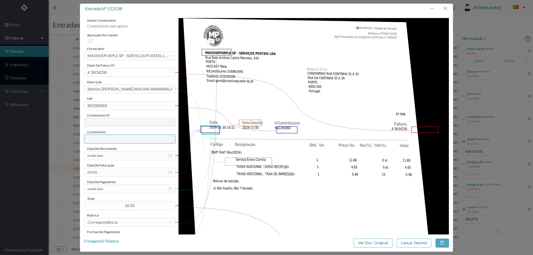
type input "749"
type input "ED. R. DA FONTINHA 35 a 39"
drag, startPoint x: 170, startPoint y: 91, endPoint x: 126, endPoint y: 91, distance: 43.8
click at [126, 91] on input "Serviço Envio Correio MACIAR AMIMiIMALAR" at bounding box center [129, 89] width 91 height 9
type input "Serviço [PERSON_NAME]"
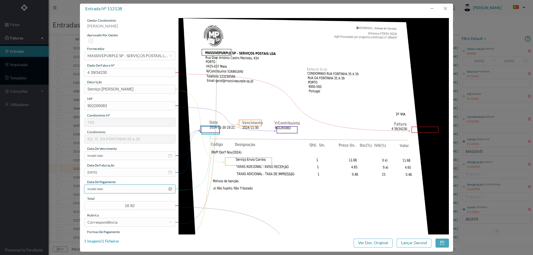
click at [115, 188] on input "Invalid date" at bounding box center [129, 188] width 91 height 9
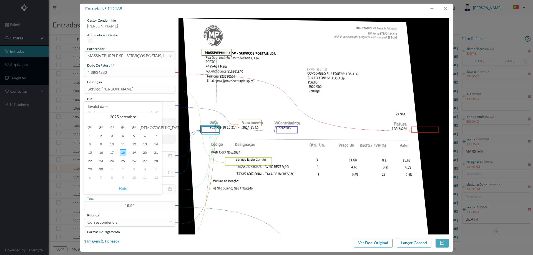
click at [123, 188] on link "Hoje" at bounding box center [123, 188] width 8 height 11
type input "[DATE]"
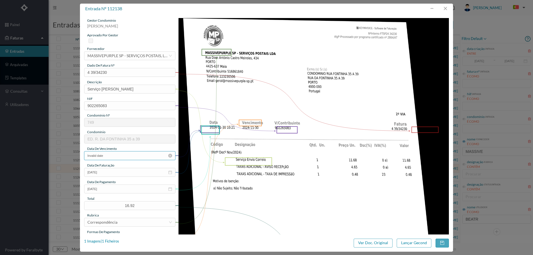
click at [115, 155] on input "Invalid date" at bounding box center [129, 155] width 91 height 9
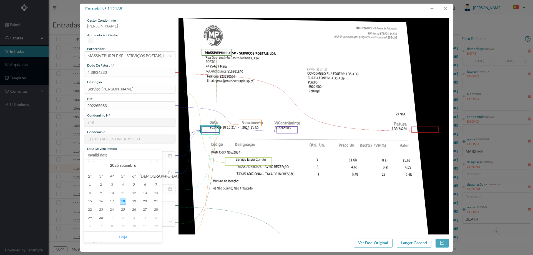
click at [121, 237] on link "Hoje" at bounding box center [123, 237] width 8 height 11
type input "[DATE]"
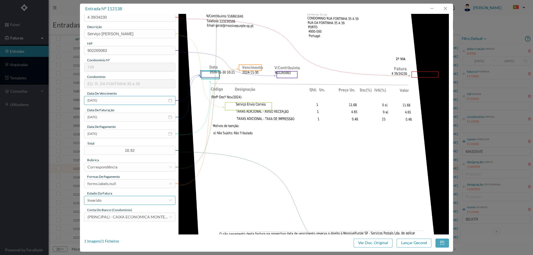
scroll to position [55, 0]
click at [114, 184] on div "forms.labels.null" at bounding box center [101, 183] width 29 height 8
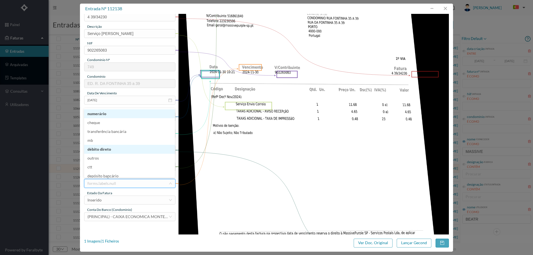
scroll to position [3, 0]
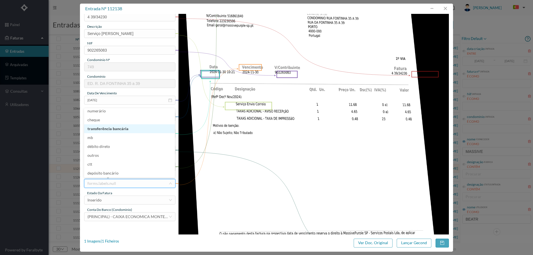
click at [125, 129] on li "transferência bancária" at bounding box center [129, 128] width 91 height 9
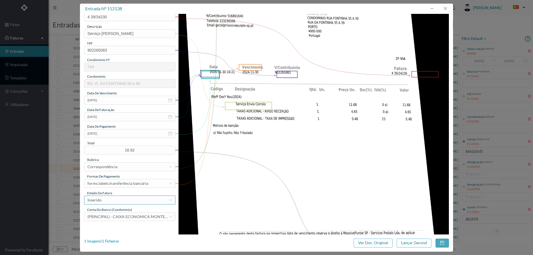
click at [123, 199] on div "Inserido" at bounding box center [127, 200] width 81 height 8
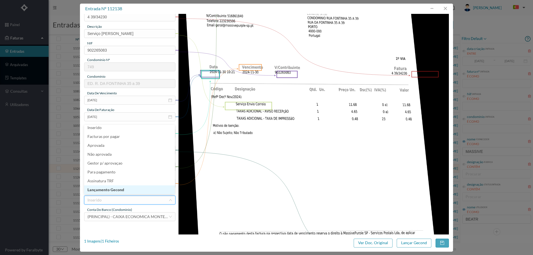
click at [124, 191] on li "Lançamento Gecond" at bounding box center [129, 189] width 91 height 9
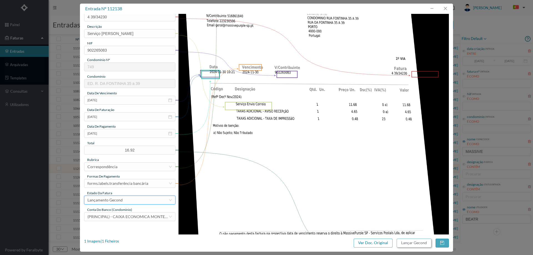
click at [416, 242] on button "Lançar Gecond" at bounding box center [413, 243] width 35 height 9
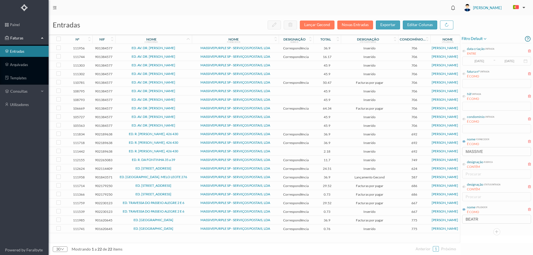
click at [181, 160] on span "ED. R. DA FONTINHA 35 a 39" at bounding box center [153, 159] width 74 height 3
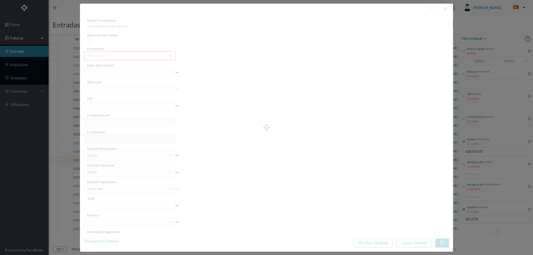
type input "4 39/33285"
type input "Serviço [PERSON_NAME]"
type input "902265083"
type input "2024-11-01"
type input "2024-11-11"
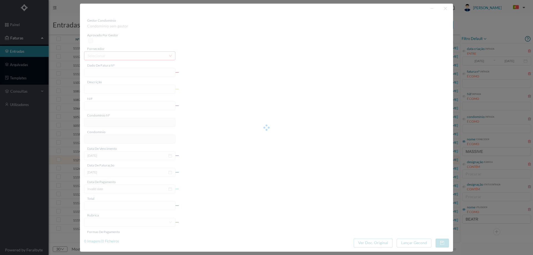
type input "2024-11-01"
type input "11.70"
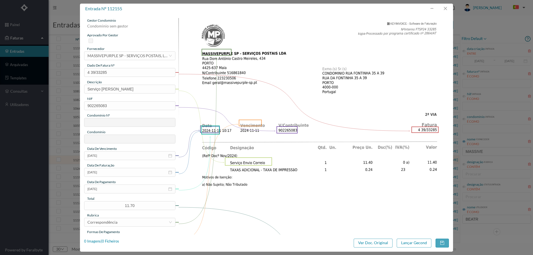
type input "749"
type input "ED. R. DA FONTINHA 35 a 39"
click at [119, 188] on input "2024-11-01" at bounding box center [129, 188] width 91 height 9
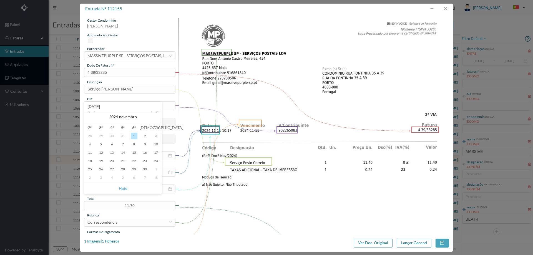
click at [121, 189] on link "Hoje" at bounding box center [123, 188] width 8 height 11
type input "[DATE]"
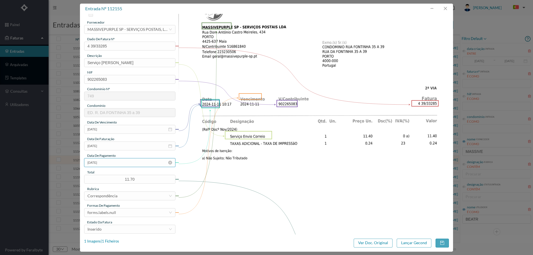
scroll to position [55, 0]
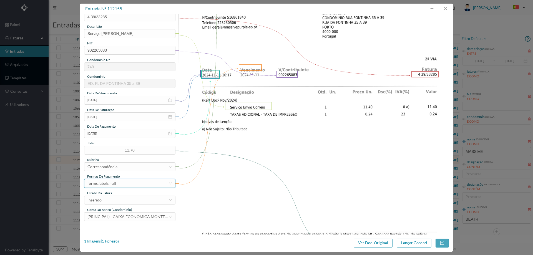
click at [117, 183] on div "forms.labels.null" at bounding box center [127, 183] width 81 height 8
click at [123, 131] on li "transferência bancária" at bounding box center [129, 131] width 91 height 9
click at [110, 199] on div "Inserido" at bounding box center [127, 200] width 81 height 8
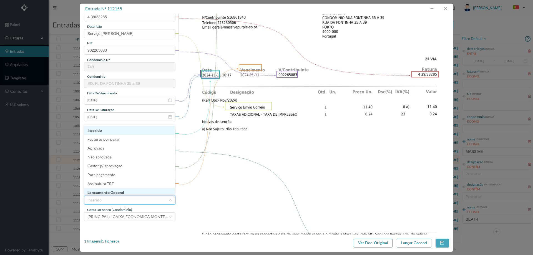
scroll to position [3, 0]
click at [117, 190] on li "Lançamento Gecond" at bounding box center [129, 189] width 91 height 9
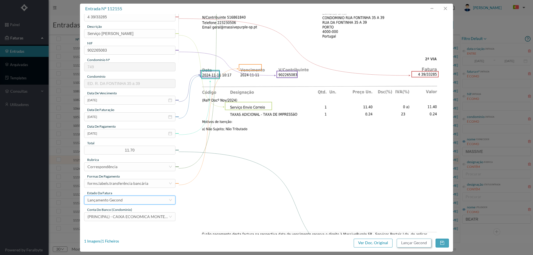
click at [405, 239] on button "Lançar Gecond" at bounding box center [413, 243] width 35 height 9
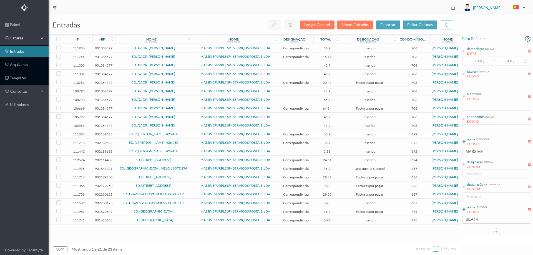
click at [186, 158] on span "ED. [STREET_ADDRESS]" at bounding box center [153, 159] width 74 height 3
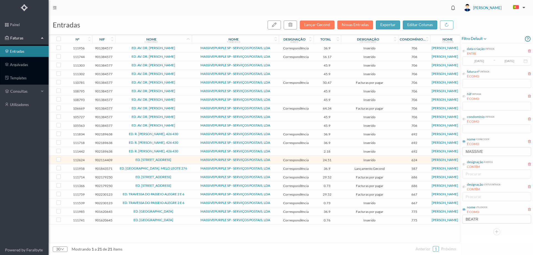
click at [182, 158] on span "ED. [STREET_ADDRESS]" at bounding box center [153, 159] width 74 height 3
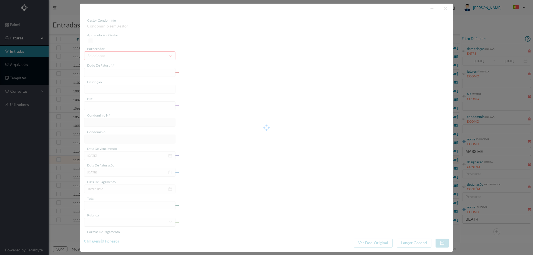
type input "4 45/34954"
type input "e Ca À Servico Envio Correin"
type input "902114409"
type input "2025-09-01"
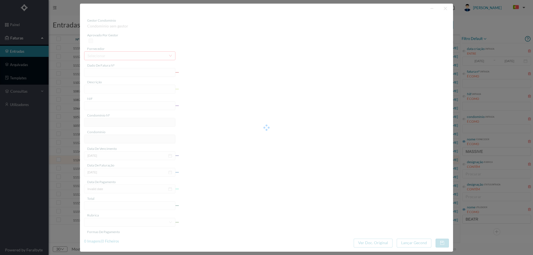
type input "24.51"
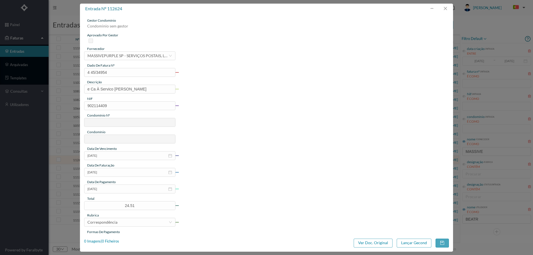
type input "624"
type input "ED. RUA DO BREINER, 225"
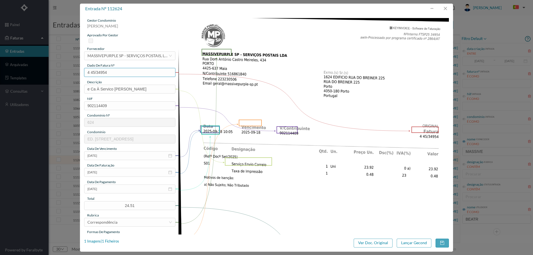
drag, startPoint x: 92, startPoint y: 75, endPoint x: 53, endPoint y: 79, distance: 39.7
click at [53, 79] on div "entrada nº 112624 gestor condomínio Beatriz Pinheiro aprovado por gestor fornec…" at bounding box center [266, 127] width 533 height 255
drag, startPoint x: 54, startPoint y: 85, endPoint x: 35, endPoint y: 86, distance: 19.4
click at [35, 86] on div "entrada nº 112624 gestor condomínio Beatriz Pinheiro aprovado por gestor fornec…" at bounding box center [266, 127] width 533 height 255
type input "Serviço [PERSON_NAME]"
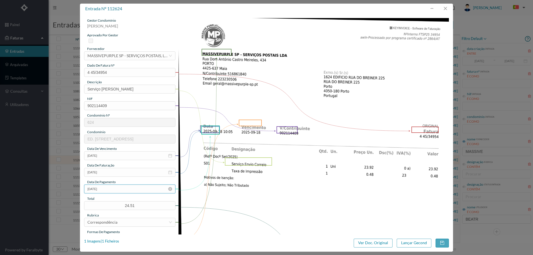
click at [116, 190] on input "2025-09-01" at bounding box center [129, 188] width 91 height 9
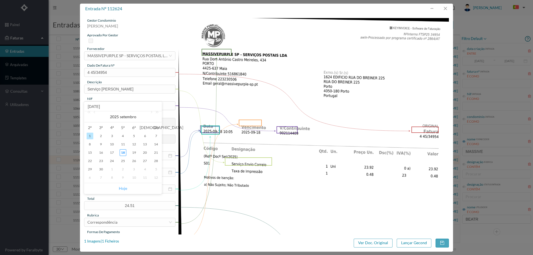
click at [123, 189] on link "Hoje" at bounding box center [123, 188] width 8 height 11
type input "[DATE]"
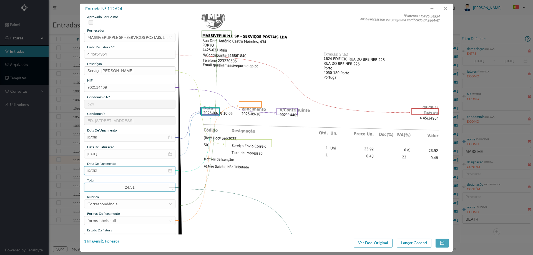
scroll to position [55, 0]
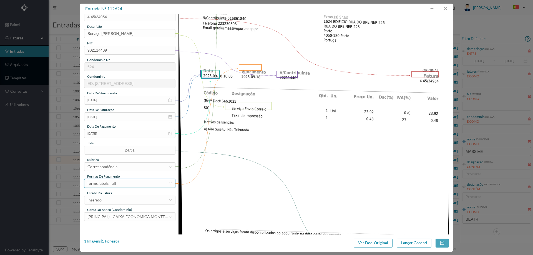
click at [118, 181] on div "forms.labels.null" at bounding box center [127, 183] width 81 height 8
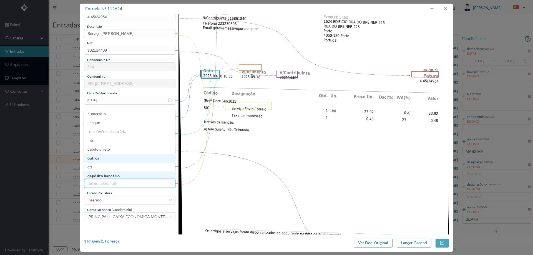
scroll to position [2, 0]
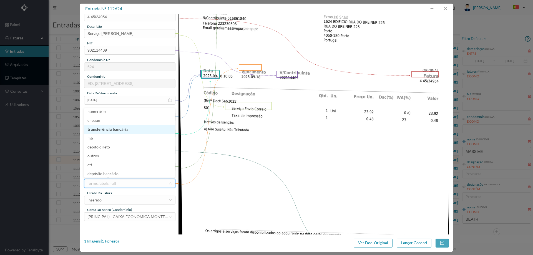
click at [123, 130] on li "transferência bancária" at bounding box center [129, 129] width 91 height 9
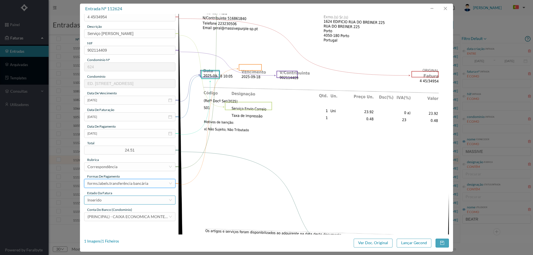
click at [116, 198] on div "Inserido" at bounding box center [127, 200] width 81 height 8
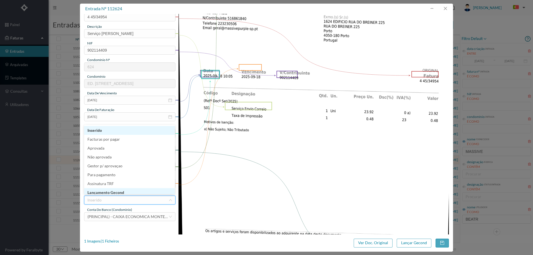
scroll to position [3, 0]
click at [118, 192] on li "Lançamento Gecond" at bounding box center [129, 189] width 91 height 9
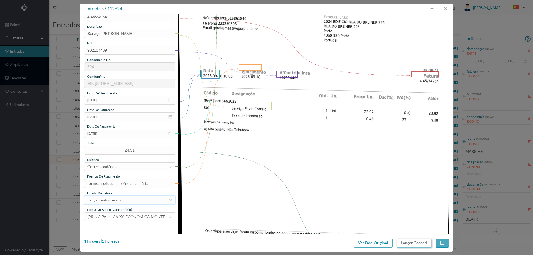
click at [413, 240] on button "Lançar Gecond" at bounding box center [413, 243] width 35 height 9
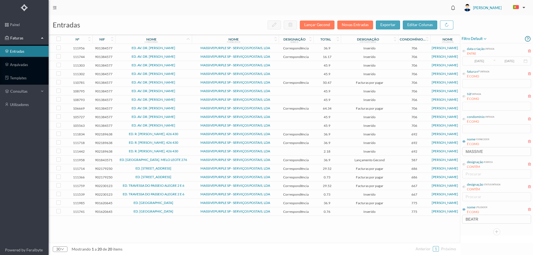
click at [186, 160] on span "ED. [GEOGRAPHIC_DATA]. MELO LEOTE 276" at bounding box center [153, 159] width 74 height 3
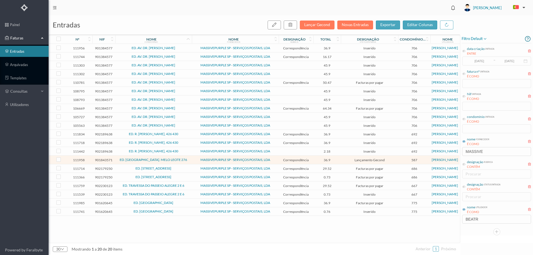
click at [186, 160] on span "ED. [GEOGRAPHIC_DATA]. MELO LEOTE 276" at bounding box center [153, 159] width 74 height 3
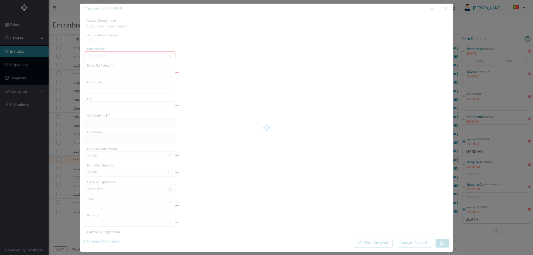
type input "4 45/34545"
type input "ARQUIVO DIGITAL - ANUIDADE"
type input "901843571"
type input "[DATE]"
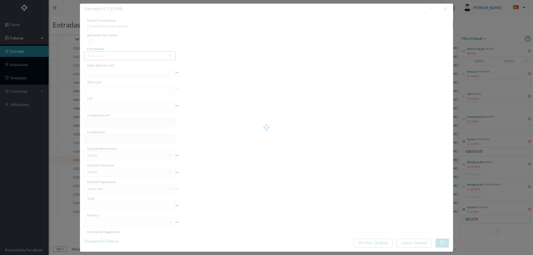
type input "2025-09-12"
type input "36.90"
type input "587"
type input "ED. [GEOGRAPHIC_DATA]. MELO LEOTE 276"
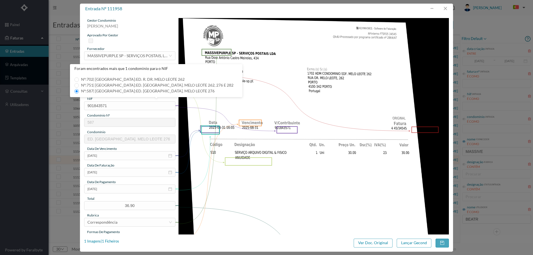
click at [153, 77] on span "Nº: 702 | Nome: ED. R. DR. MELO LEOTE 262" at bounding box center [133, 79] width 108 height 5
click at [79, 77] on input "Nº: 702 | Nome: ED. R. DR. MELO LEOTE 262" at bounding box center [76, 79] width 4 height 4
type input "702"
type input "ED. R. DR. MELO LEOTE 262"
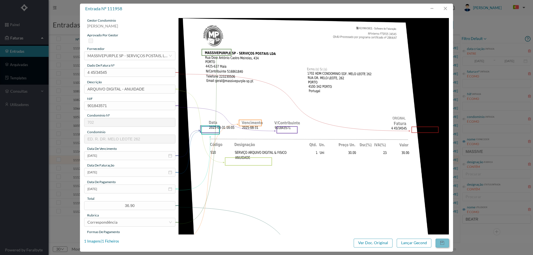
click at [445, 243] on button "button" at bounding box center [441, 243] width 13 height 9
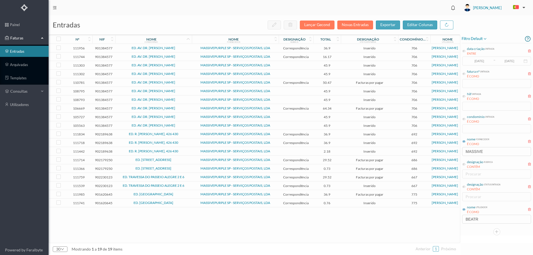
click at [178, 192] on td "ED. [GEOGRAPHIC_DATA]" at bounding box center [153, 194] width 77 height 9
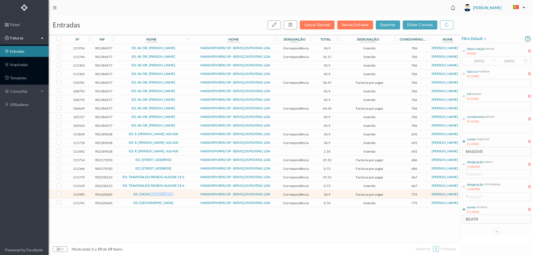
click at [178, 192] on td "ED. [GEOGRAPHIC_DATA]" at bounding box center [153, 194] width 77 height 9
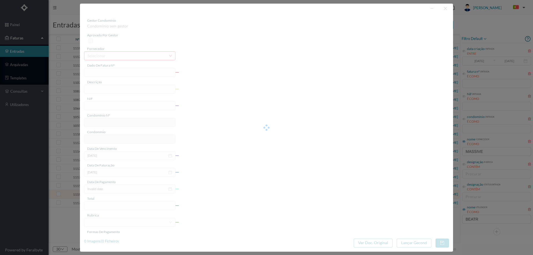
type input "4 45/34572"
type input "ANUIDADE"
type input "901620645"
type input "[DATE]"
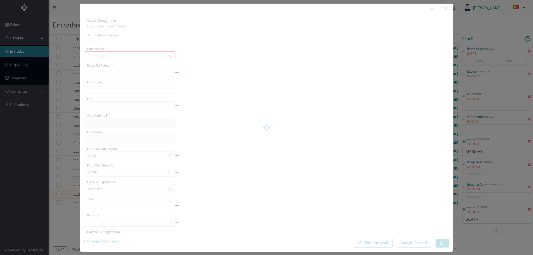
type input "[DATE]"
type input "36.90"
type input "775"
type input "ED. [GEOGRAPHIC_DATA]"
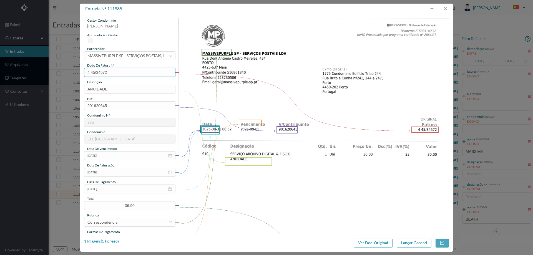
drag, startPoint x: 110, startPoint y: 71, endPoint x: 46, endPoint y: 78, distance: 64.2
click at [46, 78] on div "entrada nº 111985 gestor condomínio Beatriz Pinheiro aprovado por gestor fornec…" at bounding box center [266, 127] width 533 height 255
click at [445, 7] on button "button" at bounding box center [444, 8] width 13 height 9
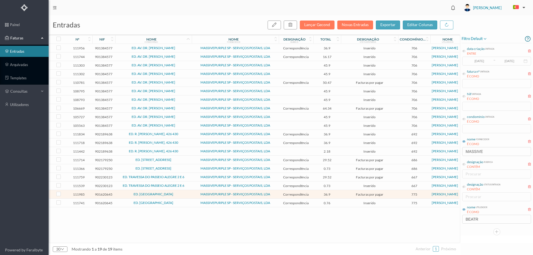
click at [168, 203] on span "ED. [GEOGRAPHIC_DATA]" at bounding box center [153, 202] width 74 height 3
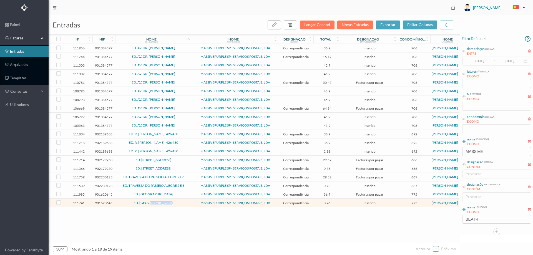
click at [168, 203] on span "ED. [GEOGRAPHIC_DATA]" at bounding box center [153, 202] width 74 height 3
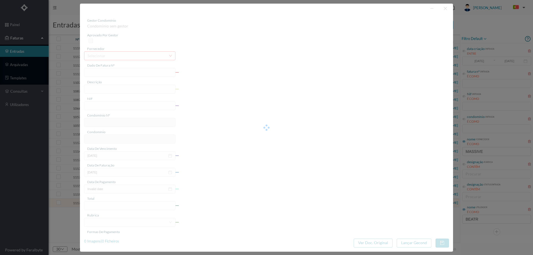
type input "4 45/33869"
type input "Serviço [PERSON_NAME]"
type input "901620645"
type input "Invalid date"
type input "[DATE]"
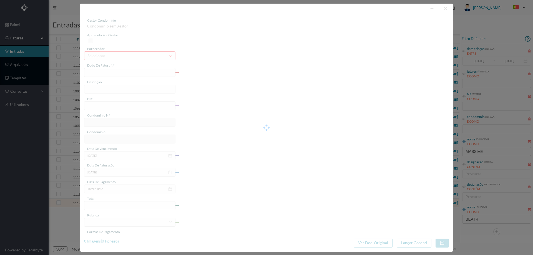
type input "0.76"
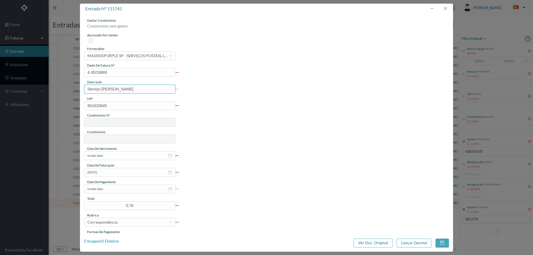
type input "775"
type input "ED. [GEOGRAPHIC_DATA]"
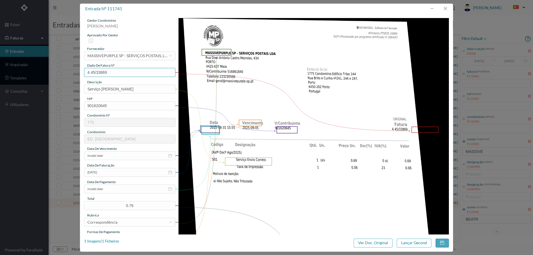
drag, startPoint x: 113, startPoint y: 72, endPoint x: 65, endPoint y: 73, distance: 48.0
click at [65, 73] on div "entrada nº 111741 gestor condomínio Beatriz Pinheiro aprovado por gestor fornec…" at bounding box center [266, 127] width 533 height 255
drag, startPoint x: 446, startPoint y: 8, endPoint x: 312, endPoint y: 122, distance: 175.9
click at [446, 9] on button "button" at bounding box center [444, 8] width 13 height 9
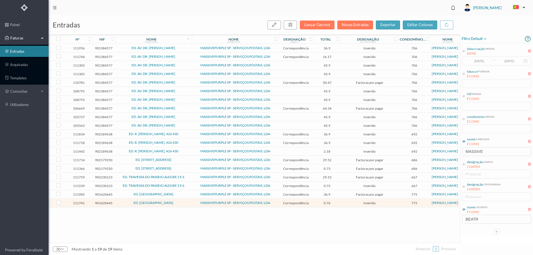
click at [167, 205] on td "ED. [GEOGRAPHIC_DATA]" at bounding box center [153, 203] width 77 height 9
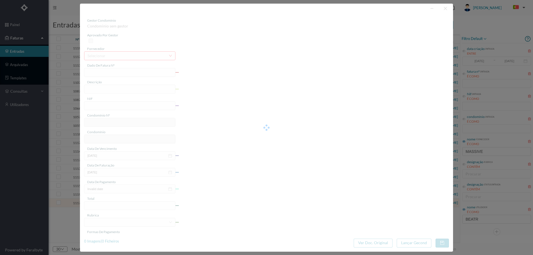
type input "4 45/33869"
type input "Serviço [PERSON_NAME]"
type input "901620645"
type input "Invalid date"
type input "[DATE]"
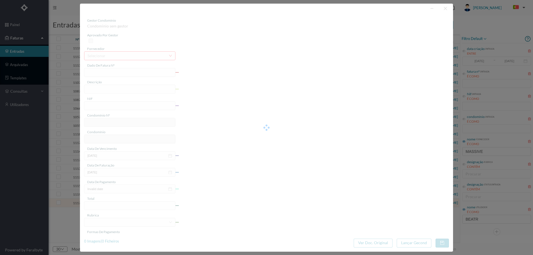
type input "0.76"
type input "775"
type input "ED. [GEOGRAPHIC_DATA]"
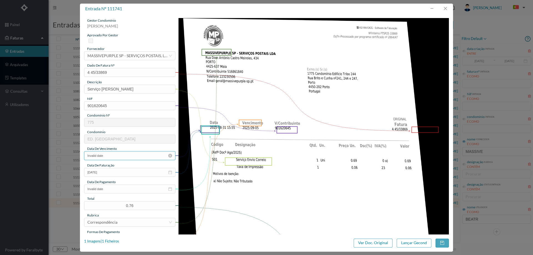
click at [113, 159] on input "Invalid date" at bounding box center [129, 155] width 91 height 9
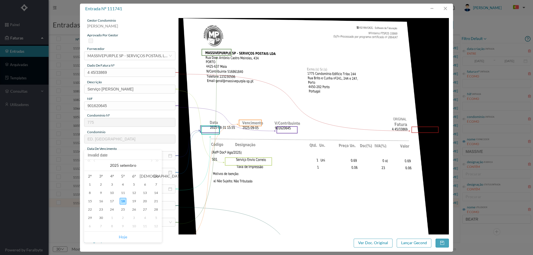
click at [123, 239] on link "Hoje" at bounding box center [123, 237] width 8 height 11
type input "[DATE]"
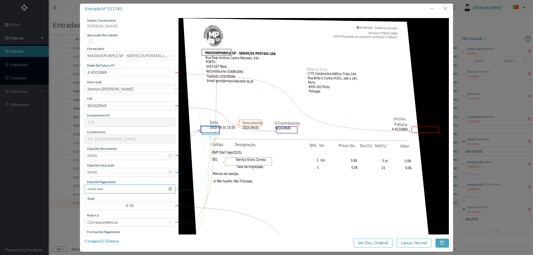
click at [121, 189] on input "Invalid date" at bounding box center [129, 188] width 91 height 9
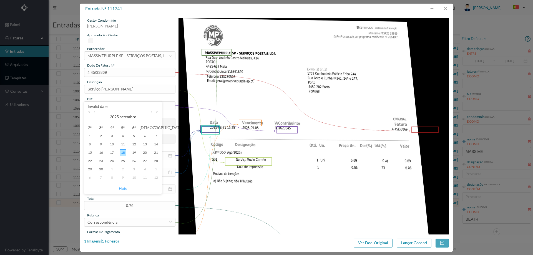
click at [123, 188] on link "Hoje" at bounding box center [123, 188] width 8 height 11
type input "[DATE]"
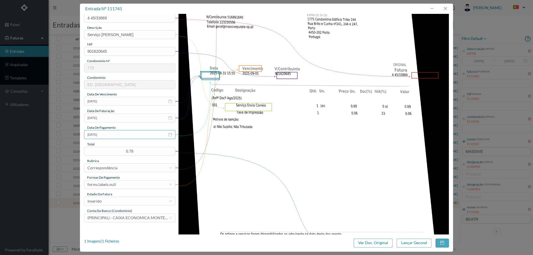
scroll to position [55, 0]
click at [125, 183] on div "forms.labels.null" at bounding box center [127, 183] width 81 height 8
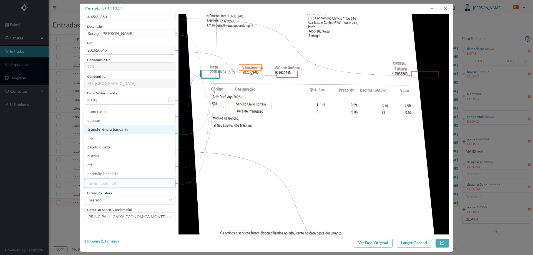
click at [118, 130] on li "transferência bancária" at bounding box center [129, 129] width 91 height 9
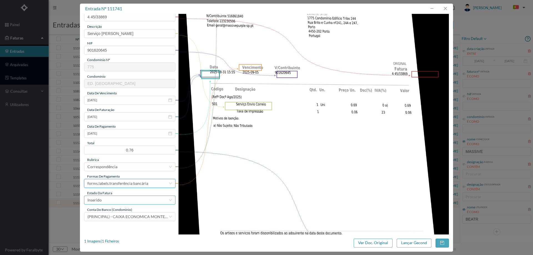
click at [120, 199] on div "Inserido" at bounding box center [127, 200] width 81 height 8
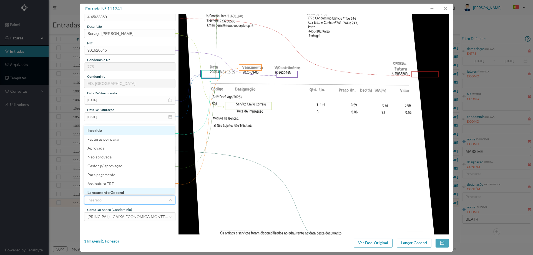
scroll to position [3, 0]
click at [121, 191] on li "Lançamento Gecond" at bounding box center [129, 189] width 91 height 9
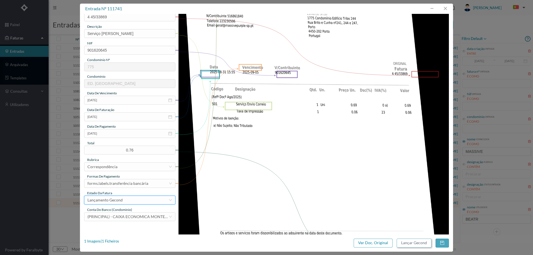
click at [412, 241] on button "Lançar Gecond" at bounding box center [413, 243] width 35 height 9
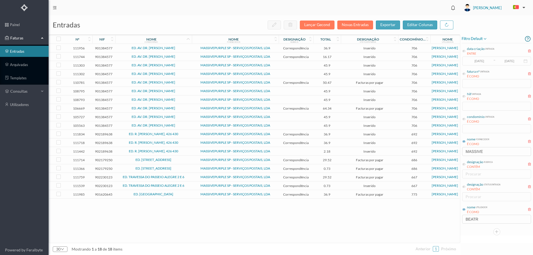
click at [177, 196] on td "ED. [GEOGRAPHIC_DATA]" at bounding box center [153, 194] width 77 height 9
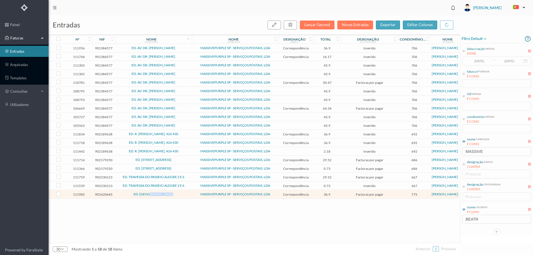
click at [177, 196] on td "ED. [GEOGRAPHIC_DATA]" at bounding box center [153, 194] width 77 height 9
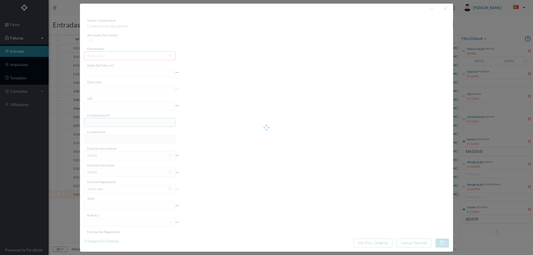
type input "4 45/34572"
type input "ANUIDADE"
type input "901620645"
type input "[DATE]"
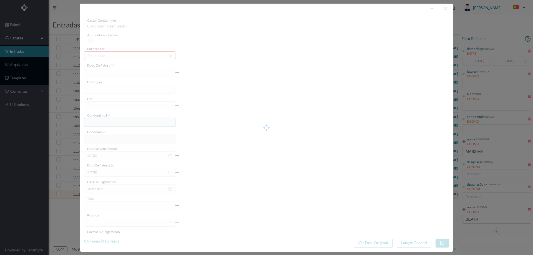
type input "[DATE]"
type input "36.90"
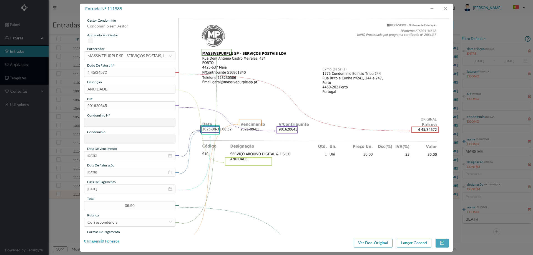
type input "775"
type input "ED. [GEOGRAPHIC_DATA]"
click at [118, 190] on input "[DATE]" at bounding box center [129, 188] width 91 height 9
click at [122, 187] on link "Hoje" at bounding box center [123, 188] width 8 height 11
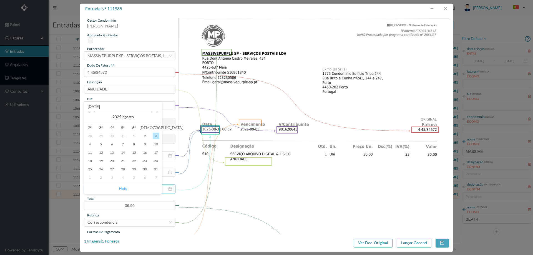
type input "[DATE]"
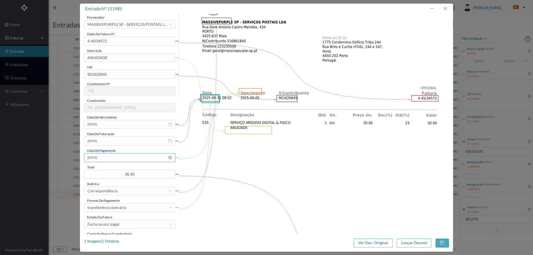
scroll to position [55, 0]
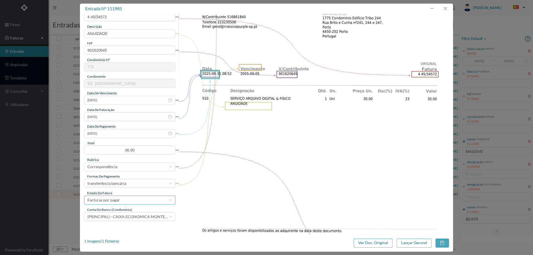
click at [115, 198] on div "Facturas por pagar" at bounding box center [103, 200] width 32 height 8
drag, startPoint x: 117, startPoint y: 190, endPoint x: 168, endPoint y: 207, distance: 53.9
click at [117, 190] on li "Lançamento Gecond" at bounding box center [129, 191] width 91 height 9
click at [399, 247] on button "Lançar Gecond" at bounding box center [413, 243] width 35 height 9
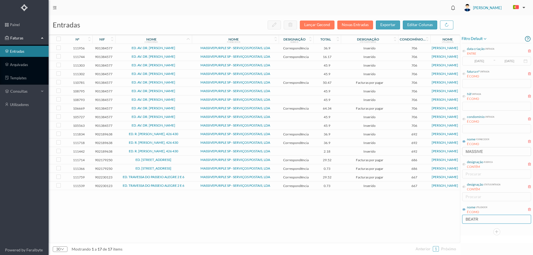
drag, startPoint x: 485, startPoint y: 218, endPoint x: 389, endPoint y: 218, distance: 96.0
click at [389, 218] on div "entradas Lançar Gecond Novas Entradas exportar editar colunas nº nif nome condo…" at bounding box center [291, 135] width 484 height 240
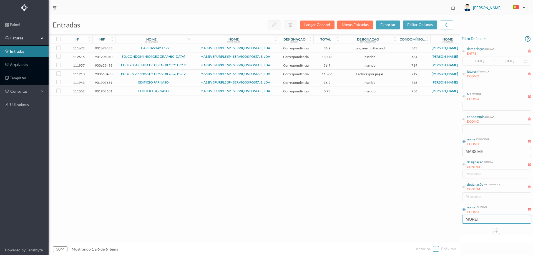
type input "MOREI"
click at [193, 55] on span "MASSIVEPURPLE SP - SERVIÇOS POSTAIS, LDA" at bounding box center [235, 56] width 84 height 3
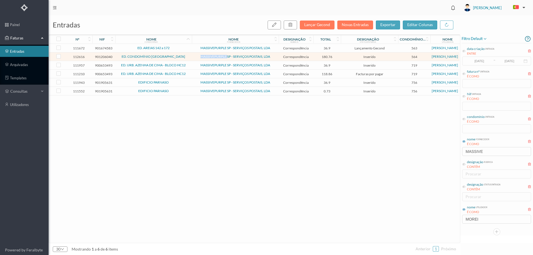
click at [193, 55] on span "MASSIVEPURPLE SP - SERVIÇOS POSTAIS, LDA" at bounding box center [235, 56] width 84 height 3
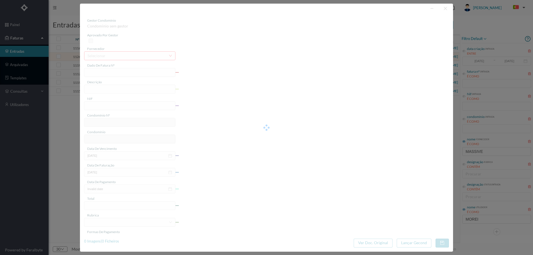
type input "4 45/34879"
type input "AILULI) Corvien Envia Carraia"
type input "901206040"
type input "Invalid date"
type input "2025-09-01"
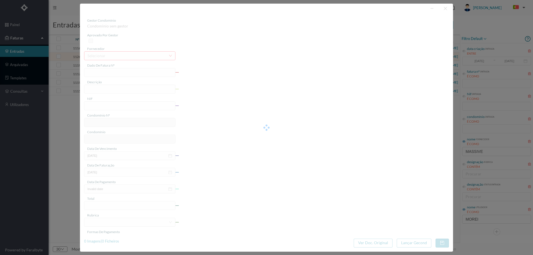
type input "180.76"
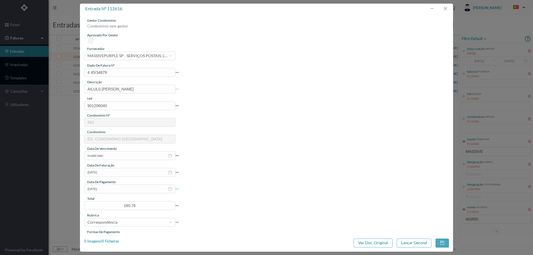
type input "564"
type input "ED. CONDOMÍNIO [GEOGRAPHIC_DATA]"
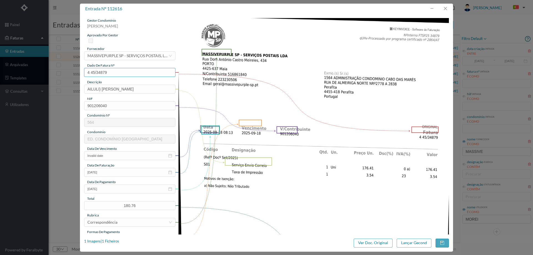
drag, startPoint x: 110, startPoint y: 72, endPoint x: 58, endPoint y: 73, distance: 51.9
click at [58, 73] on div "entrada nº 112616 gestor condomínio Hugo Moreira aprovado por gestor fornecedor…" at bounding box center [266, 127] width 533 height 255
drag, startPoint x: 156, startPoint y: 88, endPoint x: -10, endPoint y: 88, distance: 166.2
click at [0, 88] on html "painel Faturas entradas arquivadas templates consultas utilizadores Powered by …" at bounding box center [266, 127] width 533 height 255
type input "Serviço [PERSON_NAME]"
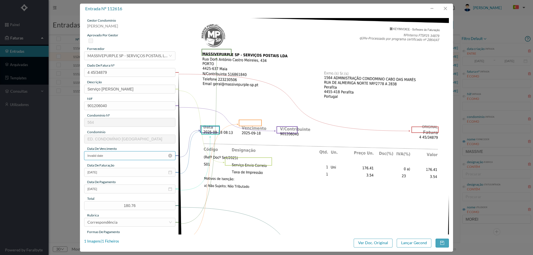
click at [118, 154] on input "Invalid date" at bounding box center [129, 155] width 91 height 9
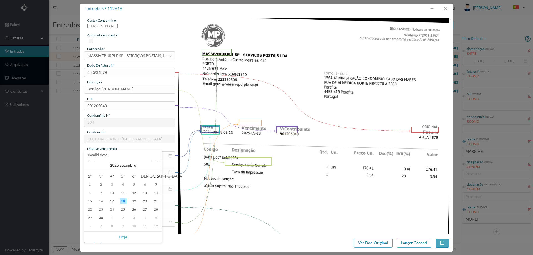
click at [125, 237] on link "Hoje" at bounding box center [123, 237] width 8 height 11
type input "[DATE]"
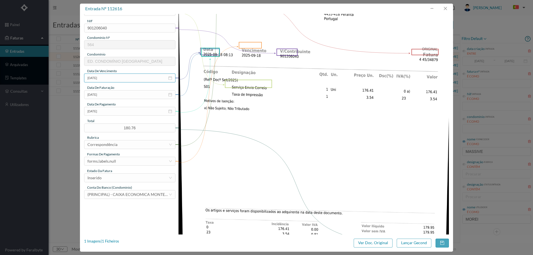
scroll to position [83, 0]
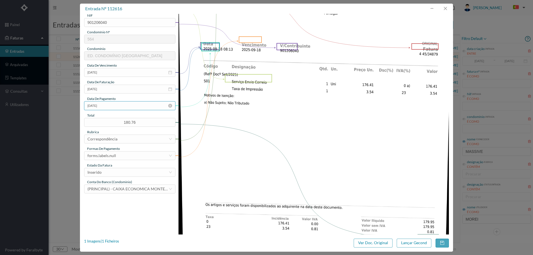
click at [119, 105] on input "2025-09-01" at bounding box center [129, 105] width 91 height 9
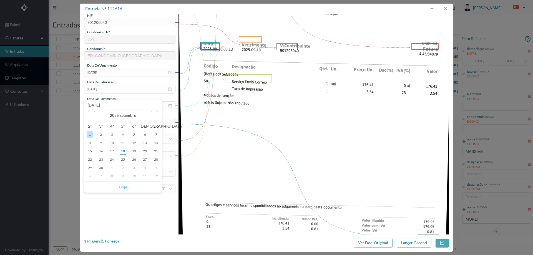
click at [123, 188] on link "Hoje" at bounding box center [123, 187] width 8 height 11
type input "[DATE]"
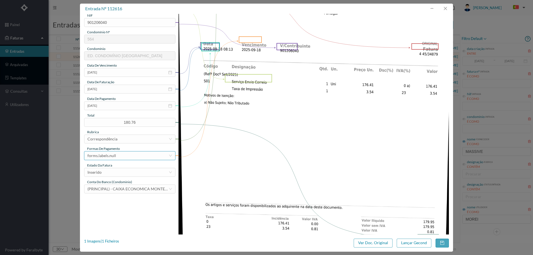
click at [123, 153] on div "forms.labels.null" at bounding box center [127, 155] width 81 height 8
click at [125, 183] on li "transferência bancária" at bounding box center [129, 184] width 91 height 9
click at [117, 172] on div "Inserido" at bounding box center [127, 172] width 81 height 8
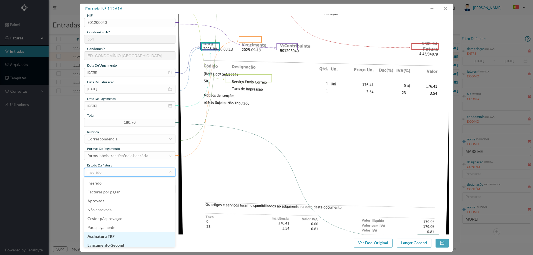
scroll to position [3, 0]
drag, startPoint x: 123, startPoint y: 245, endPoint x: 193, endPoint y: 244, distance: 70.7
click at [123, 245] on li "Lançamento Gecond" at bounding box center [129, 242] width 91 height 9
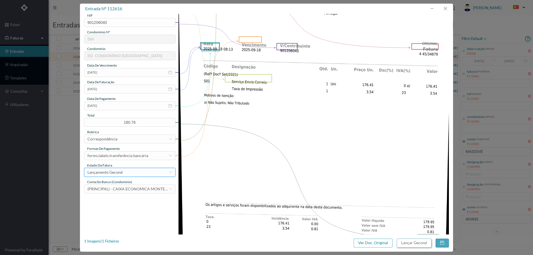
click at [414, 245] on button "Lançar Gecond" at bounding box center [413, 243] width 35 height 9
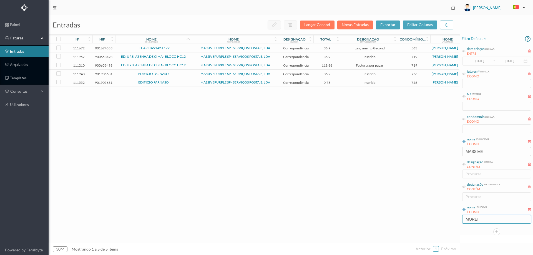
drag, startPoint x: 485, startPoint y: 220, endPoint x: 433, endPoint y: 222, distance: 52.2
click at [434, 221] on div "entradas Lançar Gecond Novas Entradas exportar editar colunas nº nif nome condo…" at bounding box center [291, 135] width 484 height 240
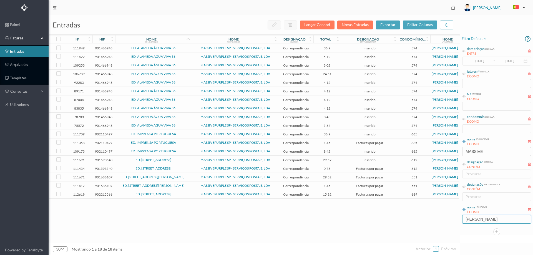
type input "CRISTINA"
click at [188, 158] on span "ED. [STREET_ADDRESS]" at bounding box center [153, 159] width 74 height 3
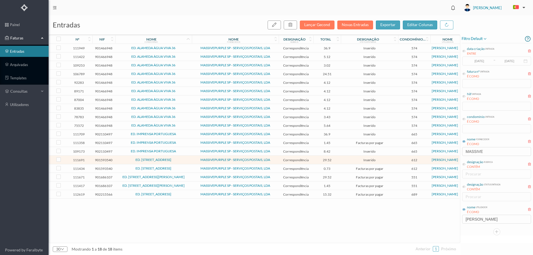
click at [181, 161] on span "ED. [STREET_ADDRESS]" at bounding box center [153, 159] width 74 height 3
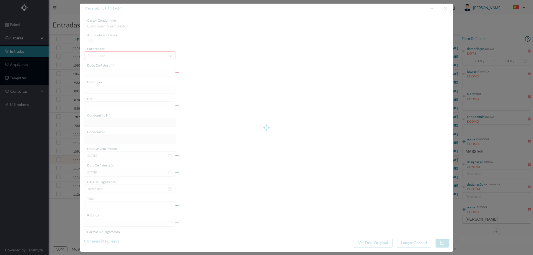
type input "4 45/34353"
type input "PMNIILZALZ"
type input "901593540"
type input "Invalid date"
type input "[DATE]"
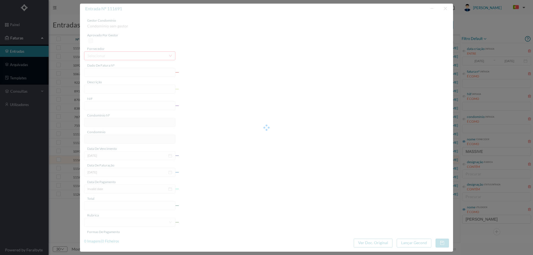
type input "29.52"
type input "612"
type input "ED. [STREET_ADDRESS]"
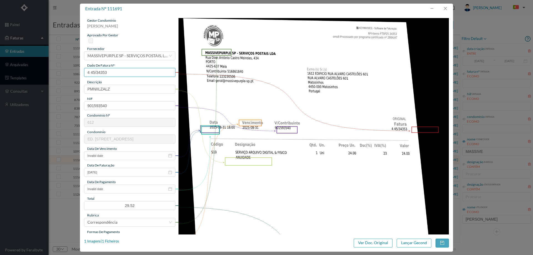
drag, startPoint x: 121, startPoint y: 69, endPoint x: 67, endPoint y: 70, distance: 53.3
click at [67, 70] on div "entrada nº 111691 gestor condomínio Cristina Sousa aprovado por gestor forneced…" at bounding box center [266, 127] width 533 height 255
click at [445, 9] on button "button" at bounding box center [444, 8] width 13 height 9
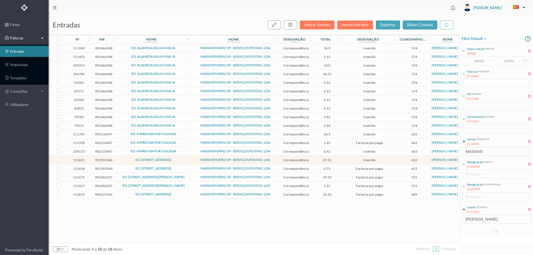
click at [181, 169] on span "ED. [STREET_ADDRESS]" at bounding box center [153, 168] width 74 height 3
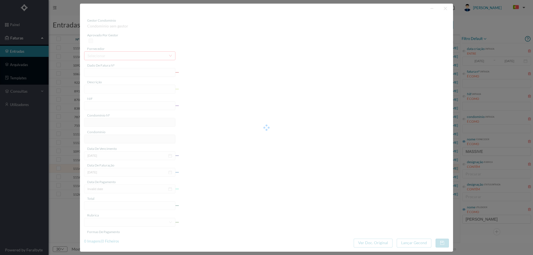
type input "4 45/31989"
type input "Serviço [PERSON_NAME]"
type input "901593540"
type input "[DATE]"
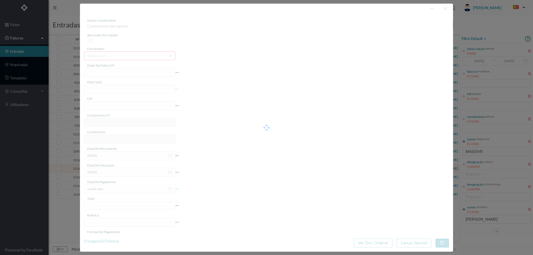
type input "[DATE]"
type input "0.73"
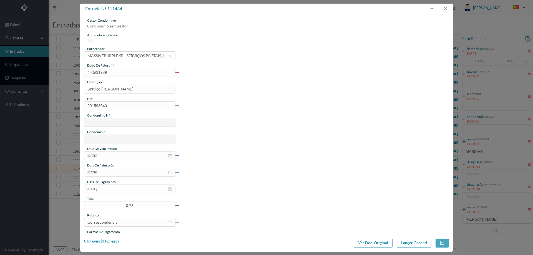
type input "612"
type input "ED. [STREET_ADDRESS]"
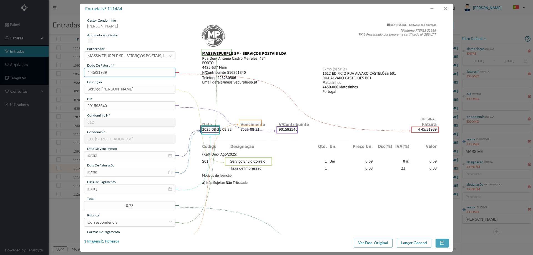
drag, startPoint x: 108, startPoint y: 72, endPoint x: 59, endPoint y: 74, distance: 49.1
click at [60, 73] on div "entrada nº 111434 gestor condomínio Cristina Sousa aprovado por gestor forneced…" at bounding box center [266, 127] width 533 height 255
click at [442, 7] on button "button" at bounding box center [444, 8] width 13 height 9
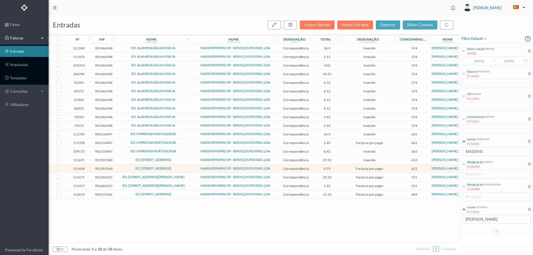
click at [186, 170] on span "ED. [STREET_ADDRESS]" at bounding box center [153, 168] width 74 height 3
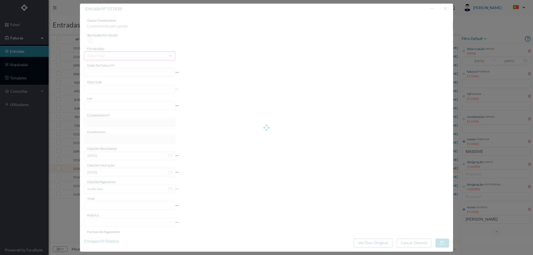
type input "4 45/31989"
type input "Serviço [PERSON_NAME]"
type input "901593540"
type input "[DATE]"
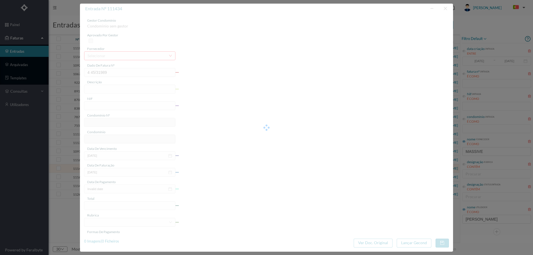
type input "[DATE]"
type input "0.73"
type input "612"
type input "ED. [STREET_ADDRESS]"
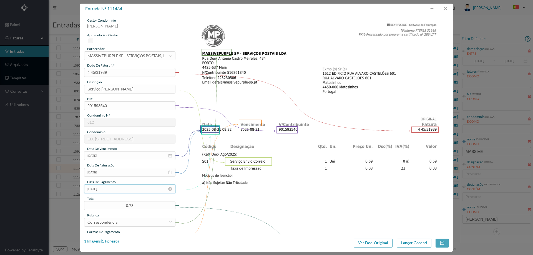
click at [118, 186] on input "[DATE]" at bounding box center [129, 188] width 91 height 9
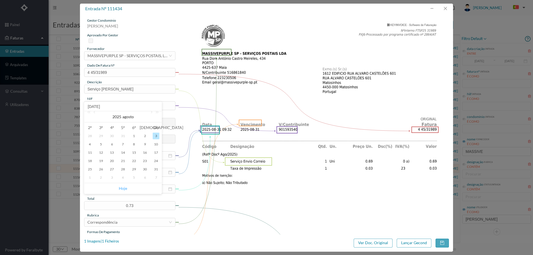
click at [122, 187] on link "Hoje" at bounding box center [123, 188] width 8 height 11
type input "[DATE]"
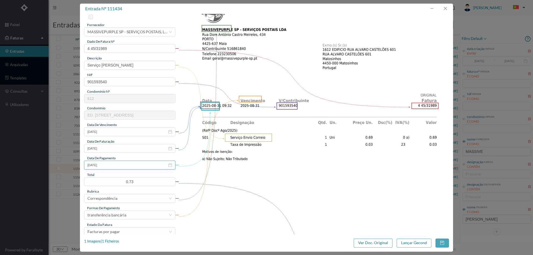
scroll to position [55, 0]
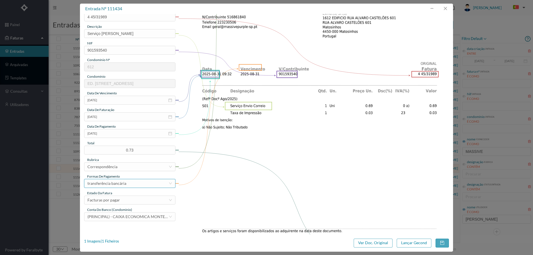
click at [128, 187] on div "transferência bancária" at bounding box center [127, 183] width 81 height 8
click at [127, 199] on div "Facturas por pagar" at bounding box center [127, 200] width 81 height 8
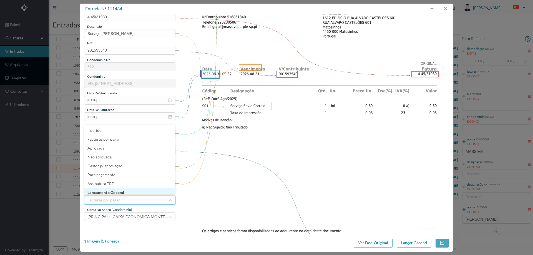
scroll to position [3, 0]
click at [127, 188] on li "Lançamento Gecond" at bounding box center [129, 189] width 91 height 9
click at [401, 245] on button "Lançar Gecond" at bounding box center [413, 243] width 35 height 9
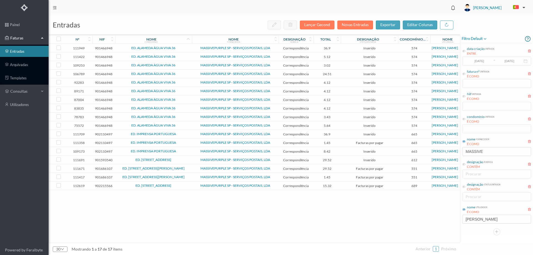
click at [186, 159] on span "ED. [STREET_ADDRESS]" at bounding box center [153, 159] width 74 height 3
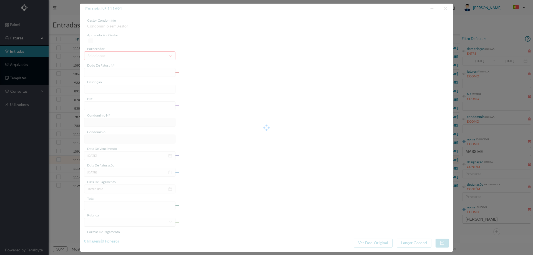
type input "4 45/34353"
type input "PMNIILZALZ"
type input "901593540"
type input "Invalid date"
type input "[DATE]"
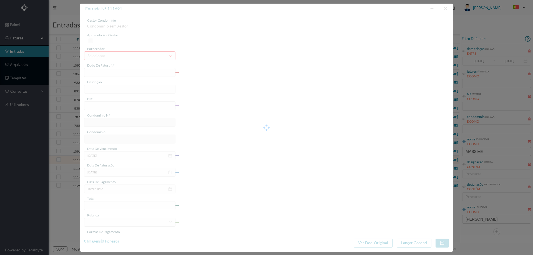
type input "29.52"
type input "612"
type input "ED. [STREET_ADDRESS]"
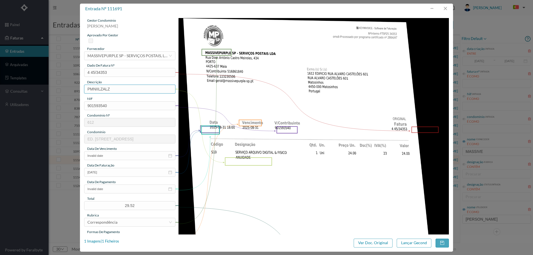
drag, startPoint x: 120, startPoint y: 88, endPoint x: 53, endPoint y: 93, distance: 67.3
click at [53, 93] on div "entrada nº 111691 gestor condomínio Cristina Sousa aprovado por gestor forneced…" at bounding box center [266, 127] width 533 height 255
type input "ANUIDADE"
click at [112, 157] on input "Invalid date" at bounding box center [129, 155] width 91 height 9
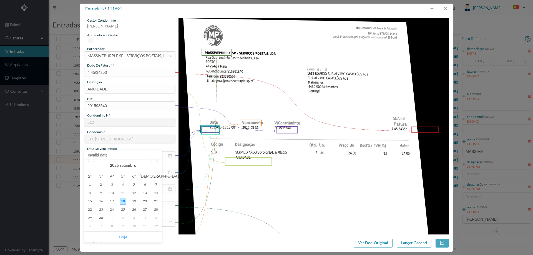
click at [121, 238] on link "Hoje" at bounding box center [123, 237] width 8 height 11
type input "[DATE]"
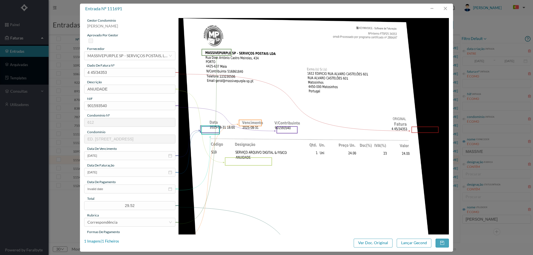
click at [120, 183] on div "data de pagamento" at bounding box center [129, 181] width 91 height 5
click at [120, 190] on input "Invalid date" at bounding box center [129, 188] width 91 height 9
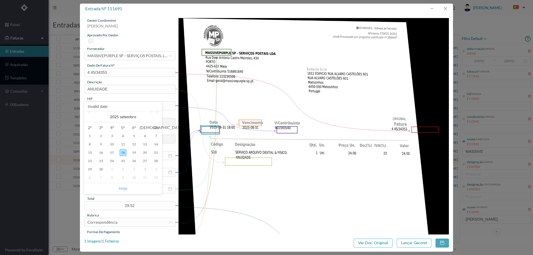
click at [123, 189] on link "Hoje" at bounding box center [123, 188] width 8 height 11
type input "[DATE]"
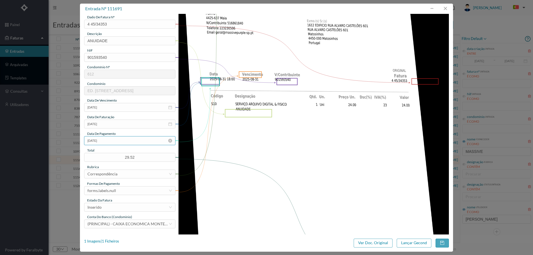
scroll to position [55, 0]
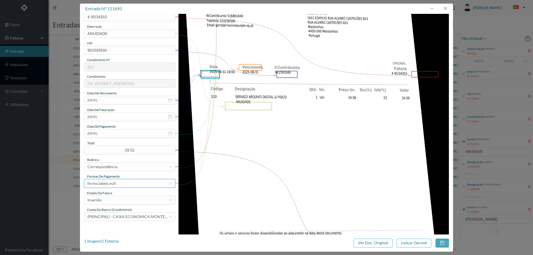
click at [123, 183] on div "forms.labels.null" at bounding box center [127, 183] width 81 height 8
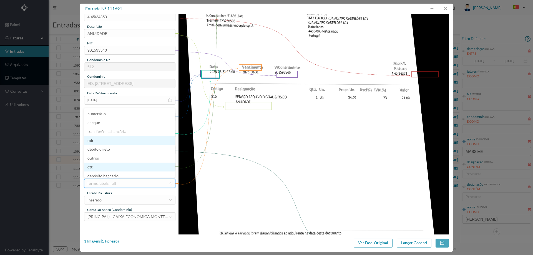
scroll to position [2, 0]
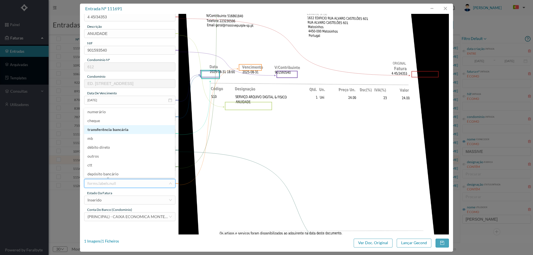
click at [122, 128] on li "transferência bancária" at bounding box center [129, 129] width 91 height 9
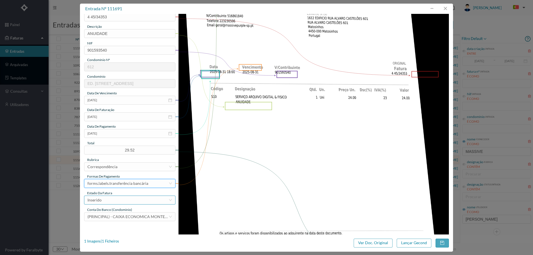
click at [121, 197] on div "Inserido" at bounding box center [127, 200] width 81 height 8
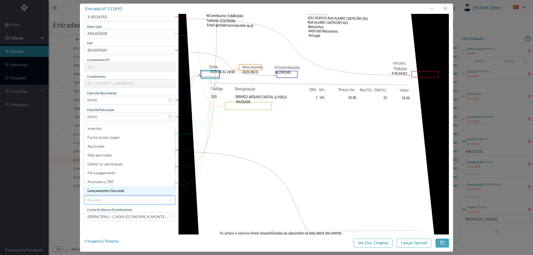
click at [123, 190] on li "Lançamento Gecond" at bounding box center [129, 190] width 91 height 9
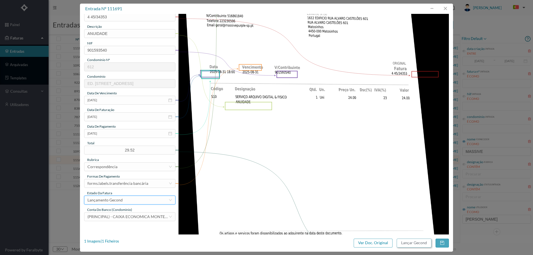
click at [414, 241] on button "Lançar Gecond" at bounding box center [413, 243] width 35 height 9
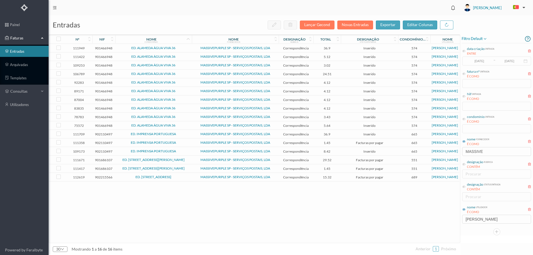
click at [181, 161] on span "ED. [STREET_ADDRESS][PERSON_NAME]" at bounding box center [153, 159] width 74 height 3
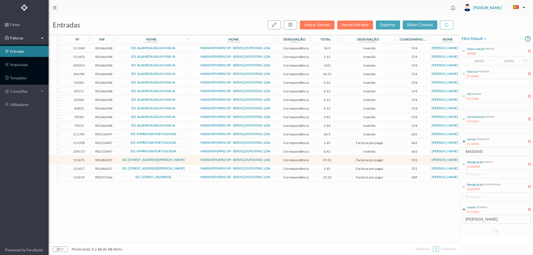
click at [179, 161] on span "ED. [STREET_ADDRESS][PERSON_NAME]" at bounding box center [153, 159] width 74 height 3
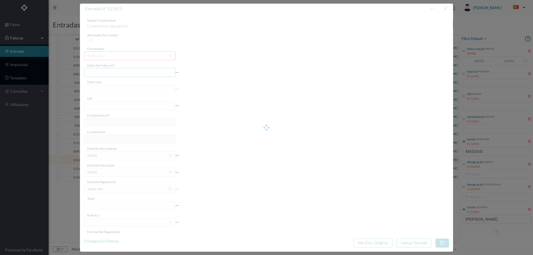
type input "4 45/34333"
type input "ANUIDADE"
type input "901686107"
type input "[DATE]"
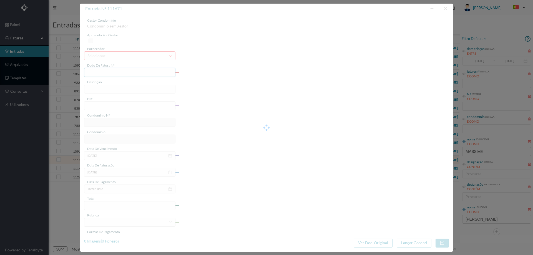
type input "[DATE]"
type input "29.52"
type input "551"
type input "ED. [STREET_ADDRESS][PERSON_NAME]"
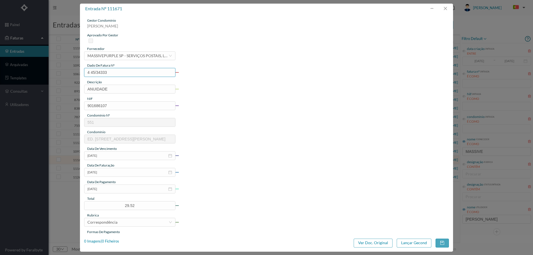
drag, startPoint x: 114, startPoint y: 74, endPoint x: 36, endPoint y: 80, distance: 78.8
click at [36, 80] on div "entrada nº 111671 gestor condomínio [PERSON_NAME] aprovado por gestor fornecedo…" at bounding box center [266, 127] width 533 height 255
click at [446, 6] on button "button" at bounding box center [444, 8] width 13 height 9
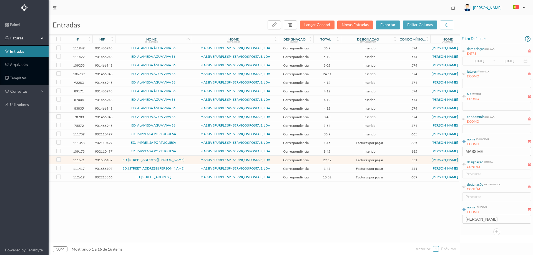
click at [187, 163] on td "ED. [STREET_ADDRESS][PERSON_NAME]" at bounding box center [153, 160] width 77 height 9
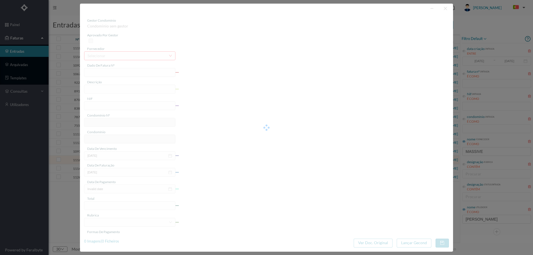
type input "4 45/34333"
type input "ANUIDADE"
type input "901686107"
type input "[DATE]"
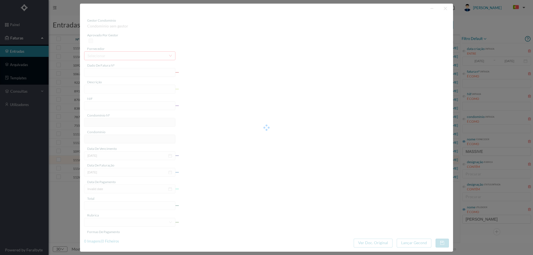
type input "[DATE]"
type input "29.52"
type input "551"
type input "ED. [STREET_ADDRESS][PERSON_NAME]"
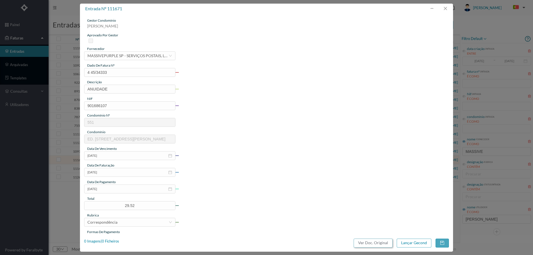
click at [368, 244] on button "Ver Doc. Original" at bounding box center [372, 243] width 39 height 9
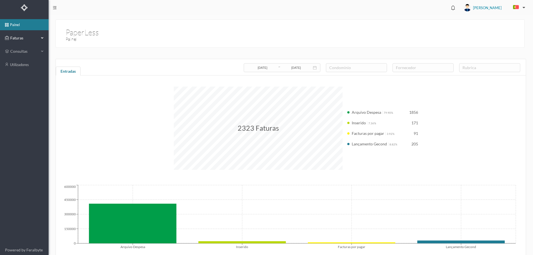
drag, startPoint x: 31, startPoint y: 33, endPoint x: 31, endPoint y: 39, distance: 5.6
click at [31, 33] on div "Faturas" at bounding box center [22, 37] width 34 height 11
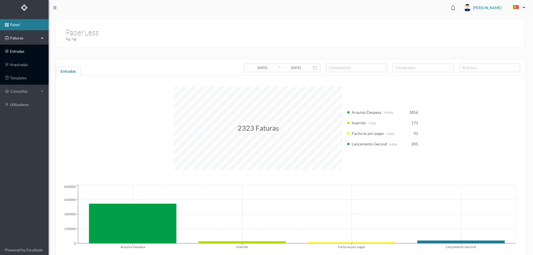
drag, startPoint x: 24, startPoint y: 52, endPoint x: 32, endPoint y: 53, distance: 8.8
click at [24, 52] on link "entradas" at bounding box center [24, 51] width 49 height 11
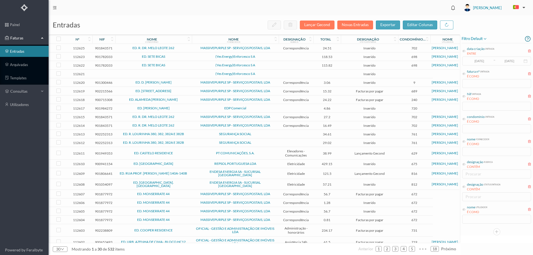
click at [465, 119] on span "condomínio entrada É COMO" at bounding box center [478, 119] width 32 height 10
click at [464, 119] on icon at bounding box center [463, 118] width 3 height 3
click at [476, 130] on input "text" at bounding box center [496, 128] width 69 height 9
click at [463, 140] on icon at bounding box center [463, 141] width 3 height 3
click at [467, 150] on input "text" at bounding box center [496, 151] width 69 height 9
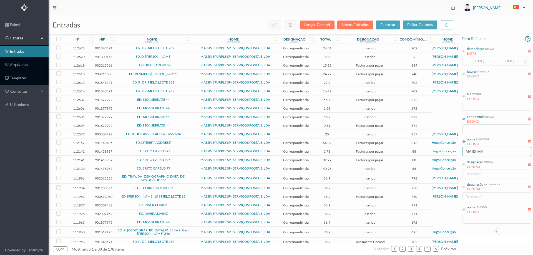
type input "MASSIVE"
click at [465, 209] on icon at bounding box center [463, 209] width 3 height 3
click at [473, 222] on input "text" at bounding box center [496, 219] width 69 height 9
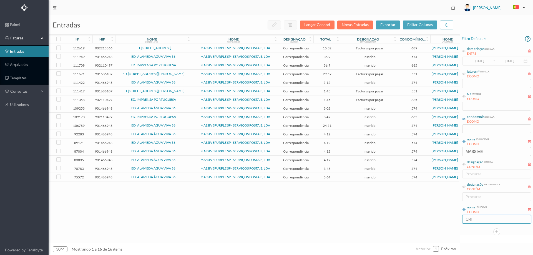
type input "CRI"
click at [183, 91] on span "ED. [STREET_ADDRESS][PERSON_NAME]" at bounding box center [153, 90] width 74 height 3
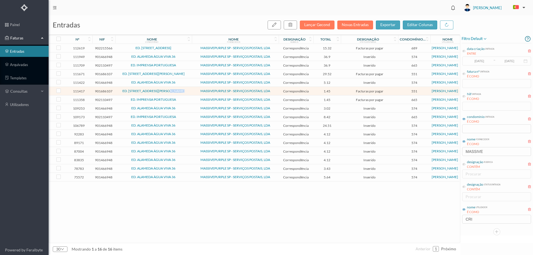
click at [183, 91] on span "ED. [STREET_ADDRESS][PERSON_NAME]" at bounding box center [153, 90] width 74 height 3
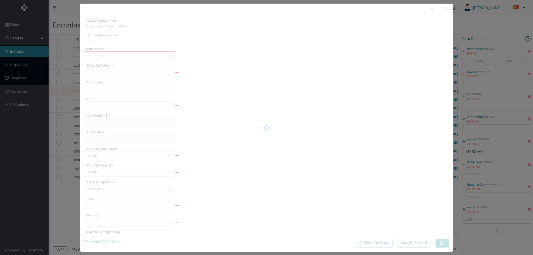
type input "4 45/31973"
type input "Serviço [PERSON_NAME]"
type input "901686107"
type input "[DATE]"
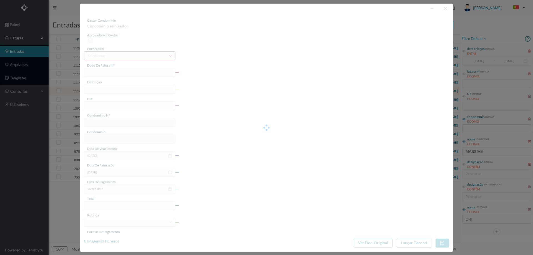
type input "[DATE]"
type input "1.45"
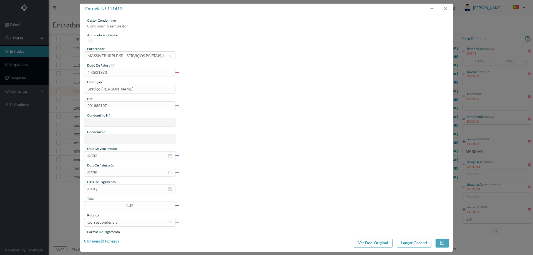
type input "551"
type input "ED. [STREET_ADDRESS][PERSON_NAME]"
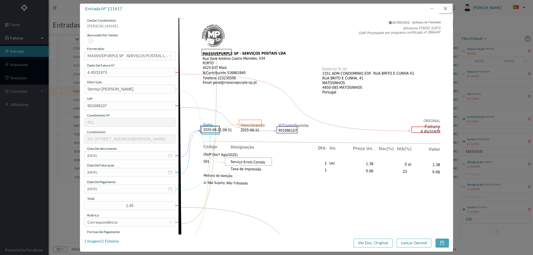
click at [445, 9] on button "button" at bounding box center [444, 8] width 13 height 9
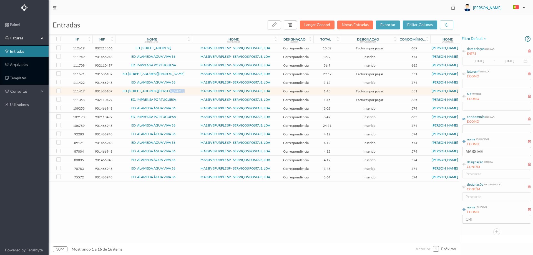
click at [188, 39] on icon at bounding box center [188, 41] width 3 height 4
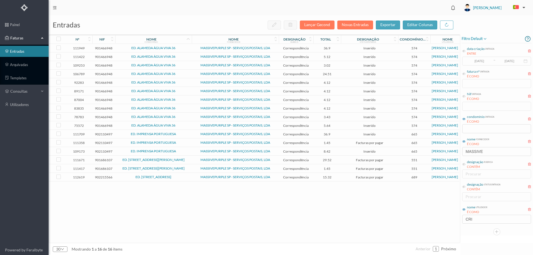
click at [181, 163] on td "ED. [STREET_ADDRESS][PERSON_NAME]" at bounding box center [153, 160] width 77 height 9
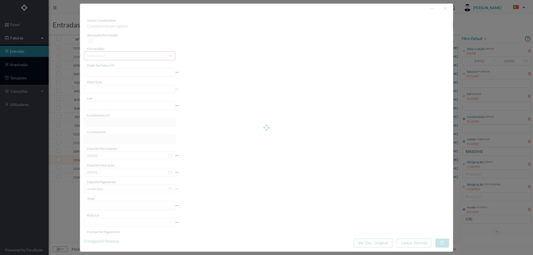
type input "4 45/34333"
type input "ANUIDADE"
type input "901686107"
type input "[DATE]"
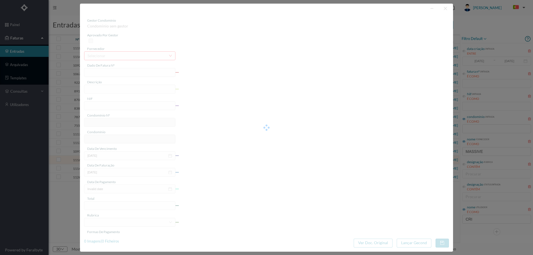
type input "[DATE]"
type input "29.52"
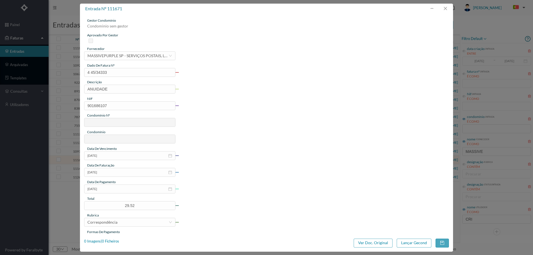
type input "551"
type input "ED. [STREET_ADDRESS][PERSON_NAME]"
click at [380, 242] on button "Ver Doc. Original" at bounding box center [372, 243] width 39 height 9
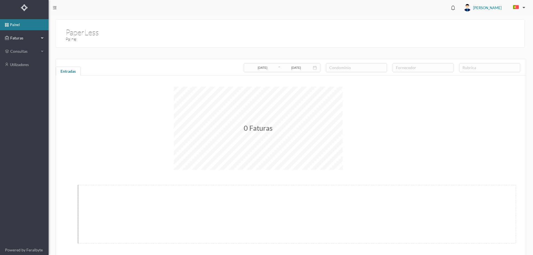
click at [38, 37] on span "Faturas" at bounding box center [24, 38] width 31 height 6
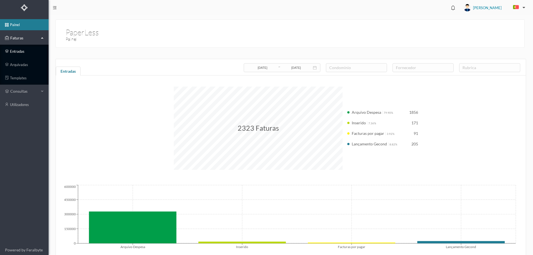
click at [23, 51] on link "entradas" at bounding box center [24, 51] width 49 height 11
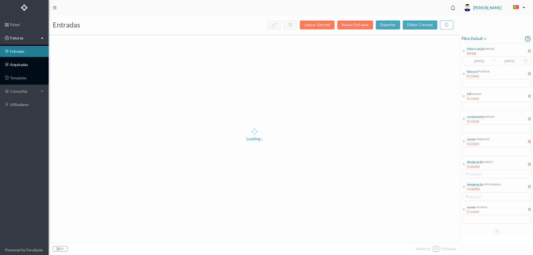
click at [20, 66] on link "arquivadas" at bounding box center [24, 64] width 49 height 11
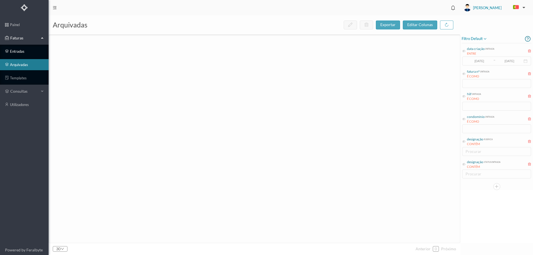
click at [23, 46] on link "entradas" at bounding box center [24, 51] width 49 height 11
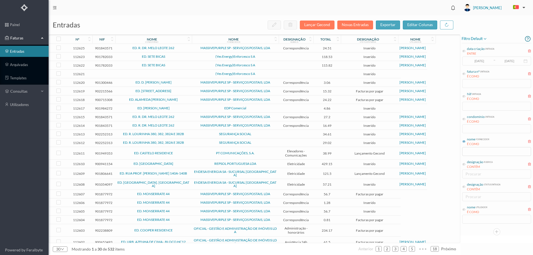
click at [464, 142] on icon at bounding box center [463, 141] width 3 height 3
click at [477, 150] on input "text" at bounding box center [496, 151] width 69 height 9
click at [477, 153] on input "text" at bounding box center [496, 151] width 69 height 9
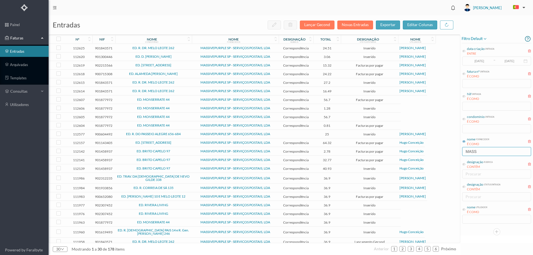
type input "massive"
click at [464, 210] on icon at bounding box center [463, 209] width 3 height 3
click at [471, 220] on input "text" at bounding box center [496, 219] width 69 height 9
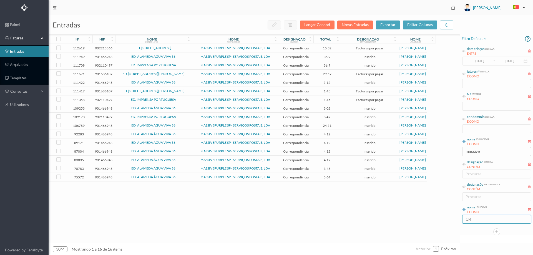
type input "[PERSON_NAME]"
click at [185, 39] on div "nome condomínio" at bounding box center [152, 39] width 70 height 4
click at [189, 160] on span "ED. [STREET_ADDRESS][PERSON_NAME]" at bounding box center [153, 159] width 74 height 3
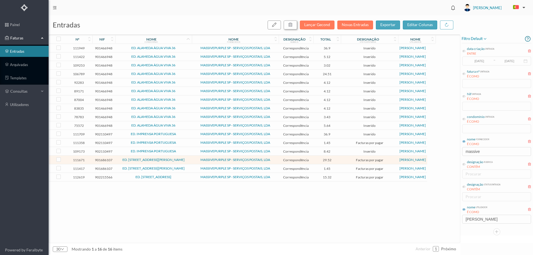
drag, startPoint x: 293, startPoint y: 24, endPoint x: 298, endPoint y: 27, distance: 5.9
click at [292, 24] on icon "button" at bounding box center [290, 24] width 4 height 4
click at [340, 51] on button "sim" at bounding box center [340, 50] width 11 height 7
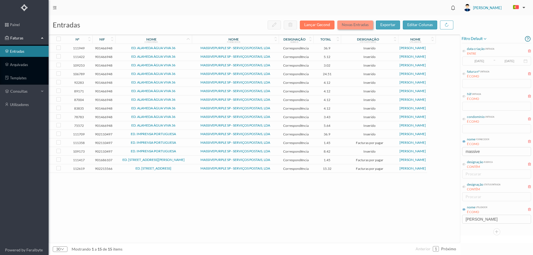
click at [347, 28] on button "Novas Entradas" at bounding box center [355, 25] width 36 height 9
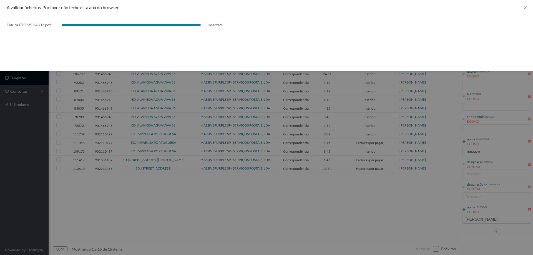
click at [112, 233] on div at bounding box center [266, 127] width 533 height 255
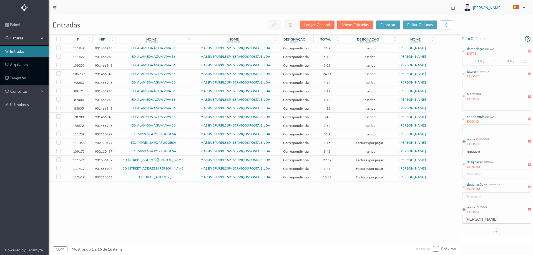
click at [182, 169] on span "ED. [STREET_ADDRESS][PERSON_NAME]" at bounding box center [153, 168] width 74 height 3
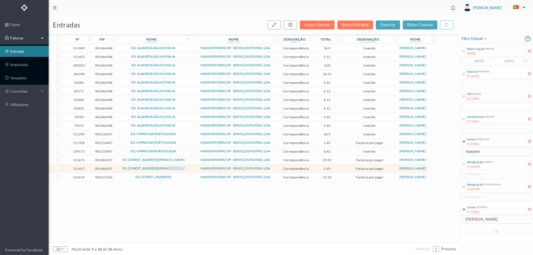
click at [182, 169] on span "ED. [STREET_ADDRESS][PERSON_NAME]" at bounding box center [153, 168] width 74 height 3
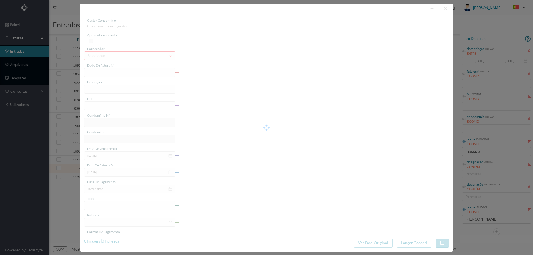
type input "4 45/31973"
type input "Serviço [PERSON_NAME]"
type input "901686107"
type input "[DATE]"
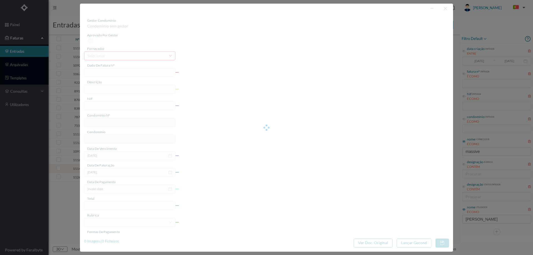
type input "[DATE]"
type input "1.45"
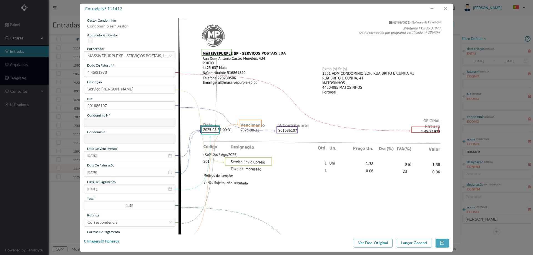
type input "551"
type input "ED. [STREET_ADDRESS][PERSON_NAME]"
drag, startPoint x: 114, startPoint y: 73, endPoint x: 82, endPoint y: 73, distance: 32.2
click at [82, 73] on div "gestor condomínio [PERSON_NAME] aprovado por gestor fornecedor selecionar MASSI…" at bounding box center [266, 124] width 373 height 221
drag, startPoint x: 450, startPoint y: 8, endPoint x: 445, endPoint y: 13, distance: 7.3
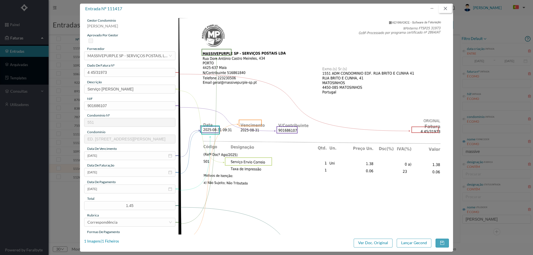
click at [450, 8] on button "button" at bounding box center [444, 8] width 13 height 9
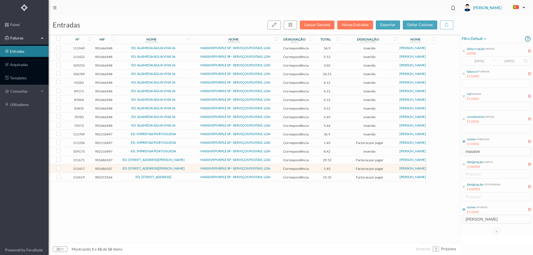
click at [186, 169] on span "ED. [STREET_ADDRESS][PERSON_NAME]" at bounding box center [153, 168] width 74 height 3
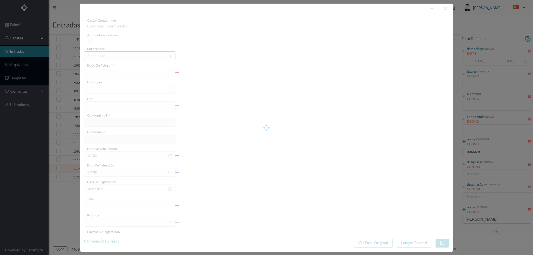
type input "4 45/31973"
type input "Serviço [PERSON_NAME]"
type input "901686107"
type input "[DATE]"
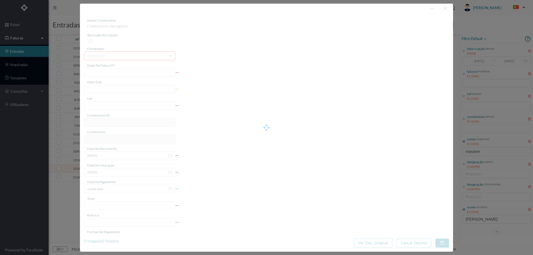
type input "[DATE]"
type input "1.45"
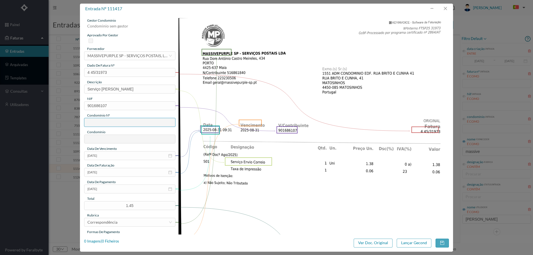
type input "551"
type input "ED. [STREET_ADDRESS][PERSON_NAME]"
click at [116, 189] on input "[DATE]" at bounding box center [129, 188] width 91 height 9
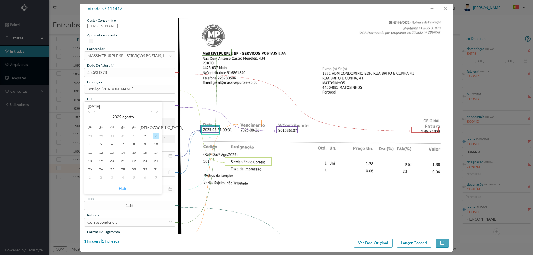
click at [120, 186] on link "Hoje" at bounding box center [123, 188] width 8 height 11
type input "[DATE]"
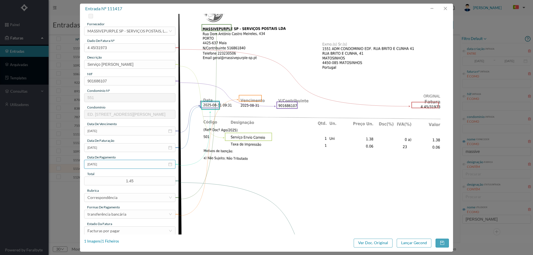
scroll to position [55, 0]
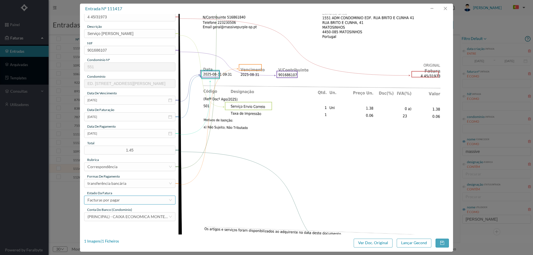
click at [121, 198] on div "Facturas por pagar" at bounding box center [127, 200] width 81 height 8
click at [126, 193] on li "Lançamento Gecond" at bounding box center [129, 192] width 91 height 9
click at [414, 244] on button "Lançar Gecond" at bounding box center [413, 243] width 35 height 9
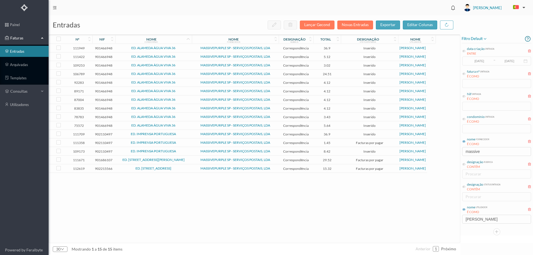
click at [179, 159] on span "ED. [STREET_ADDRESS][PERSON_NAME]" at bounding box center [153, 159] width 74 height 3
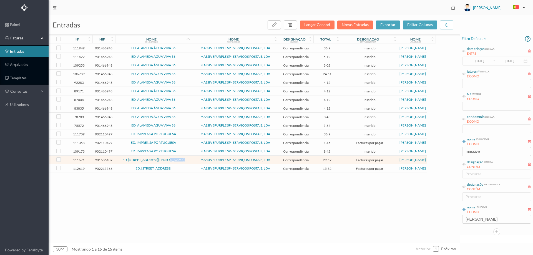
click at [179, 159] on span "ED. [STREET_ADDRESS][PERSON_NAME]" at bounding box center [153, 159] width 74 height 3
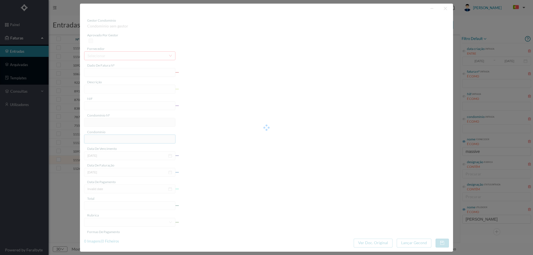
type input "4 45/34333"
type input "ANUIDADE"
type input "901686107"
type input "[DATE]"
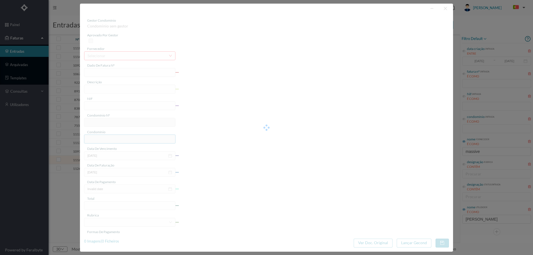
type input "[DATE]"
type input "29.52"
type input "551"
type input "ED. [STREET_ADDRESS][PERSON_NAME]"
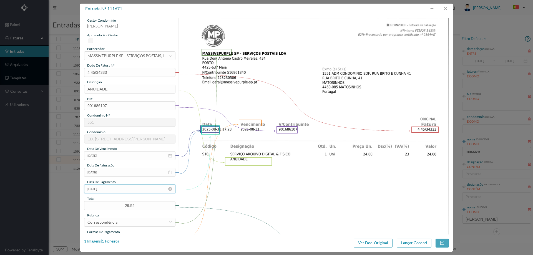
click at [109, 189] on input "[DATE]" at bounding box center [129, 188] width 91 height 9
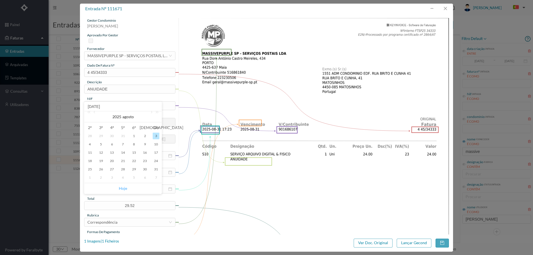
click at [121, 187] on link "Hoje" at bounding box center [123, 188] width 8 height 11
type input "[DATE]"
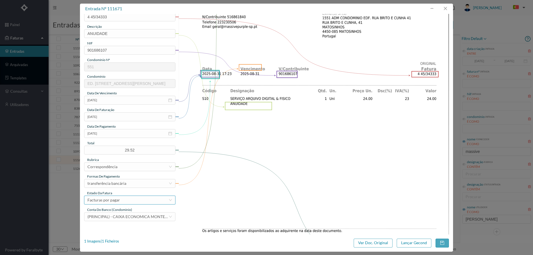
click at [125, 201] on div "Facturas por pagar" at bounding box center [127, 200] width 81 height 8
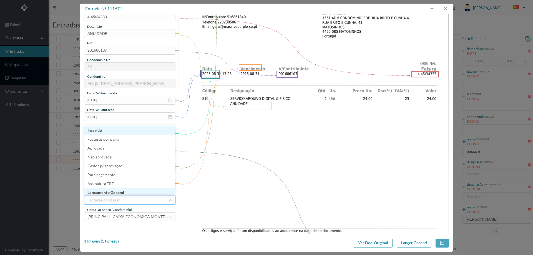
scroll to position [3, 0]
click at [133, 189] on li "Lançamento Gecond" at bounding box center [129, 189] width 91 height 9
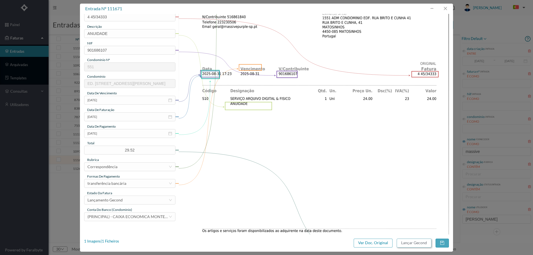
click at [414, 240] on button "Lançar Gecond" at bounding box center [413, 243] width 35 height 9
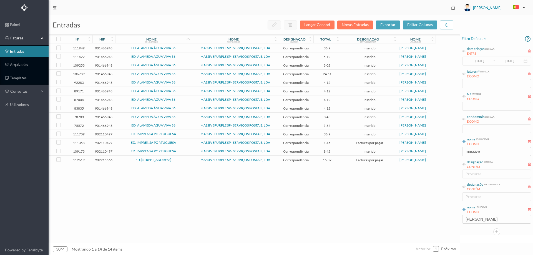
click at [181, 160] on span "ED. [STREET_ADDRESS]" at bounding box center [153, 159] width 74 height 3
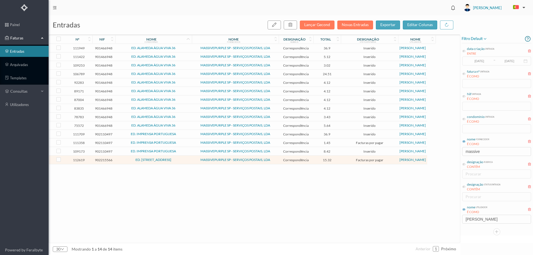
click at [181, 160] on span "ED. [STREET_ADDRESS]" at bounding box center [153, 159] width 74 height 3
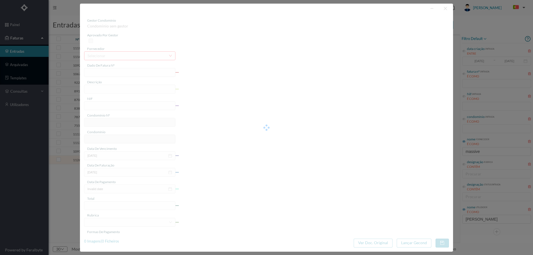
type input "4 45/34912"
type input "Serviço [PERSON_NAME]"
type input "902215566"
type input "[DATE]"
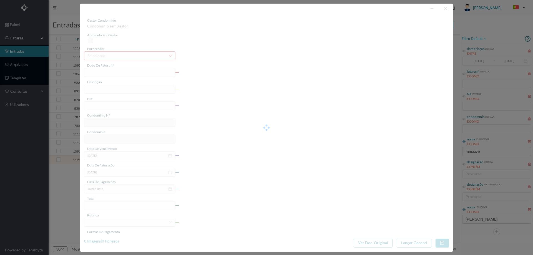
type input "15.32"
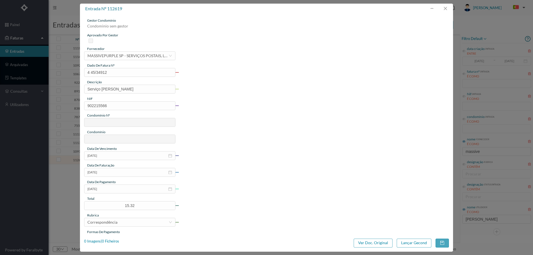
type input "689"
type input "ED. [STREET_ADDRESS]"
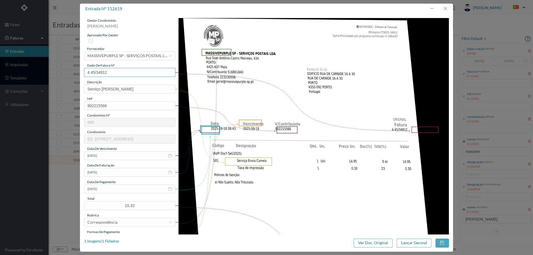
drag, startPoint x: 118, startPoint y: 74, endPoint x: 57, endPoint y: 77, distance: 61.6
click at [57, 77] on div "entrada nº 112619 gestor condomínio [PERSON_NAME] aprovado por gestor fornecedo…" at bounding box center [266, 127] width 533 height 255
click at [114, 187] on input "[DATE]" at bounding box center [129, 188] width 91 height 9
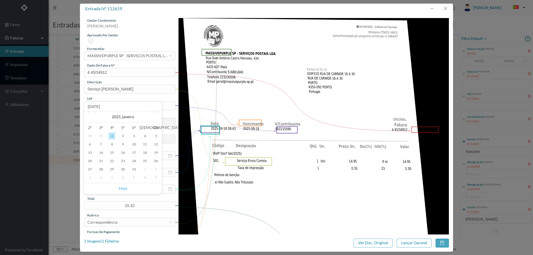
click at [121, 188] on link "Hoje" at bounding box center [123, 188] width 8 height 11
type input "[DATE]"
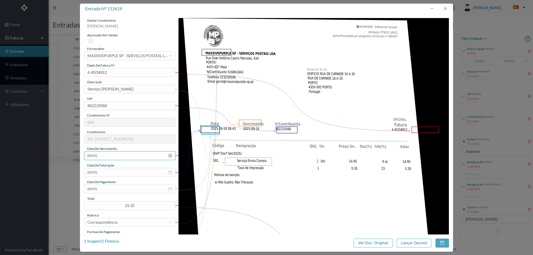
click at [113, 155] on input "[DATE]" at bounding box center [129, 155] width 91 height 9
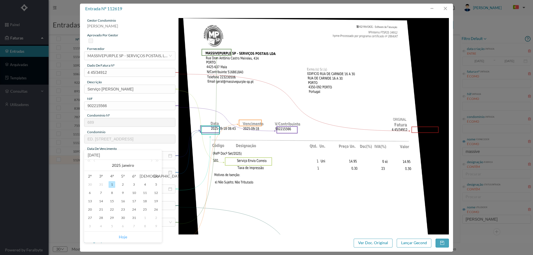
click at [124, 236] on link "Hoje" at bounding box center [123, 237] width 8 height 11
type input "[DATE]"
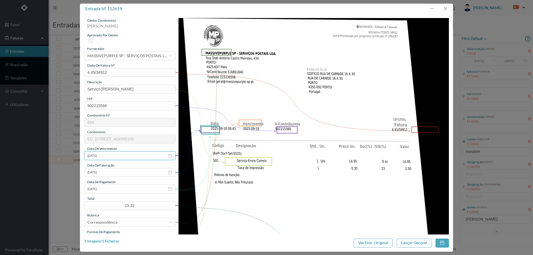
scroll to position [55, 0]
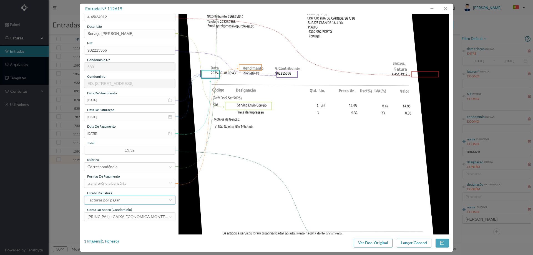
click at [121, 203] on div "Facturas por pagar" at bounding box center [127, 200] width 81 height 8
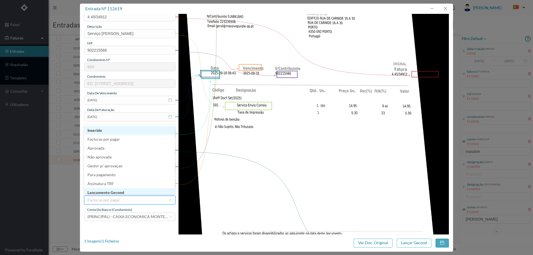
scroll to position [3, 0]
click at [126, 192] on li "Lançamento Gecond" at bounding box center [129, 189] width 91 height 9
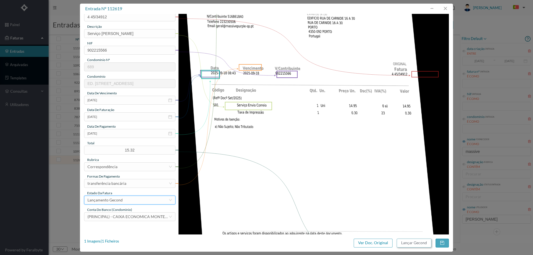
click at [414, 239] on button "Lançar Gecond" at bounding box center [413, 243] width 35 height 9
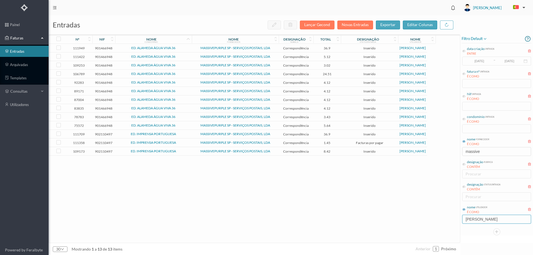
drag, startPoint x: 447, startPoint y: 223, endPoint x: 386, endPoint y: 224, distance: 60.5
click at [388, 224] on div "entradas Lançar Gecond Novas Entradas exportar editar colunas nº nif nome condo…" at bounding box center [291, 135] width 484 height 240
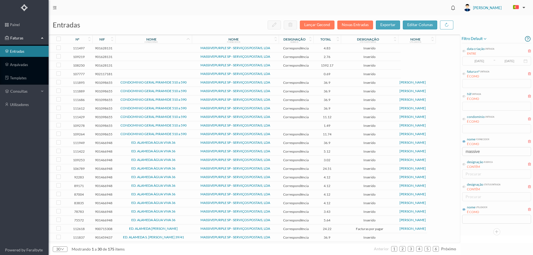
click at [171, 52] on td at bounding box center [153, 48] width 77 height 9
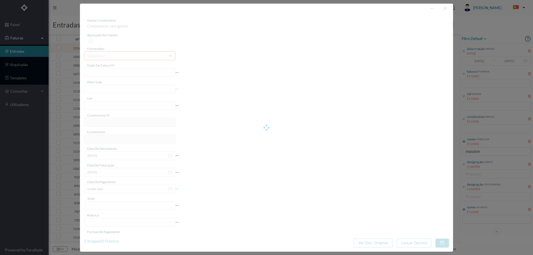
type input "4 45/32316"
type input "Serviço [PERSON_NAME]"
type input "901628131"
type input "Invalid date"
type input "[DATE]"
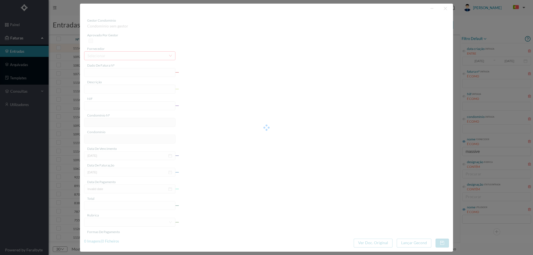
type input "4.83"
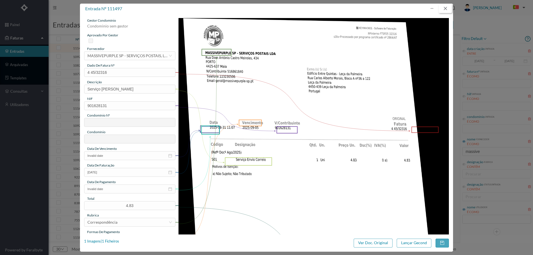
click at [449, 9] on button "button" at bounding box center [444, 8] width 13 height 9
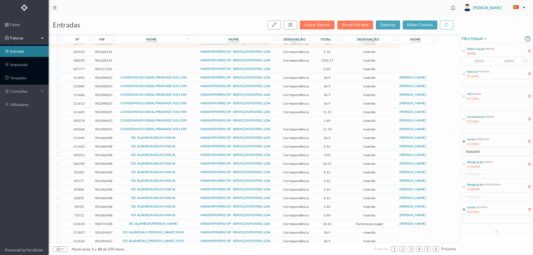
scroll to position [0, 0]
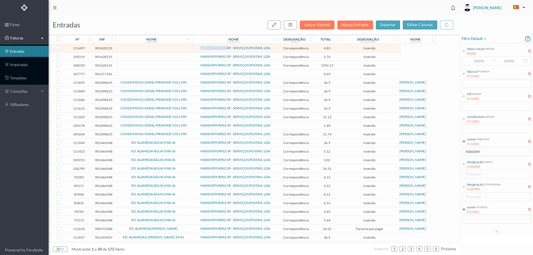
click at [311, 125] on td at bounding box center [295, 125] width 35 height 9
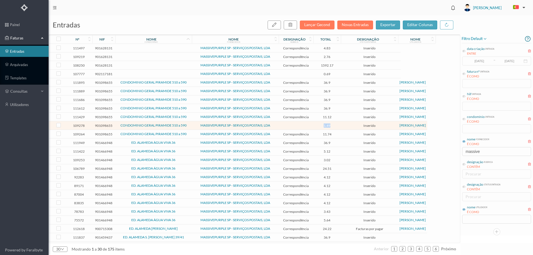
click at [311, 125] on td at bounding box center [295, 125] width 35 height 9
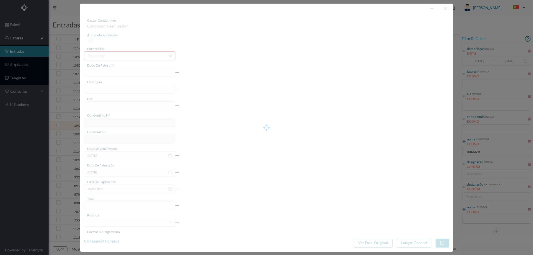
type input "4 45/28739"
type input "0 1111/2025)"
type input "901098655"
type input "Invalid date"
type input "[DATE]"
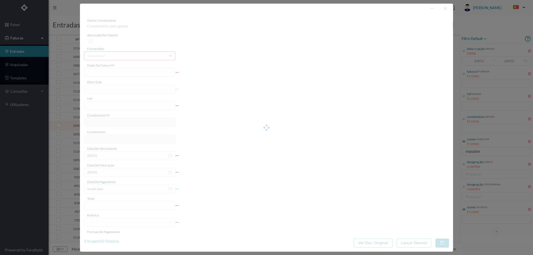
type input "1.49"
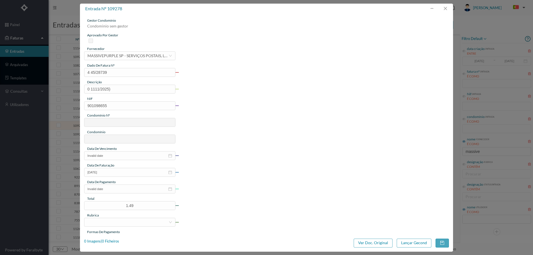
type input "751"
type input "CONDOMINIO GERAL PIRAMIDE 510 a 590"
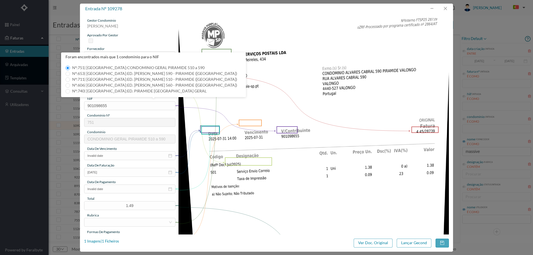
click at [145, 85] on span "Nº: 606 | Nome: ED. [PERSON_NAME] 560 - PIRAMIDE ([GEOGRAPHIC_DATA])" at bounding box center [154, 85] width 169 height 5
click at [70, 85] on input "Nº: 606 | Nome: ED. [PERSON_NAME] 560 - PIRAMIDE ([GEOGRAPHIC_DATA])" at bounding box center [67, 85] width 4 height 4
type input "606"
type input "ED. [PERSON_NAME] 560 - PIRAMIDE ([GEOGRAPHIC_DATA])"
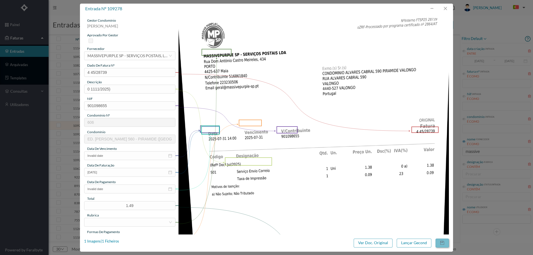
click at [446, 241] on button "button" at bounding box center [441, 243] width 13 height 9
click at [447, 9] on button "button" at bounding box center [444, 8] width 13 height 9
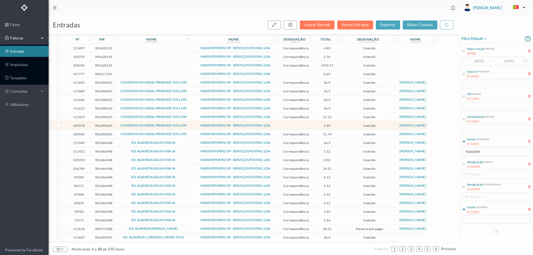
click at [189, 134] on span "CONDOMINIO GERAL PIRAMIDE 510 a 590" at bounding box center [153, 133] width 74 height 3
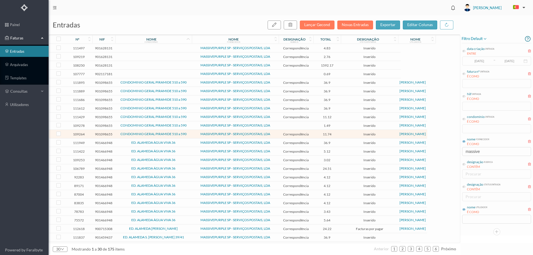
click at [189, 134] on span "CONDOMINIO GERAL PIRAMIDE 510 a 590" at bounding box center [153, 133] width 74 height 3
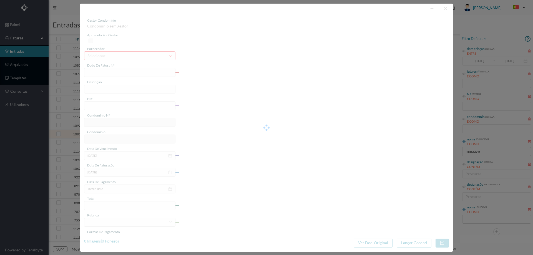
type input "4 45/27506"
type input "Serviço [PERSON_NAME]"
type input "901098655"
type input "Invalid date"
type input "[DATE]"
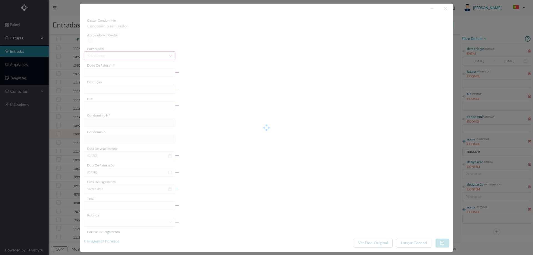
type input "11.74"
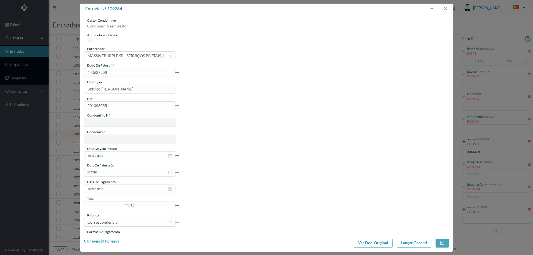
type input "751"
type input "CONDOMINIO GERAL PIRAMIDE 510 a 590"
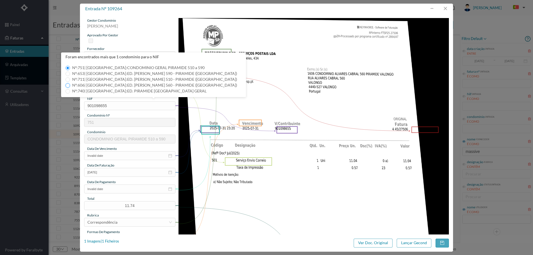
click at [68, 87] on input "Nº: 606 | Nome: ED. [PERSON_NAME] 560 - PIRAMIDE ([GEOGRAPHIC_DATA])" at bounding box center [67, 85] width 4 height 4
type input "606"
type input "ED. [PERSON_NAME] 560 - PIRAMIDE ([GEOGRAPHIC_DATA])"
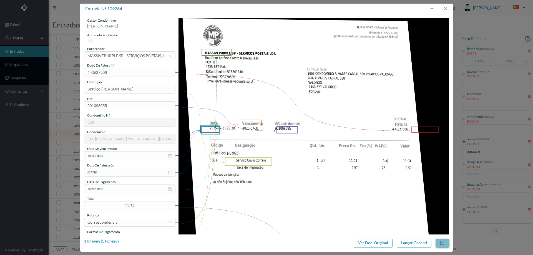
click at [441, 244] on button "button" at bounding box center [441, 243] width 13 height 9
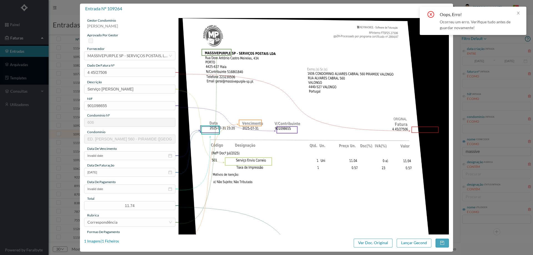
click at [358, 22] on img at bounding box center [313, 209] width 270 height 382
click at [517, 14] on icon "icon: close" at bounding box center [518, 13] width 4 height 4
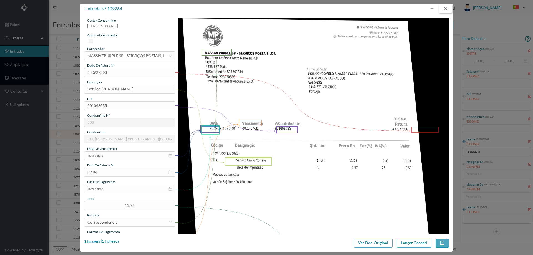
click at [442, 10] on button "button" at bounding box center [444, 8] width 13 height 9
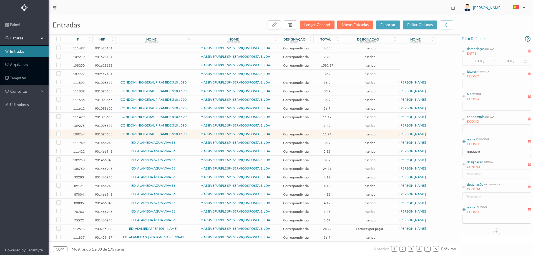
click at [194, 84] on span "MASSIVEPURPLE SP - SERVIÇOS POSTAIS, LDA" at bounding box center [235, 82] width 84 height 3
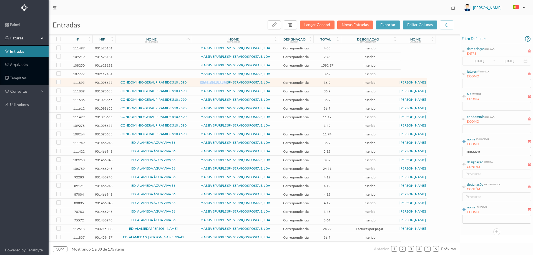
click at [194, 84] on span "MASSIVEPURPLE SP - SERVIÇOS POSTAIS, LDA" at bounding box center [235, 82] width 84 height 3
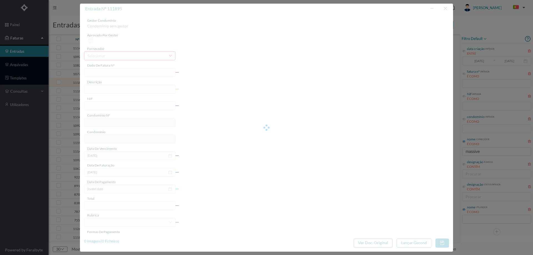
type input "4 45/34529"
type input "ANUIDADE"
type input "901098655"
type input "[DATE]"
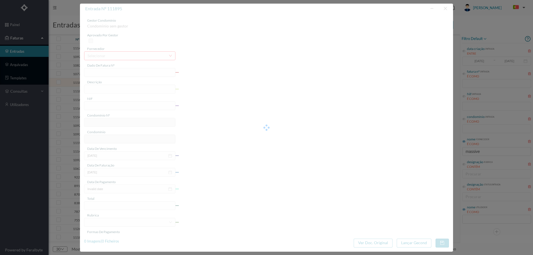
type input "[DATE]"
type input "36.90"
type input "751"
type input "CONDOMINIO GERAL PIRAMIDE 510 a 590"
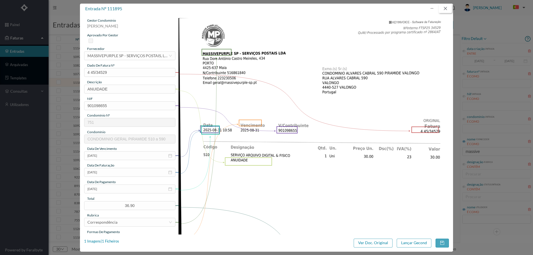
click at [441, 10] on button "button" at bounding box center [444, 8] width 13 height 9
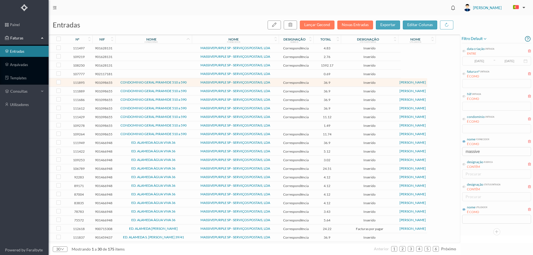
click at [190, 92] on span "CONDOMINIO GERAL PIRAMIDE 510 a 590" at bounding box center [153, 90] width 74 height 3
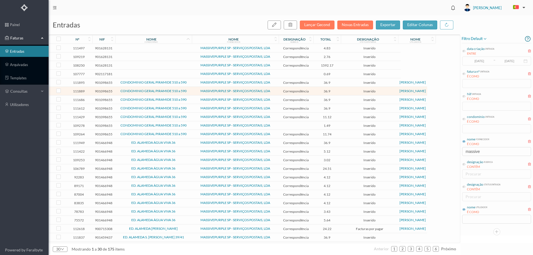
click at [190, 92] on span "CONDOMINIO GERAL PIRAMIDE 510 a 590" at bounding box center [153, 90] width 74 height 3
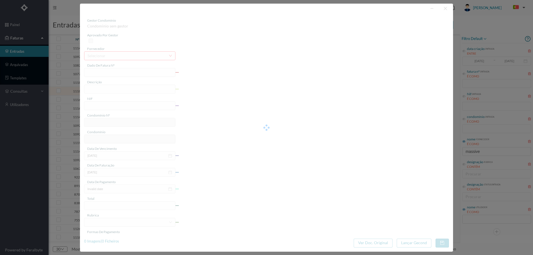
type input "4 45/34483"
type input "ANUIDALE"
type input "901098655"
type input "Invalid date"
type input "[DATE]"
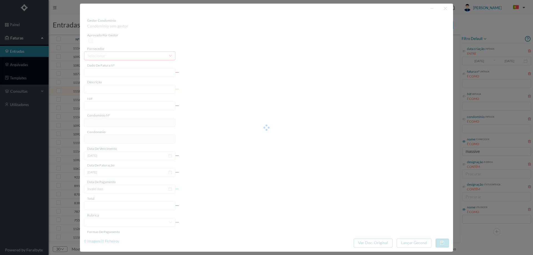
type input "36.90"
type input "751"
type input "CONDOMINIO GERAL PIRAMIDE 510 a 590"
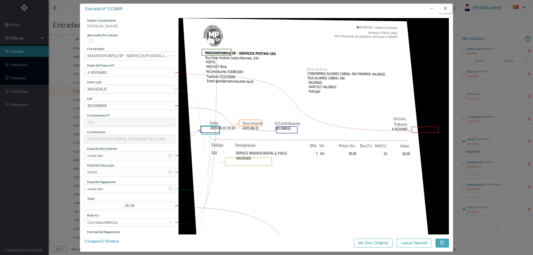
click at [447, 6] on button "button" at bounding box center [444, 8] width 13 height 9
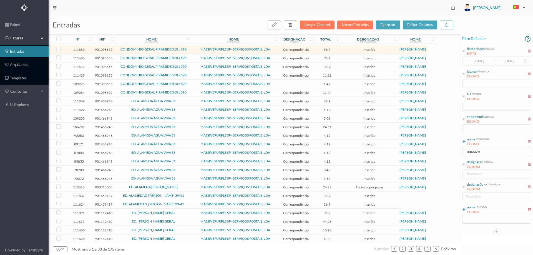
scroll to position [59, 0]
